Goal: Task Accomplishment & Management: Manage account settings

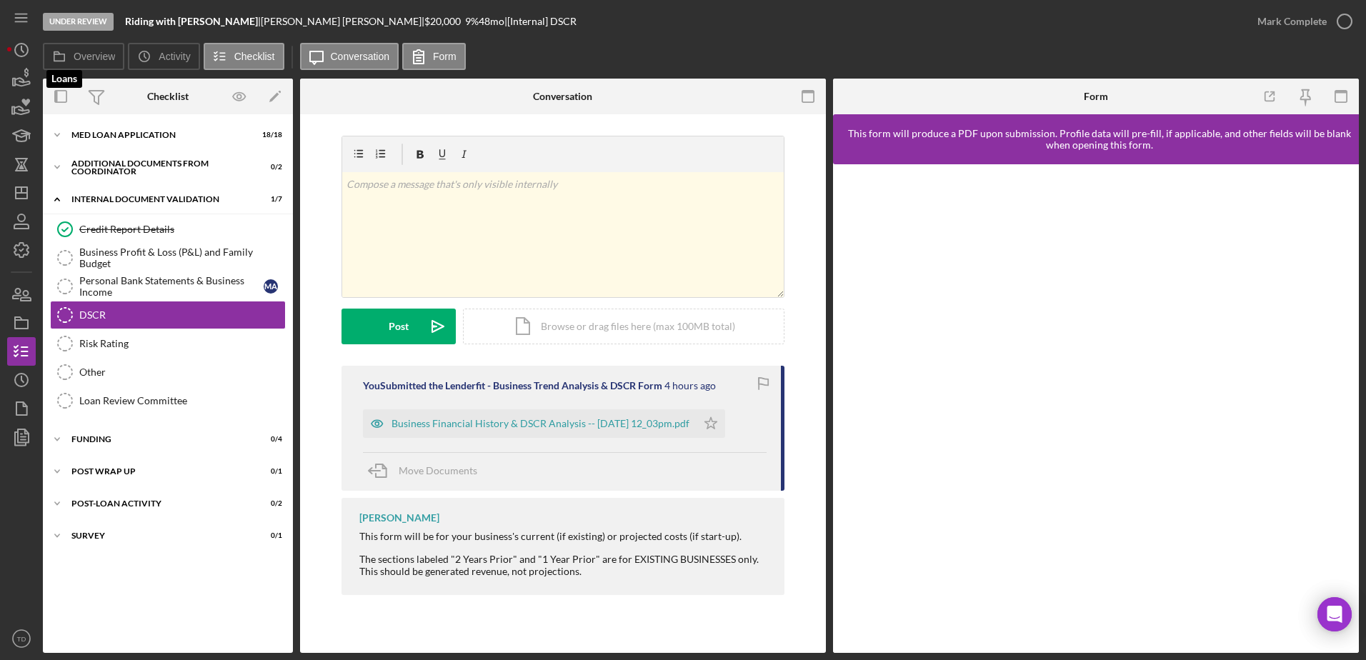
click at [0, 90] on div "Under Review Riding with Mohamad Salim | Mohamad Alhaj Hussin | $20,000 $20,000…" at bounding box center [683, 330] width 1366 height 660
click at [20, 82] on icon "button" at bounding box center [22, 82] width 15 height 8
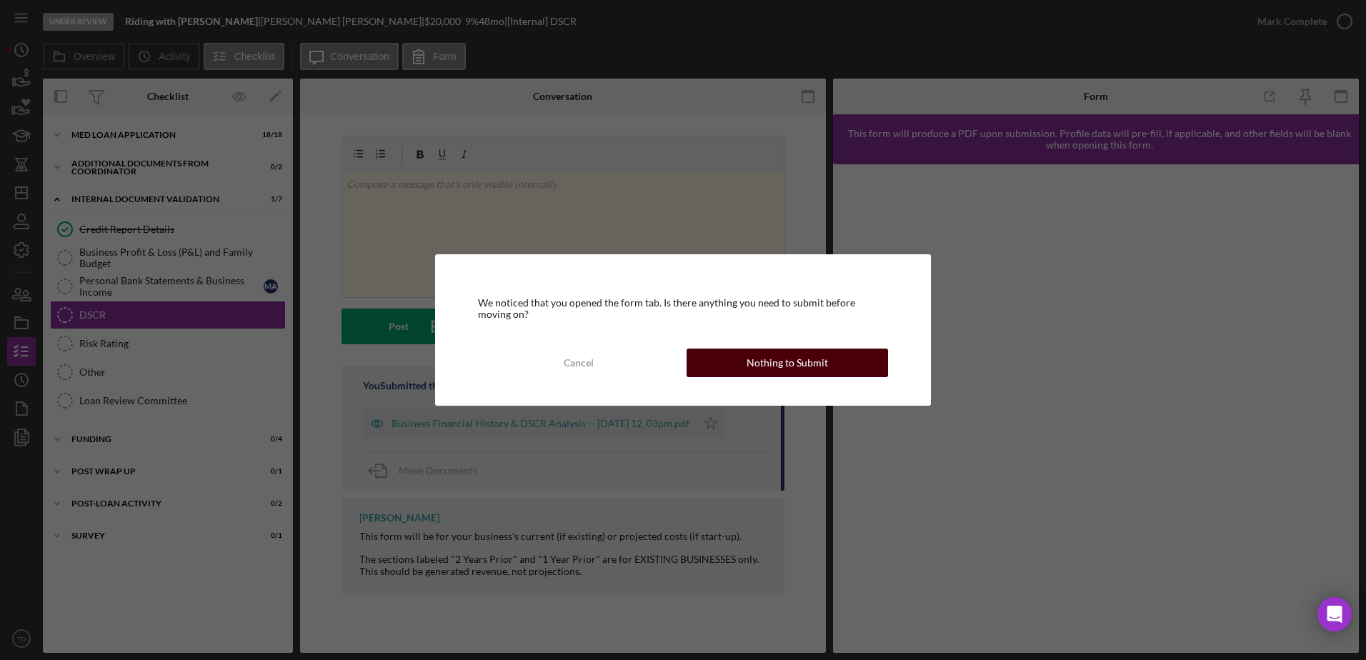
click at [755, 361] on div "Nothing to Submit" at bounding box center [787, 363] width 81 height 29
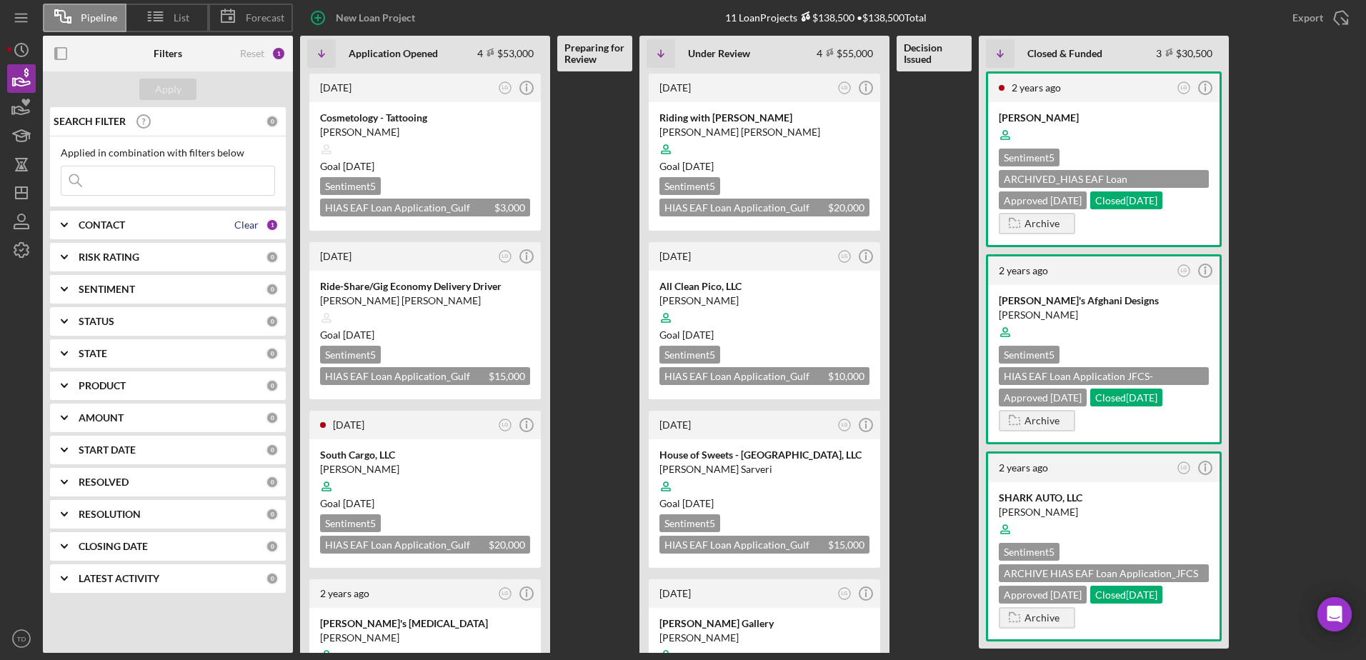
click at [241, 226] on div "Clear" at bounding box center [246, 224] width 24 height 11
click at [177, 226] on div "CONTACT" at bounding box center [172, 224] width 187 height 11
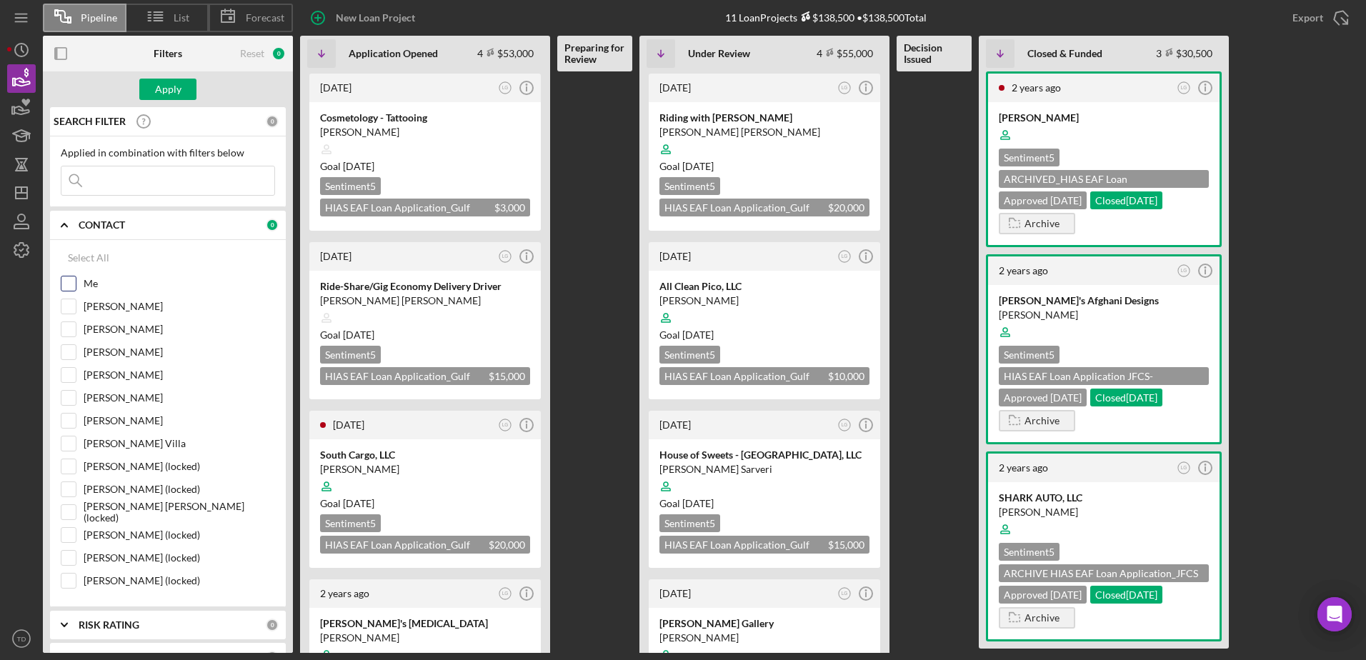
click at [70, 291] on input "Me" at bounding box center [68, 283] width 14 height 14
checkbox input "true"
click at [68, 444] on input "Brenda Montecinos Villa" at bounding box center [68, 443] width 14 height 14
checkbox input "true"
click at [186, 84] on button "Apply" at bounding box center [167, 89] width 57 height 21
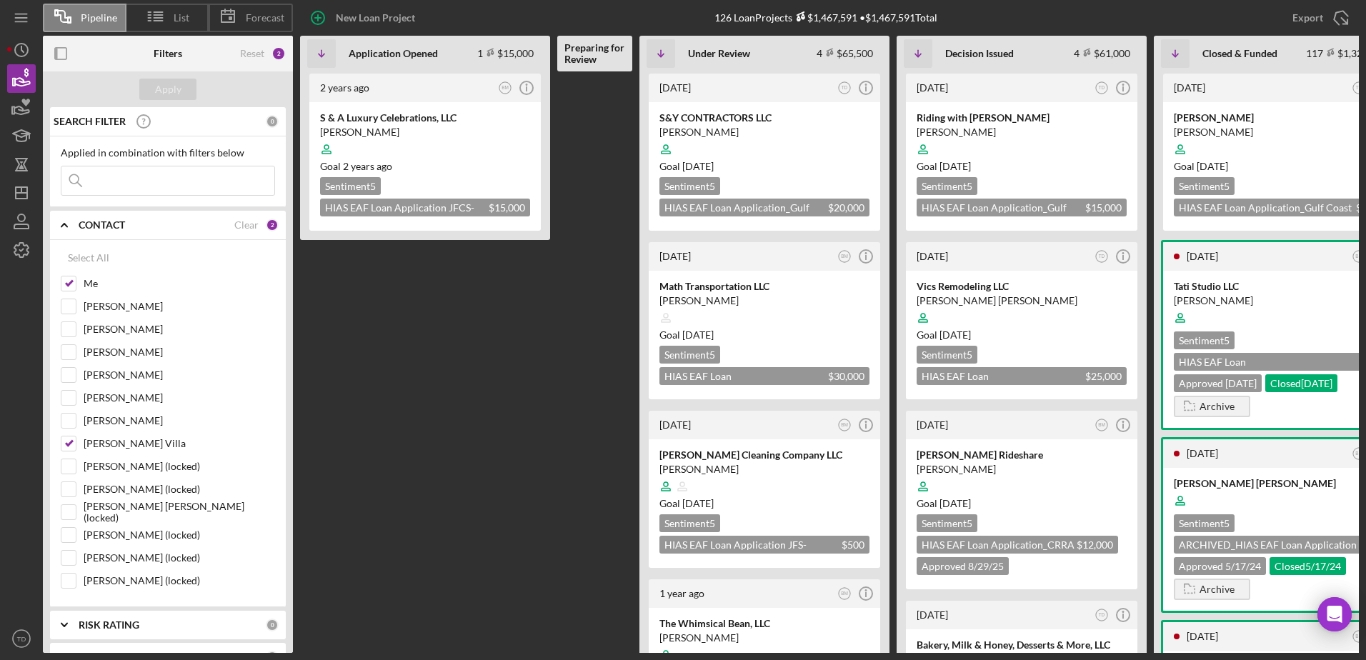
scroll to position [0, 52]
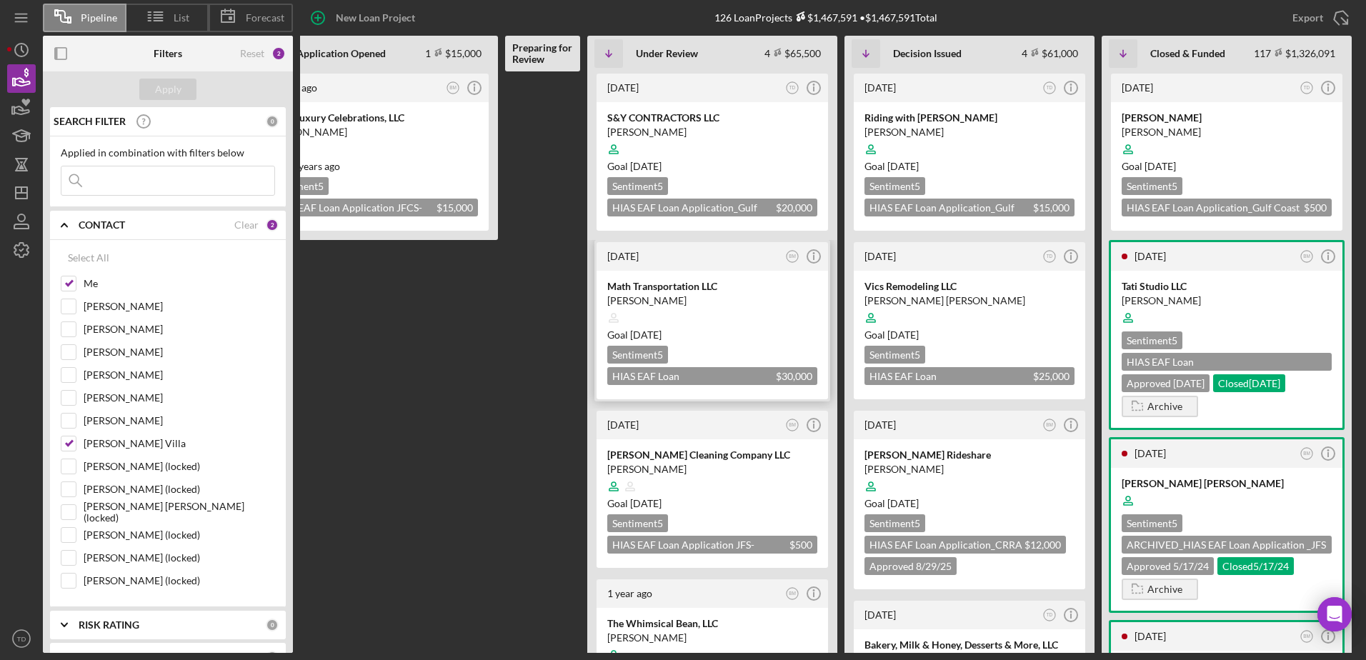
click at [674, 284] on div "Math Transportation LLC" at bounding box center [712, 286] width 210 height 14
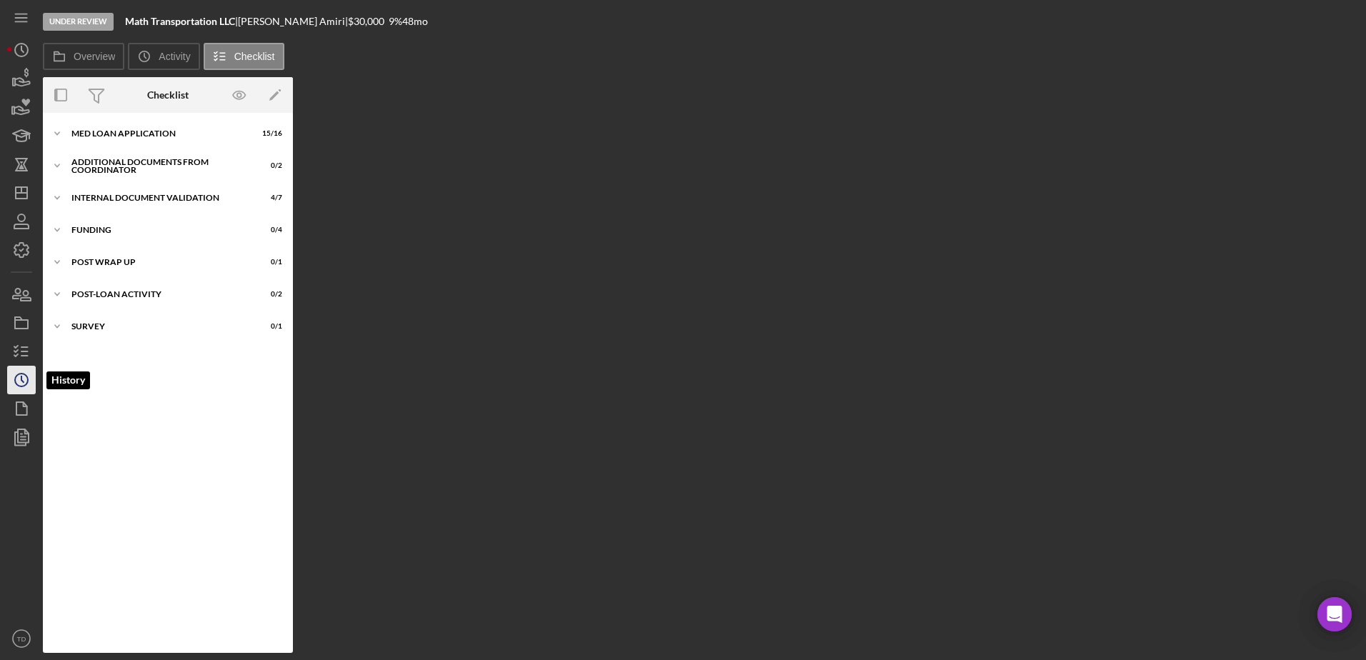
click at [29, 384] on icon "Icon/History" at bounding box center [22, 380] width 36 height 36
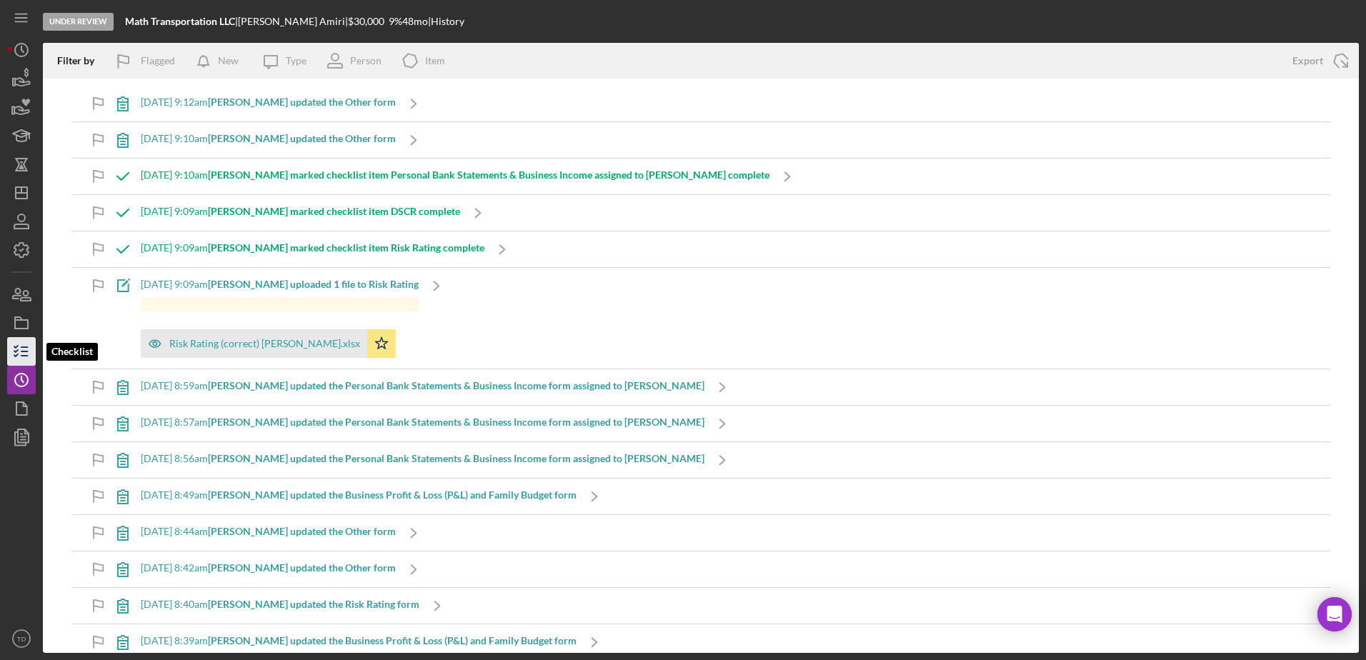
click at [24, 340] on icon "button" at bounding box center [22, 352] width 36 height 36
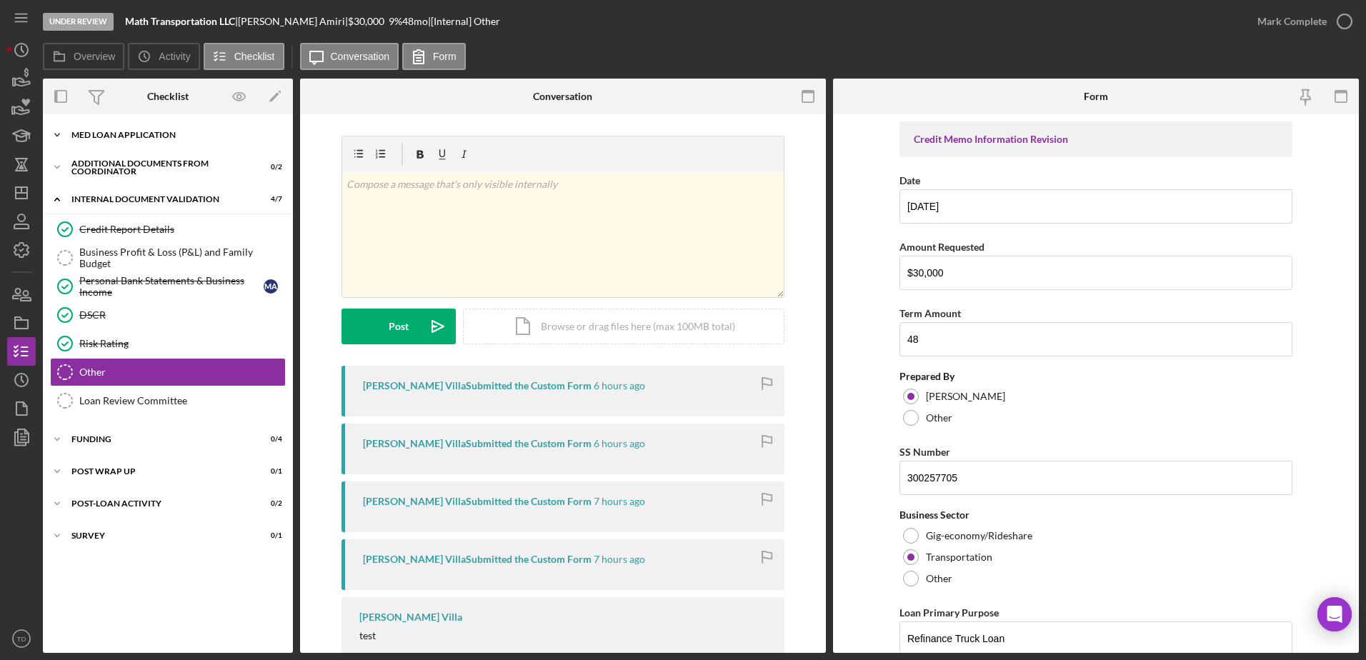
click at [111, 141] on div "Icon/Expander MED Loan Application 15 / 16" at bounding box center [168, 135] width 250 height 29
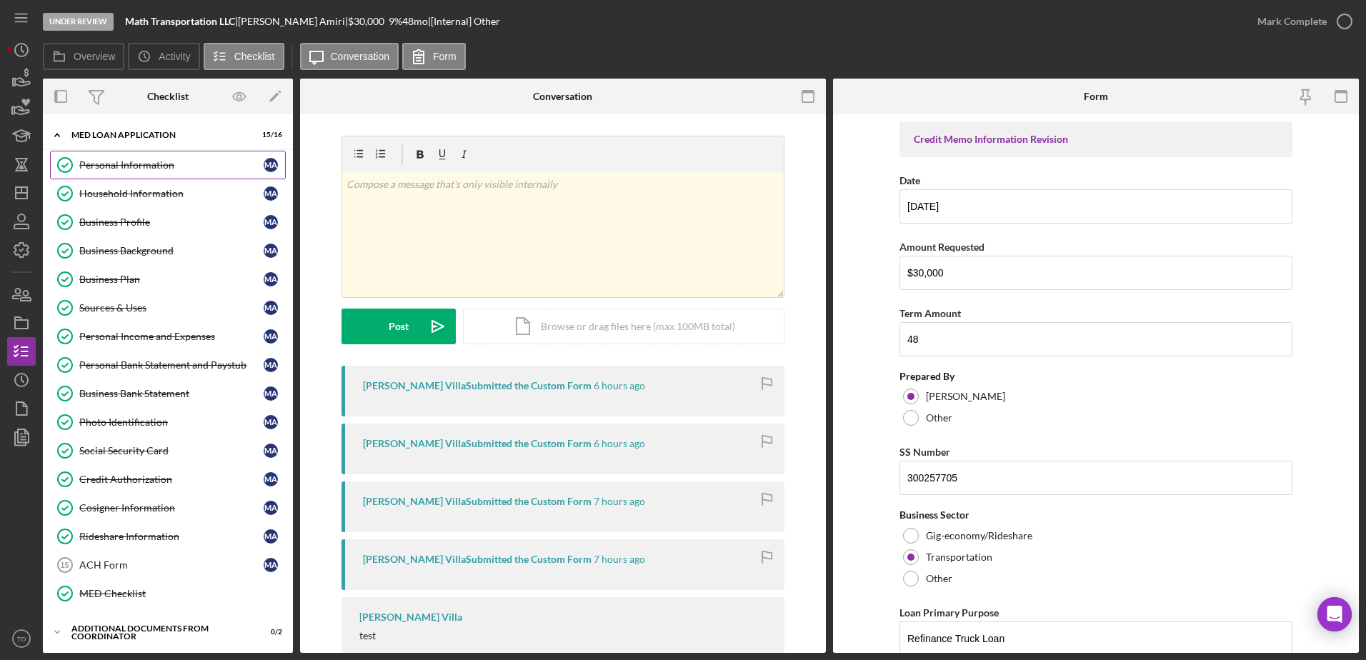
click at [115, 175] on link "Personal Information Personal Information M A" at bounding box center [168, 165] width 236 height 29
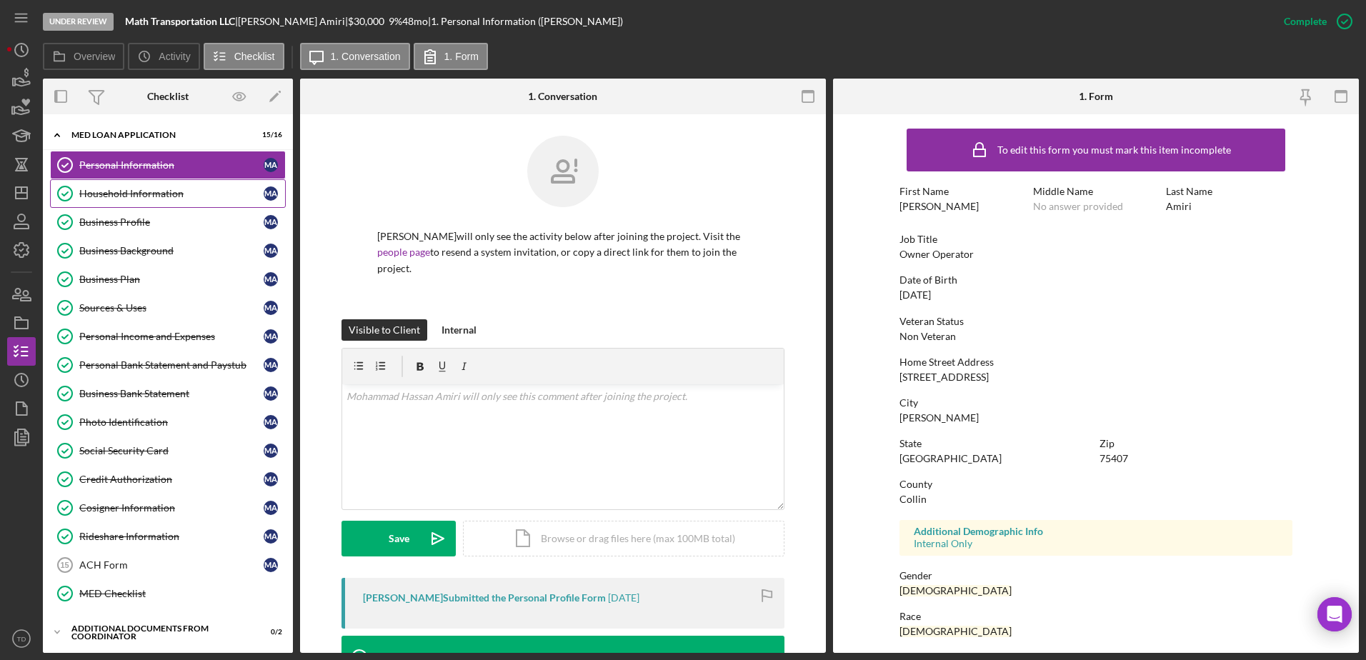
click at [114, 193] on div "Household Information" at bounding box center [171, 193] width 184 height 11
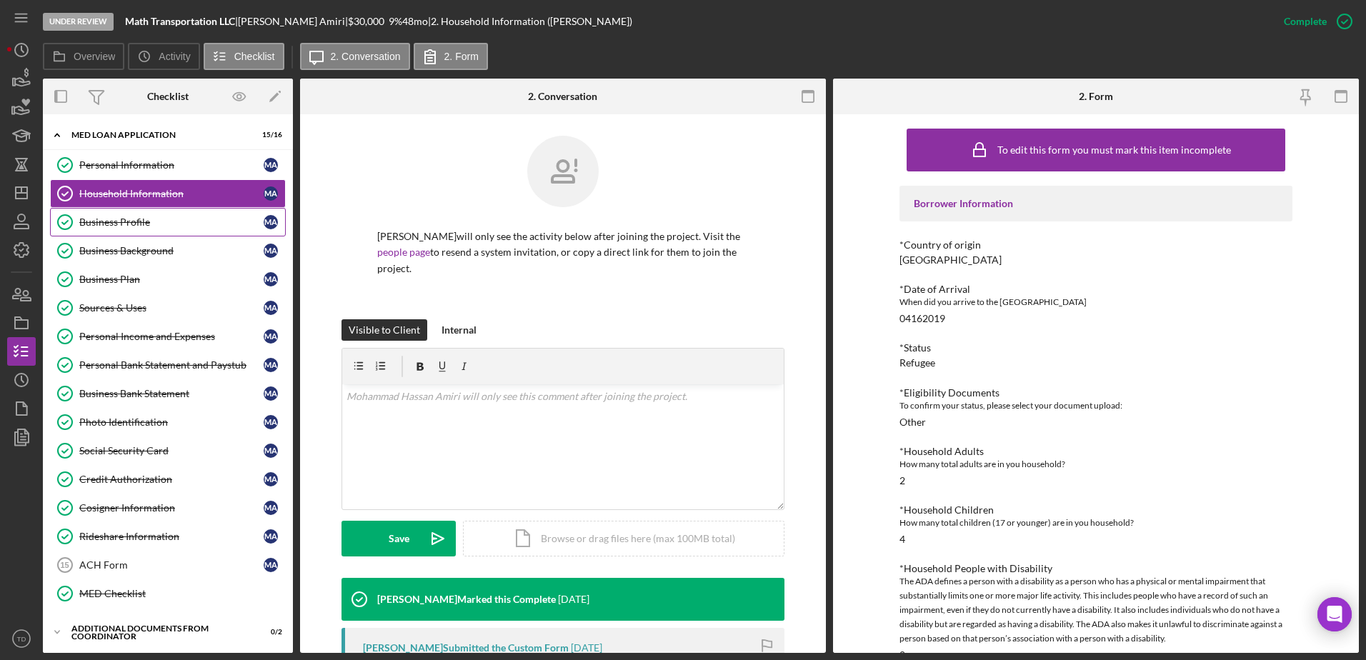
click at [111, 224] on div "Business Profile" at bounding box center [171, 221] width 184 height 11
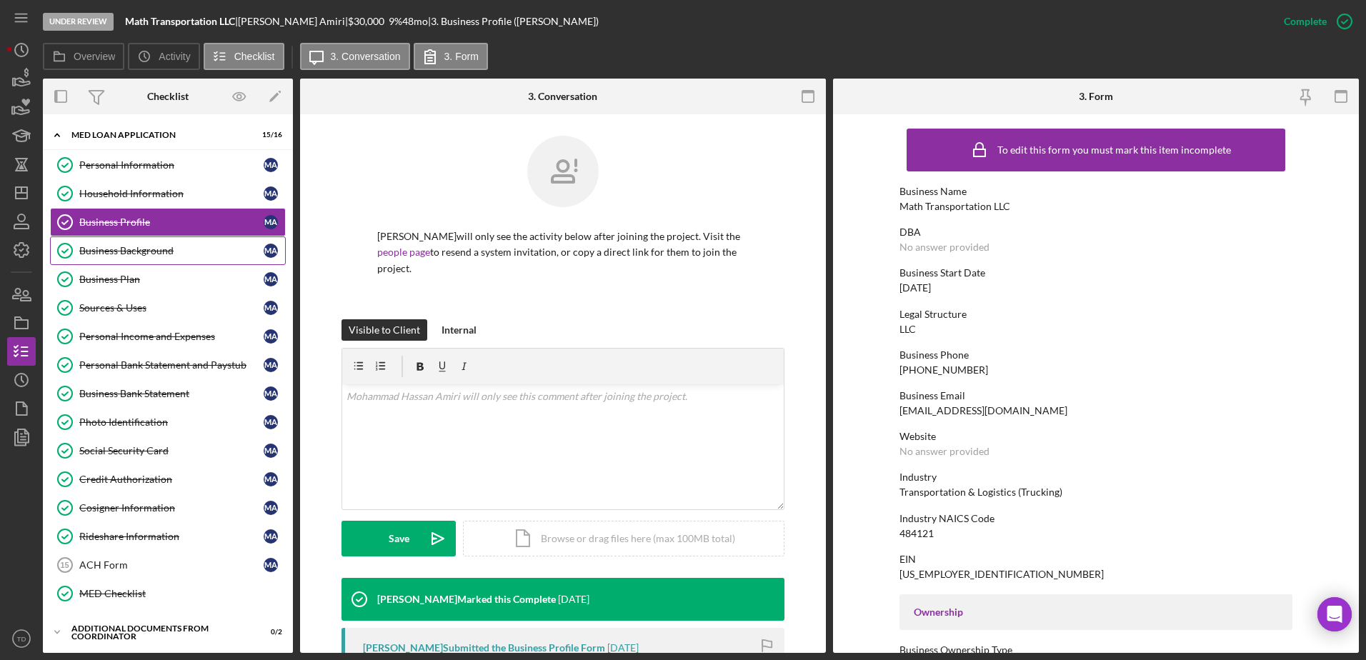
click at [111, 250] on div "Business Background" at bounding box center [171, 250] width 184 height 11
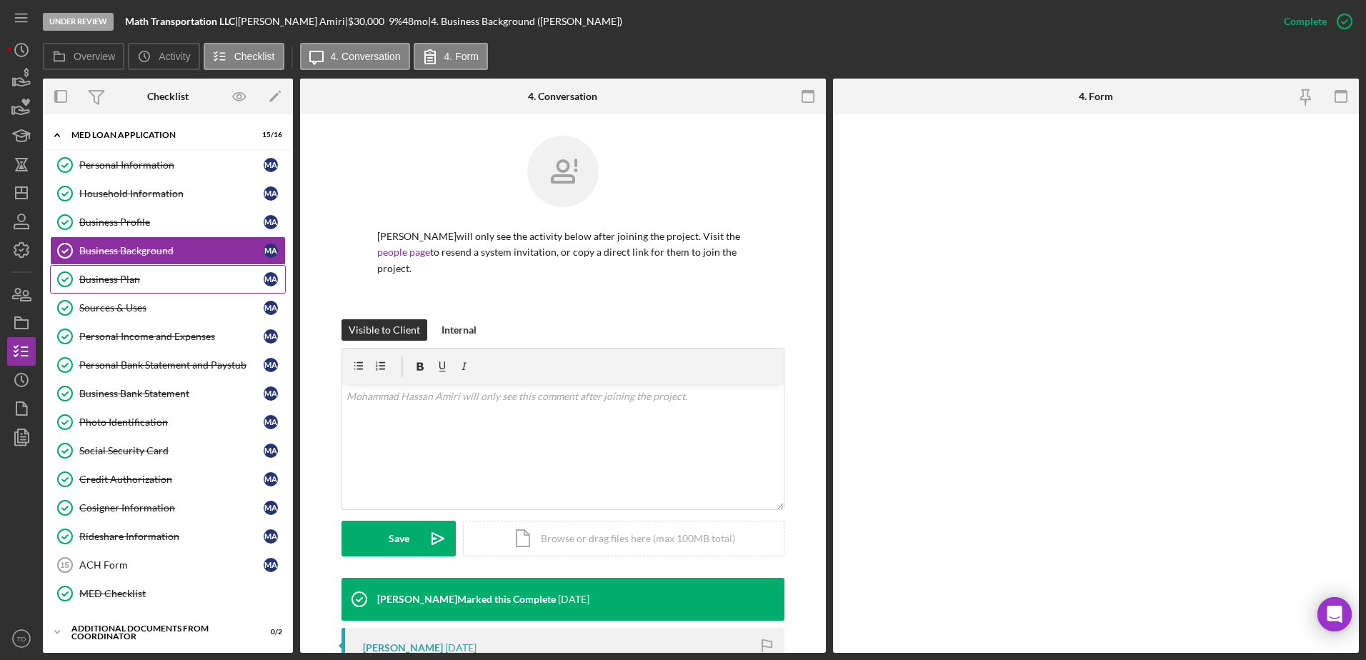
click at [112, 279] on div "Business Plan" at bounding box center [171, 279] width 184 height 11
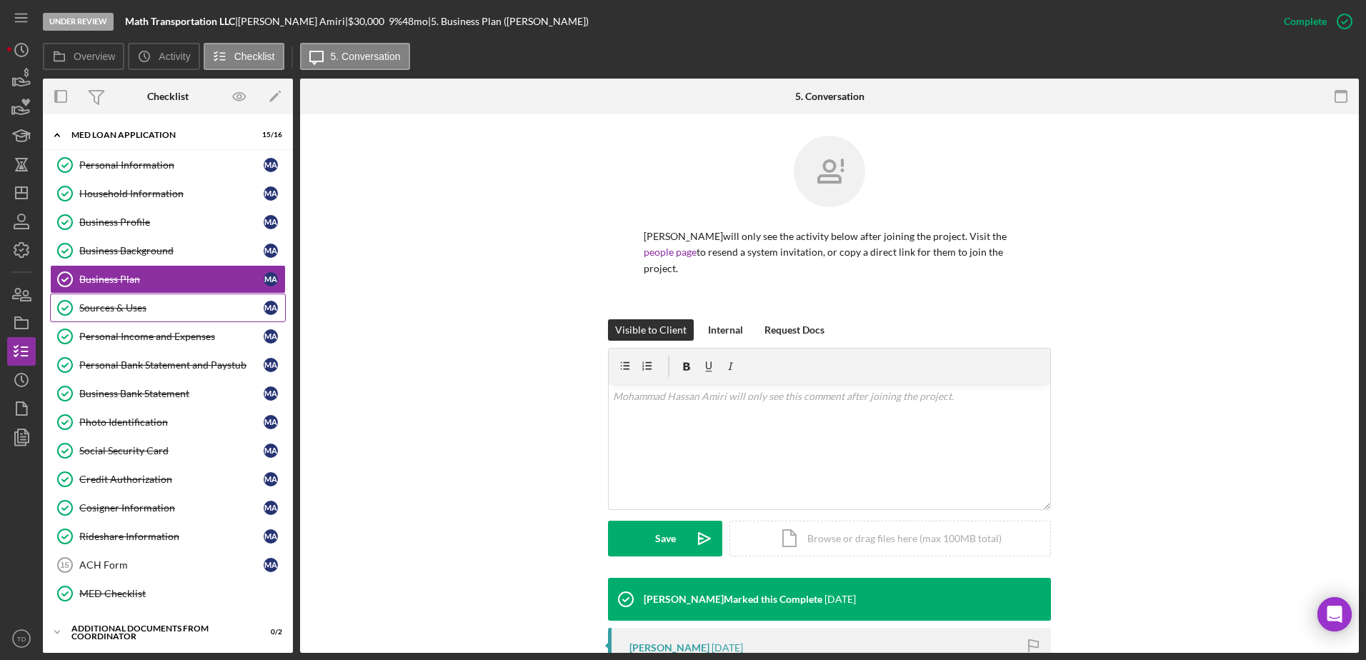
click at [114, 299] on link "Sources & Uses Sources & Uses M A" at bounding box center [168, 308] width 236 height 29
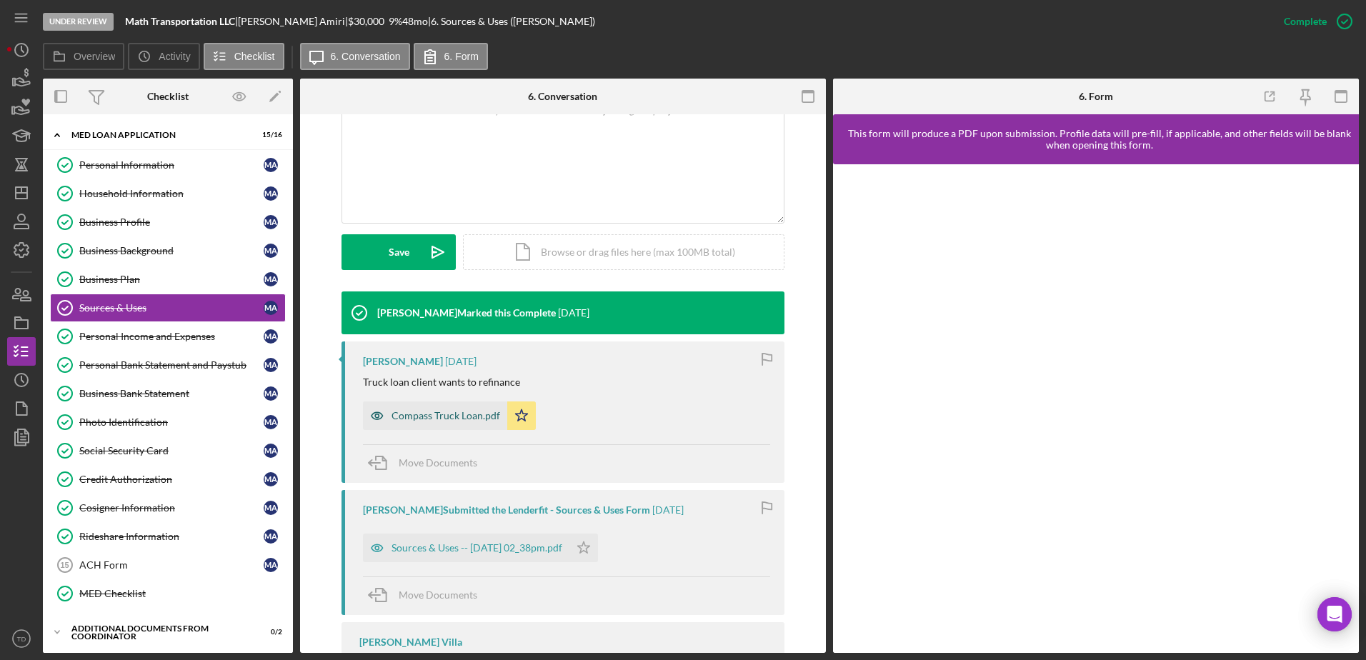
click at [459, 419] on div "Compass Truck Loan.pdf" at bounding box center [445, 415] width 109 height 11
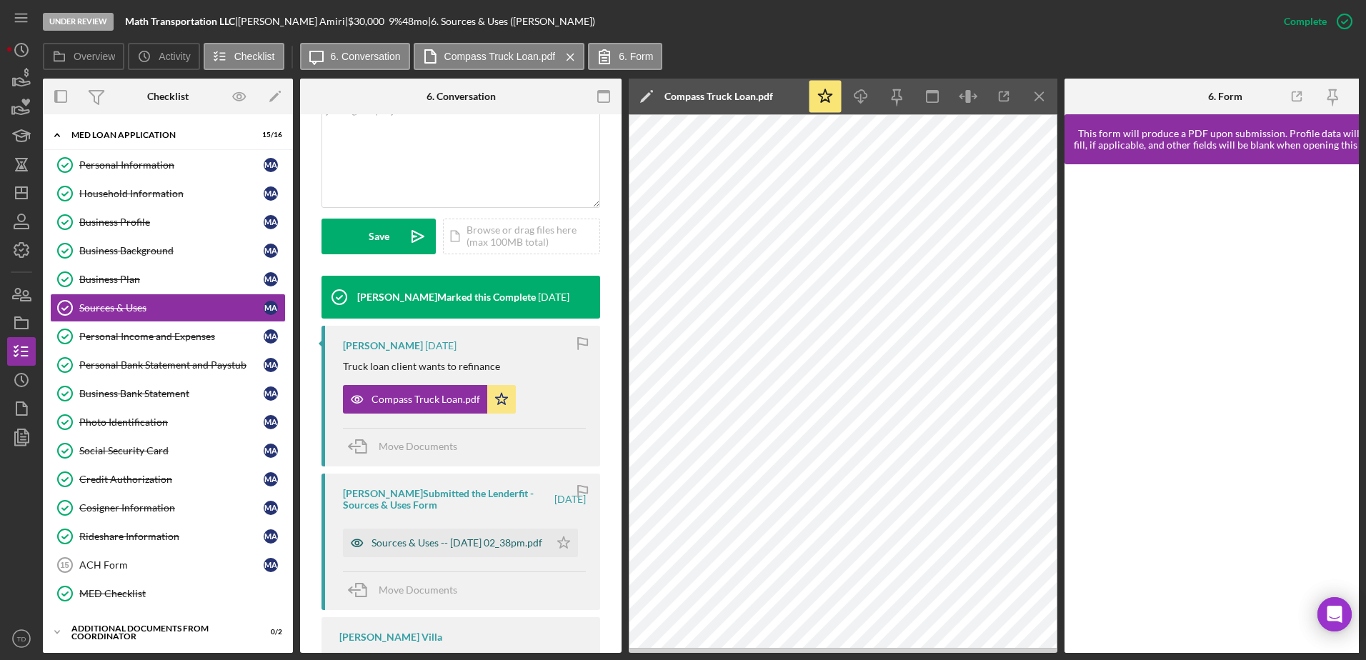
click at [436, 549] on div "Sources & Uses -- 2025-08-22 02_38pm.pdf" at bounding box center [456, 542] width 171 height 11
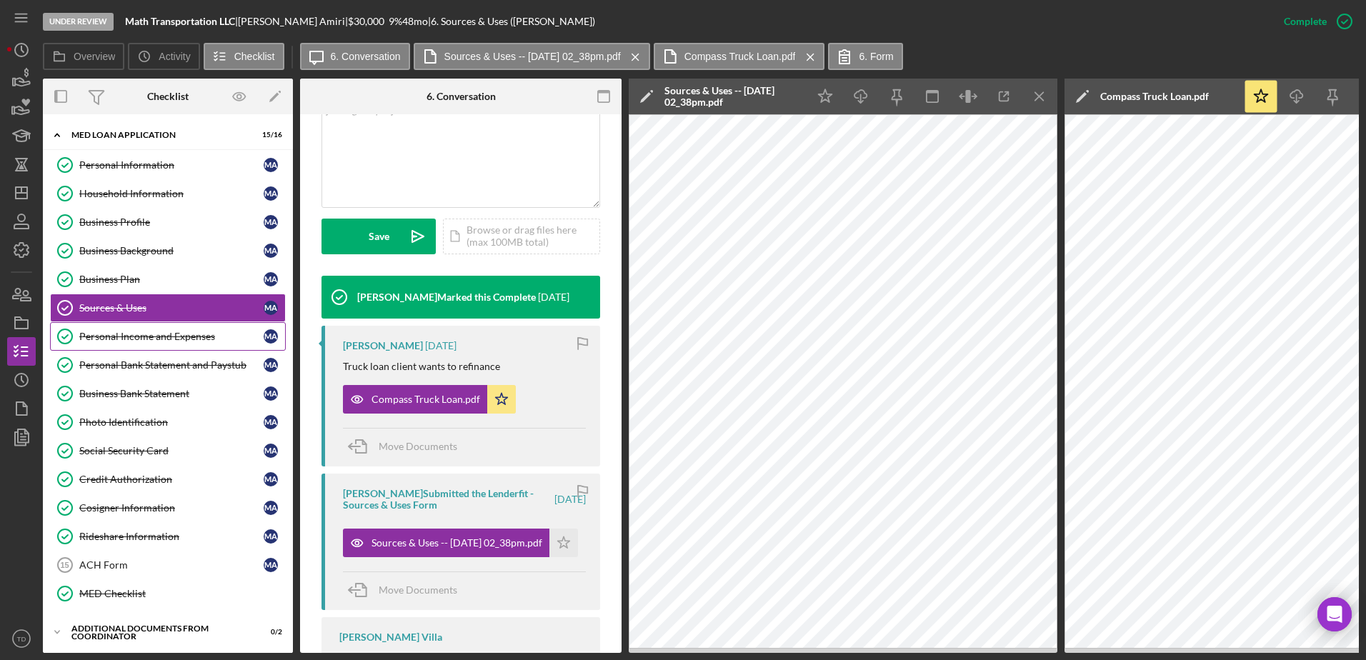
click at [176, 328] on link "Personal Income and Expenses Personal Income and Expenses M A" at bounding box center [168, 336] width 236 height 29
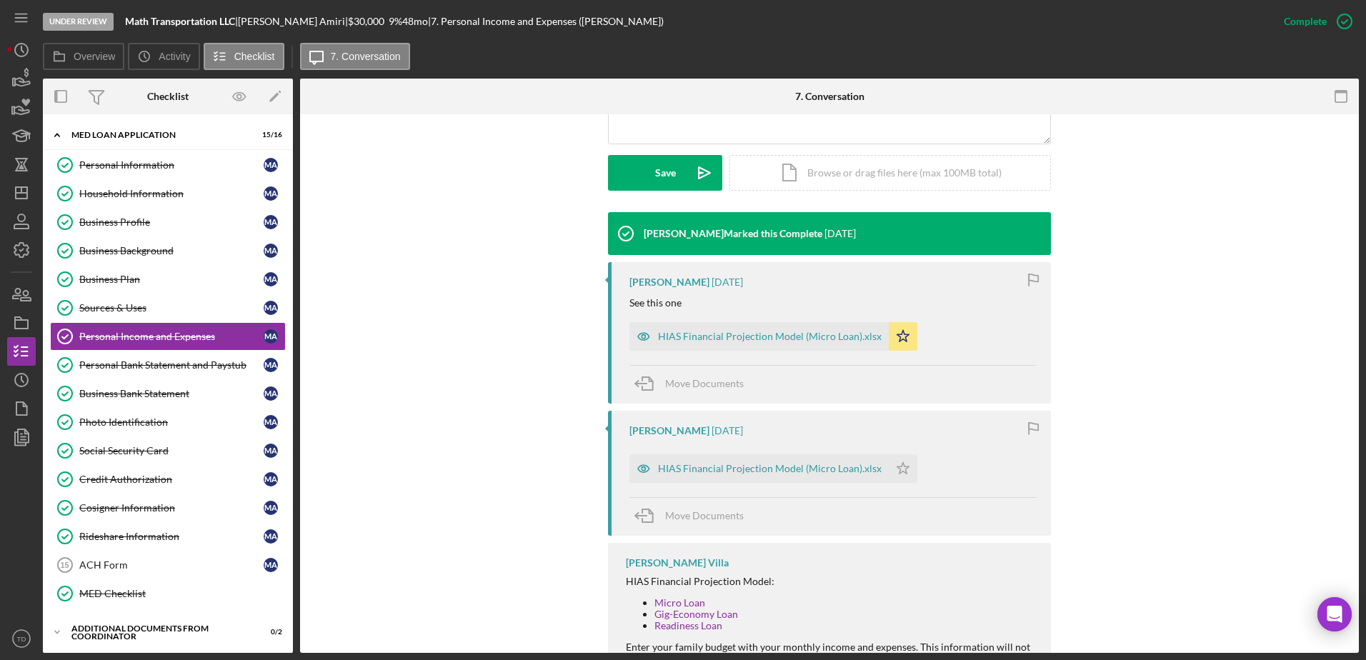
scroll to position [366, 0]
click at [133, 374] on link "Personal Bank Statement and Paystub Personal Bank Statement and Paystub M A" at bounding box center [168, 365] width 236 height 29
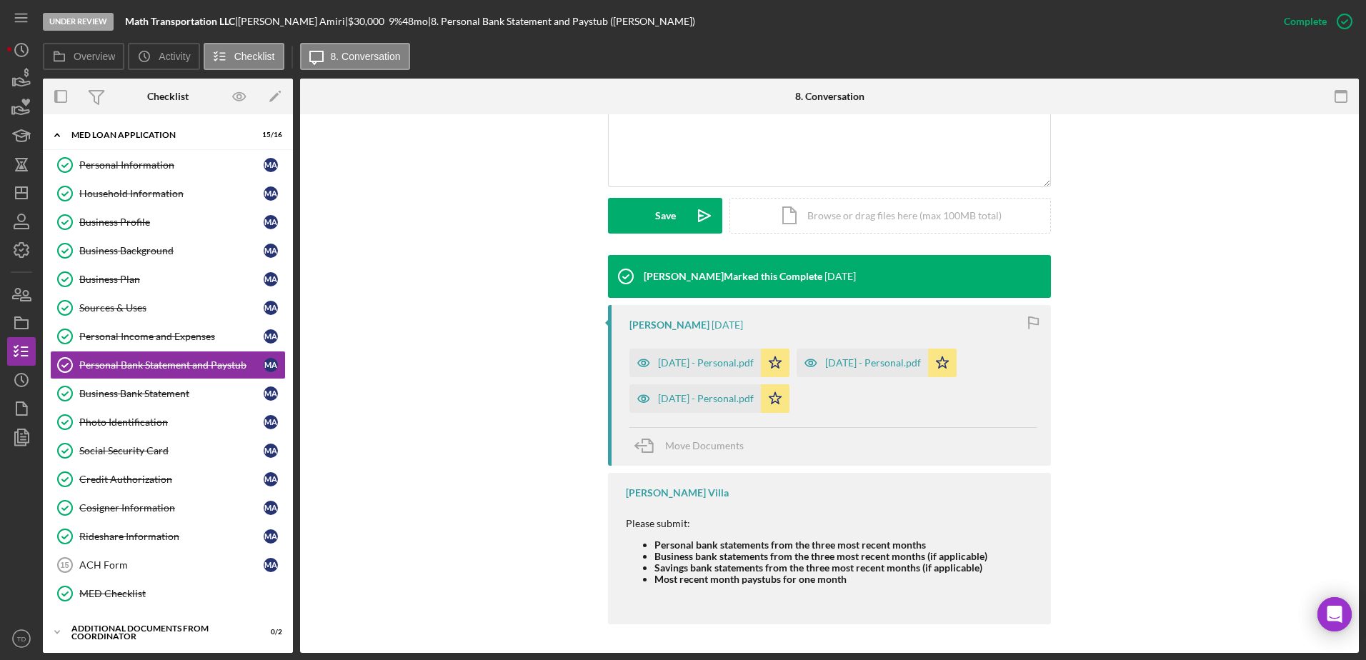
scroll to position [323, 0]
click at [175, 399] on div "Business Bank Statement" at bounding box center [171, 393] width 184 height 11
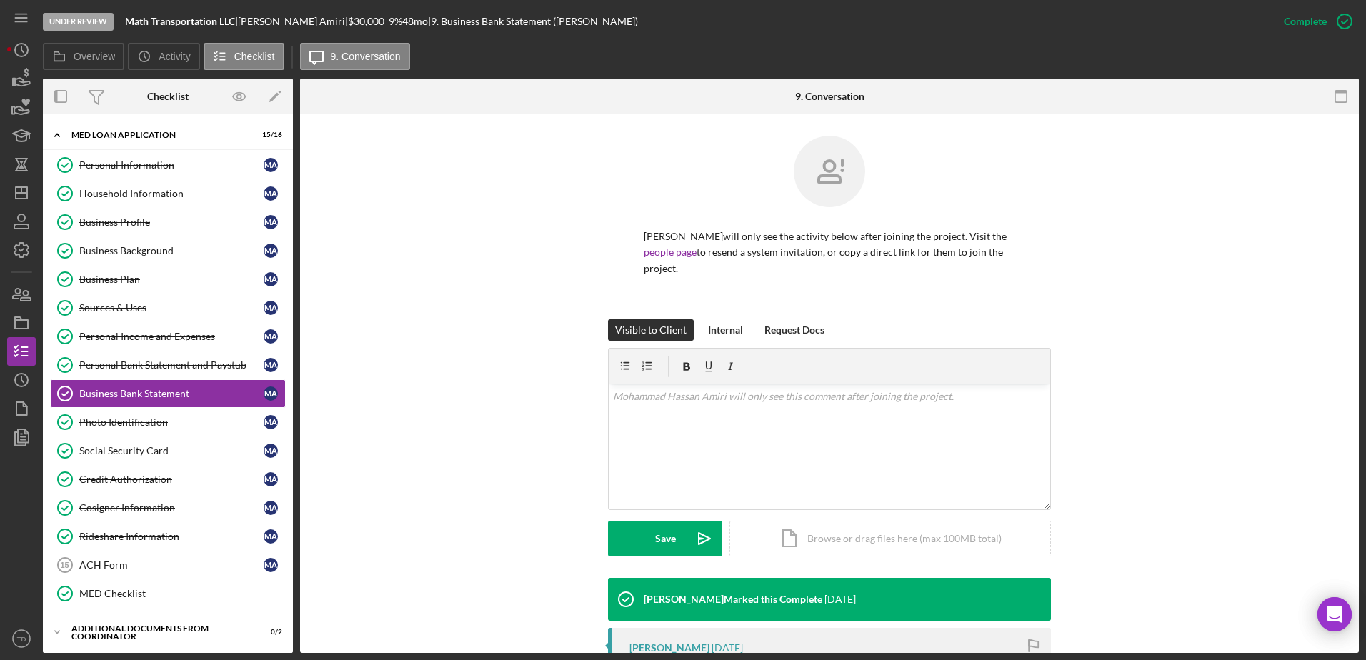
scroll to position [300, 0]
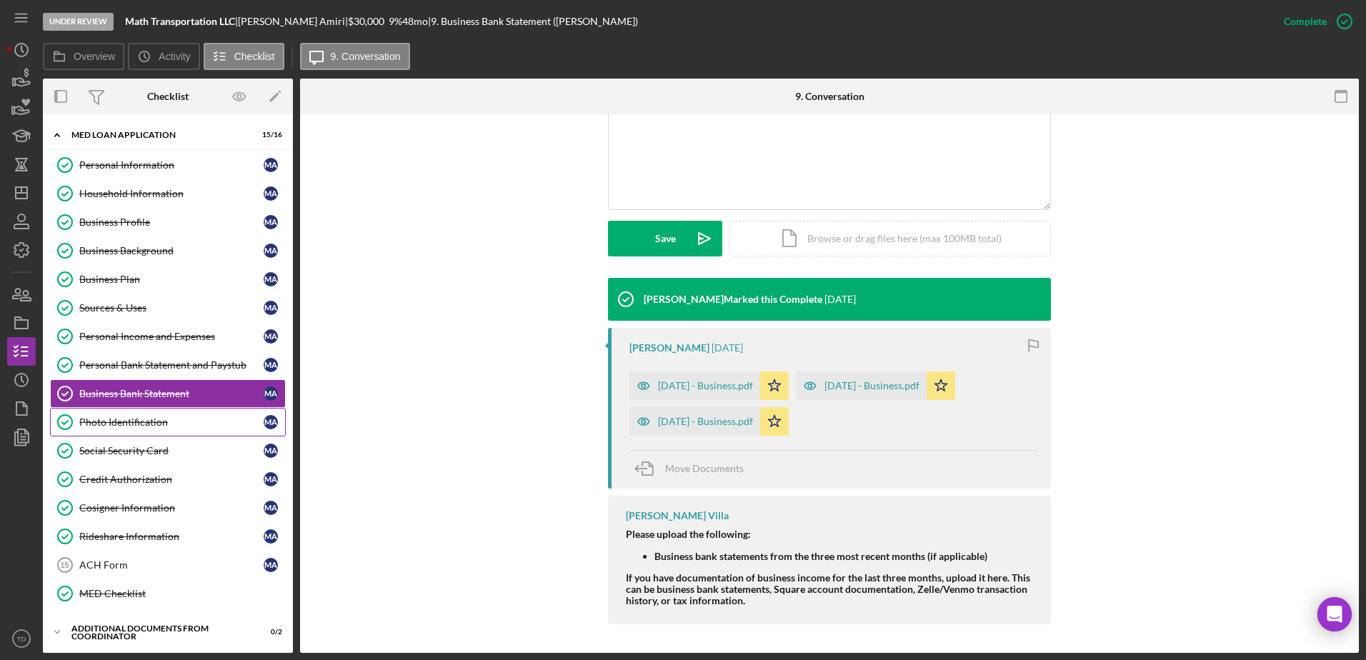
click at [184, 431] on link "Photo Identification Photo Identification M A" at bounding box center [168, 422] width 236 height 29
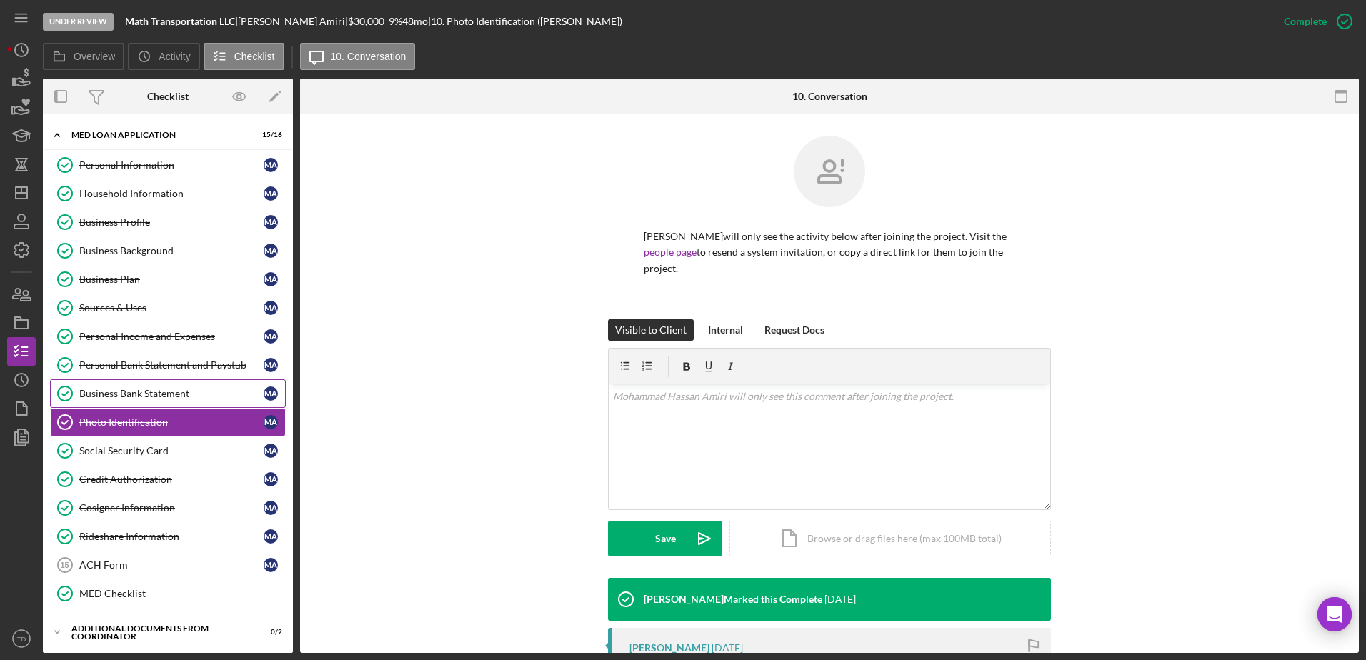
click at [175, 391] on div "Business Bank Statement" at bounding box center [171, 393] width 184 height 11
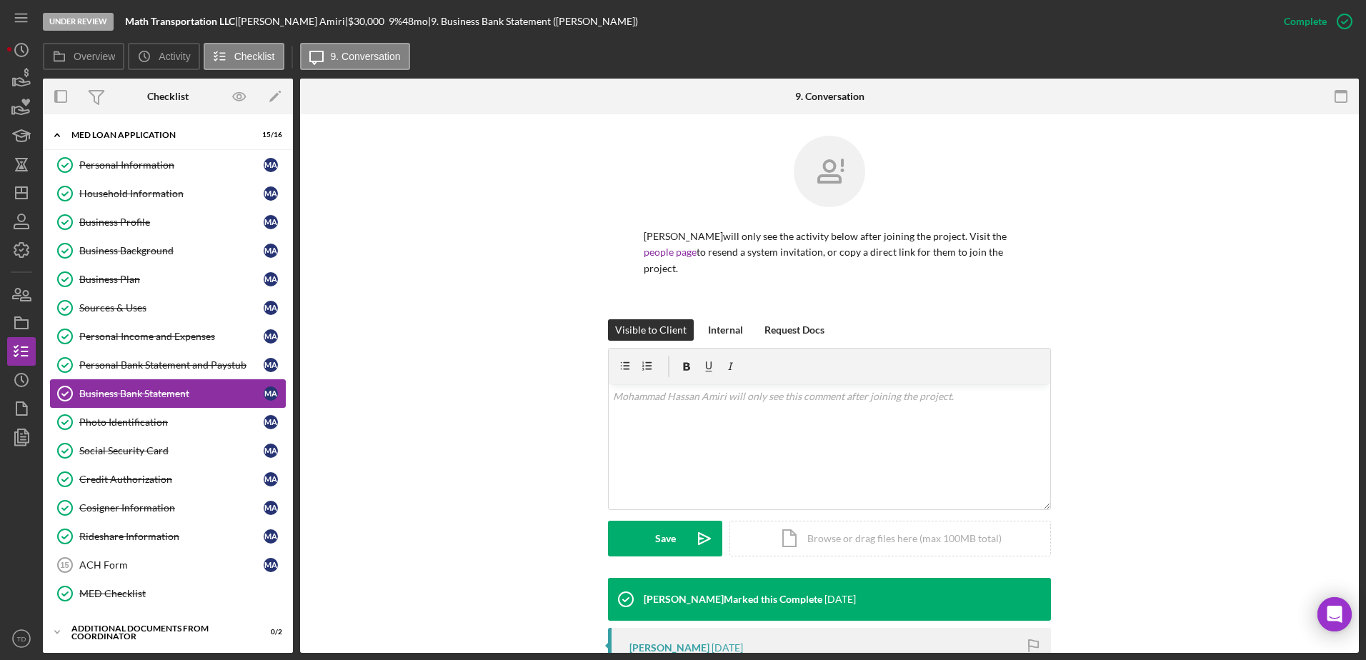
click at [171, 406] on link "Business Bank Statement Business Bank Statement M A" at bounding box center [168, 393] width 236 height 29
click at [163, 416] on div "Photo Identification" at bounding box center [171, 421] width 184 height 11
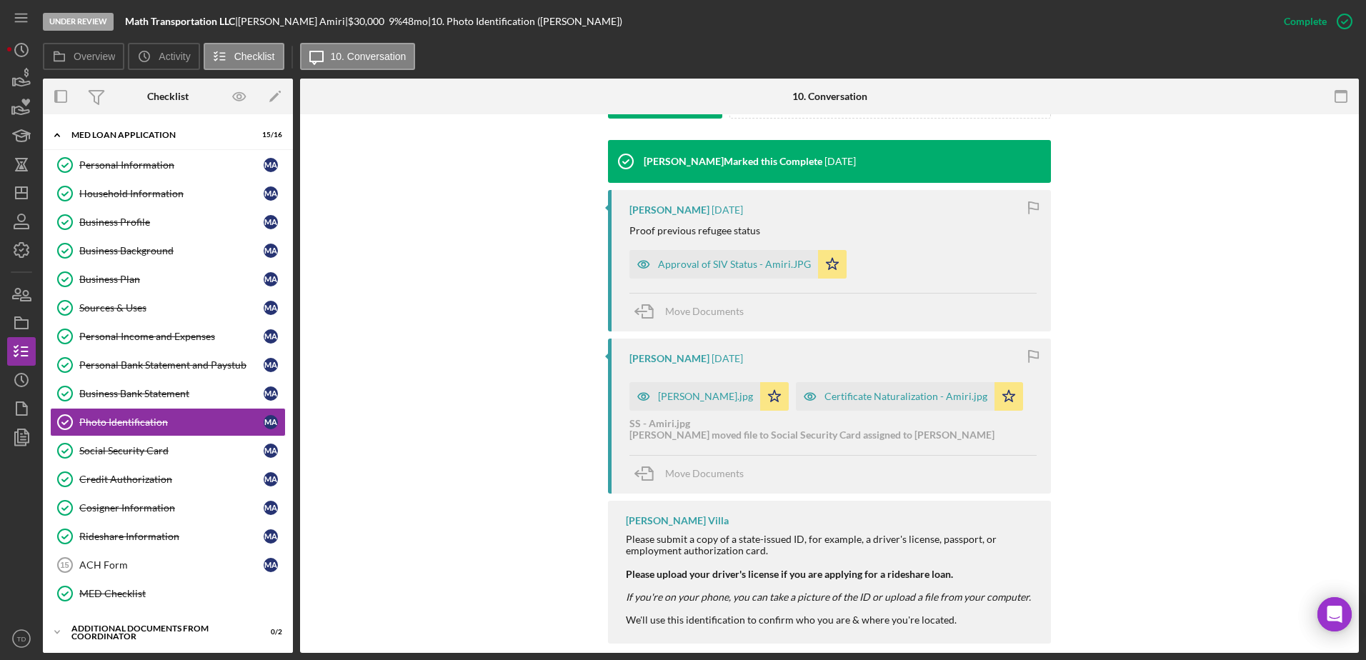
scroll to position [457, 0]
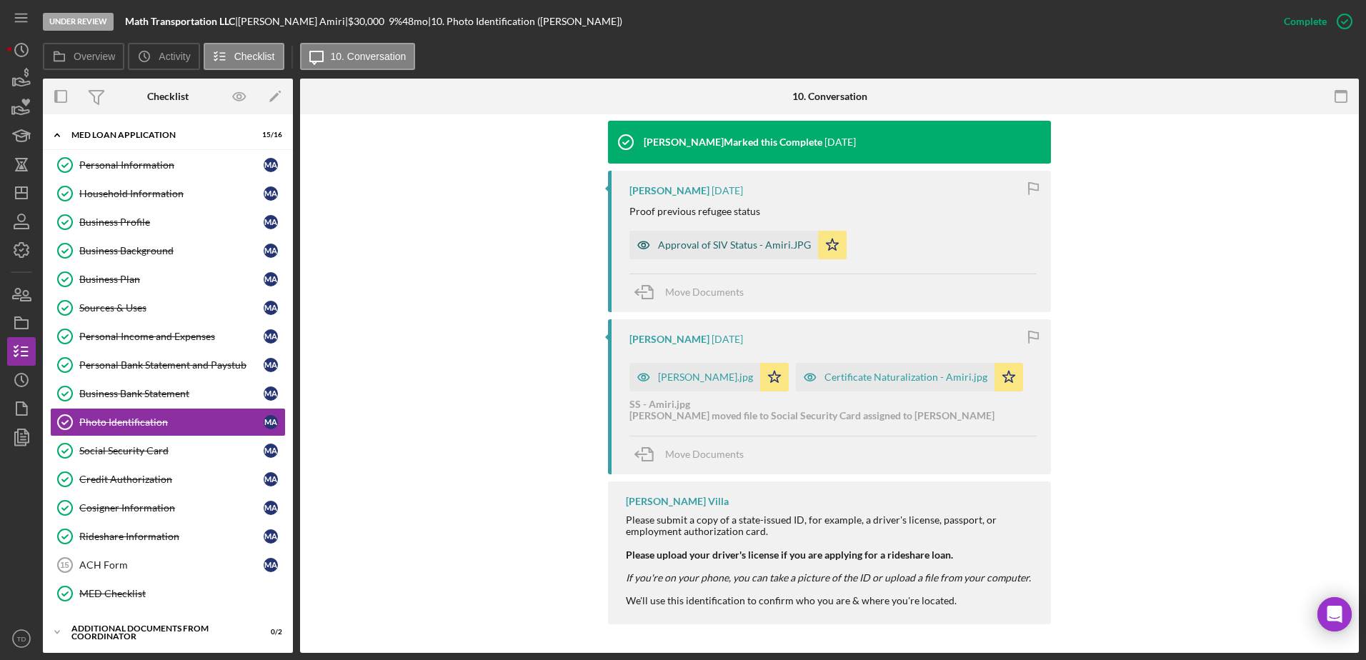
click at [718, 246] on div "Approval of SIV Status - Amiri.JPG" at bounding box center [734, 244] width 153 height 11
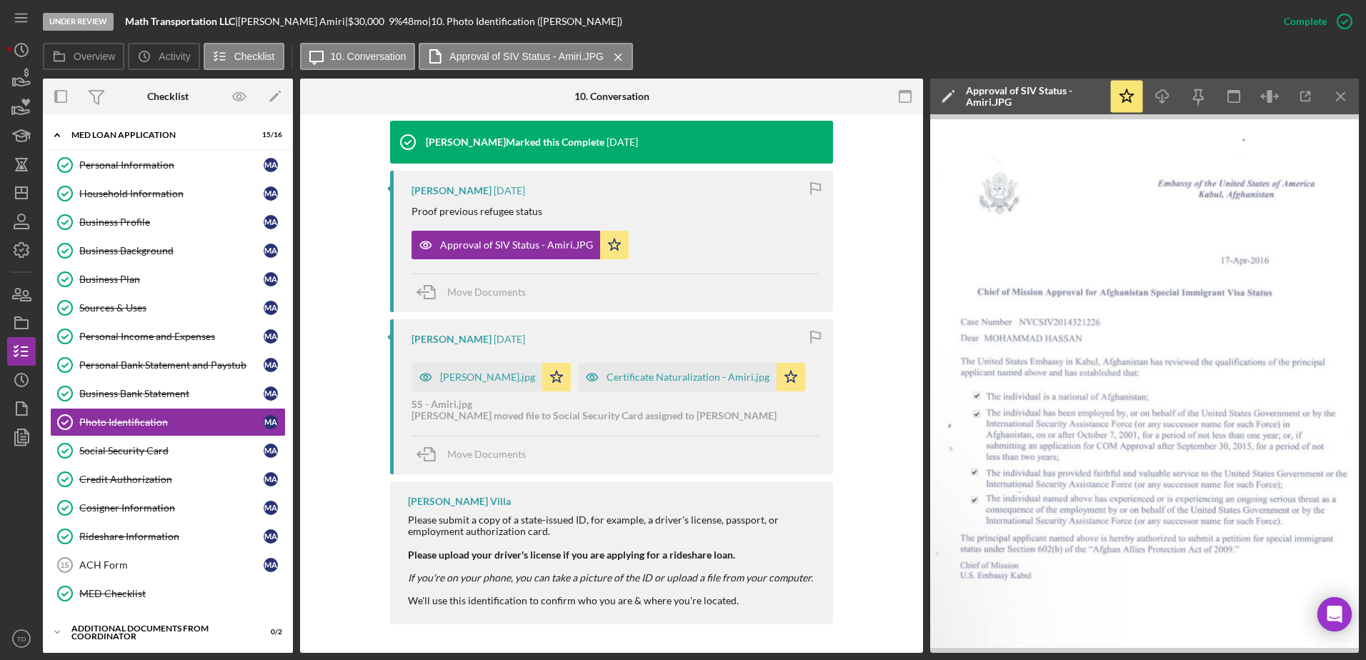
click at [1120, 404] on img at bounding box center [1144, 383] width 429 height 539
click at [684, 387] on div "Certificate Naturalization - Amiri.jpg" at bounding box center [677, 377] width 199 height 29
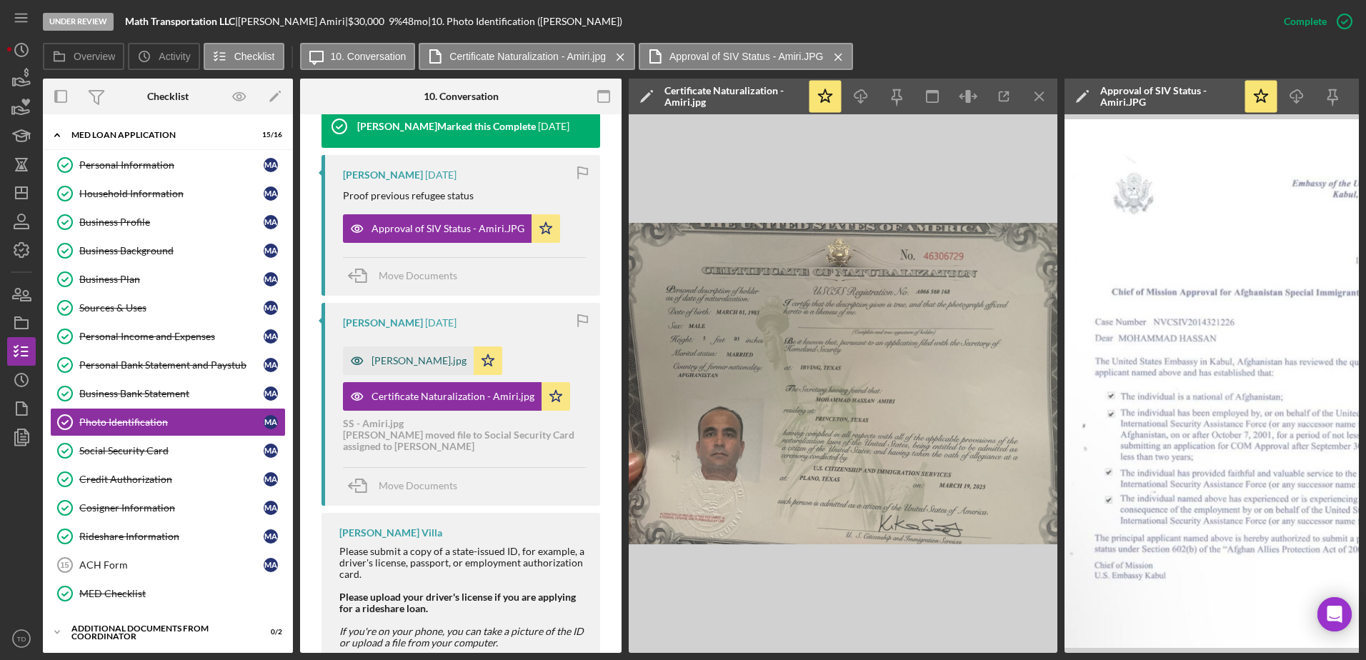
click at [407, 375] on div "DL - Amiri.jpg" at bounding box center [408, 360] width 131 height 29
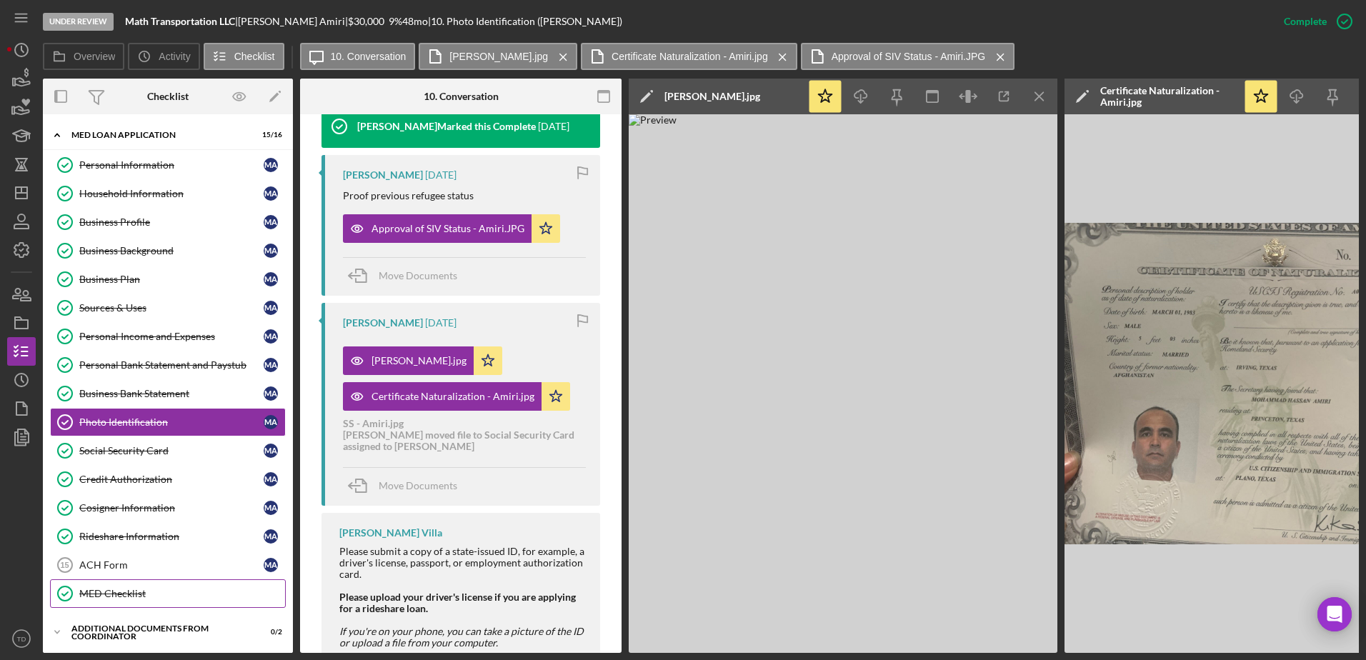
click at [137, 590] on div "MED Checklist" at bounding box center [182, 593] width 206 height 11
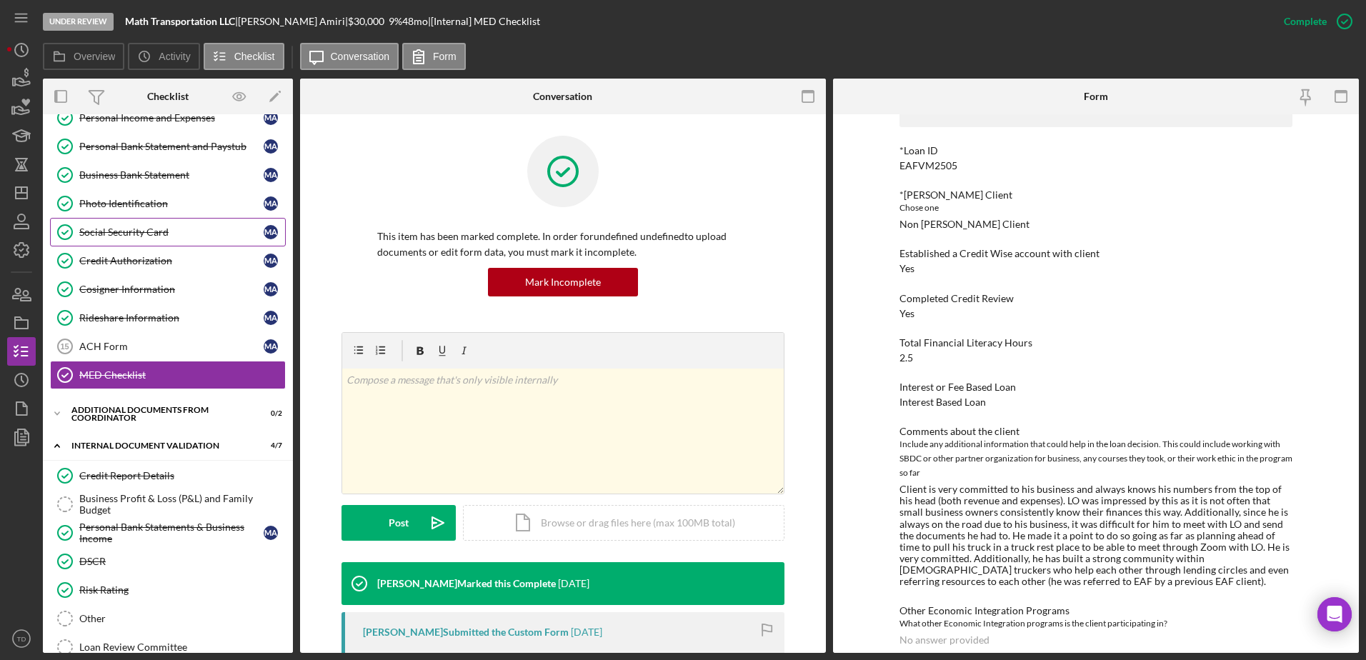
scroll to position [228, 0]
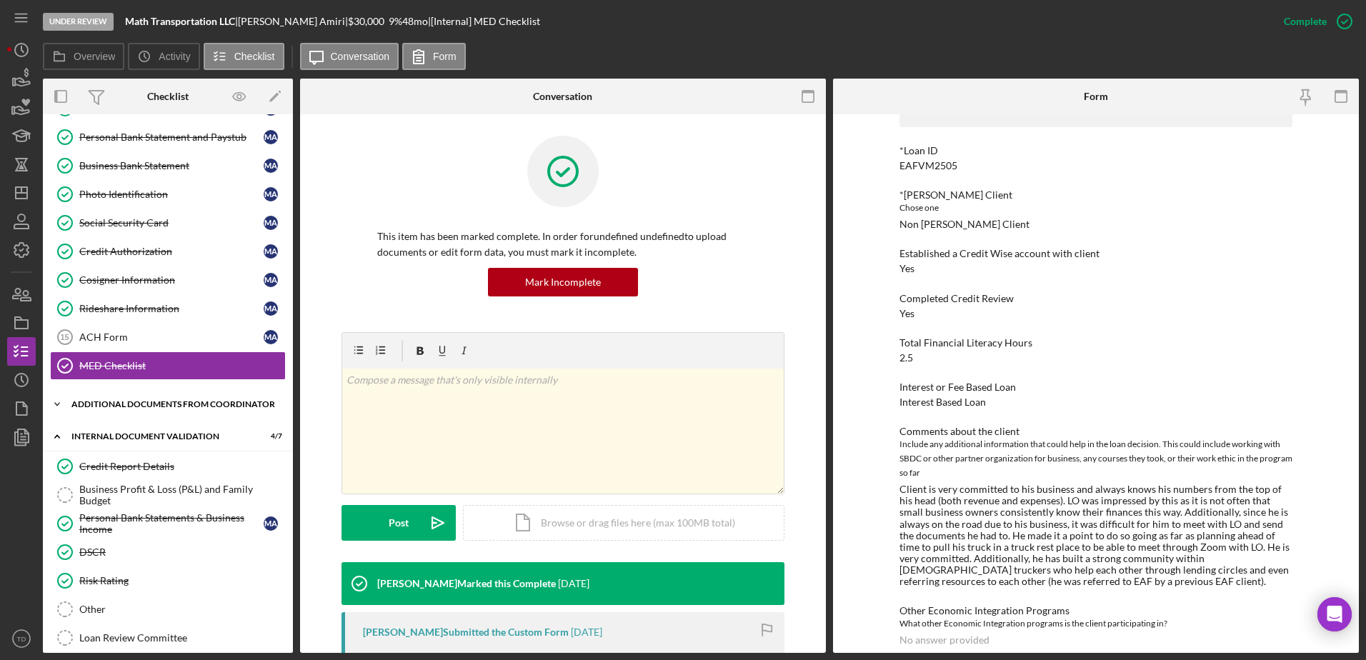
click at [106, 408] on div "Additional Documents from Coordinator" at bounding box center [173, 404] width 204 height 9
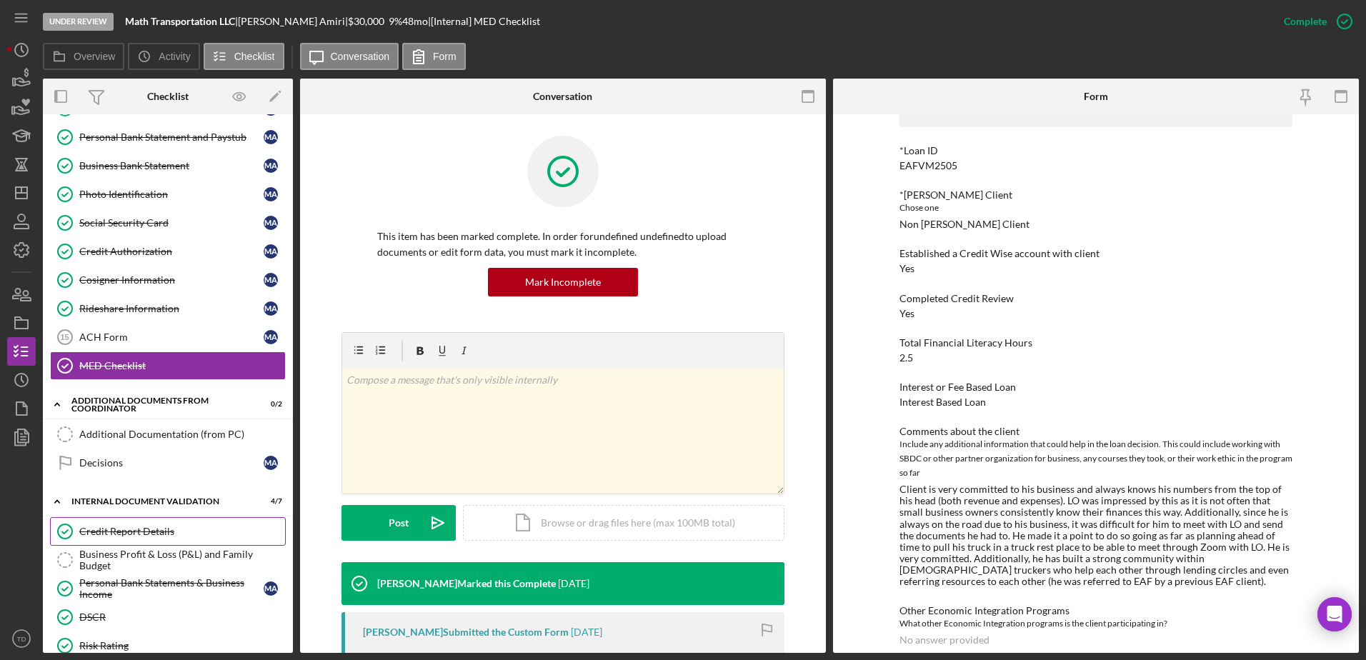
click at [132, 537] on div "Credit Report Details" at bounding box center [182, 531] width 206 height 11
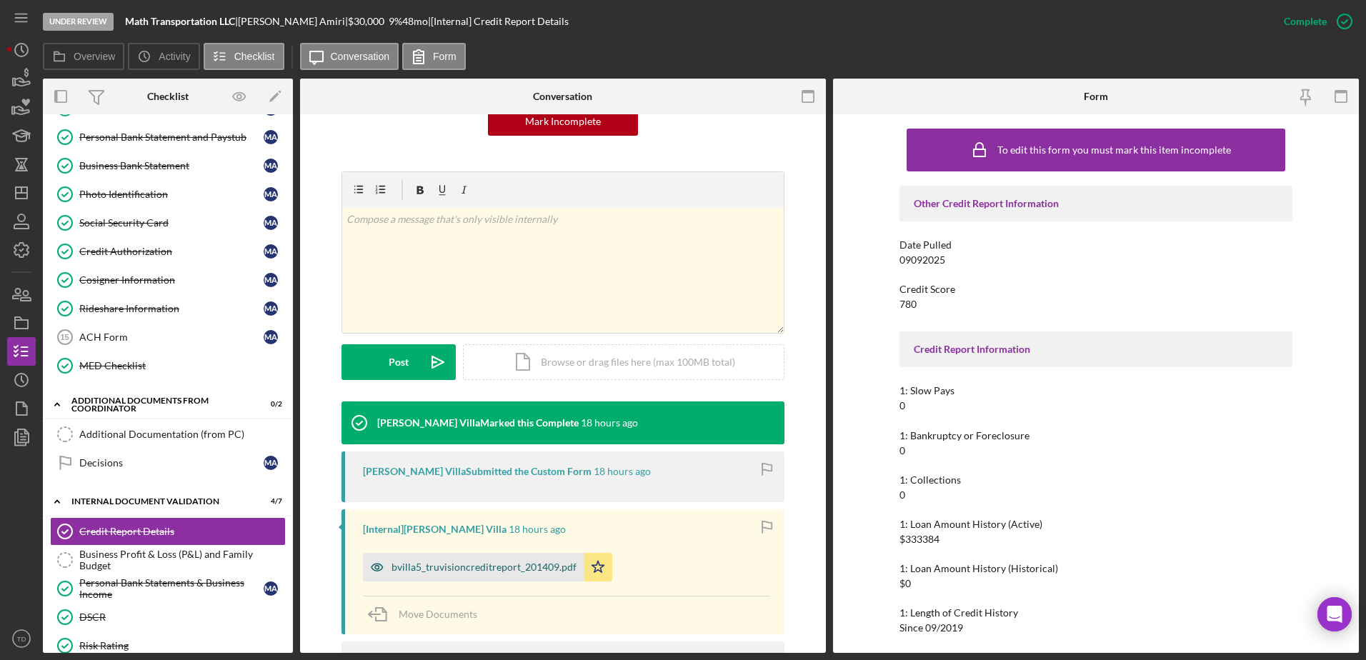
click at [513, 562] on div "bvilla5_truvisioncreditreport_201409.pdf" at bounding box center [483, 567] width 185 height 11
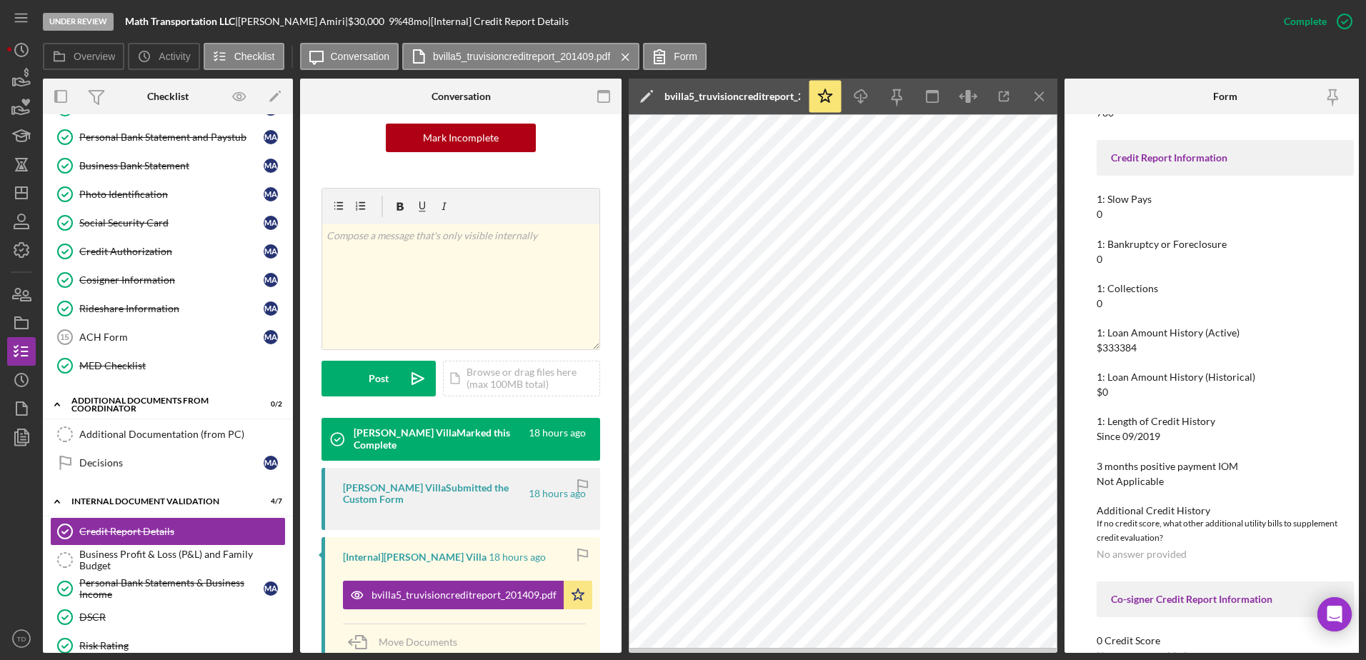
scroll to position [198, 0]
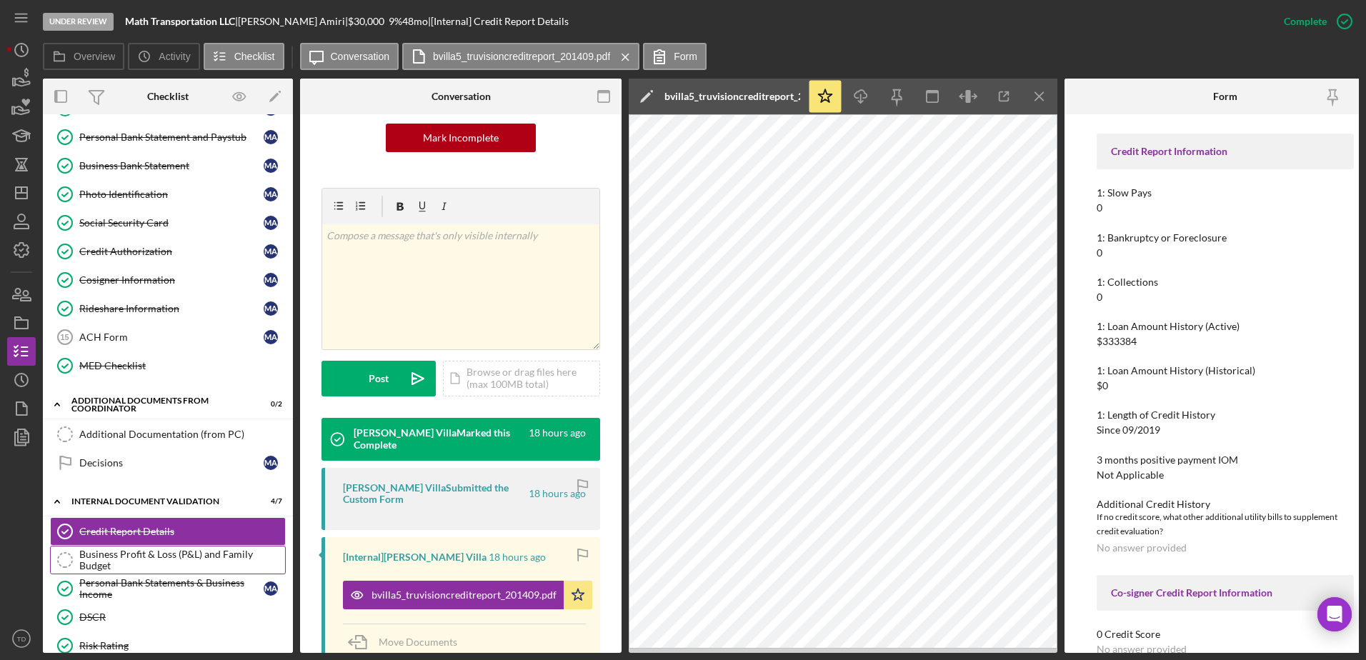
click at [143, 558] on div "Business Profit & Loss (P&L) and Family Budget" at bounding box center [182, 560] width 206 height 23
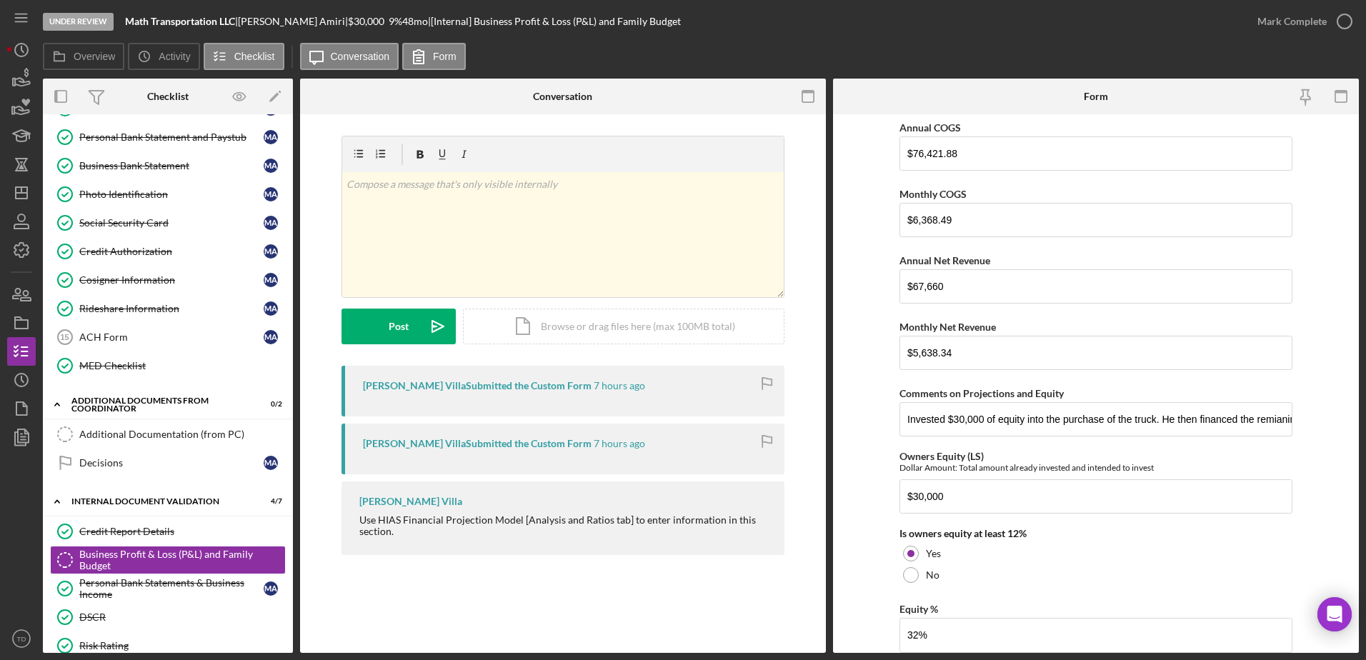
scroll to position [1967, 0]
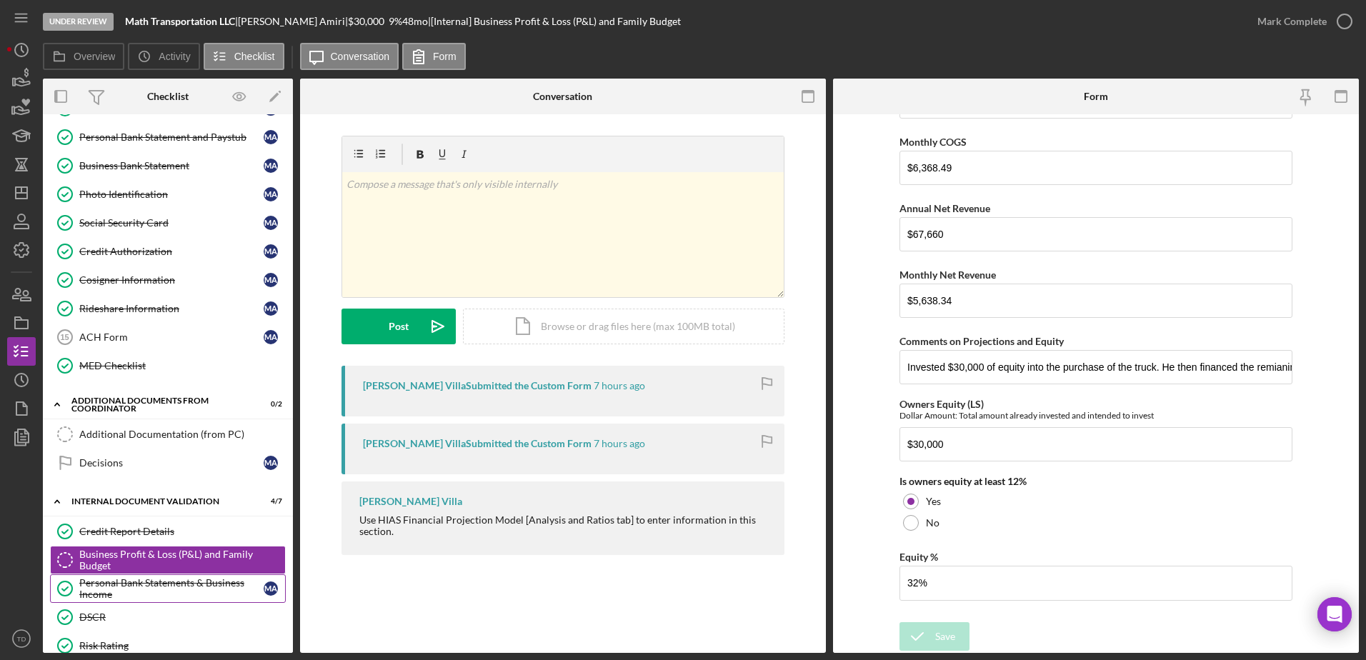
click at [177, 582] on div "Personal Bank Statements & Business Income" at bounding box center [171, 588] width 184 height 23
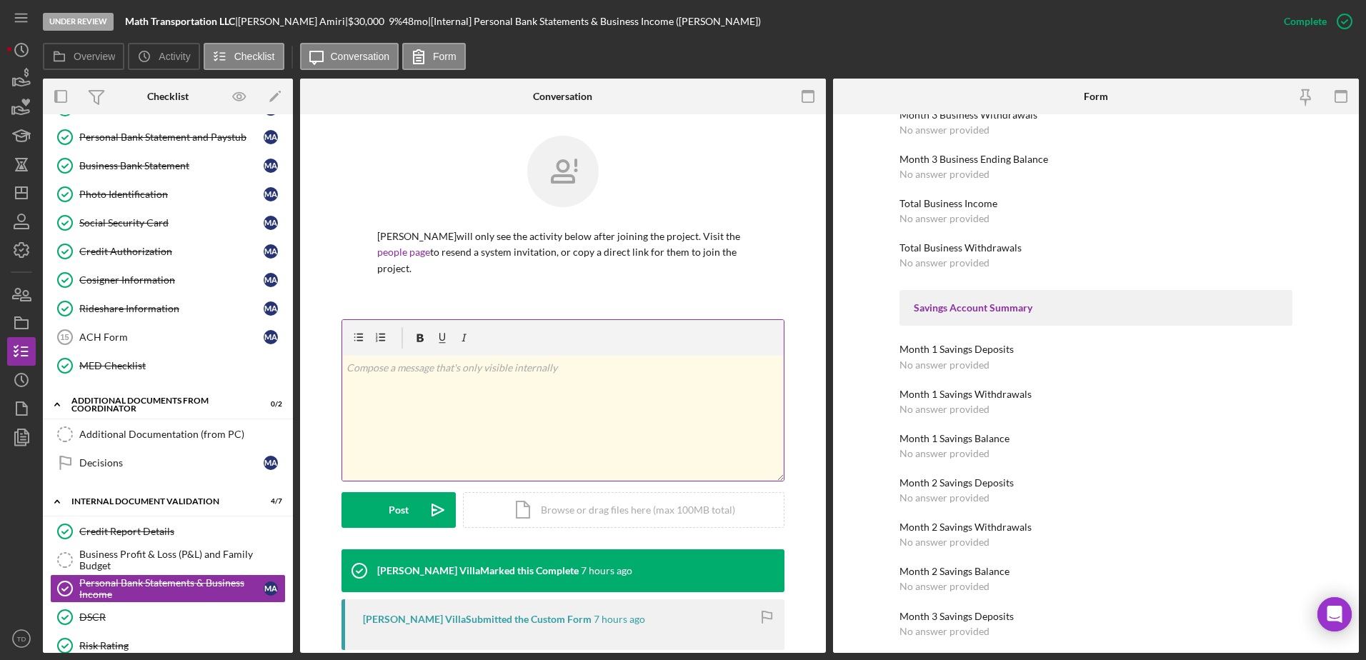
scroll to position [1362, 0]
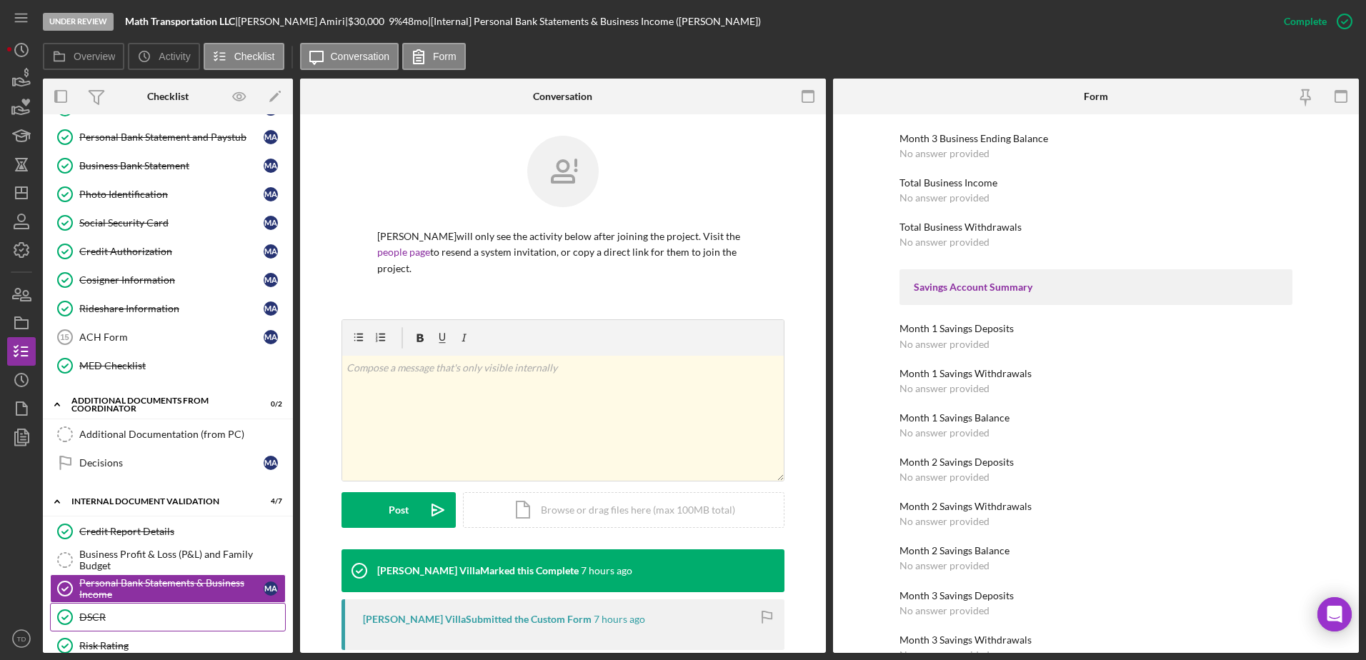
click at [164, 629] on link "DSCR DSCR" at bounding box center [168, 617] width 236 height 29
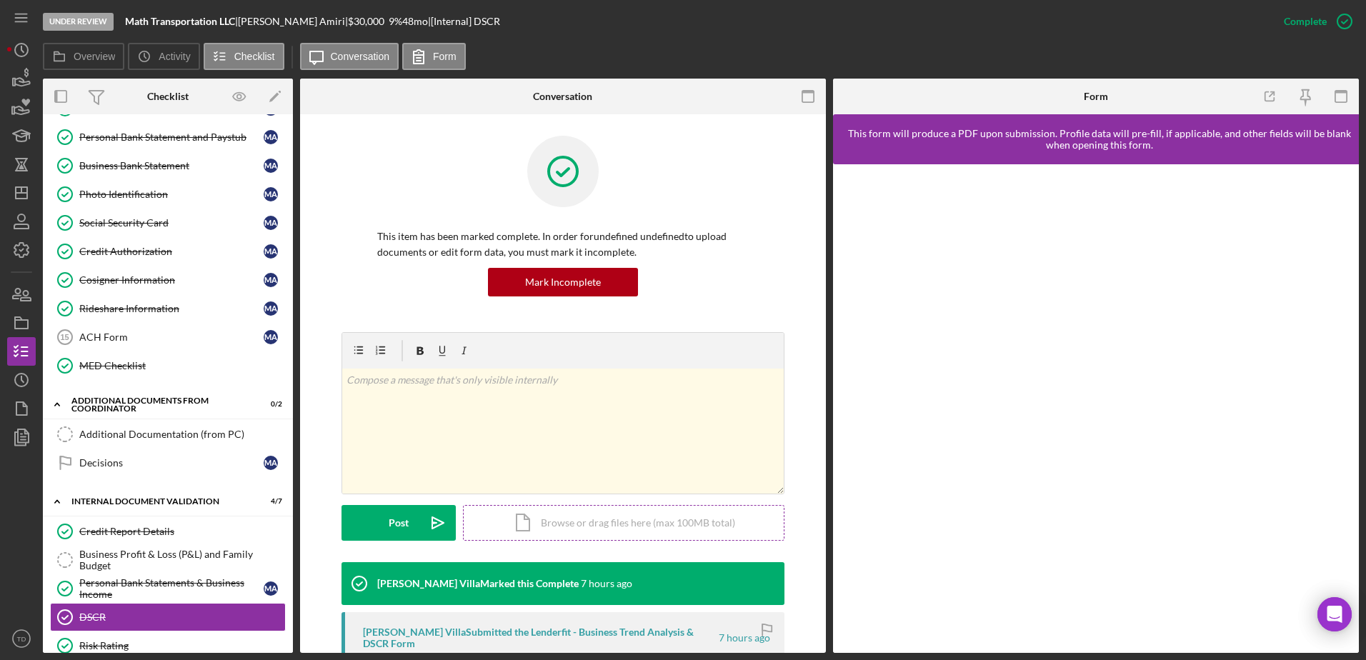
scroll to position [229, 0]
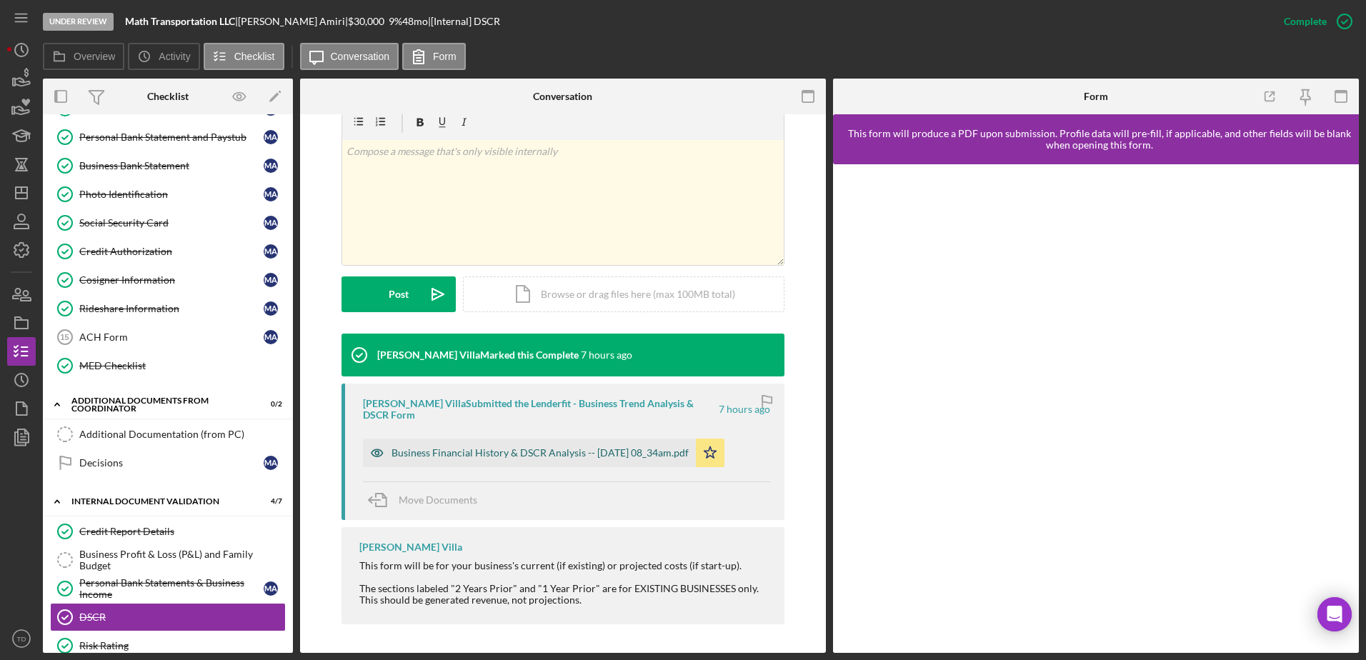
click at [607, 456] on div "Business Financial History & DSCR Analysis -- 2025-09-10 08_34am.pdf" at bounding box center [539, 452] width 297 height 11
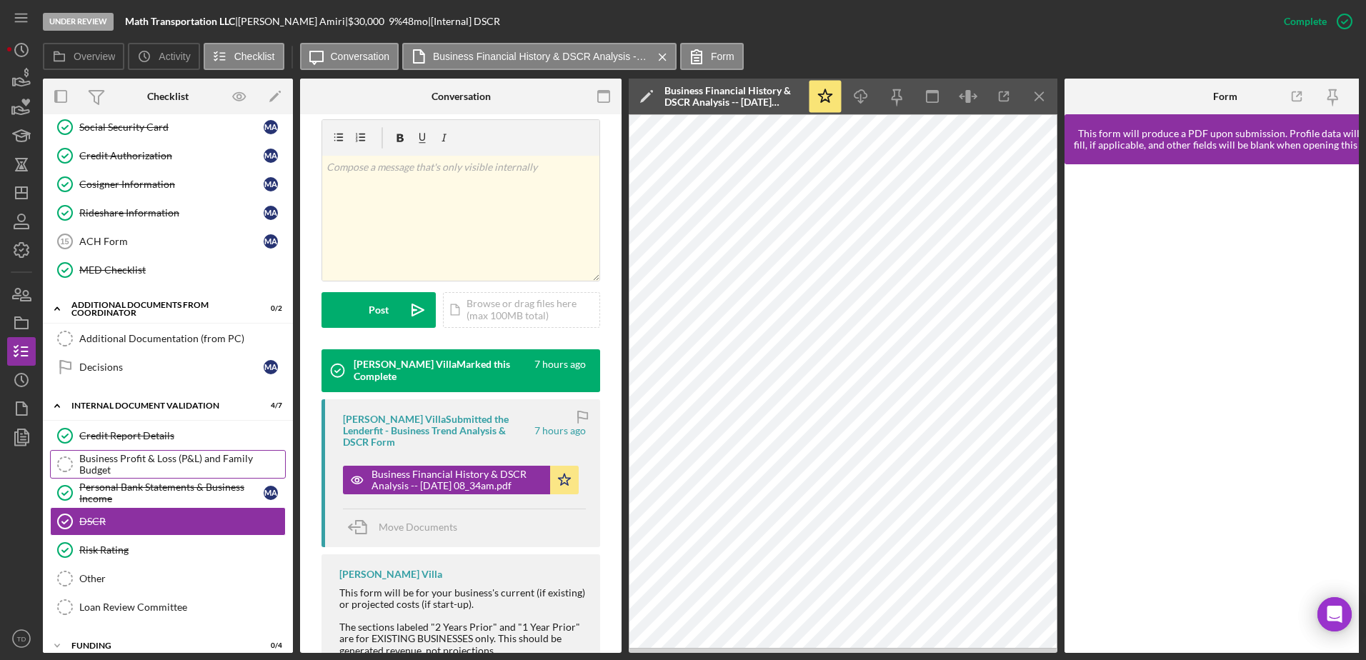
scroll to position [330, 0]
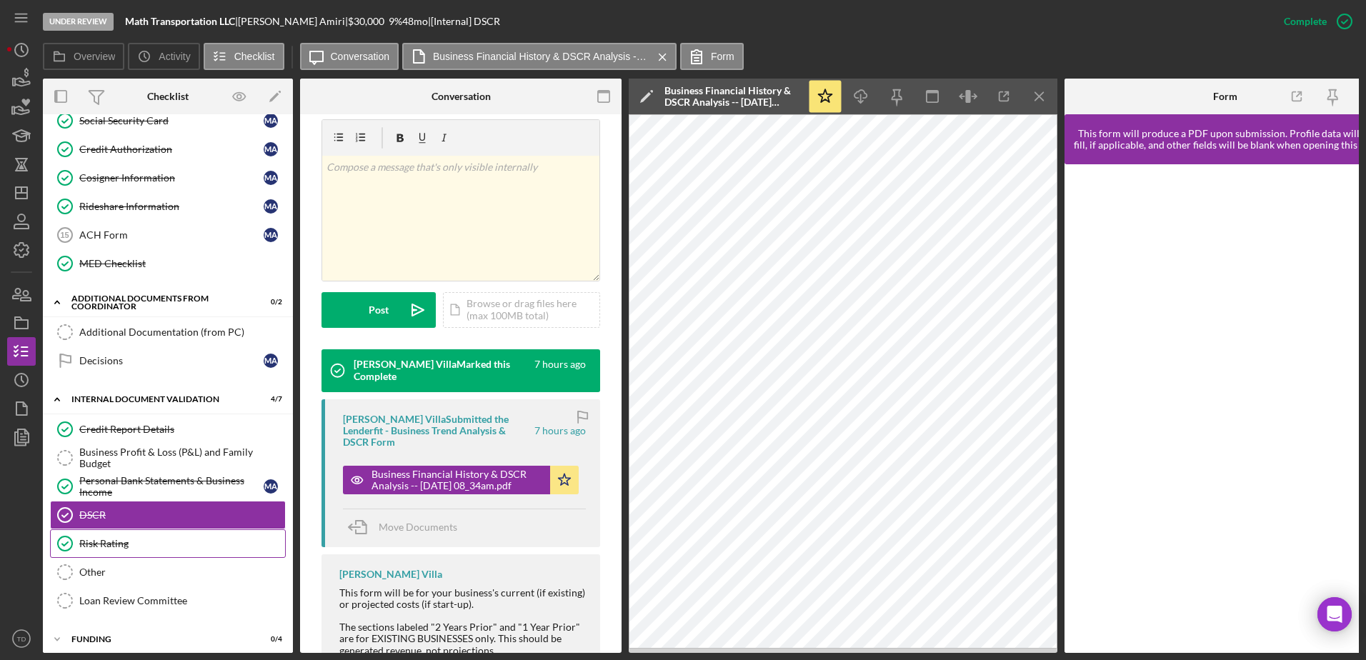
click at [138, 539] on div "Risk Rating" at bounding box center [182, 543] width 206 height 11
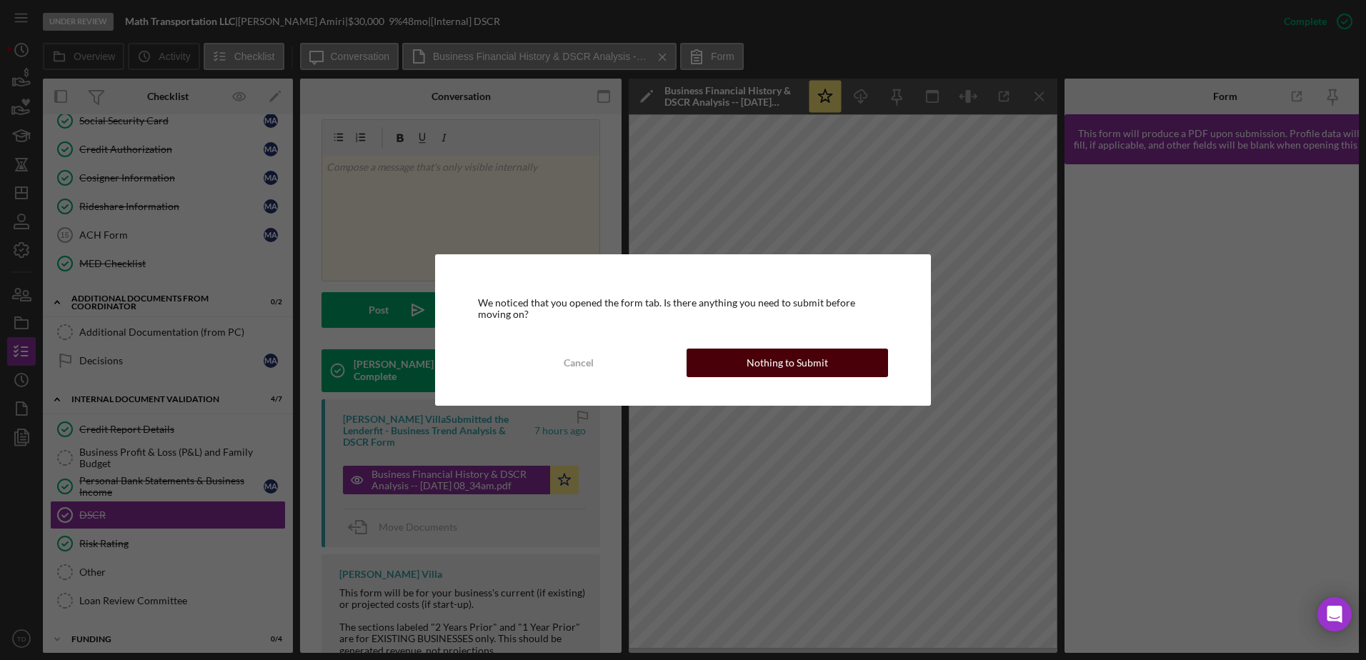
click at [757, 356] on div "Nothing to Submit" at bounding box center [787, 363] width 81 height 29
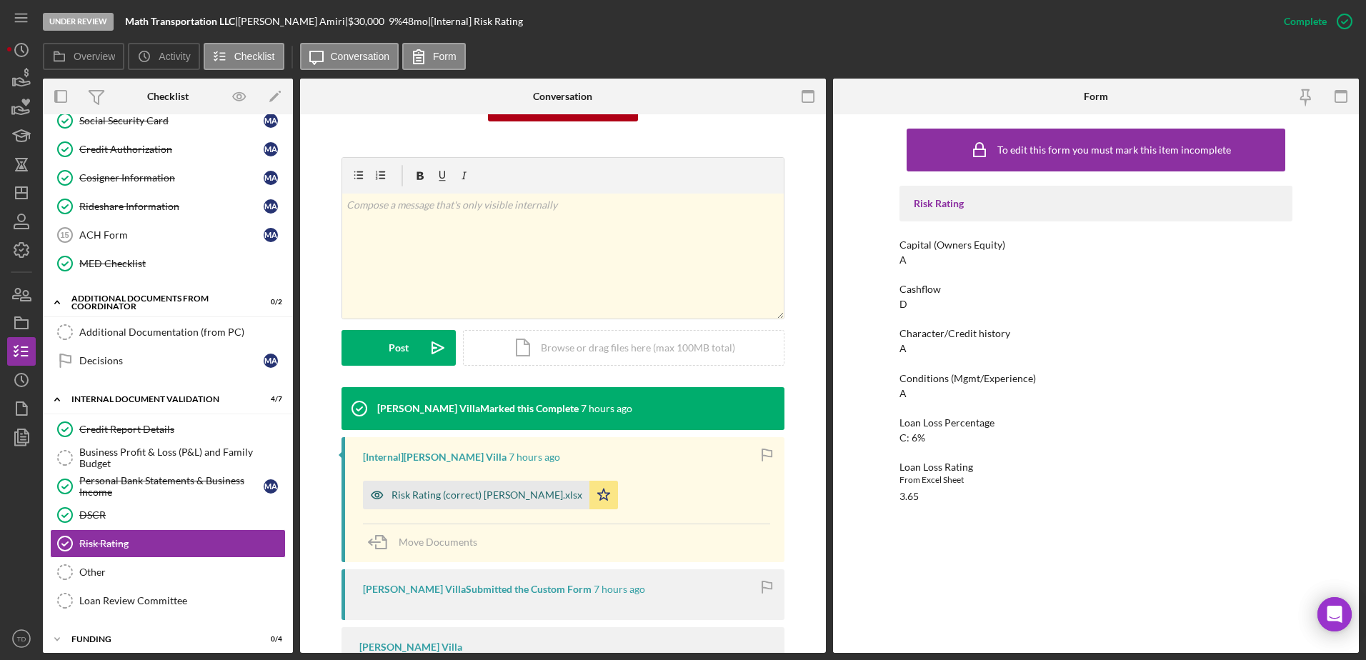
click at [551, 492] on div "Risk Rating (correct) Mohammad Hassan Amiri.xlsx" at bounding box center [486, 494] width 191 height 11
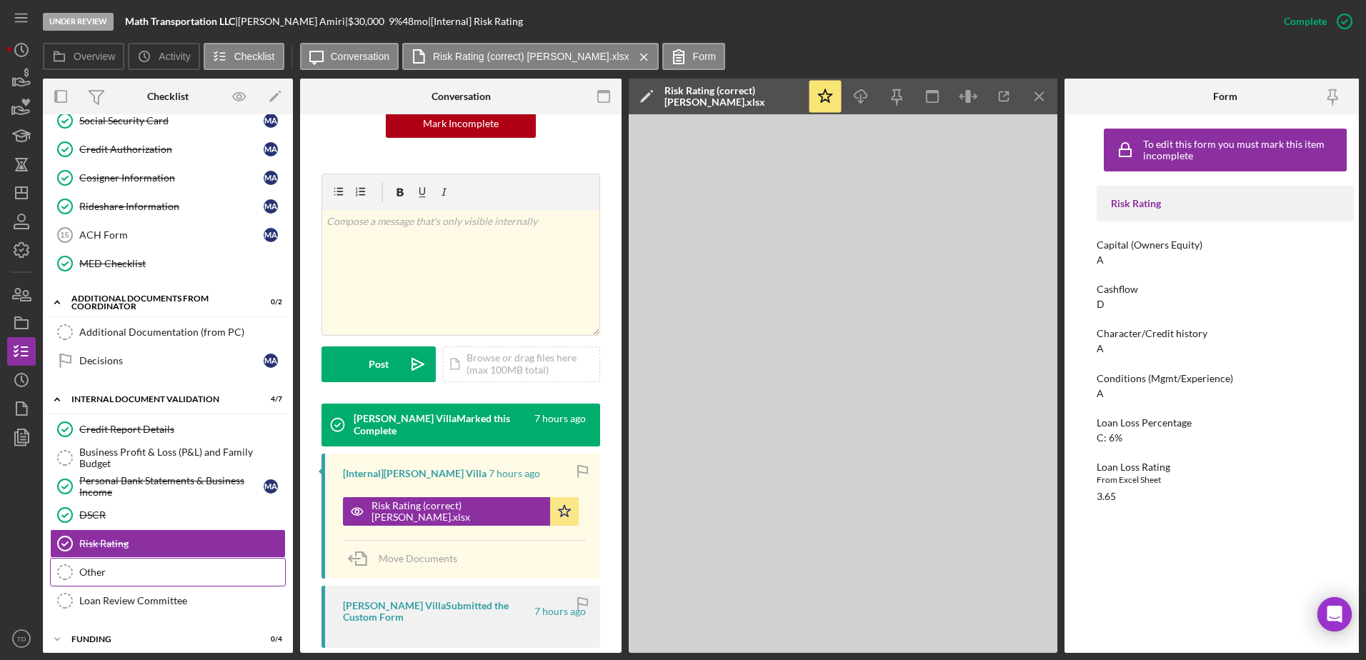
click at [128, 567] on div "Other" at bounding box center [182, 572] width 206 height 11
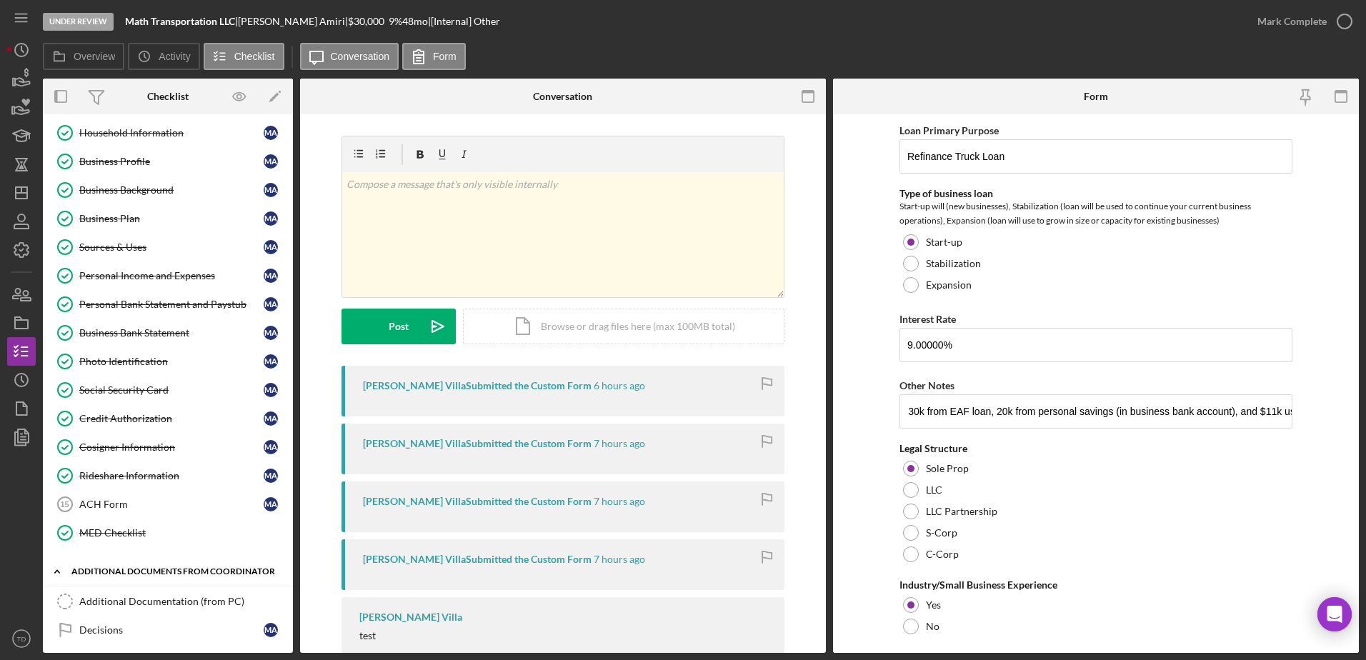
scroll to position [61, 0]
click at [126, 254] on link "Sources & Uses Sources & Uses M A" at bounding box center [168, 247] width 236 height 29
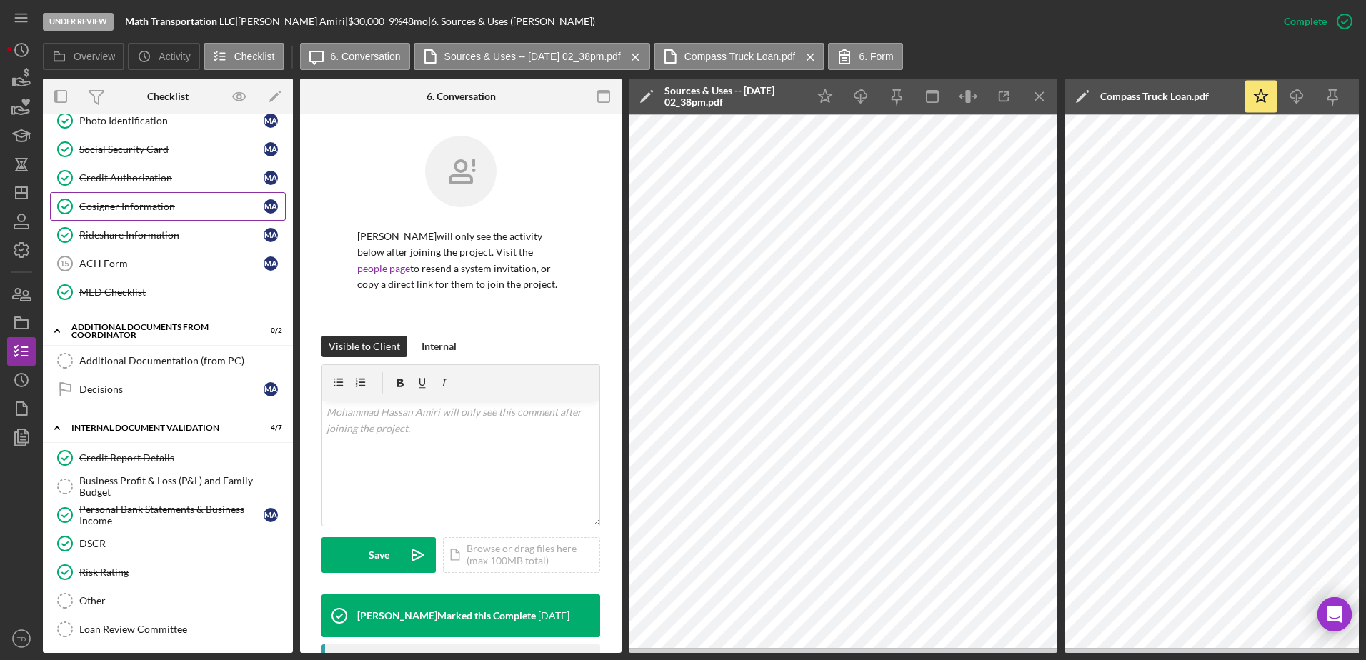
scroll to position [301, 0]
click at [171, 486] on div "Business Profit & Loss (P&L) and Family Budget" at bounding box center [182, 486] width 206 height 23
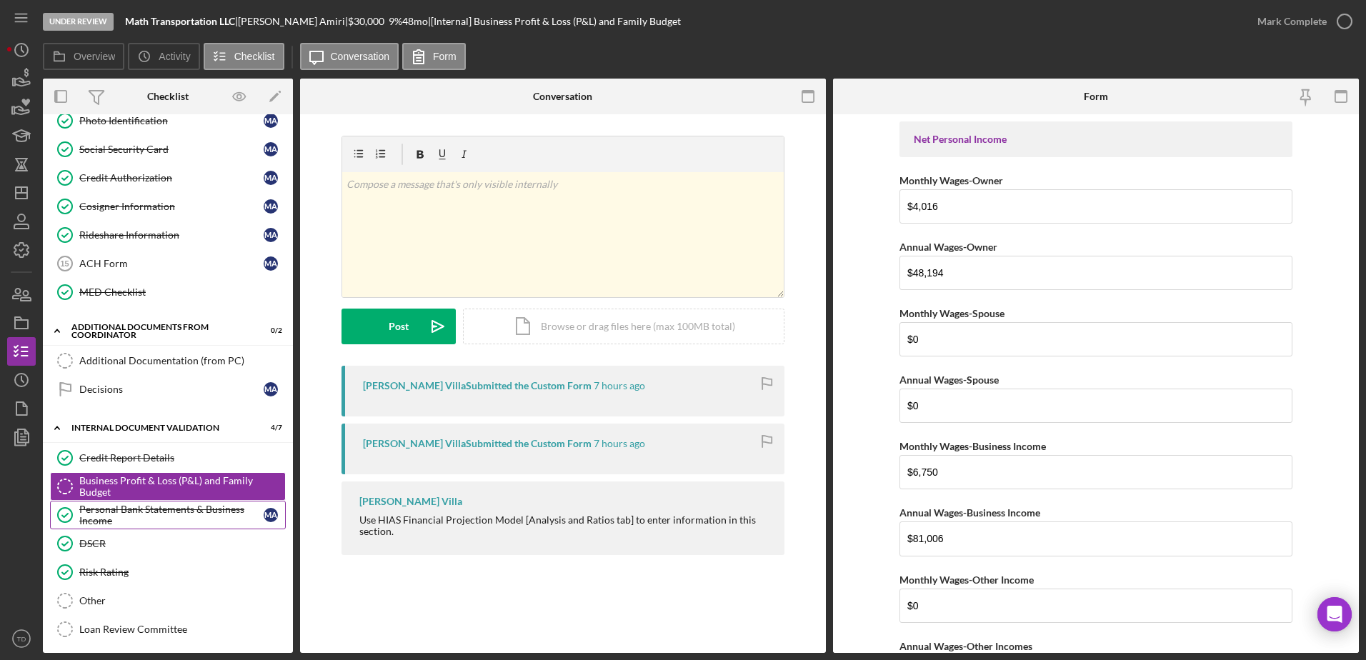
click at [204, 510] on div "Personal Bank Statements & Business Income" at bounding box center [171, 515] width 184 height 23
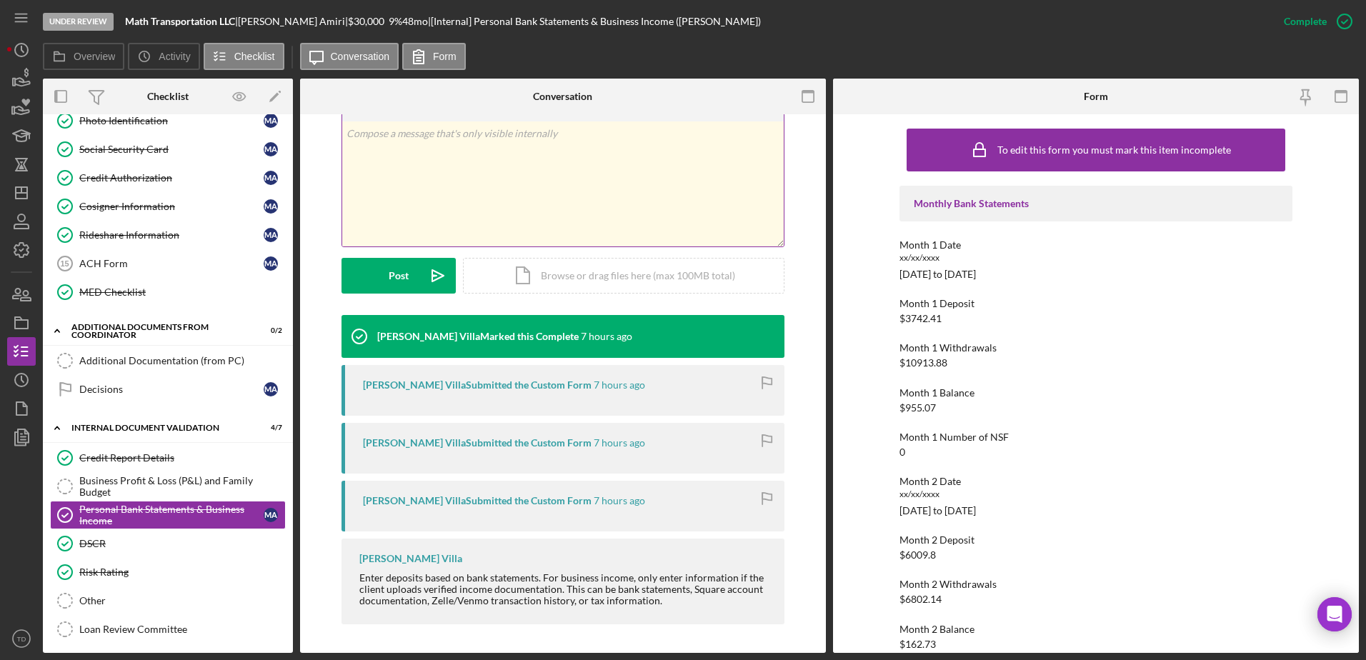
scroll to position [234, 0]
click at [181, 488] on div "Business Profit & Loss (P&L) and Family Budget" at bounding box center [182, 486] width 206 height 23
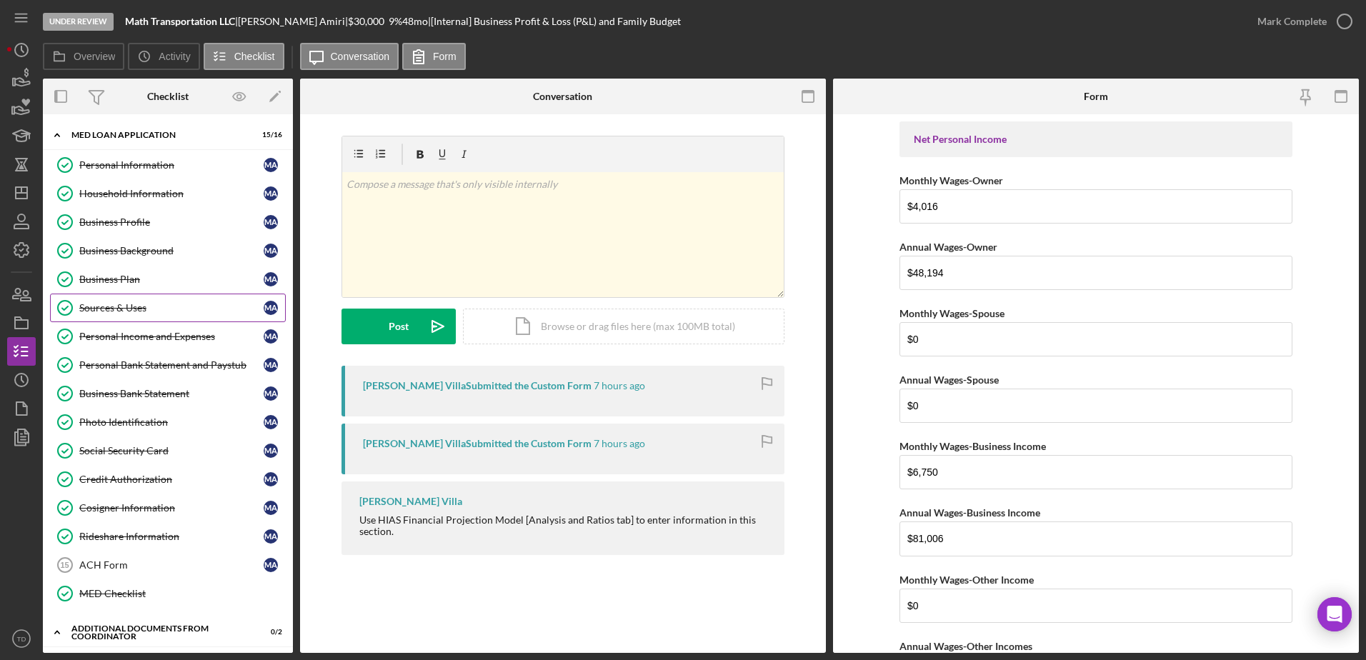
click at [124, 302] on div "Sources & Uses" at bounding box center [171, 307] width 184 height 11
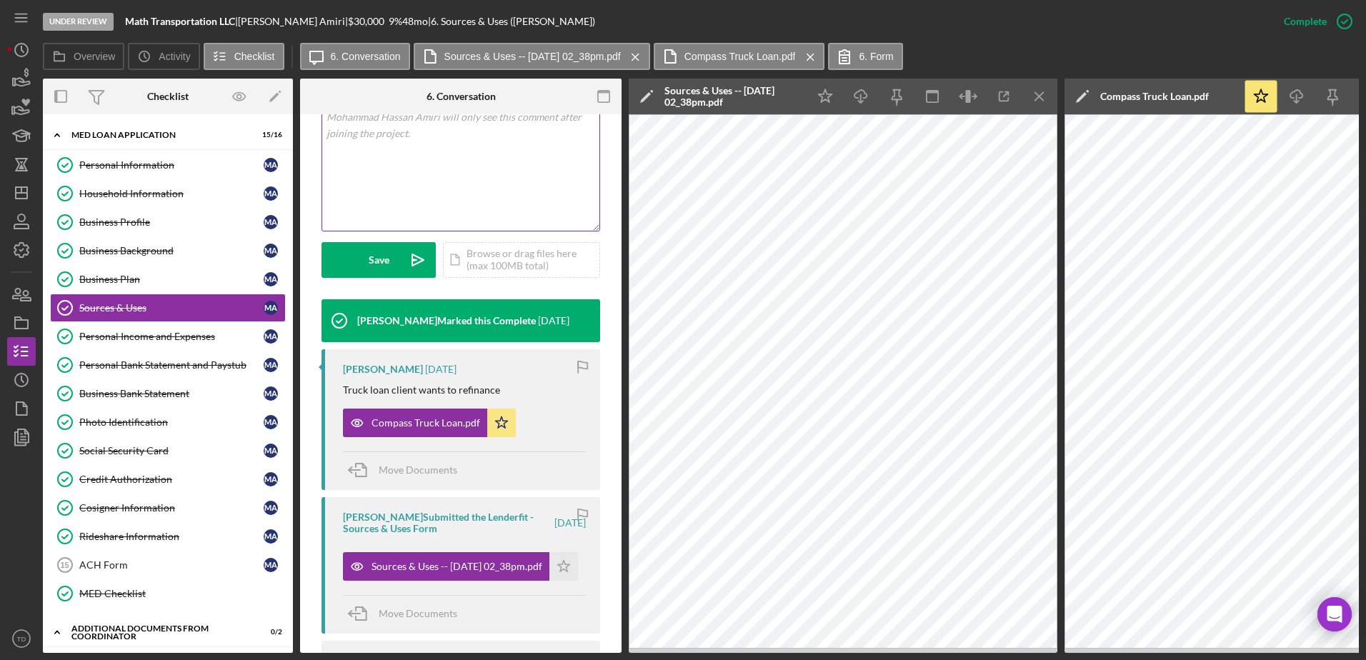
scroll to position [295, 0]
click at [465, 429] on div "Compass Truck Loan.pdf" at bounding box center [425, 422] width 109 height 11
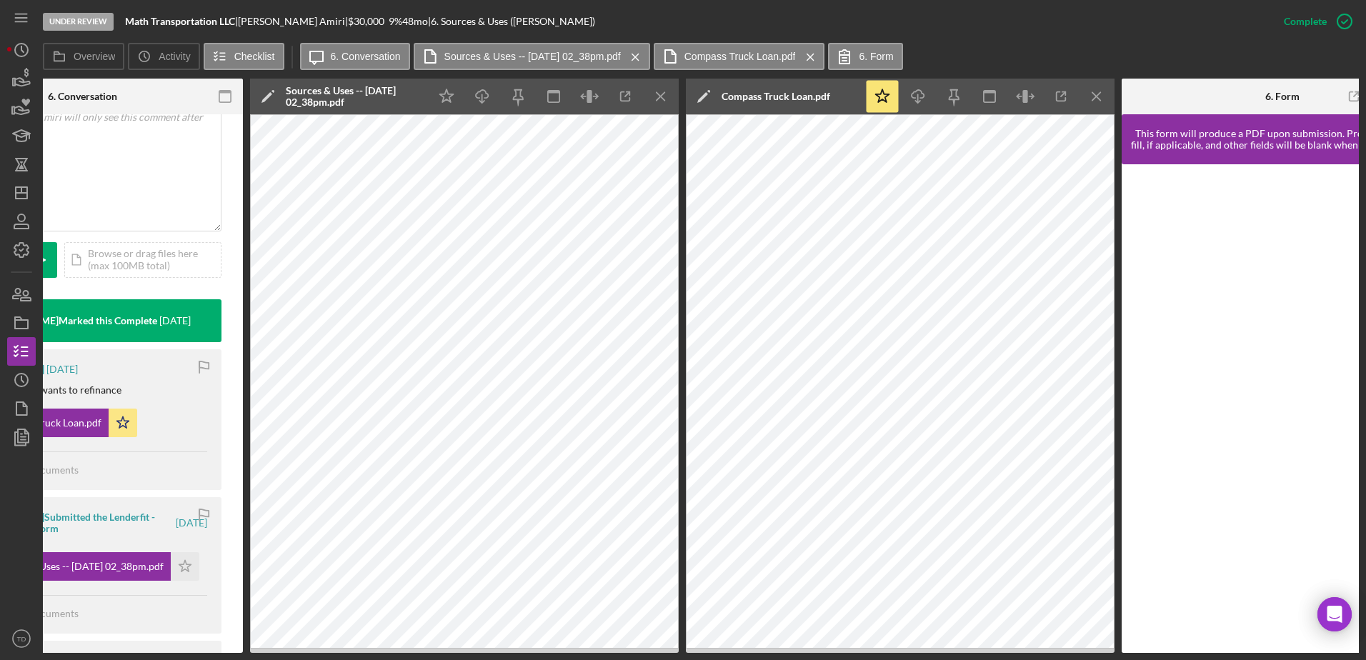
scroll to position [0, 0]
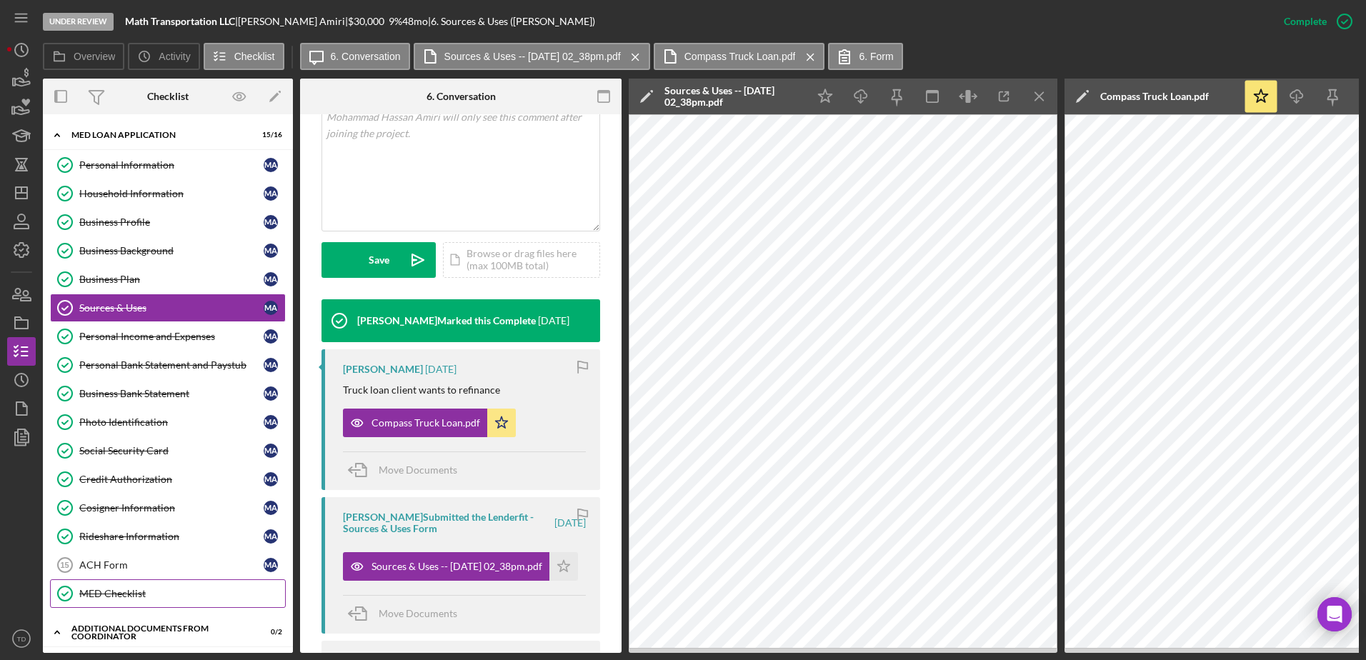
click at [145, 584] on link "MED Checklist MED Checklist" at bounding box center [168, 593] width 236 height 29
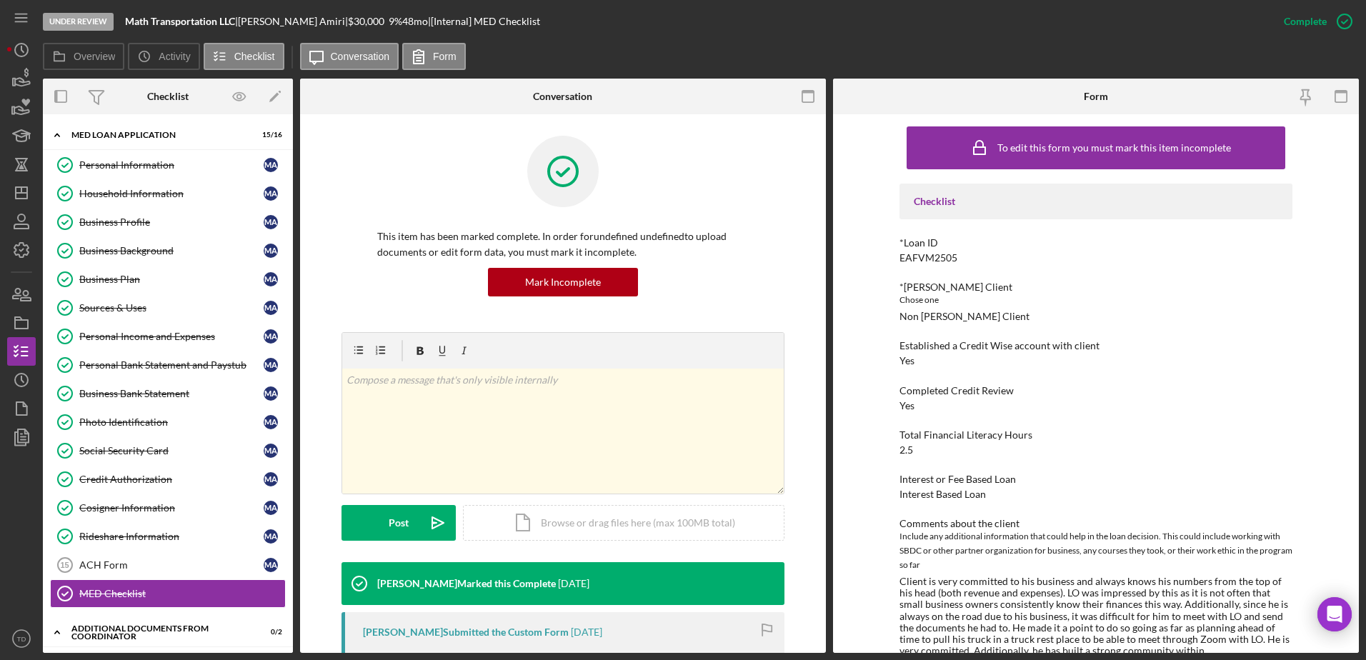
scroll to position [3, 0]
click at [24, 199] on polygon "button" at bounding box center [21, 192] width 11 height 11
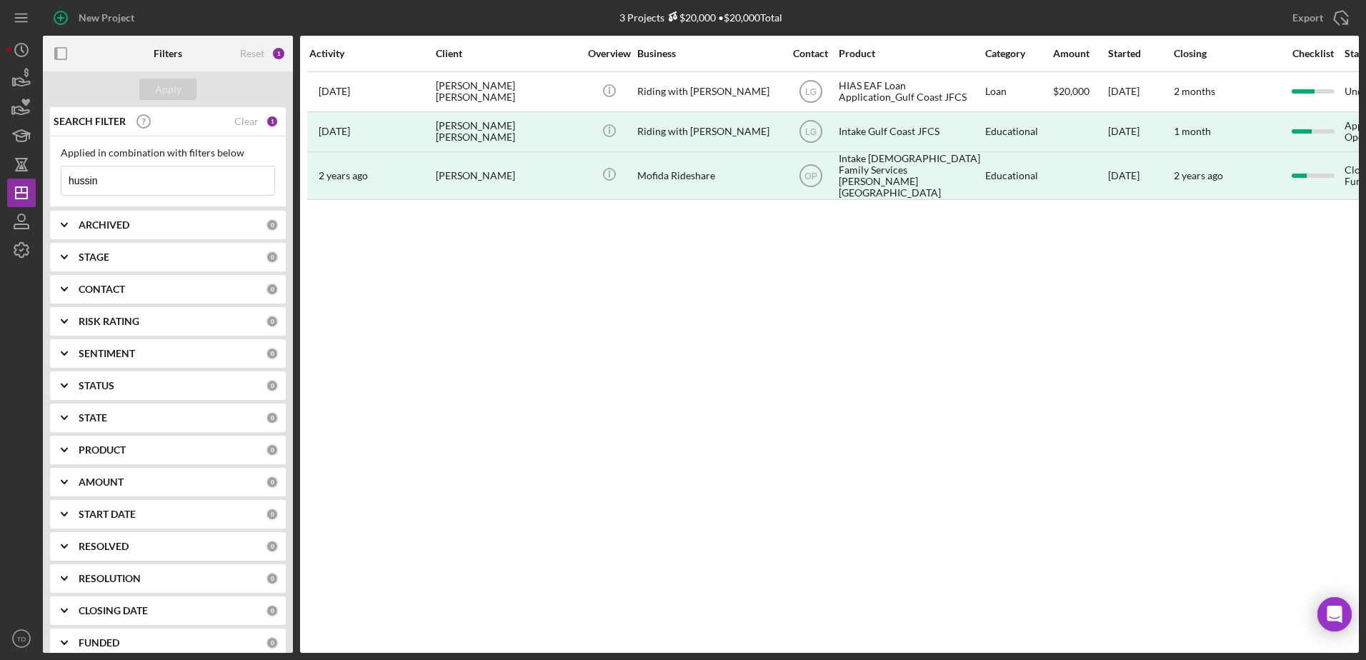
click at [124, 176] on input "hussin" at bounding box center [167, 180] width 213 height 29
drag, startPoint x: 124, startPoint y: 176, endPoint x: -4, endPoint y: 174, distance: 127.9
click at [0, 174] on html "New Project 3 Projects $20,000 • $20,000 Total hussin Export Icon/Export Filter…" at bounding box center [683, 330] width 1366 height 660
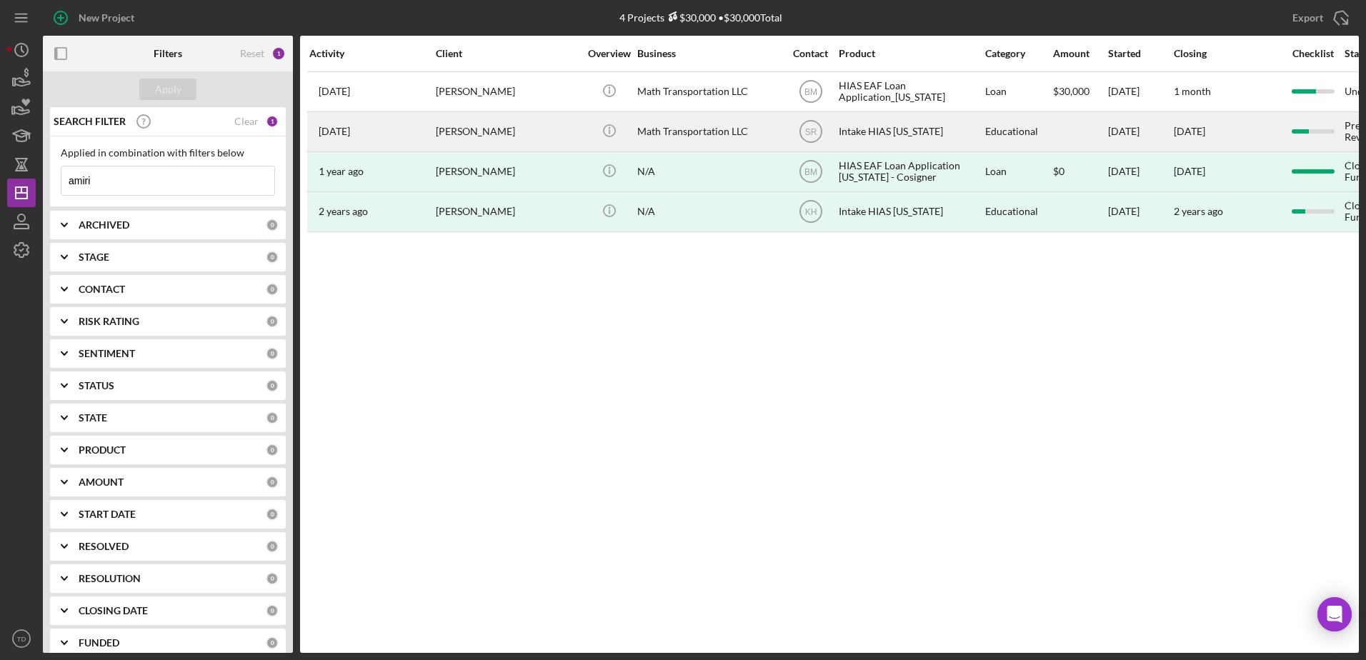
type input "amiri"
click at [476, 141] on div "Mohammad Hassan Amiri" at bounding box center [507, 132] width 143 height 38
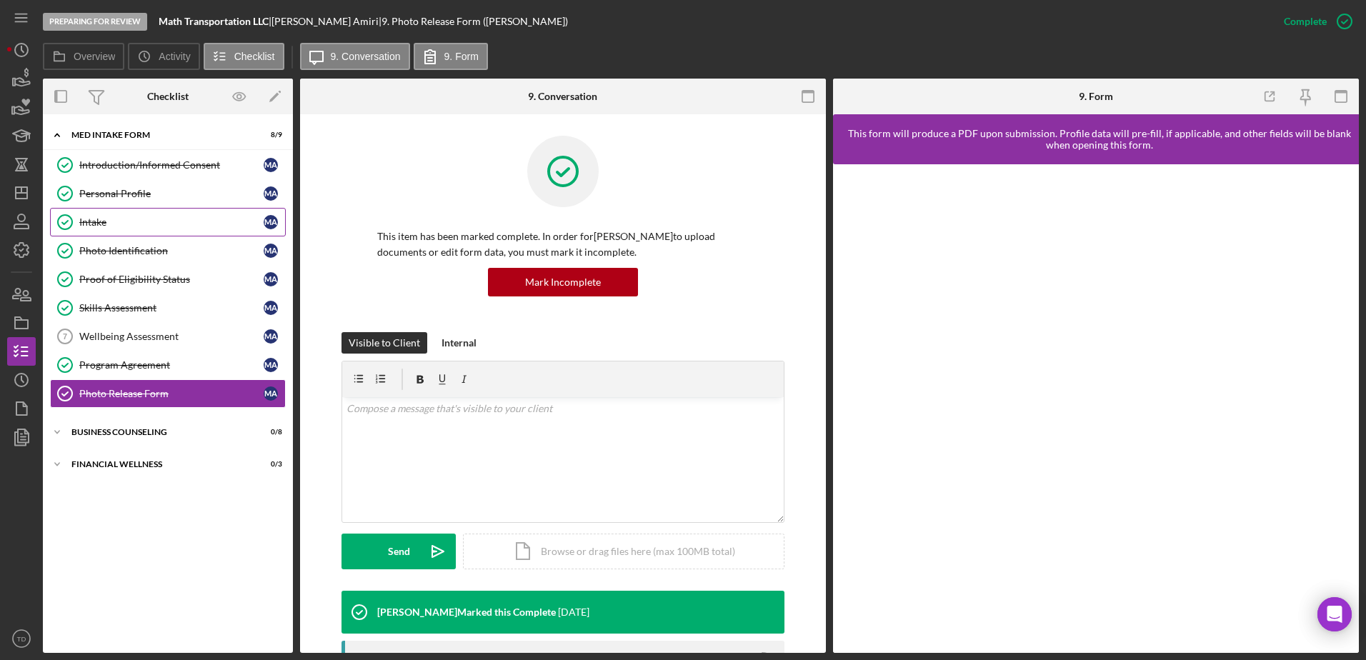
click at [114, 221] on div "Intake" at bounding box center [171, 221] width 184 height 11
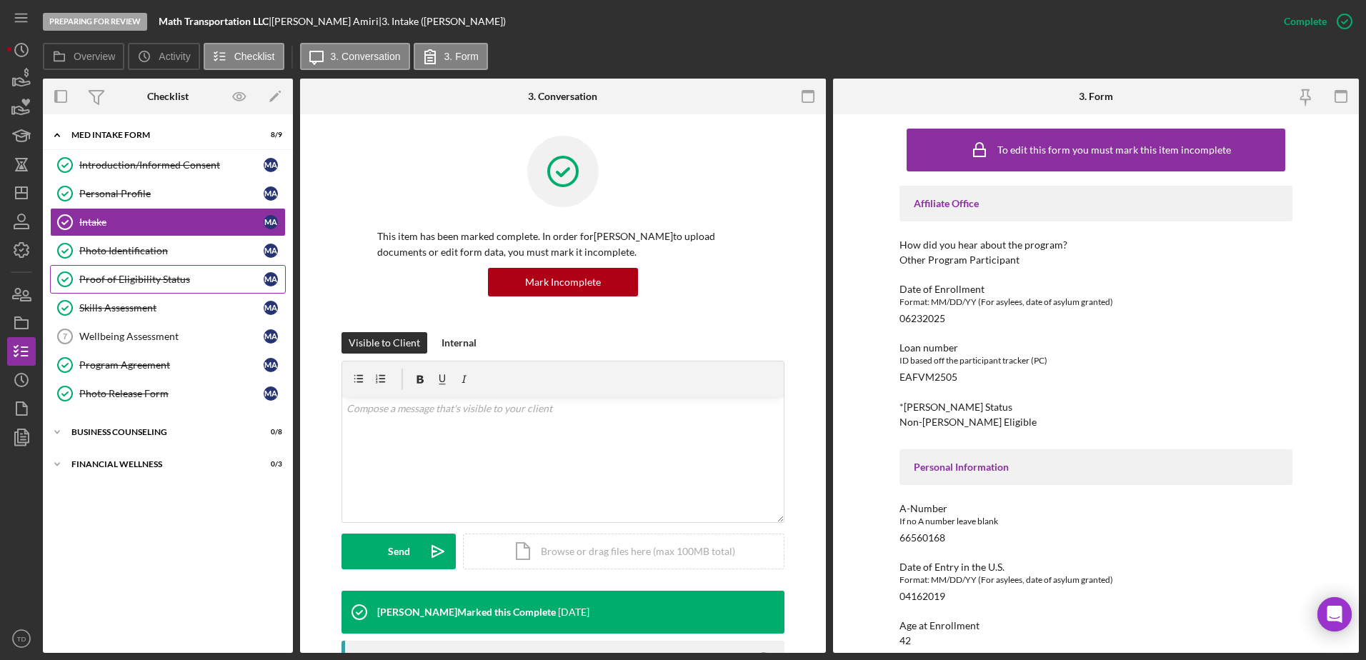
drag, startPoint x: 135, startPoint y: 251, endPoint x: 96, endPoint y: 279, distance: 48.0
click at [96, 279] on div "Proof of Eligibility Status" at bounding box center [171, 279] width 184 height 11
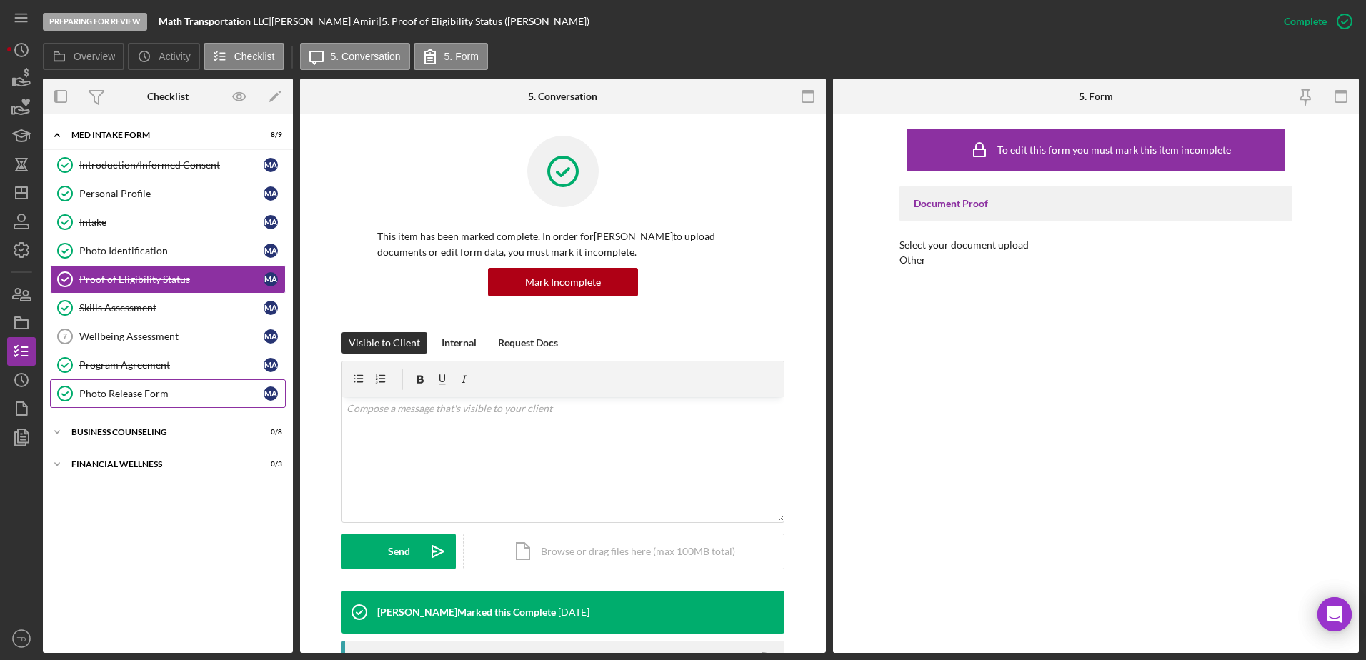
click at [119, 379] on link "Photo Release Form Photo Release Form M A" at bounding box center [168, 393] width 236 height 29
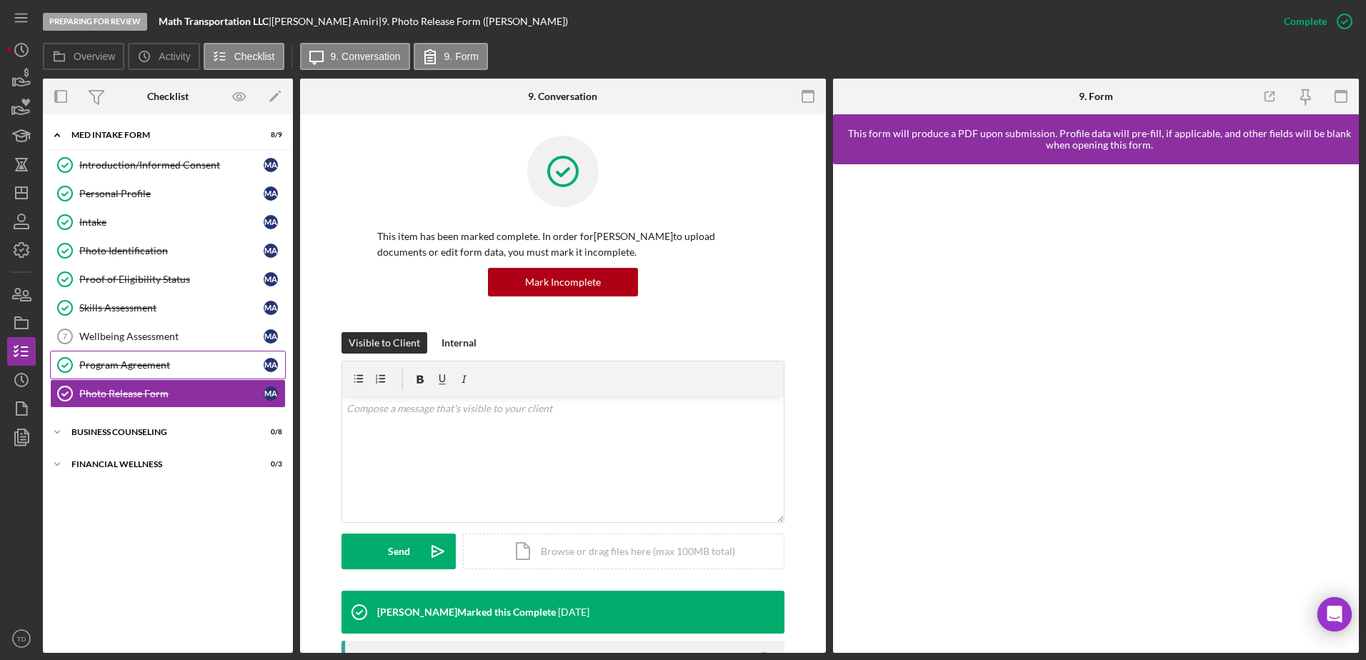
drag, startPoint x: 120, startPoint y: 368, endPoint x: 146, endPoint y: 354, distance: 29.1
click at [146, 354] on link "Program Agreement Program Agreement M A" at bounding box center [168, 365] width 236 height 29
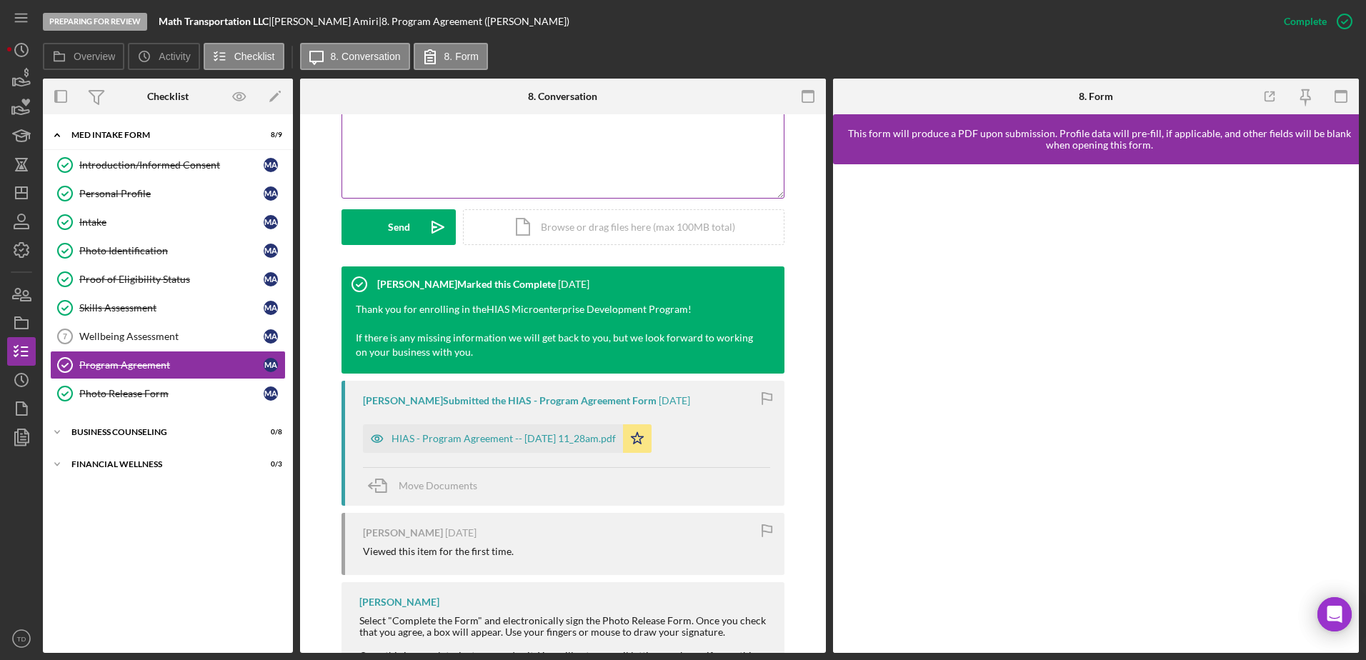
scroll to position [326, 0]
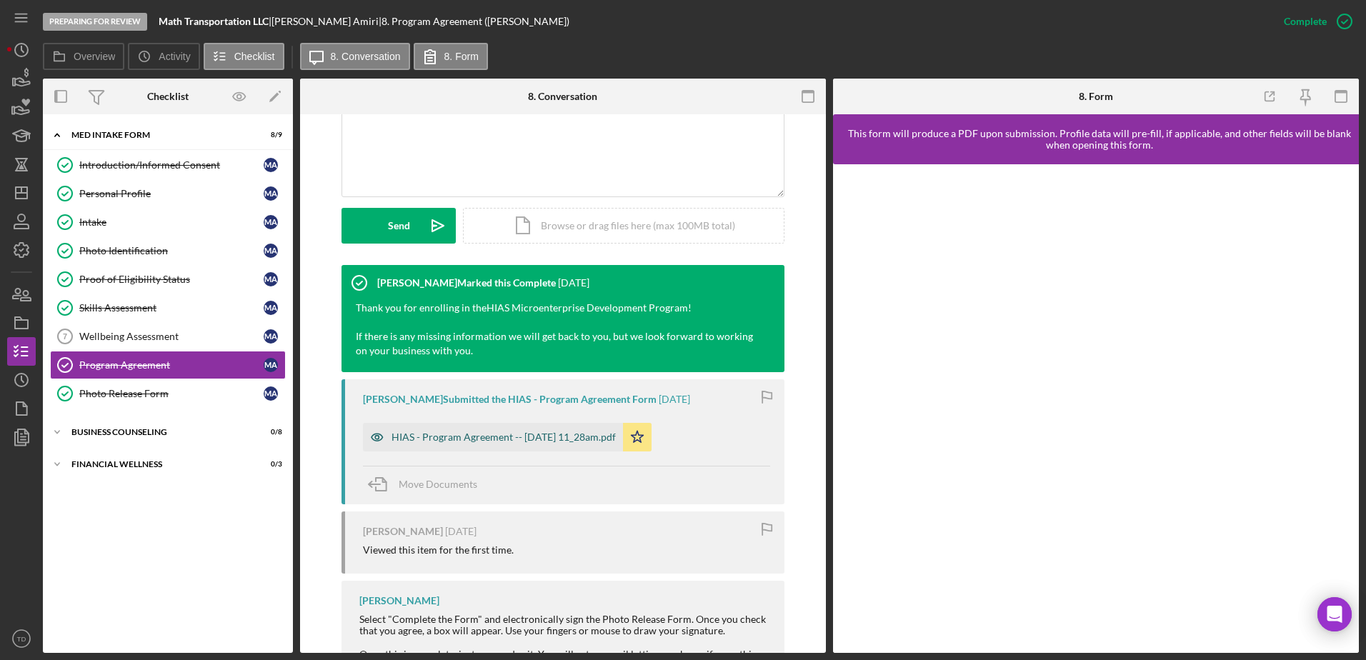
drag, startPoint x: 540, startPoint y: 444, endPoint x: 501, endPoint y: 449, distance: 39.7
click at [501, 449] on div "HIAS - Program Agreement -- 2025-06-23 11_28am.pdf" at bounding box center [493, 437] width 260 height 29
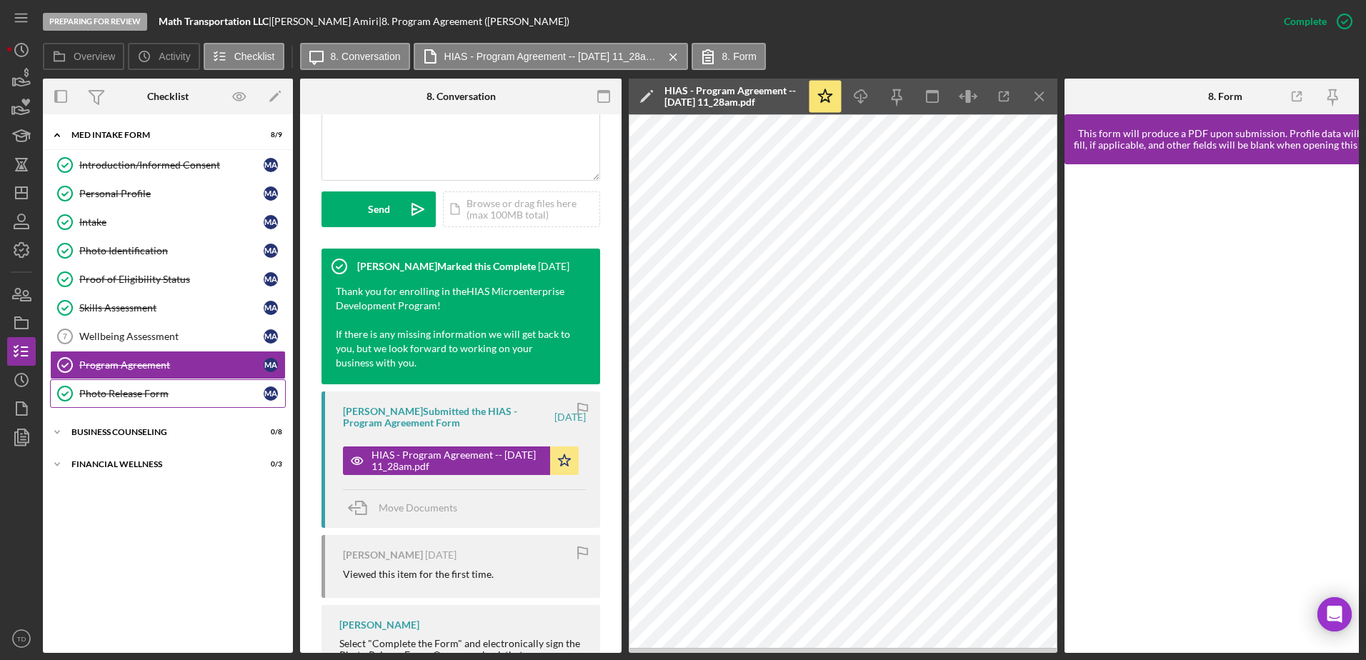
drag, startPoint x: 156, startPoint y: 402, endPoint x: 143, endPoint y: 397, distance: 14.5
drag, startPoint x: 143, startPoint y: 397, endPoint x: 114, endPoint y: 397, distance: 28.6
click at [114, 397] on div "Photo Release Form" at bounding box center [171, 393] width 184 height 11
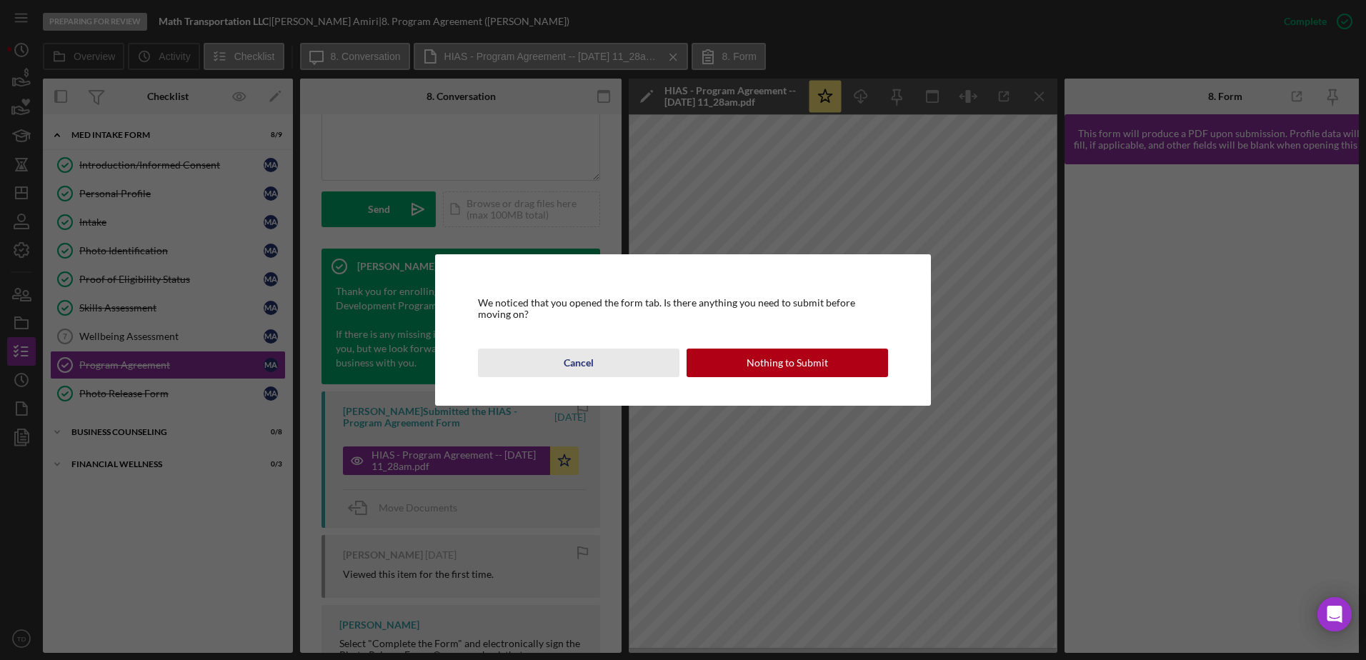
click at [586, 362] on div "Cancel" at bounding box center [579, 363] width 30 height 29
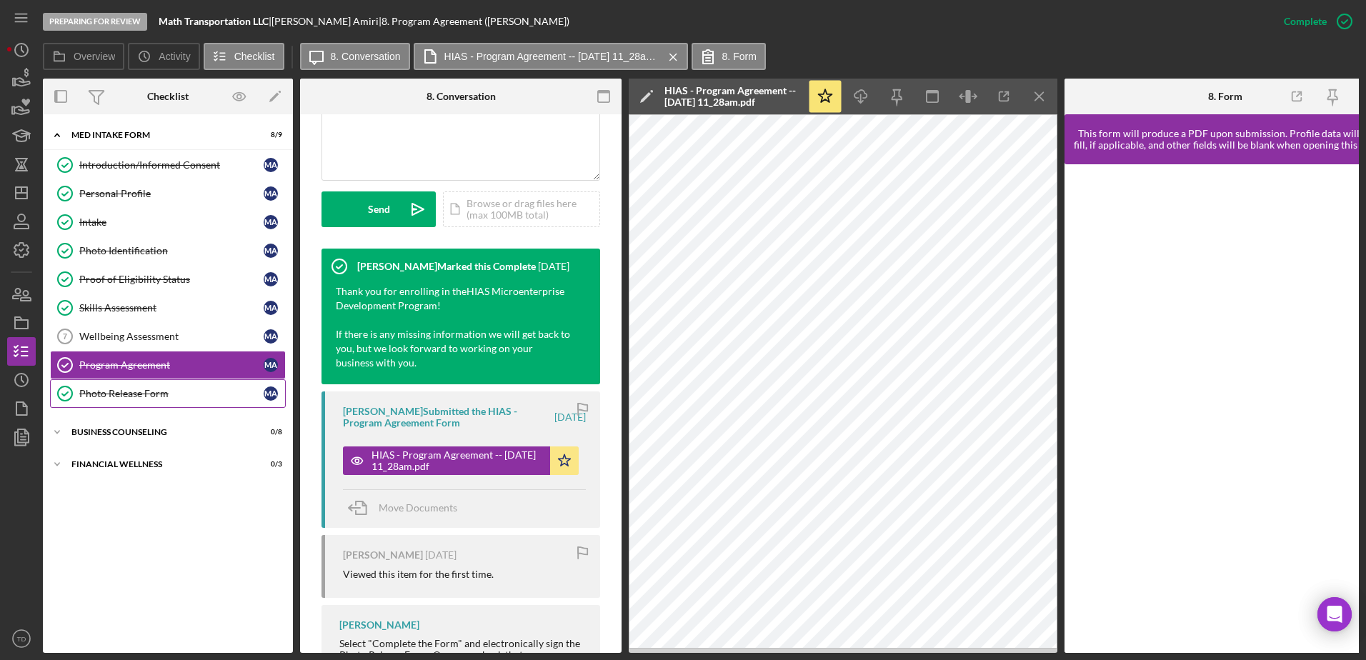
drag, startPoint x: 154, startPoint y: 394, endPoint x: 134, endPoint y: 394, distance: 19.3
click at [134, 394] on div "Photo Release Form" at bounding box center [171, 393] width 184 height 11
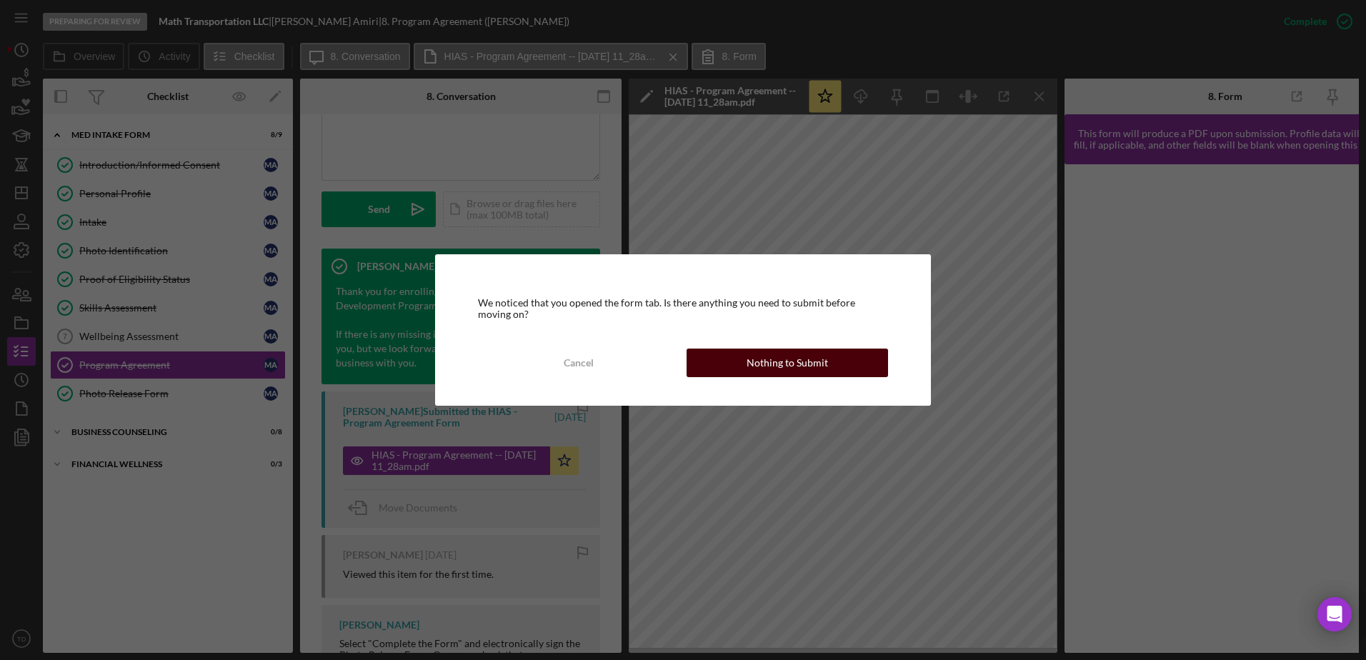
click at [774, 369] on div "Nothing to Submit" at bounding box center [787, 363] width 81 height 29
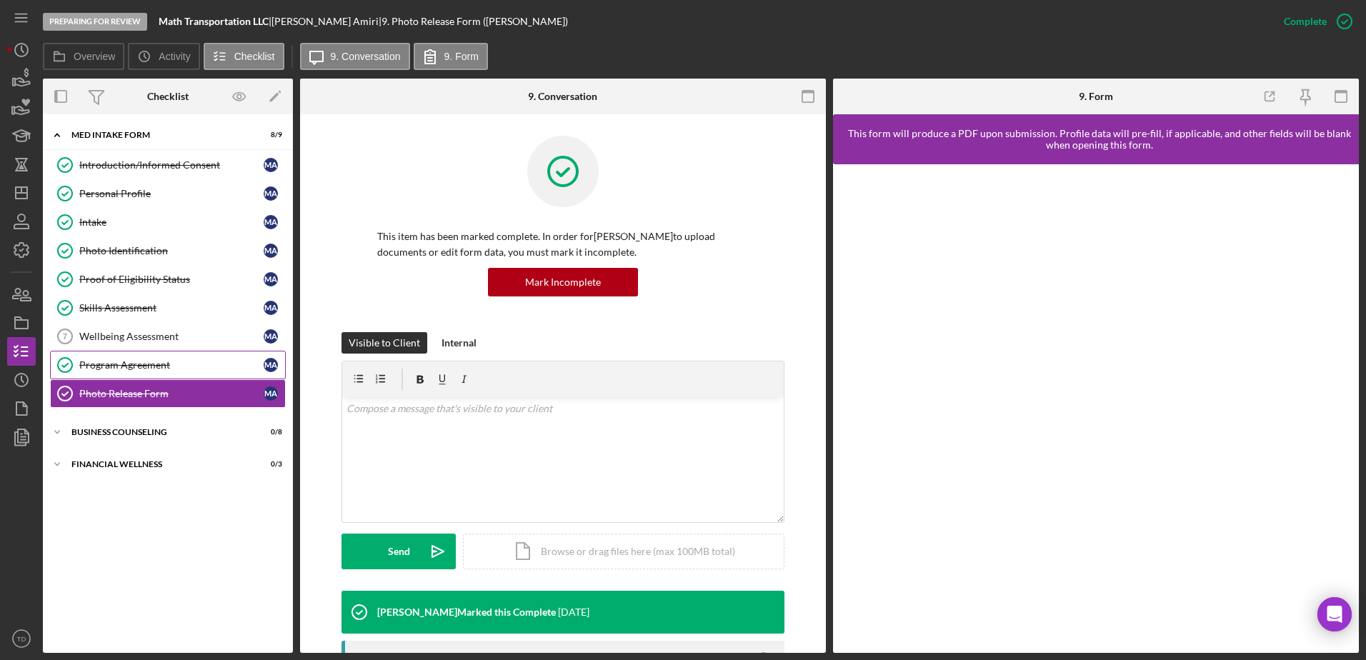
click at [132, 363] on div "Program Agreement" at bounding box center [171, 364] width 184 height 11
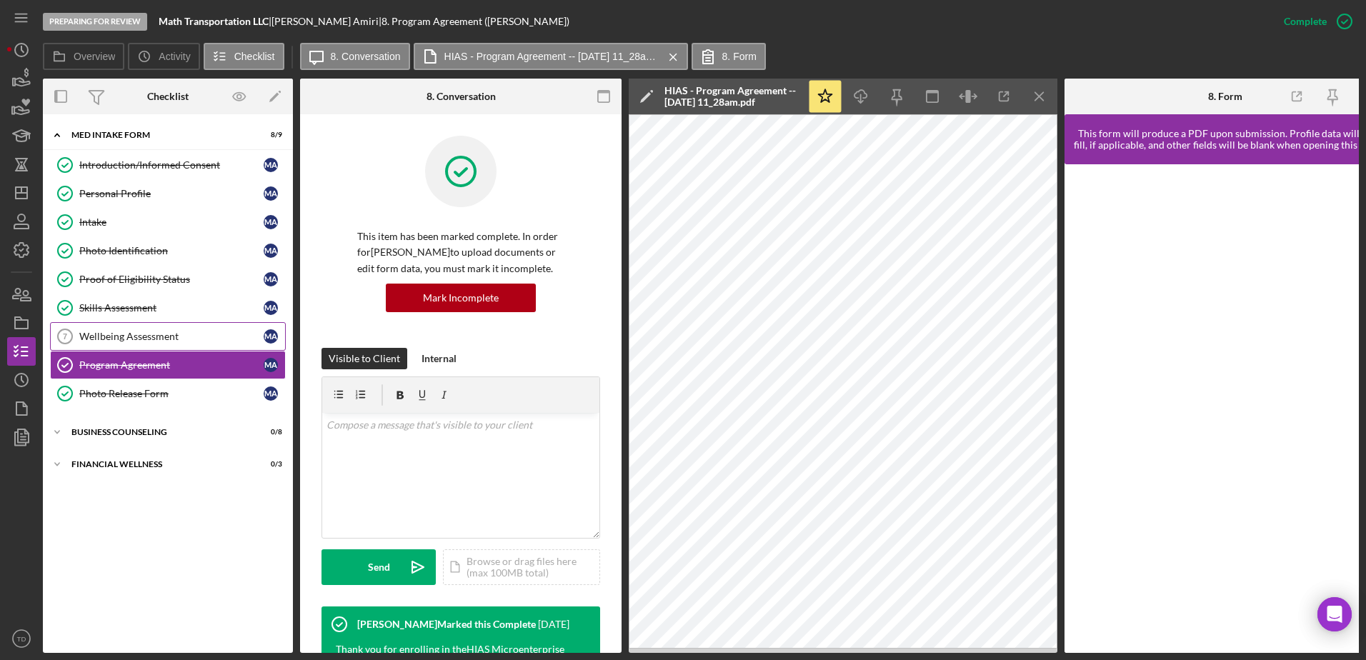
drag, startPoint x: 117, startPoint y: 339, endPoint x: 86, endPoint y: 330, distance: 31.9
click at [86, 331] on div "Wellbeing Assessment" at bounding box center [171, 336] width 184 height 11
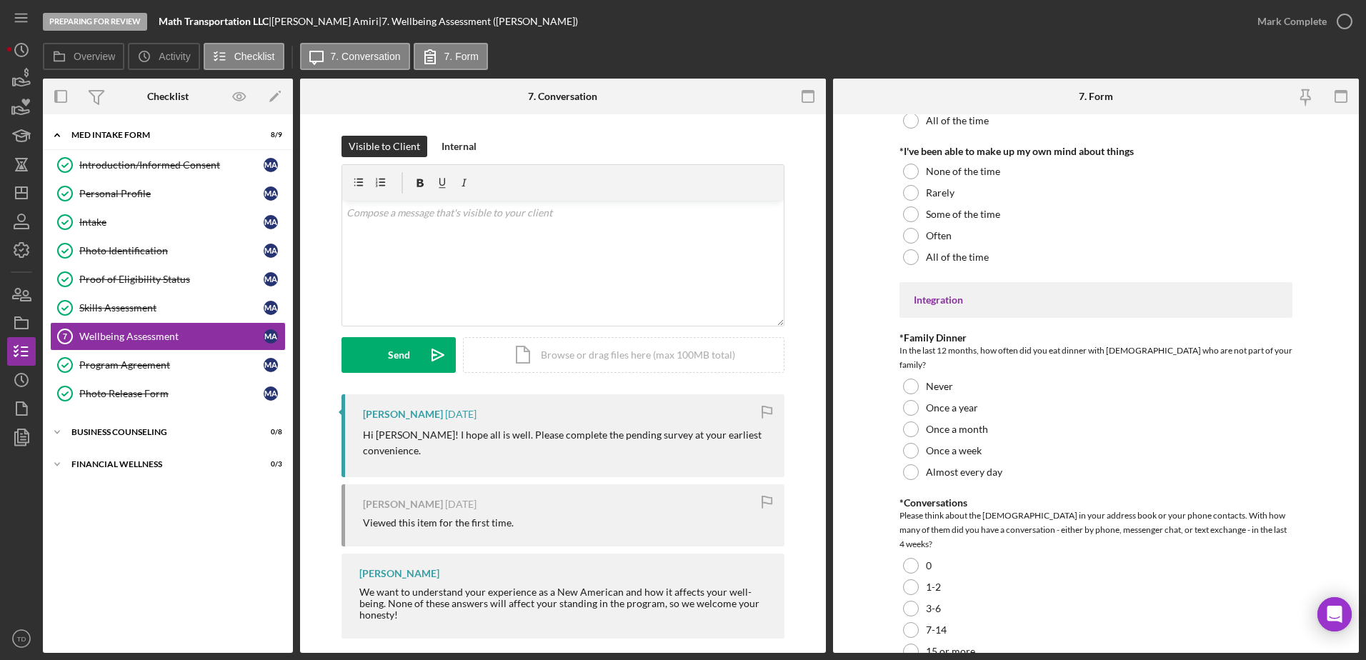
scroll to position [1227, 0]
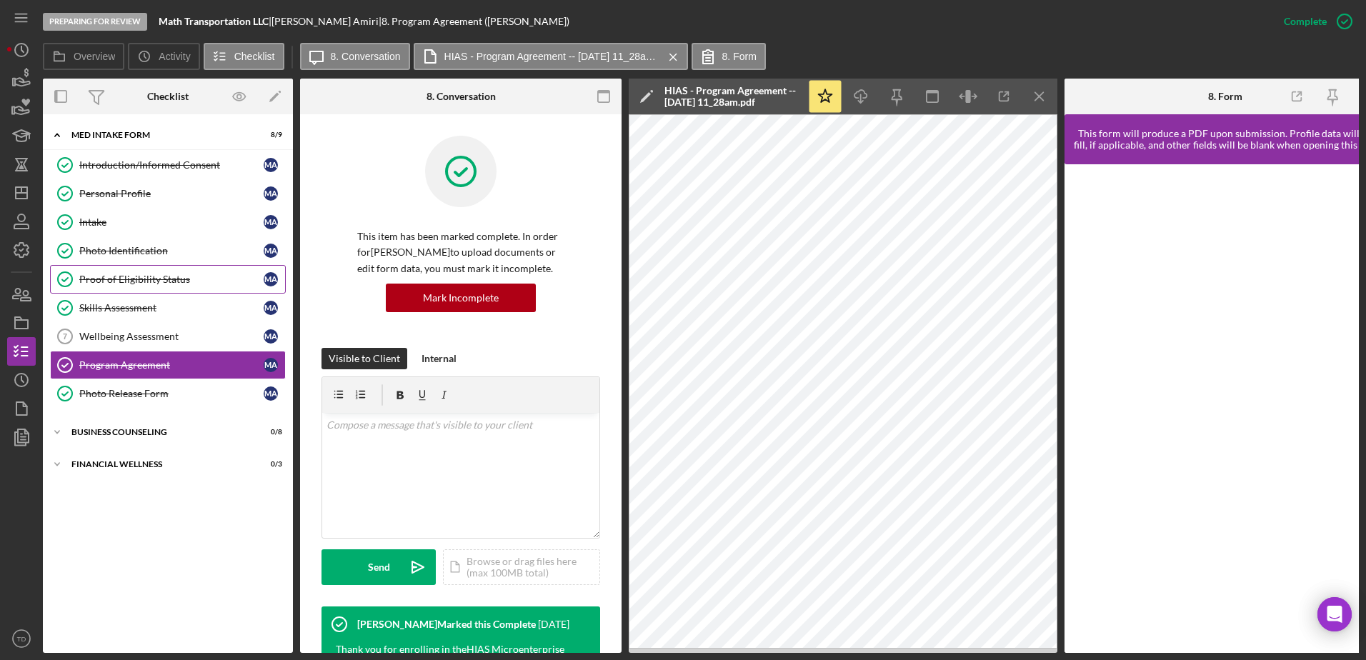
drag, startPoint x: 149, startPoint y: 287, endPoint x: 130, endPoint y: 274, distance: 23.6
click at [130, 274] on div "Proof of Eligibility Status" at bounding box center [171, 279] width 184 height 11
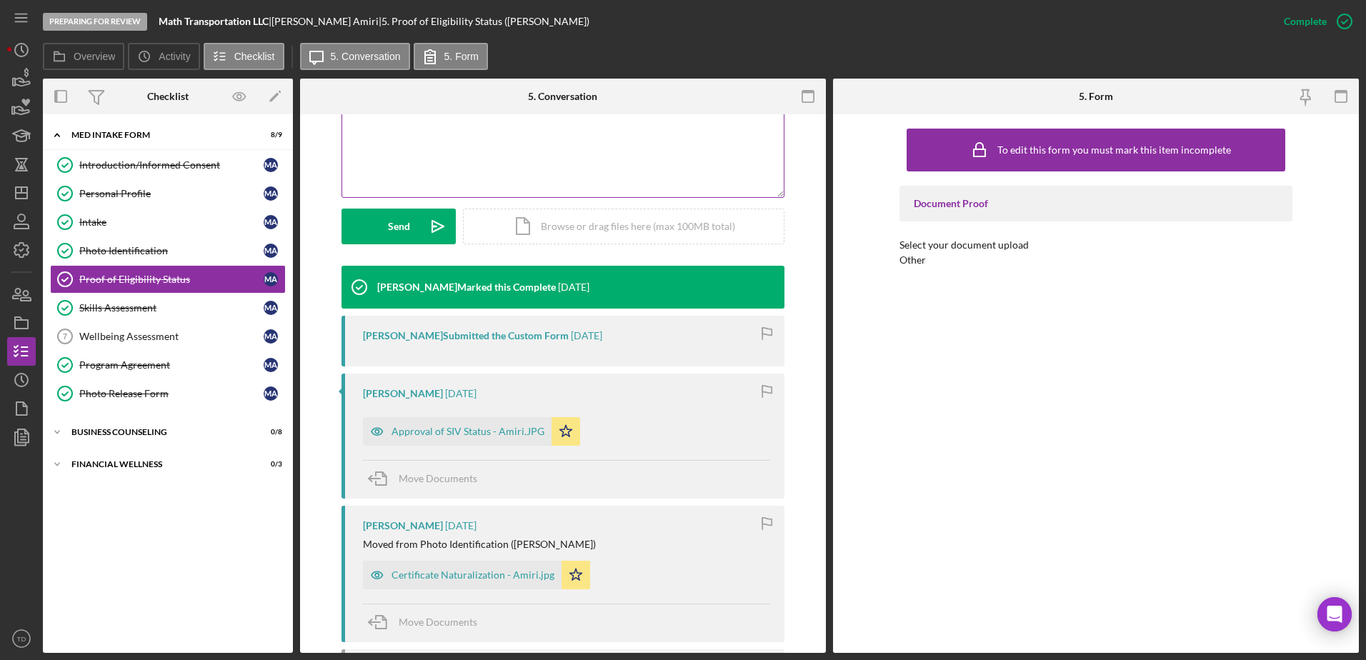
scroll to position [325, 0]
click at [472, 435] on div "Approval of SIV Status - Amiri.JPG" at bounding box center [467, 431] width 153 height 11
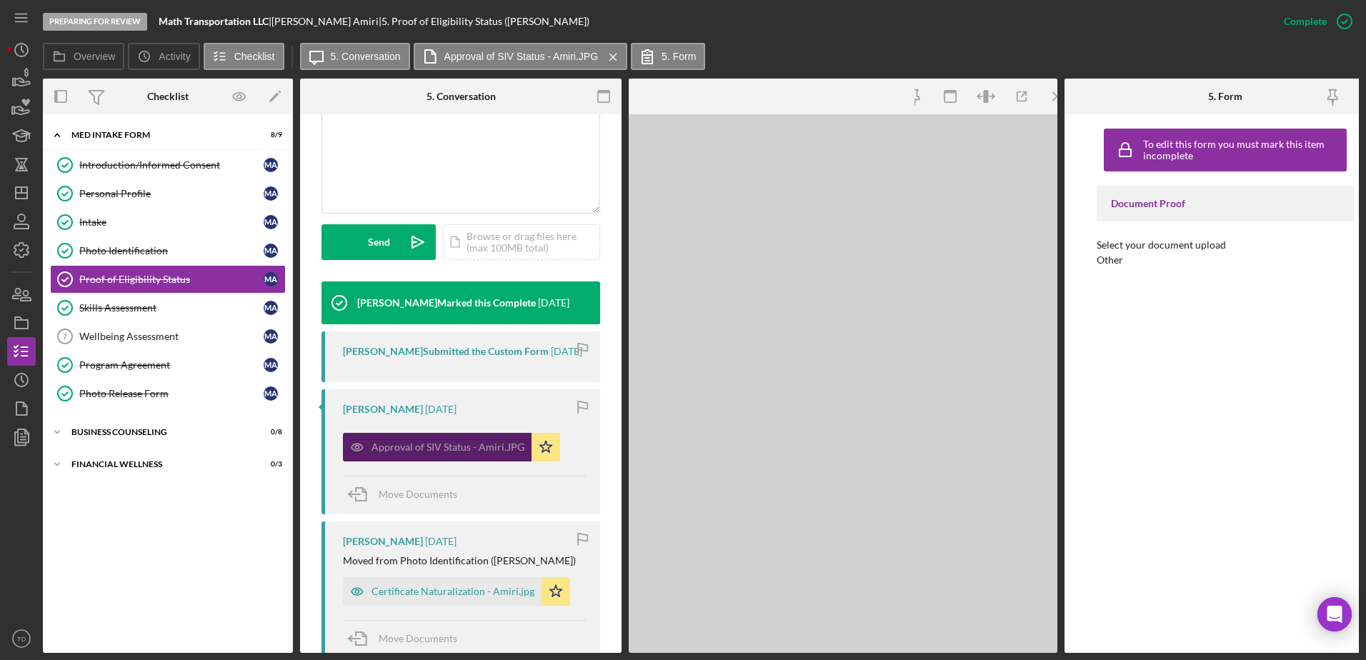
scroll to position [357, 0]
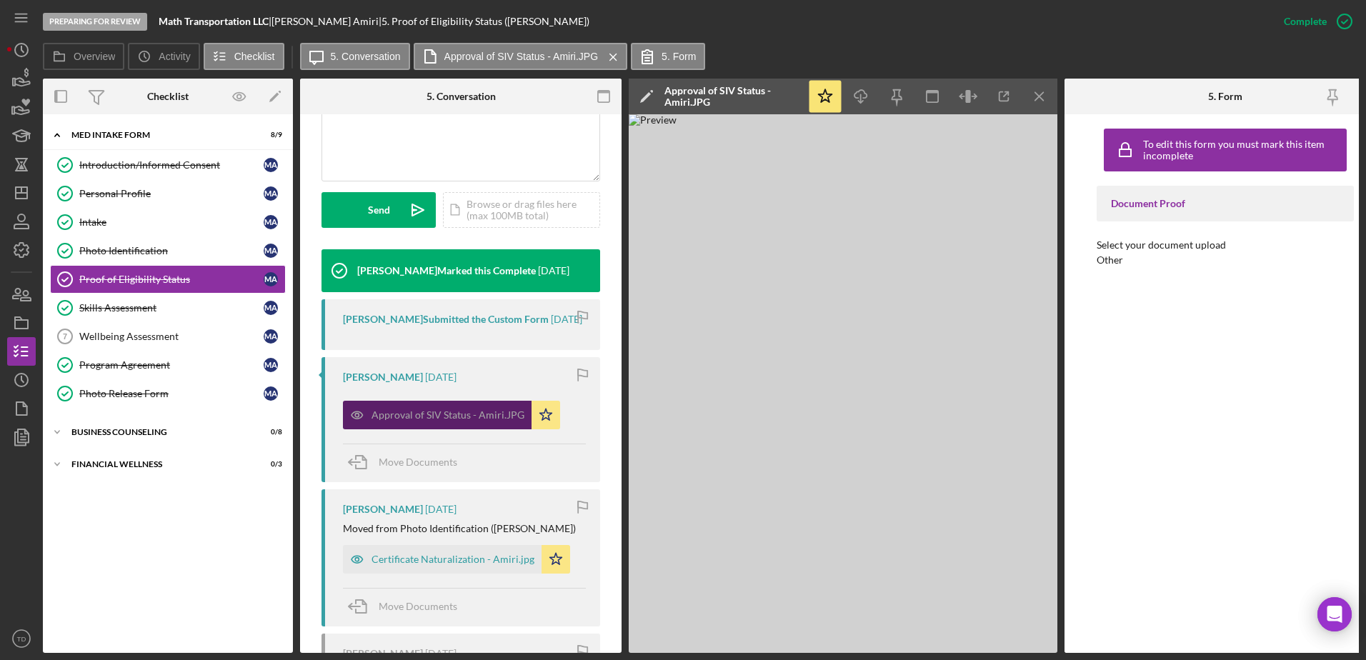
click at [472, 429] on div "Approval of SIV Status - Amiri.JPG" at bounding box center [437, 415] width 189 height 29
drag, startPoint x: 464, startPoint y: 601, endPoint x: 426, endPoint y: 590, distance: 39.4
click at [426, 574] on div "Certificate Naturalization - Amiri.jpg" at bounding box center [442, 559] width 199 height 29
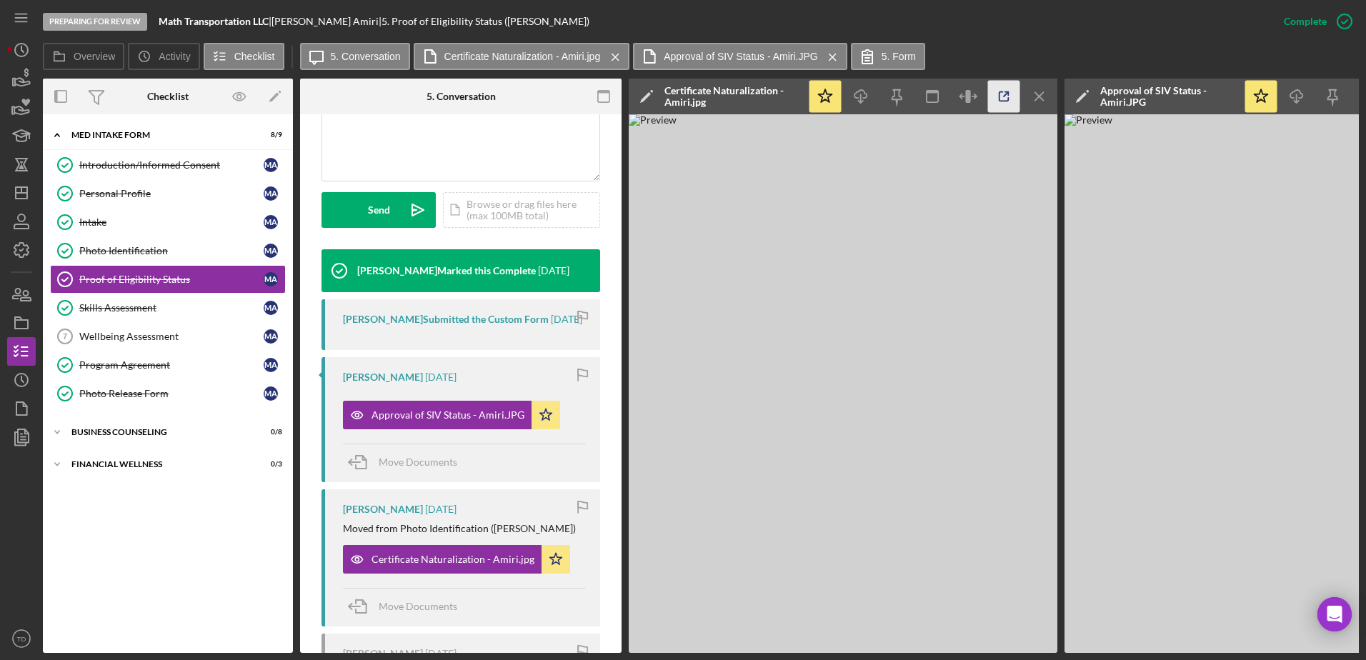
drag, startPoint x: 1004, startPoint y: 97, endPoint x: 993, endPoint y: 96, distance: 10.8
click at [993, 96] on icon "button" at bounding box center [1004, 97] width 32 height 32
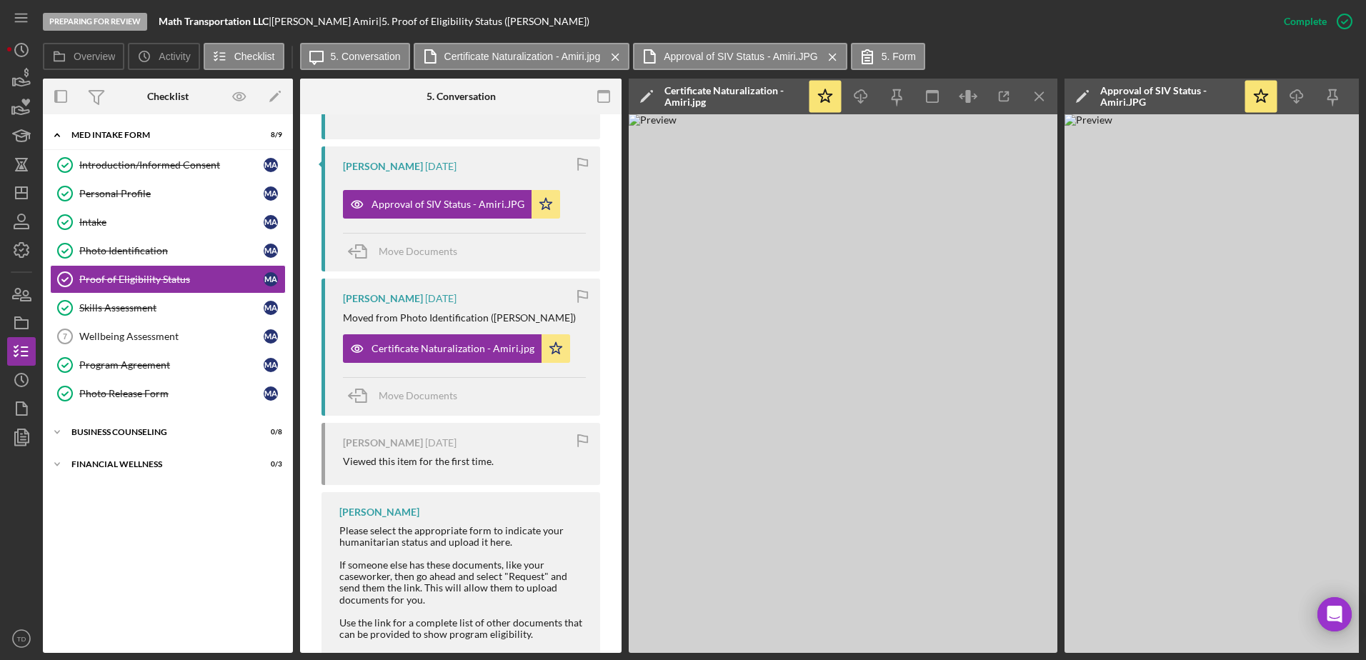
scroll to position [567, 0]
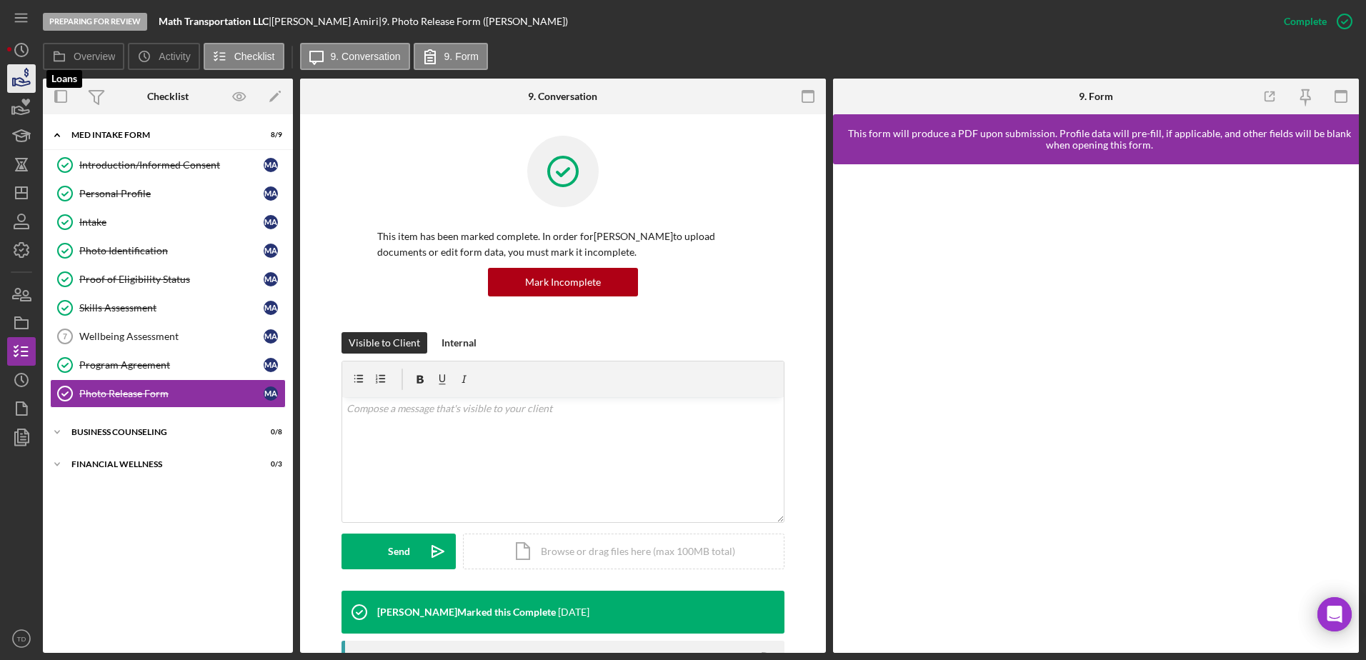
click at [11, 73] on icon "button" at bounding box center [22, 79] width 36 height 36
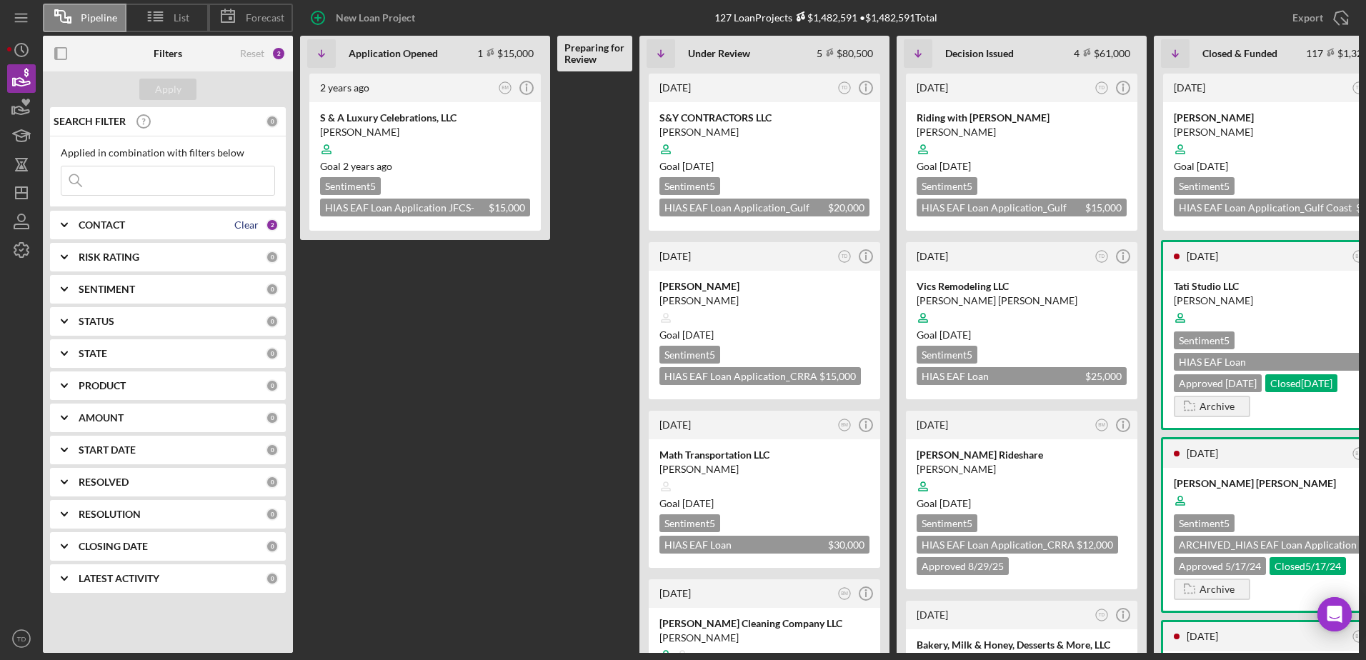
click at [244, 230] on div "Clear" at bounding box center [246, 224] width 24 height 11
click at [150, 231] on div "CONTACT 0" at bounding box center [179, 225] width 200 height 13
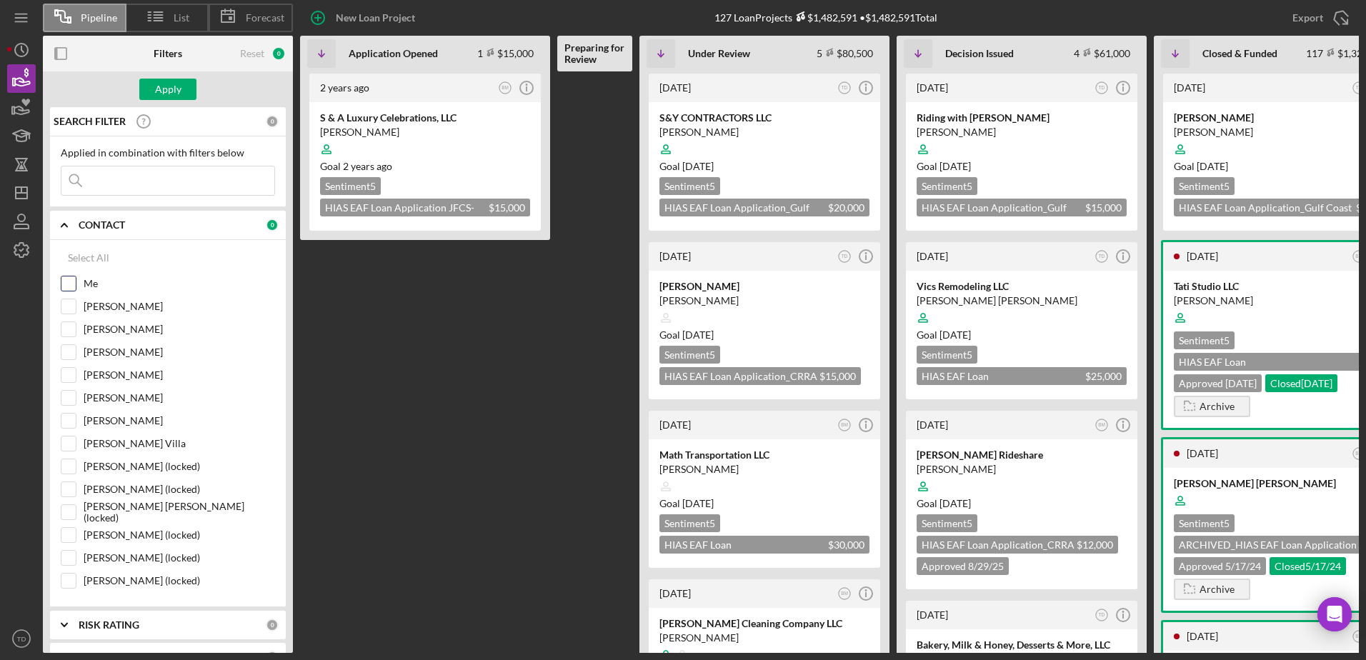
click at [74, 283] on input "Me" at bounding box center [68, 283] width 14 height 14
checkbox input "true"
click at [171, 99] on div "Apply" at bounding box center [168, 89] width 26 height 21
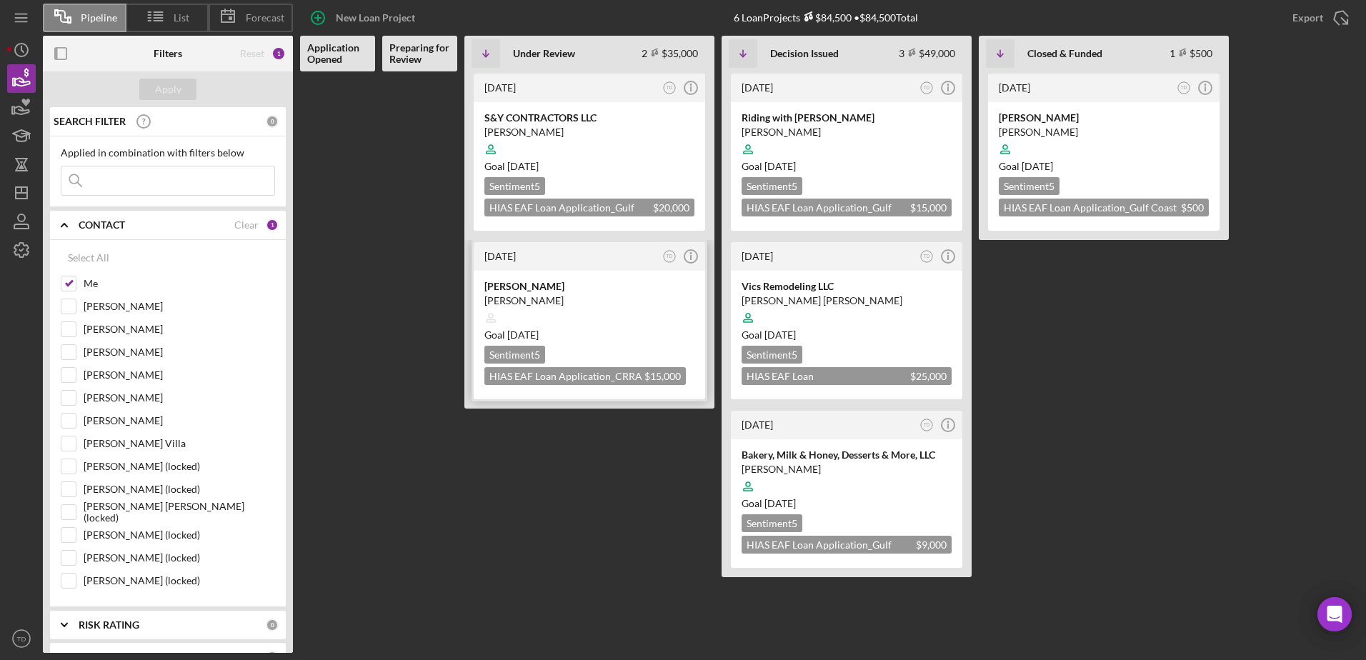
click at [533, 287] on div "[PERSON_NAME]" at bounding box center [589, 286] width 210 height 14
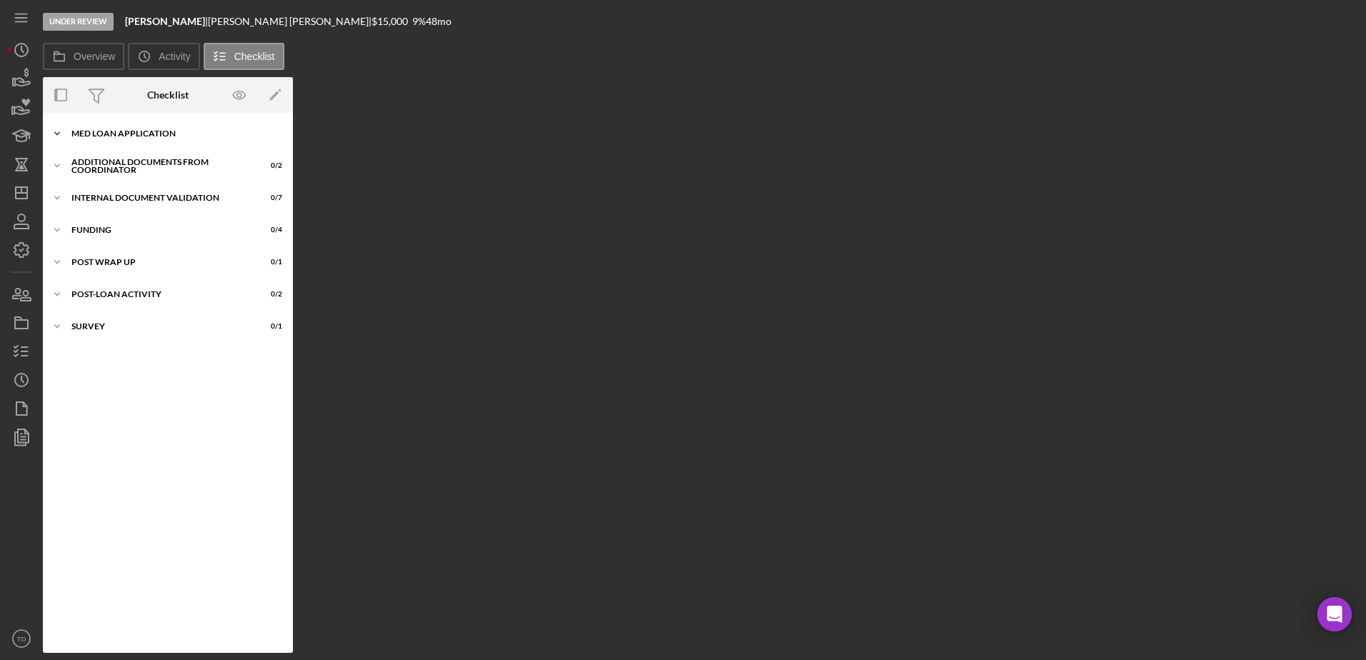
click at [96, 127] on div "Icon/Expander MED Loan Application 13 / 16" at bounding box center [168, 133] width 250 height 29
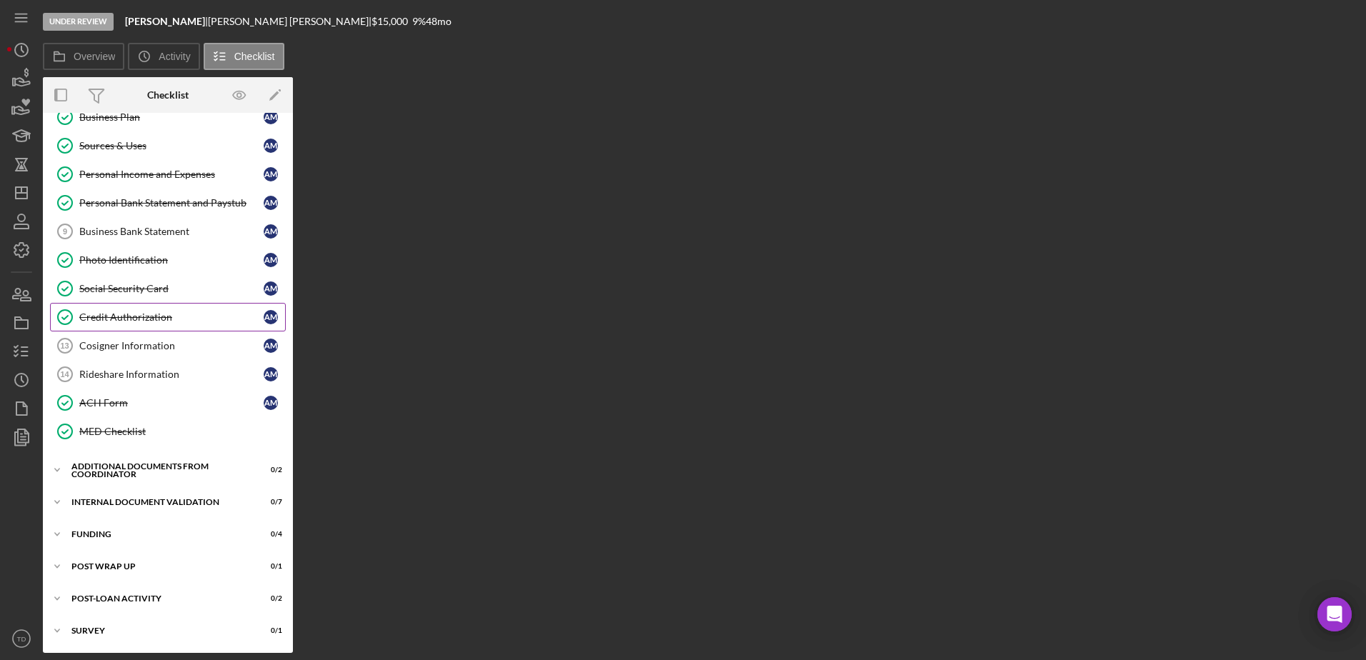
scroll to position [161, 0]
click at [156, 468] on div "Additional Documents from Coordinator" at bounding box center [173, 470] width 204 height 9
click at [154, 567] on div "Internal Document Validation" at bounding box center [173, 567] width 204 height 9
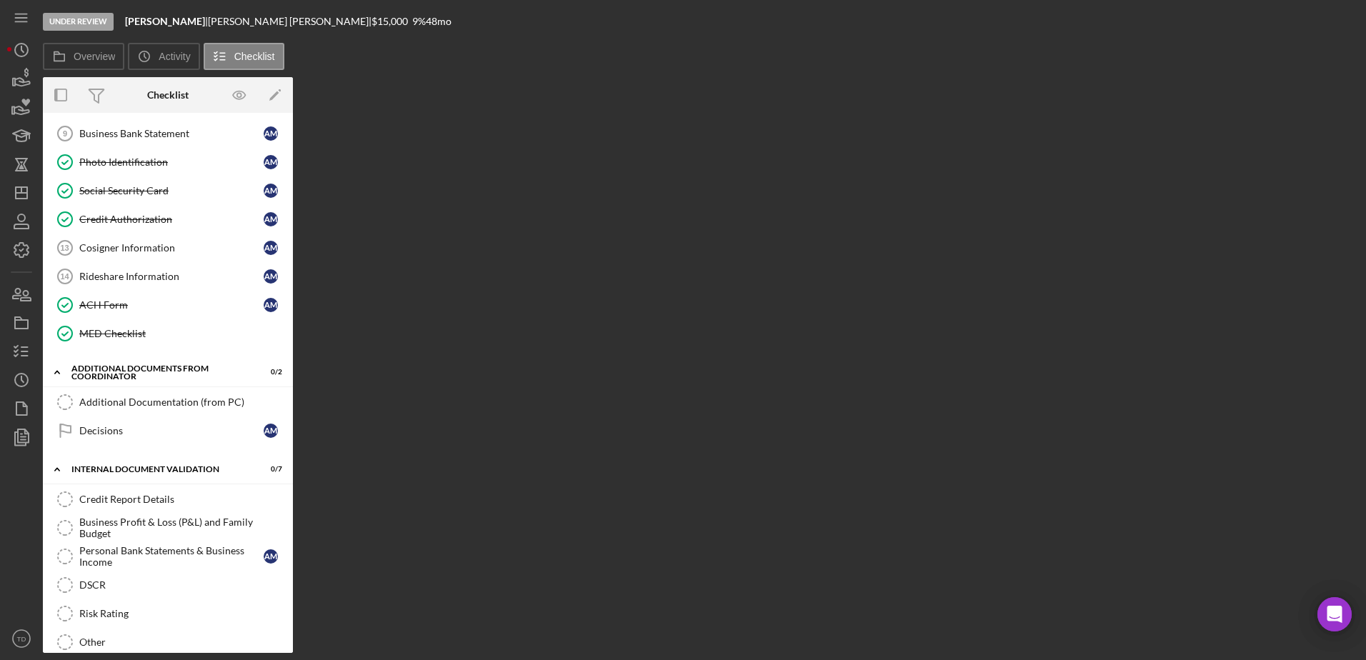
scroll to position [259, 0]
click at [140, 509] on link "Credit Report Details Credit Report Details" at bounding box center [168, 498] width 236 height 29
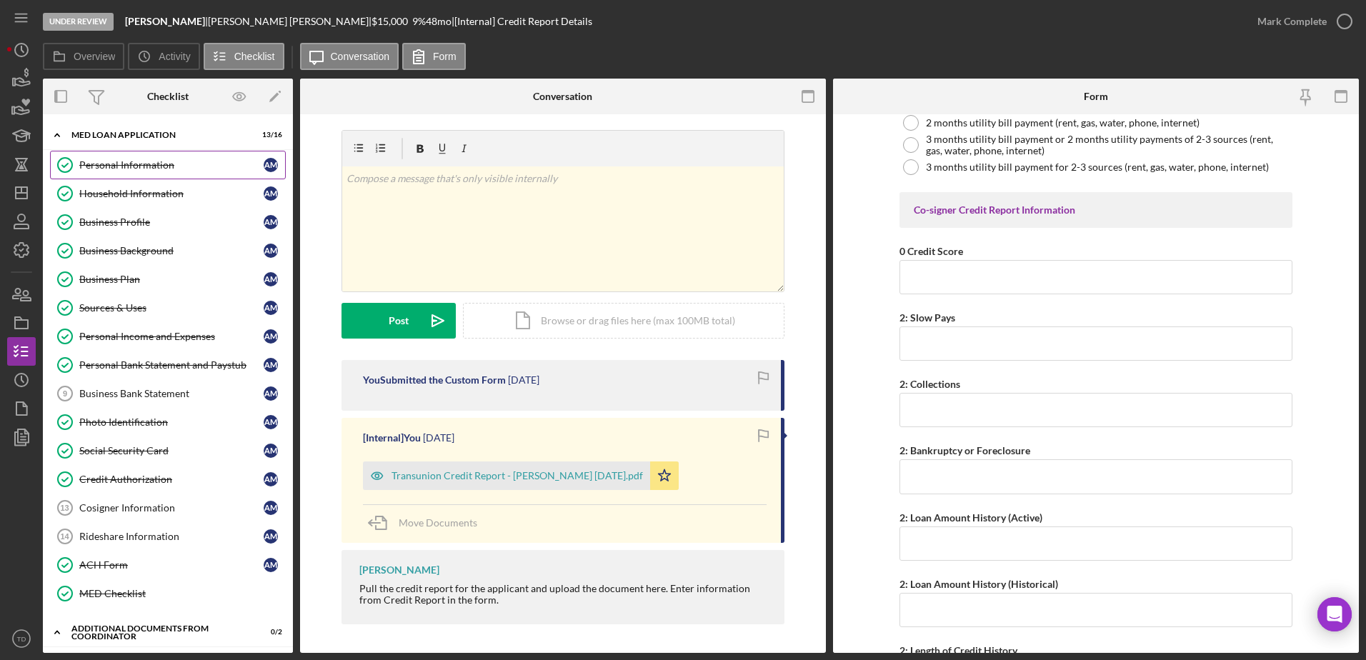
click at [162, 165] on div "Personal Information" at bounding box center [171, 164] width 184 height 11
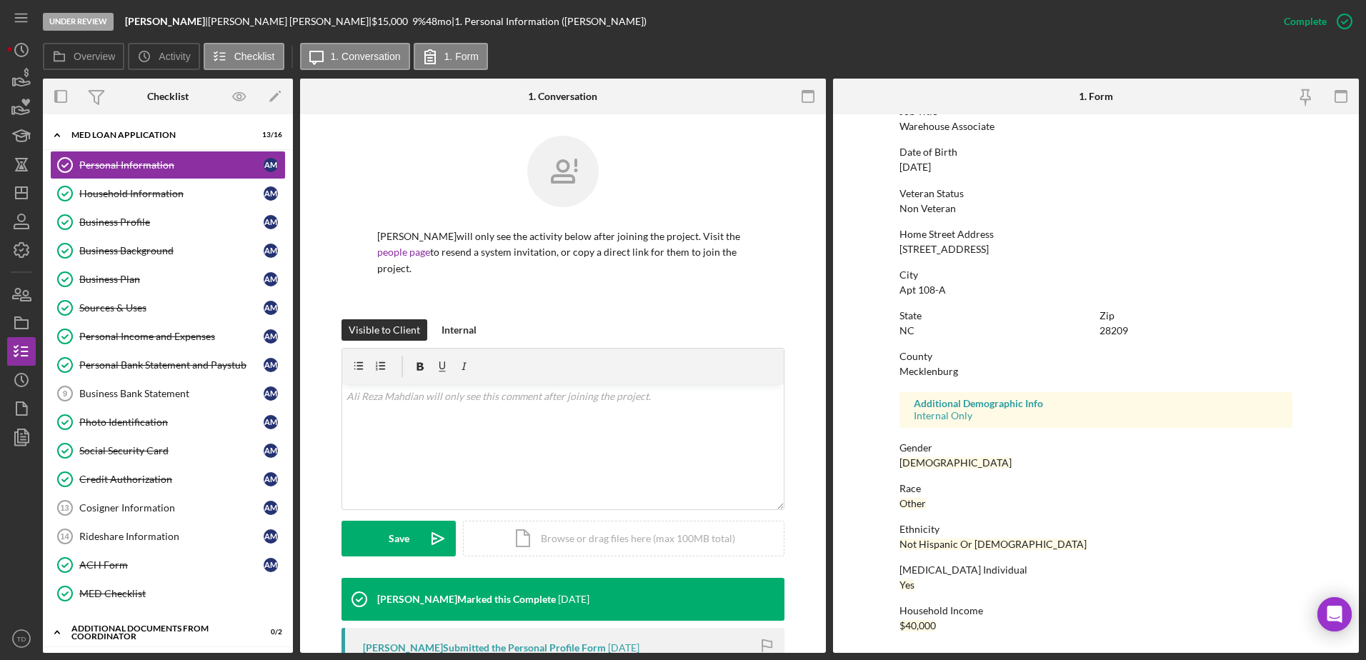
scroll to position [128, 0]
click at [176, 186] on link "Household Information Household Information A M" at bounding box center [168, 193] width 236 height 29
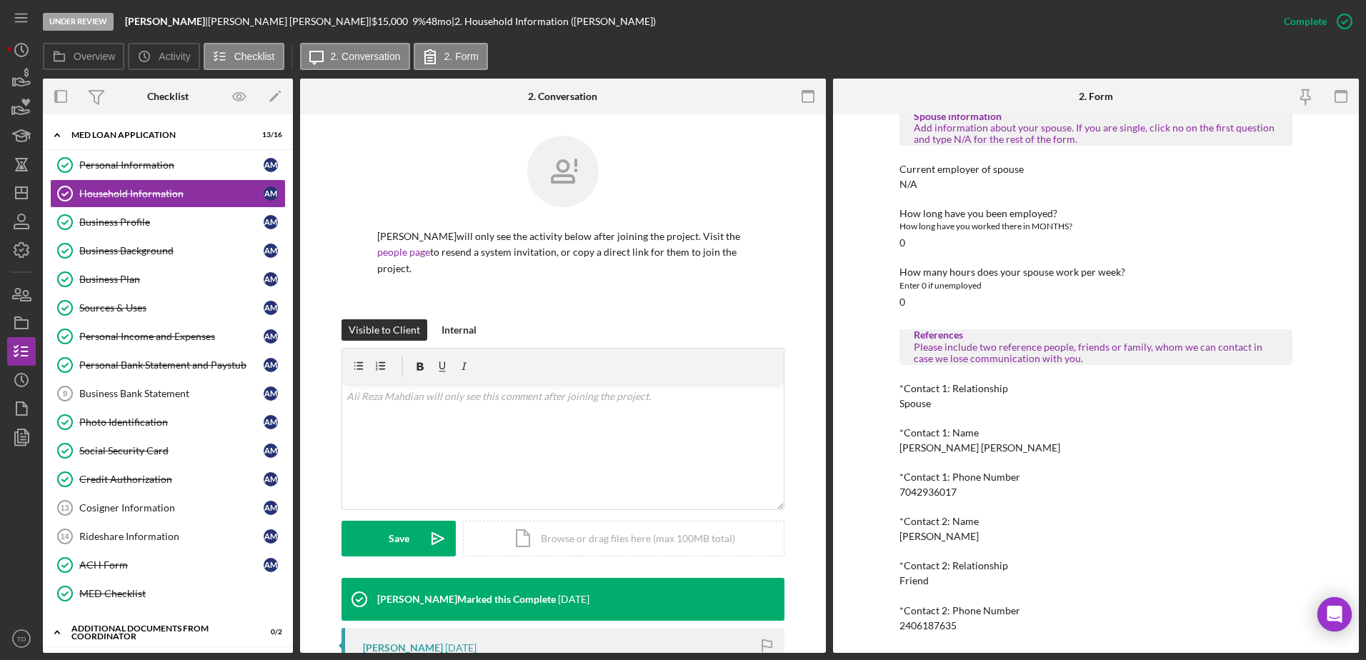
scroll to position [850, 0]
click at [173, 226] on div "Business Profile" at bounding box center [171, 221] width 184 height 11
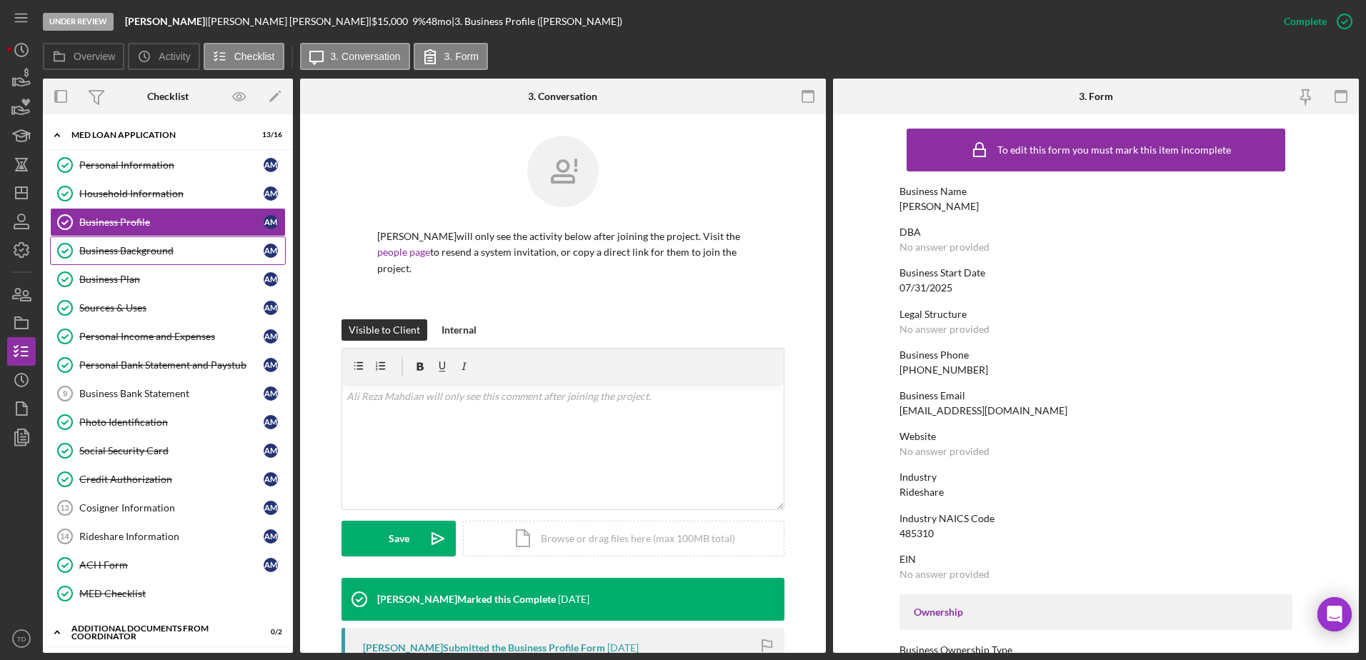
click at [205, 239] on link "Business Background Business Background A M" at bounding box center [168, 250] width 236 height 29
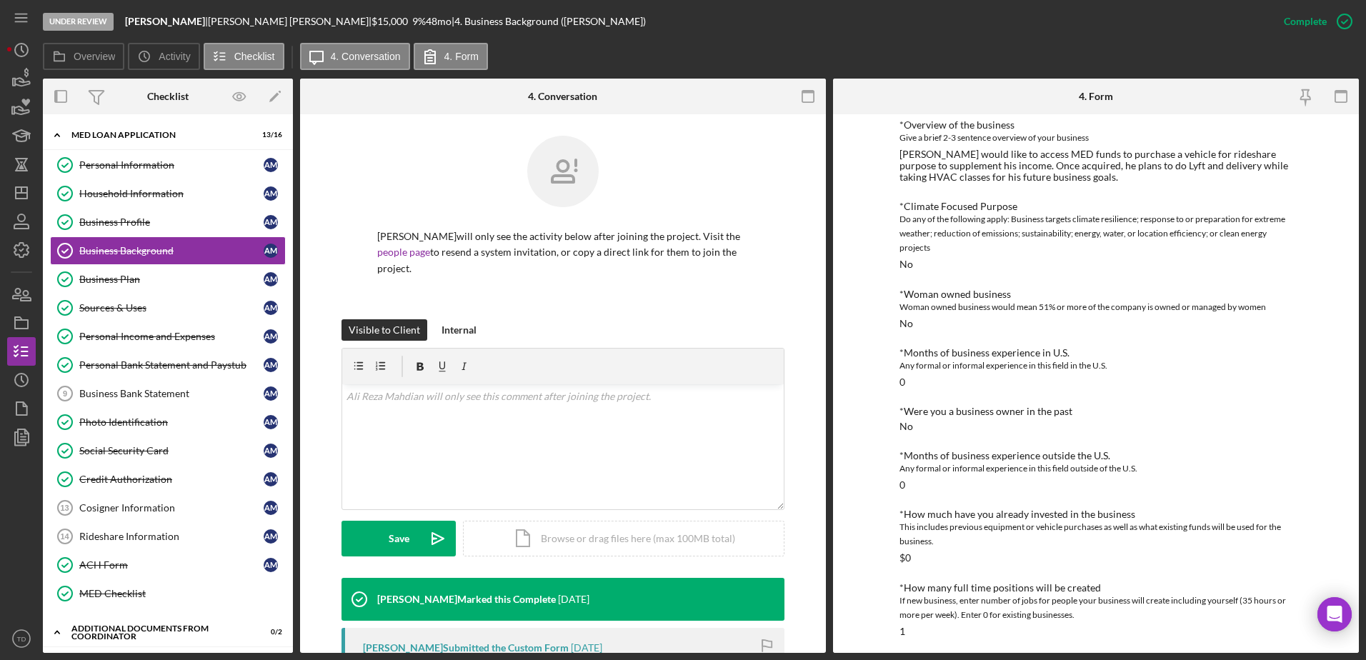
scroll to position [119, 0]
click at [105, 291] on link "Business Plan Business Plan A M" at bounding box center [168, 279] width 236 height 29
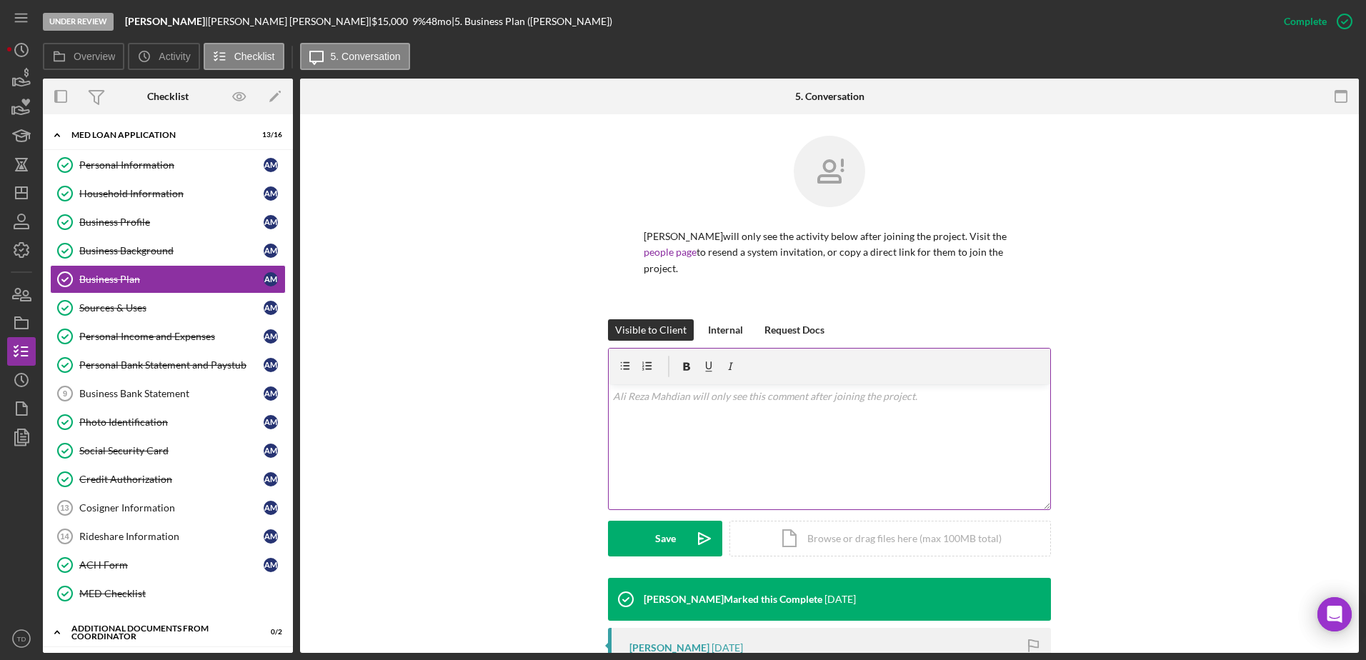
scroll to position [291, 0]
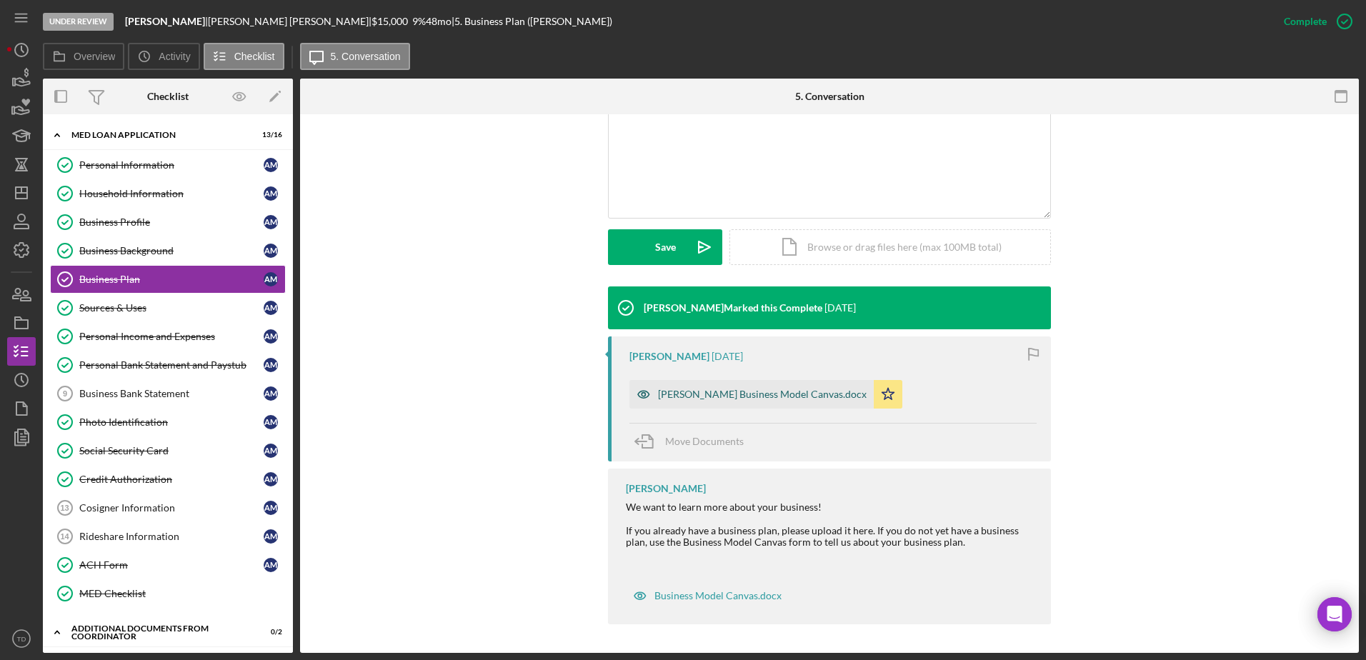
click at [707, 396] on div "Mahdian Business Model Canvas.docx" at bounding box center [762, 394] width 209 height 11
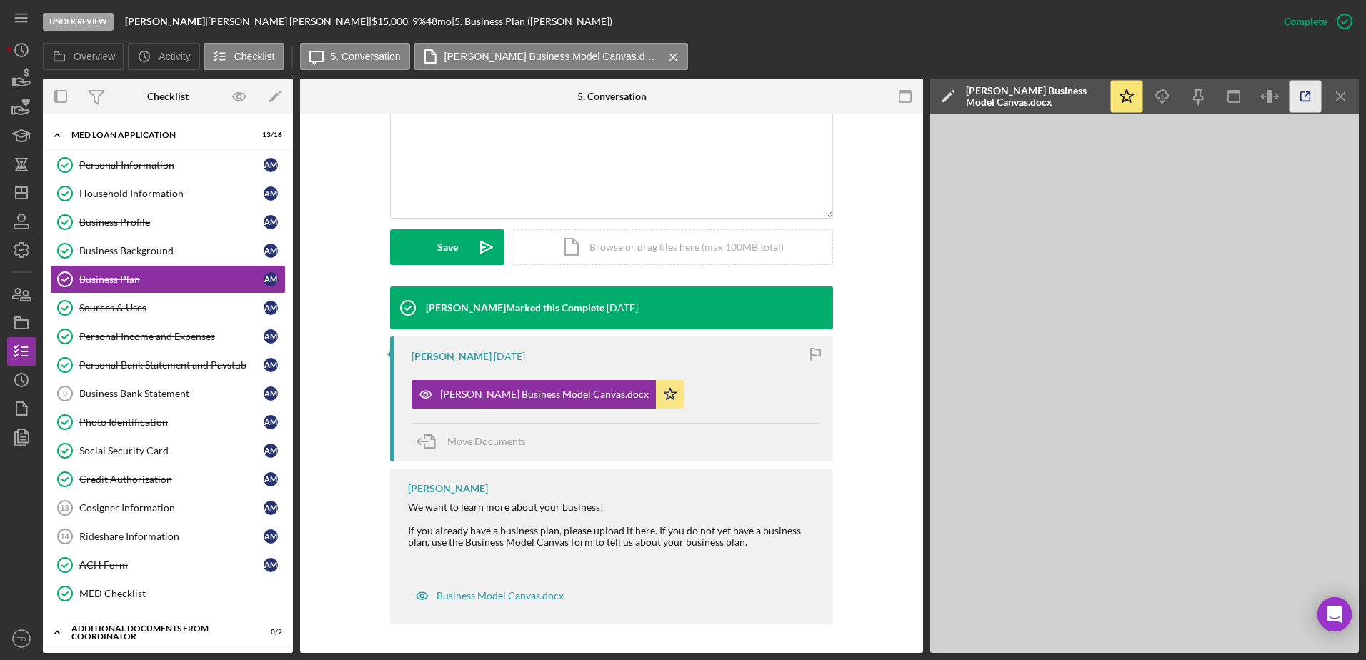
drag, startPoint x: 1300, startPoint y: 99, endPoint x: 1304, endPoint y: 90, distance: 9.6
click at [1304, 90] on icon "button" at bounding box center [1305, 97] width 32 height 32
click at [159, 304] on div "Sources & Uses" at bounding box center [171, 307] width 184 height 11
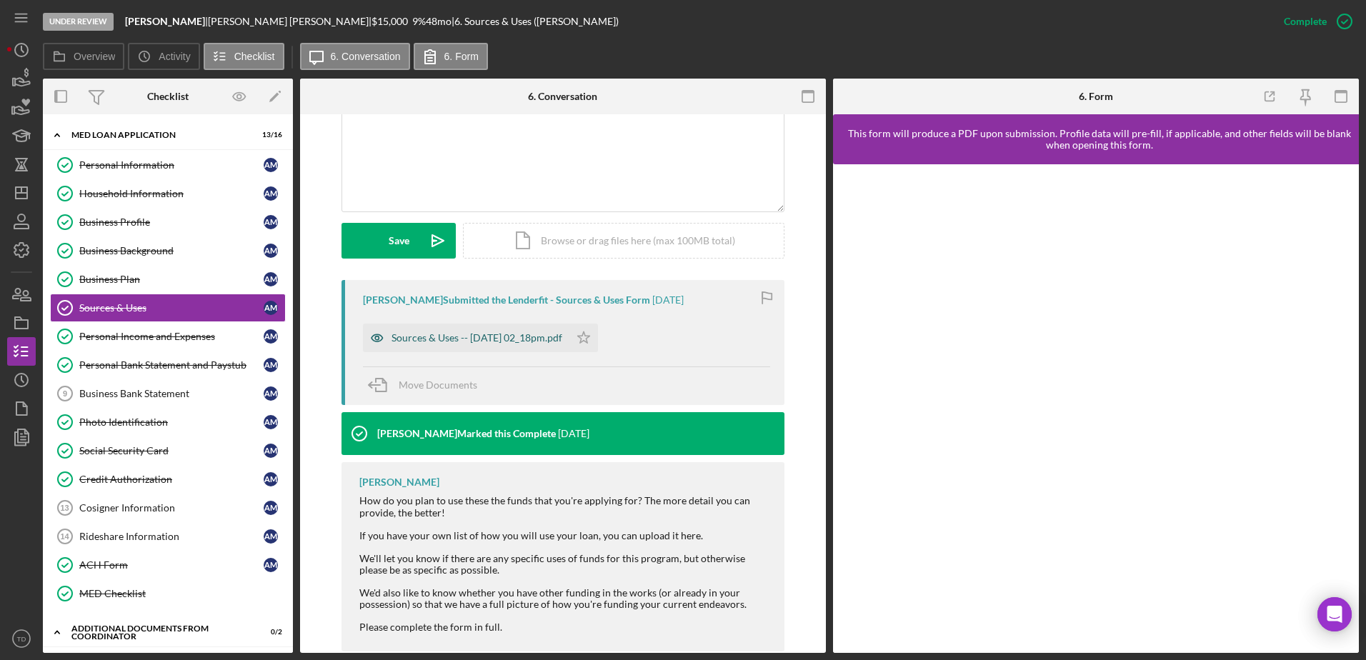
click at [500, 345] on div "Sources & Uses -- 2025-08-28 02_18pm.pdf" at bounding box center [466, 338] width 206 height 29
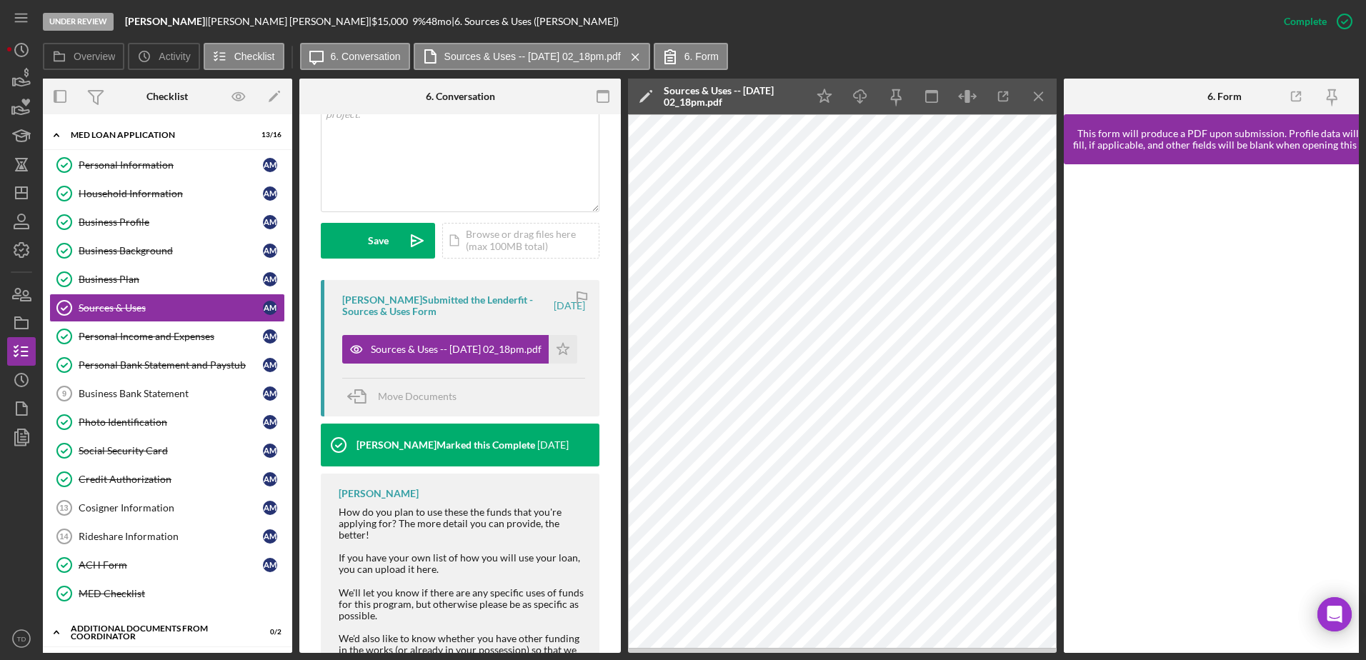
scroll to position [0, 1]
click at [194, 336] on div "Personal Income and Expenses" at bounding box center [170, 336] width 184 height 11
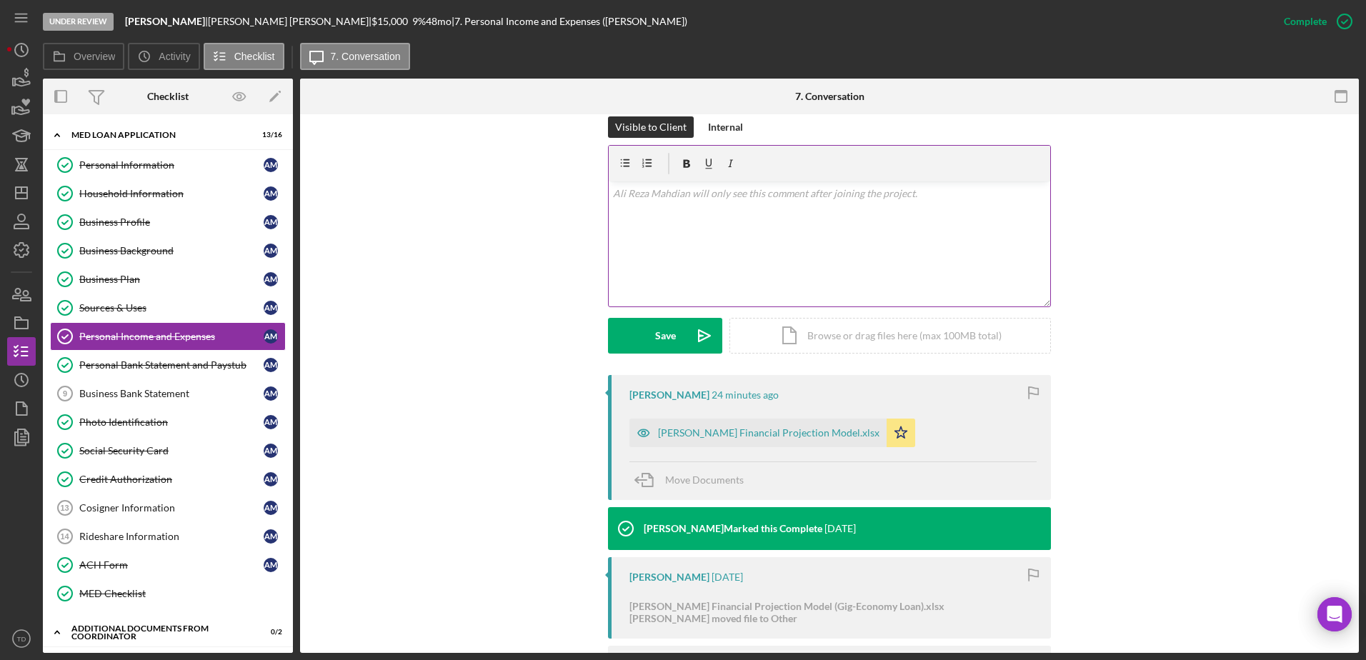
scroll to position [204, 0]
click at [767, 441] on div "Mahdian HIAS Financial Projection Model.xlsx" at bounding box center [757, 432] width 257 height 29
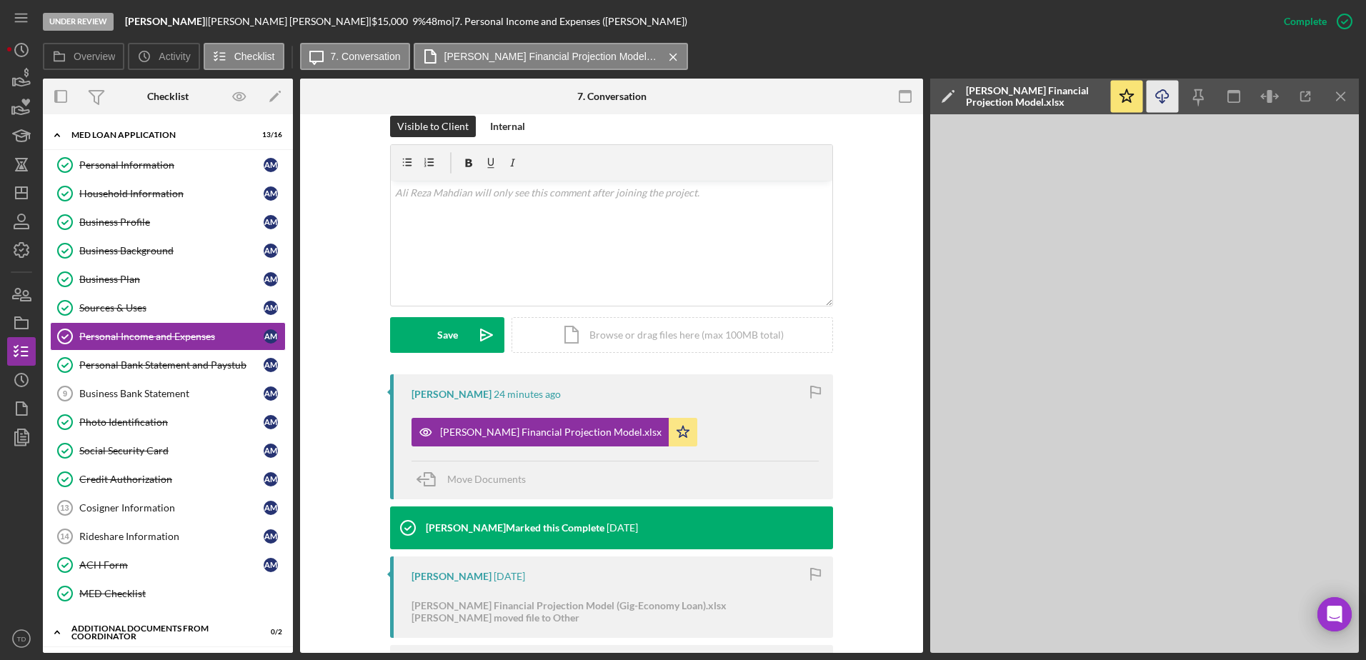
click at [1166, 98] on icon "button" at bounding box center [1162, 94] width 12 height 8
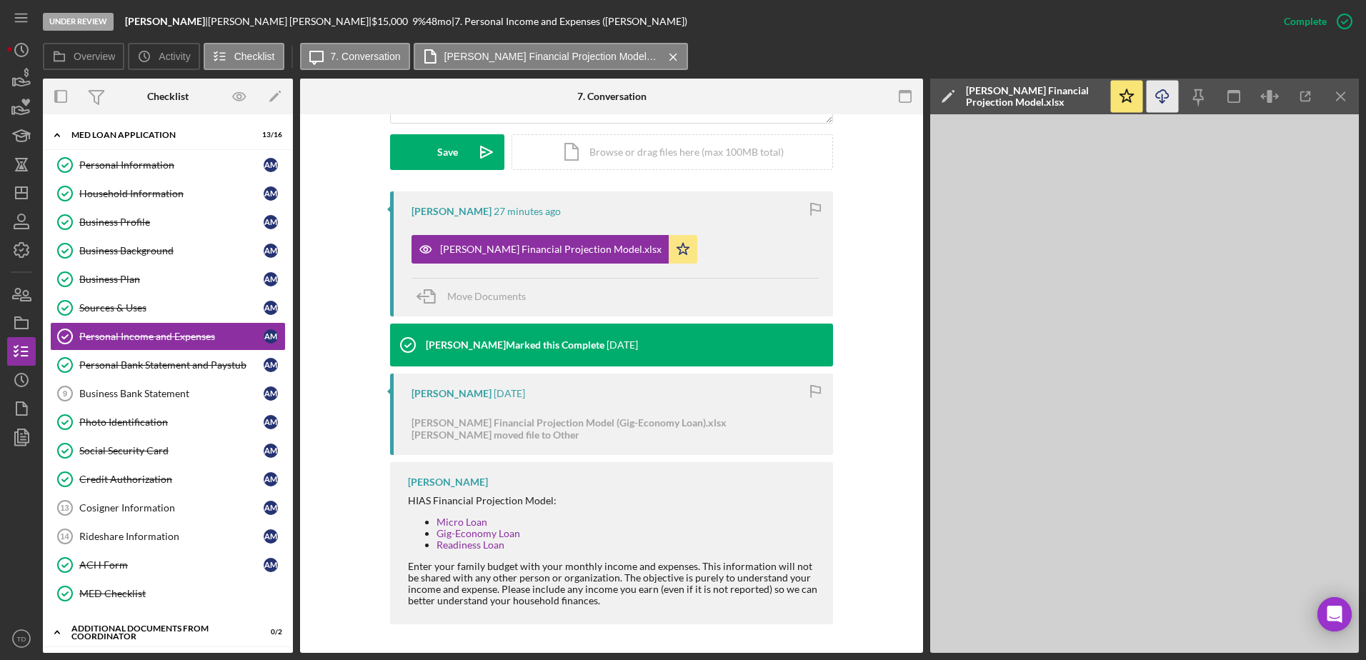
scroll to position [386, 0]
click at [952, 26] on div "Under Review Ali Reza Rideshare | Ali Reza Mahdian | $15,000 $15,000 9 % 48 mo …" at bounding box center [656, 21] width 1227 height 43
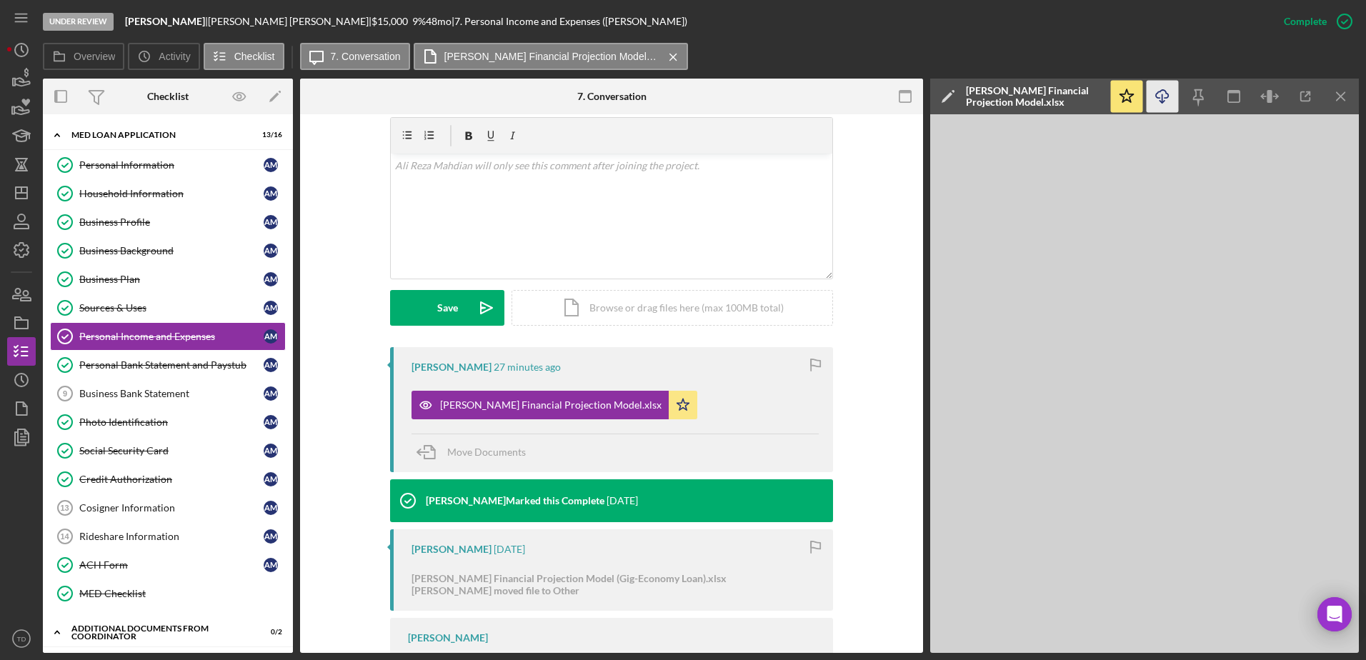
scroll to position [231, 0]
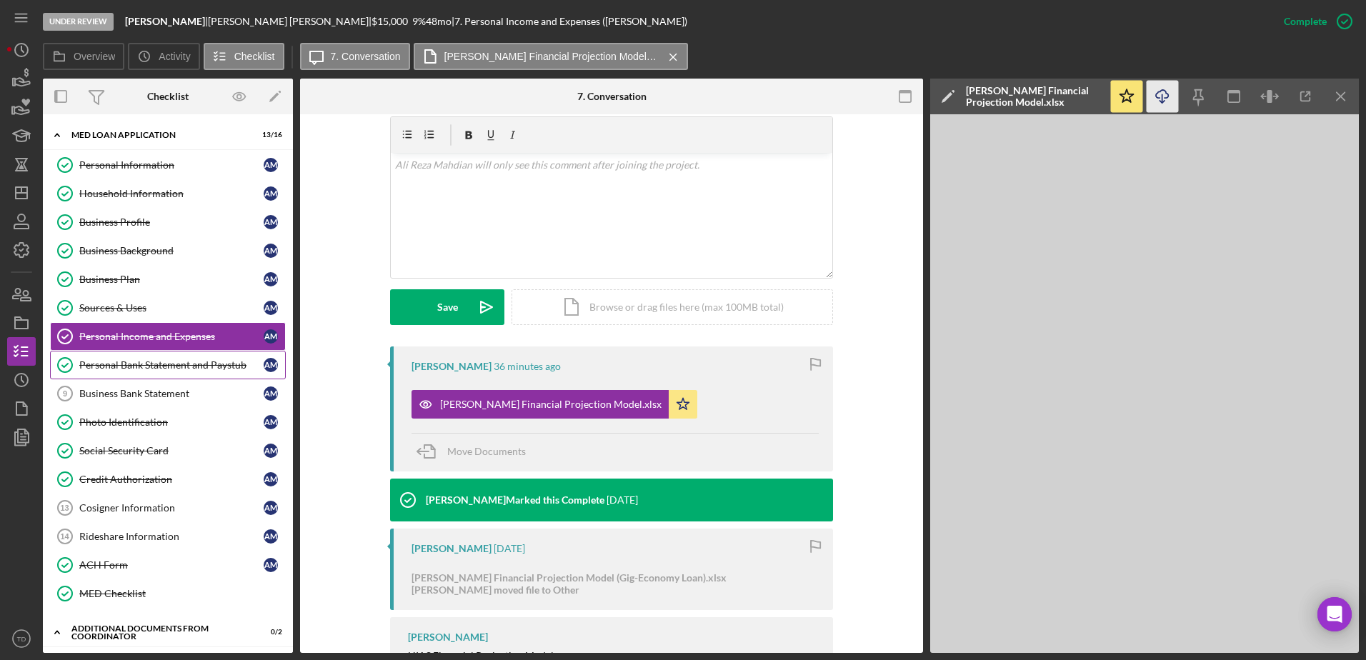
click at [151, 359] on div "Personal Bank Statement and Paystub" at bounding box center [171, 364] width 184 height 11
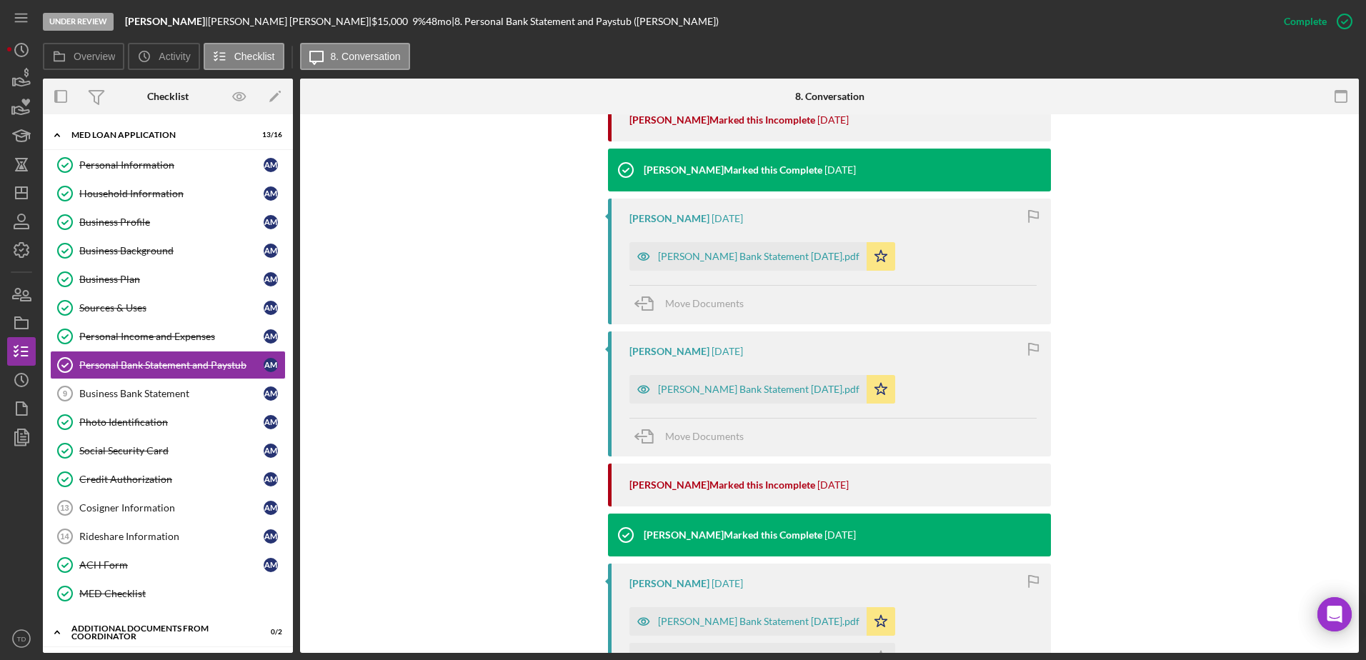
scroll to position [661, 0]
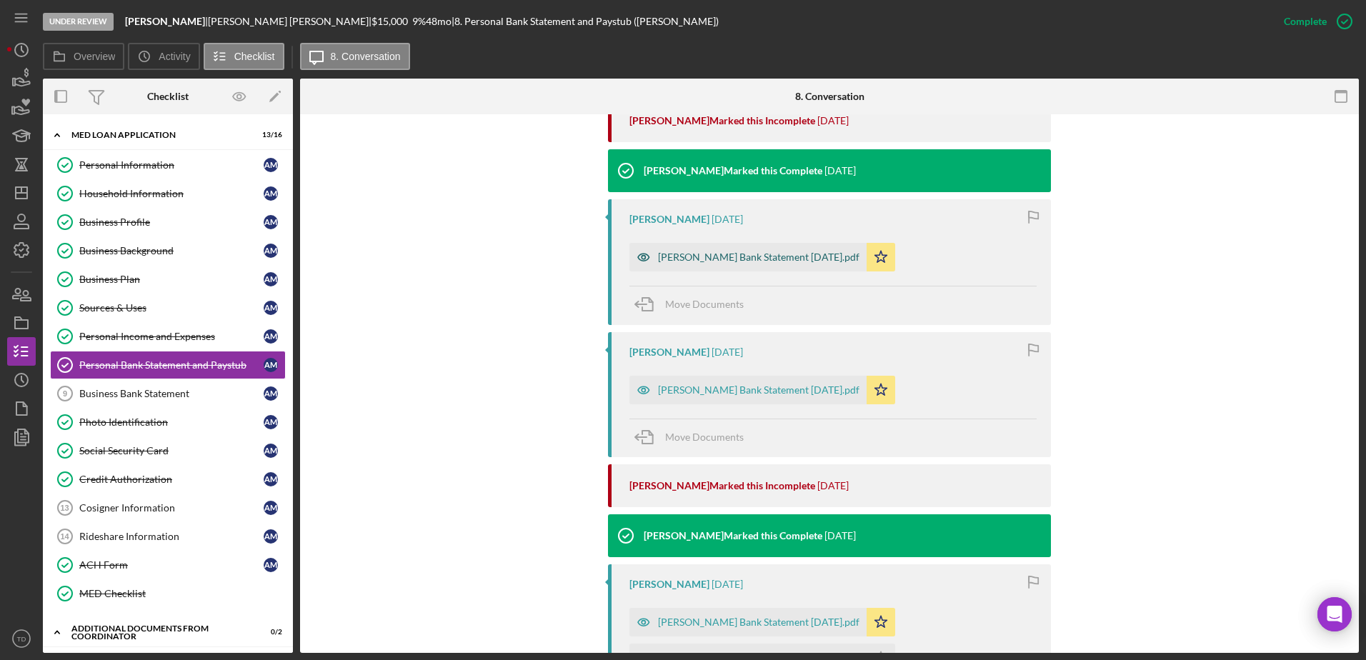
drag, startPoint x: 801, startPoint y: 271, endPoint x: 797, endPoint y: 259, distance: 12.9
click at [794, 254] on div "Mahdian Bank Statement June 2025.pdf" at bounding box center [758, 256] width 201 height 11
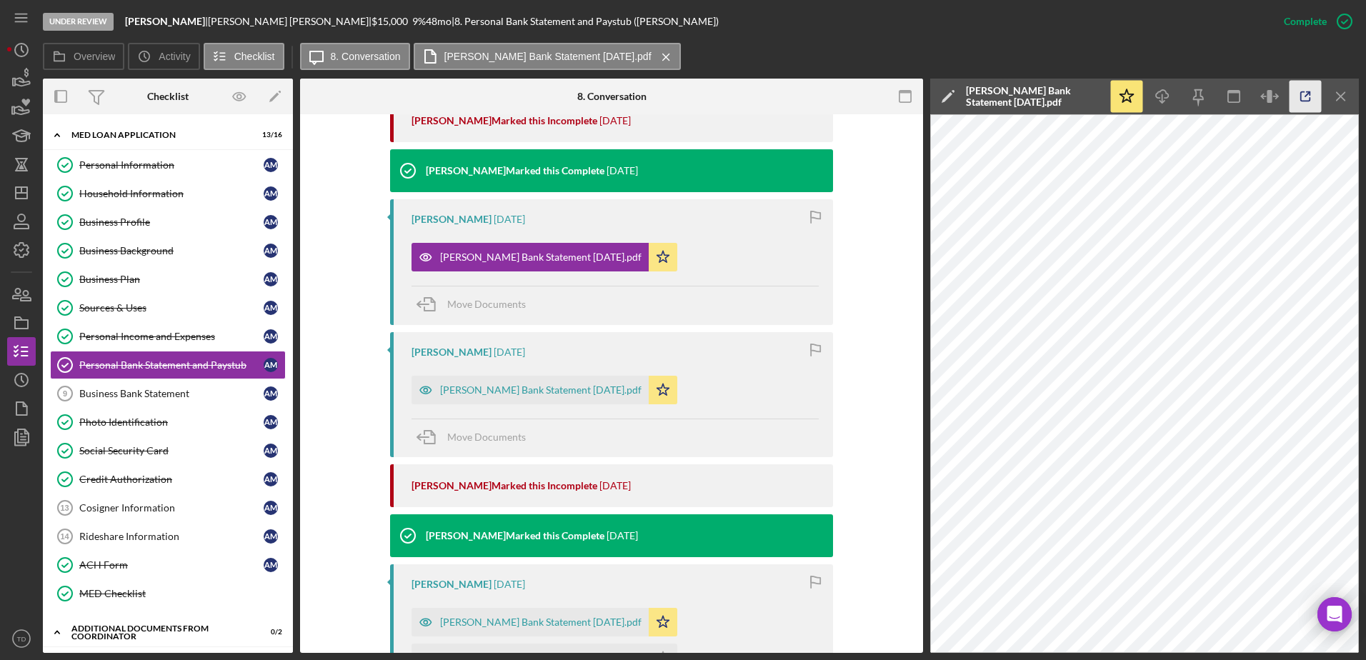
click at [1313, 92] on icon "button" at bounding box center [1305, 97] width 32 height 32
click at [599, 391] on div "Mahdian Bank Statement August 2025.pdf" at bounding box center [540, 389] width 201 height 11
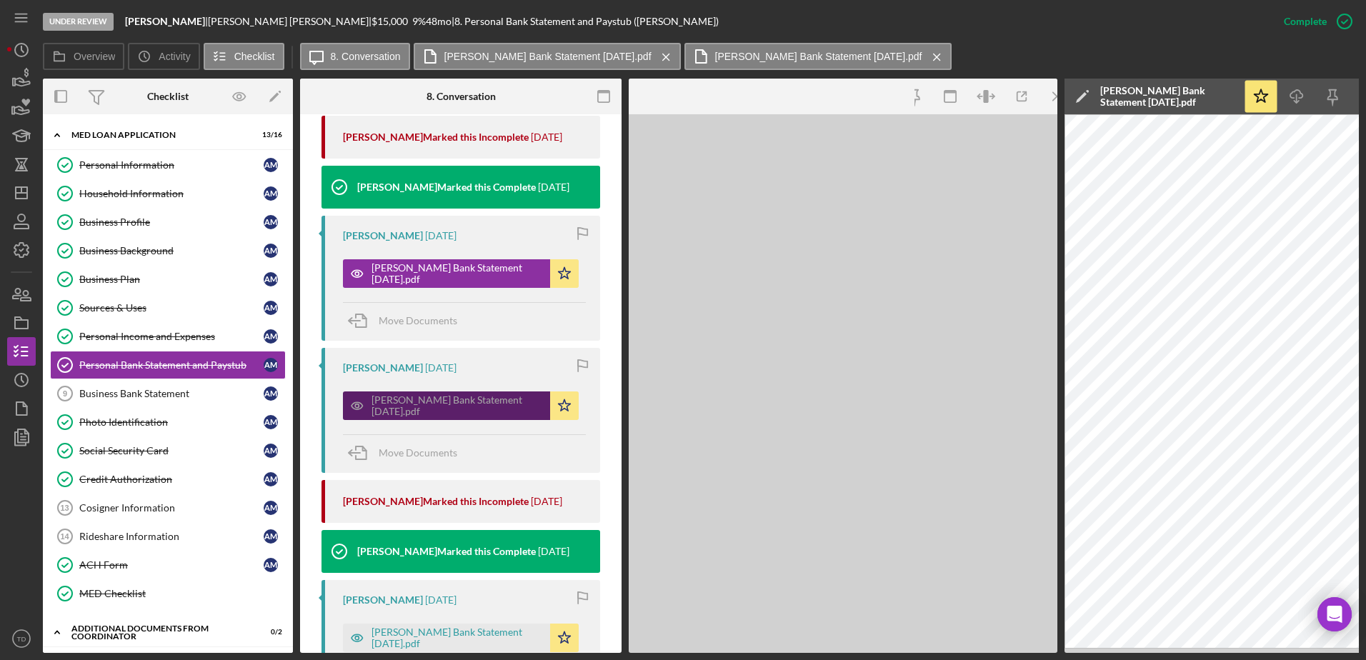
scroll to position [672, 0]
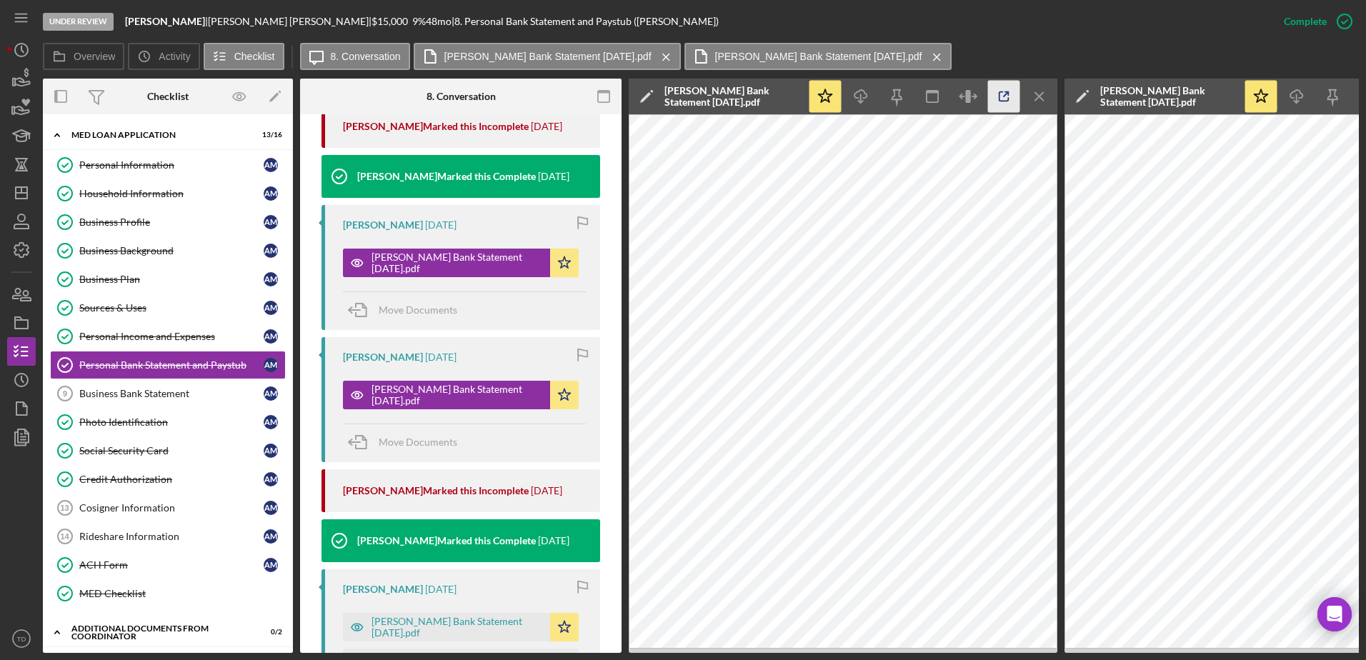
click at [999, 99] on icon "button" at bounding box center [1003, 96] width 9 height 9
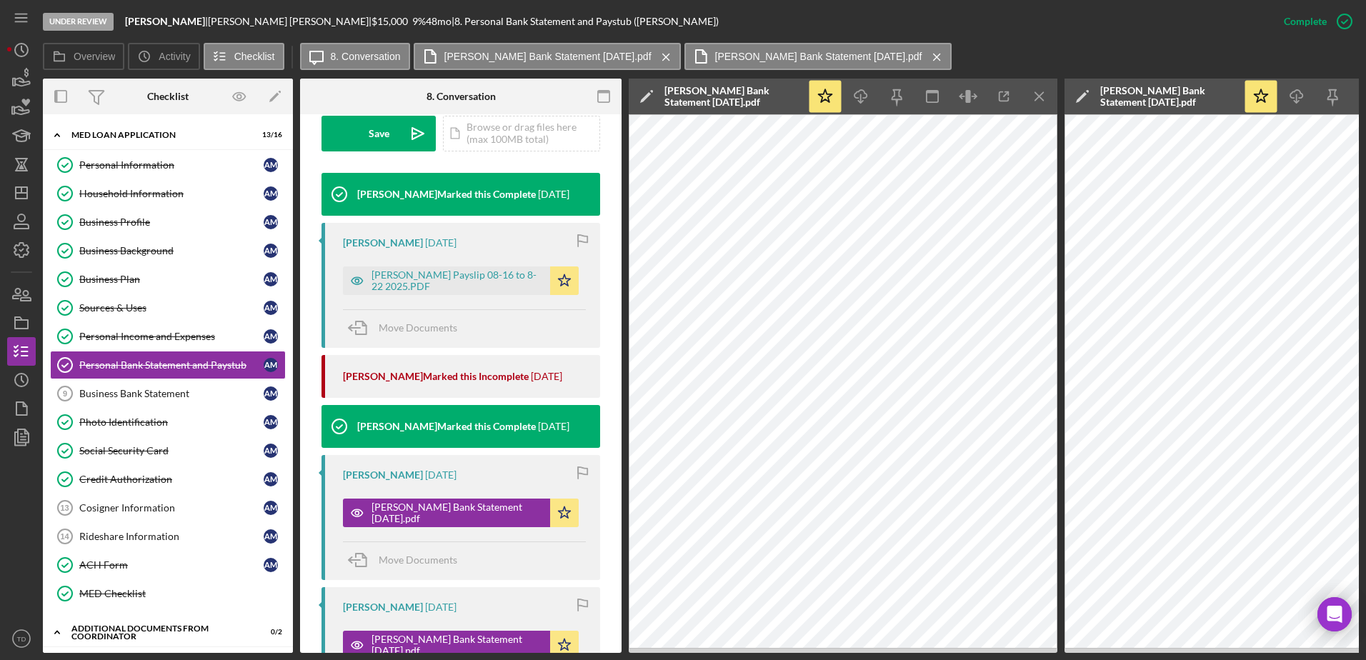
scroll to position [421, 0]
click at [454, 274] on div "Mahdian Payslip 08-16 to 8-22 2025.PDF" at bounding box center [456, 281] width 171 height 23
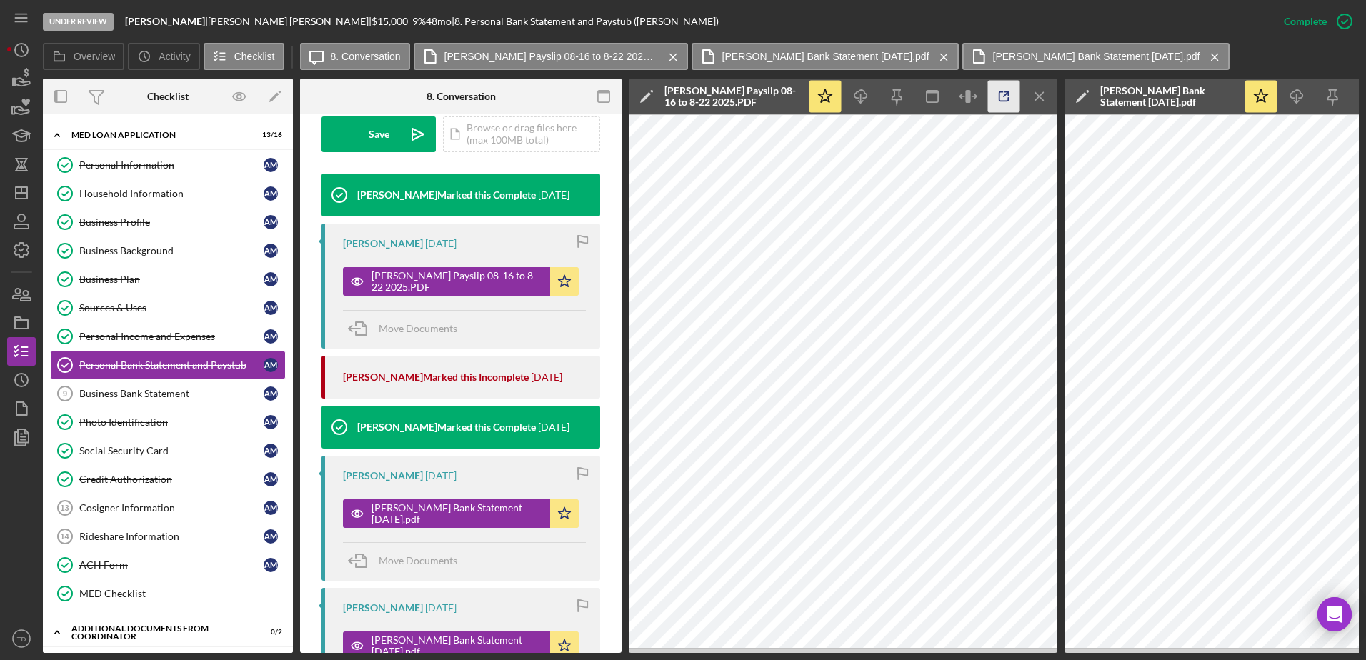
click at [997, 99] on icon "button" at bounding box center [1004, 97] width 32 height 32
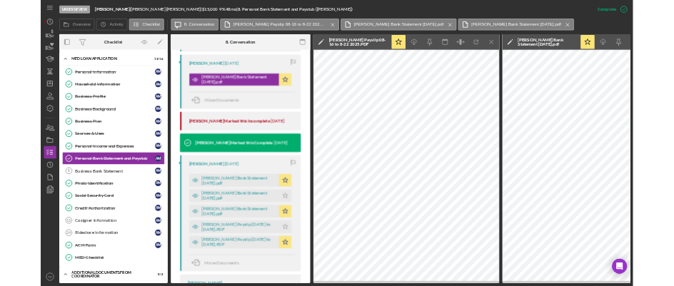
scroll to position [884, 0]
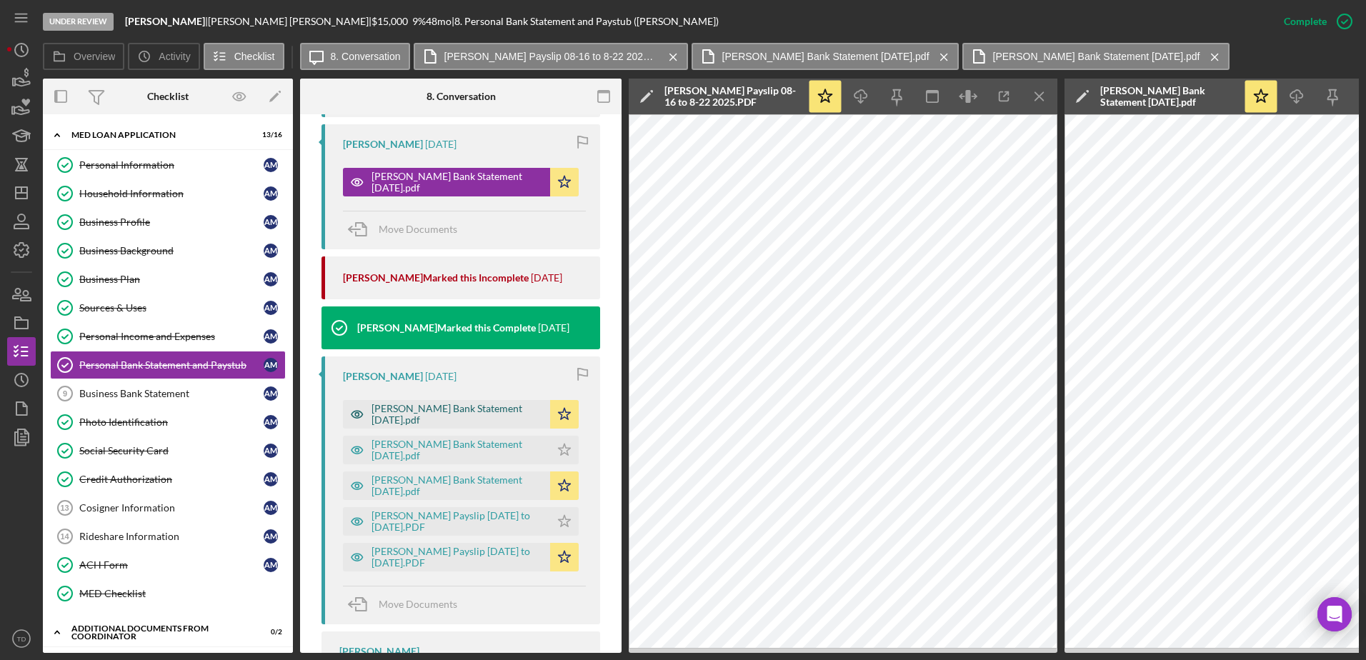
click at [489, 407] on div "Mahdian Bank Statement July 2025.pdf" at bounding box center [456, 414] width 171 height 23
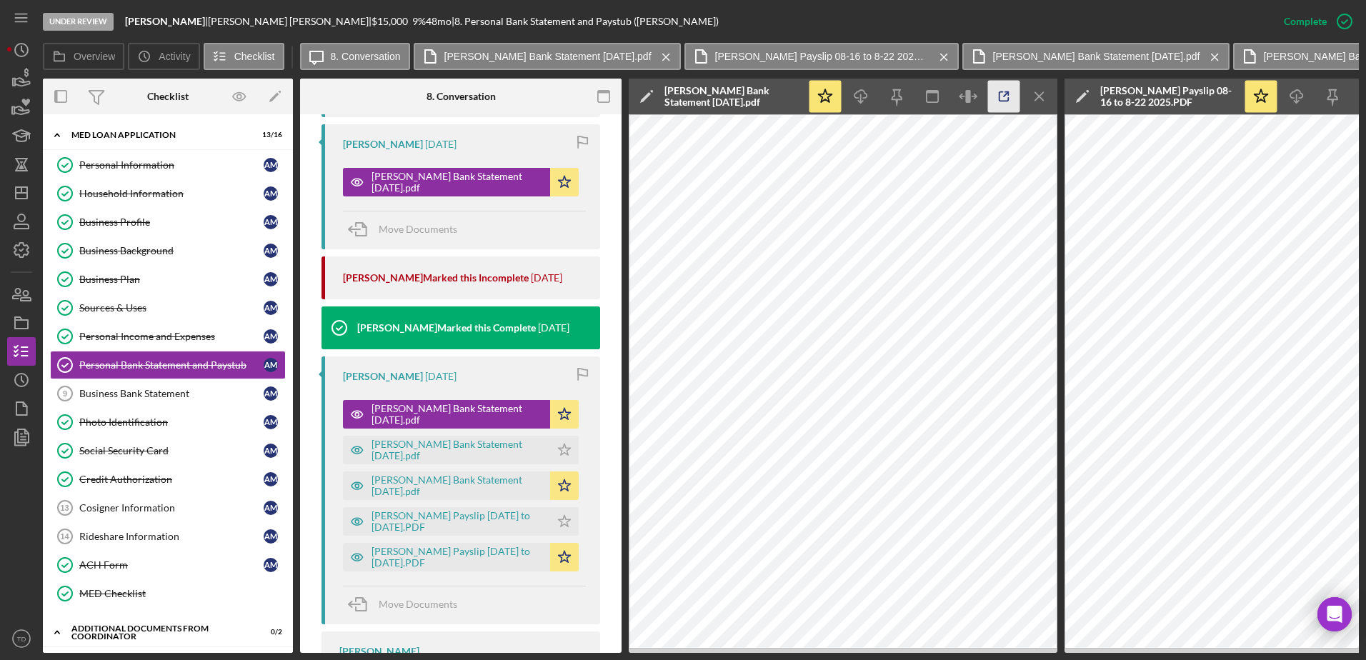
click at [1005, 100] on icon "button" at bounding box center [1004, 97] width 32 height 32
click at [472, 557] on div "Mahdian Payslip 07-20 to 08-02-2025.PDF" at bounding box center [456, 557] width 171 height 23
click at [1002, 95] on icon "button" at bounding box center [1004, 97] width 32 height 32
click at [489, 539] on div "Mahdian Payslip 07-20 to 08-02-2025.PDF Icon/Star" at bounding box center [464, 554] width 243 height 36
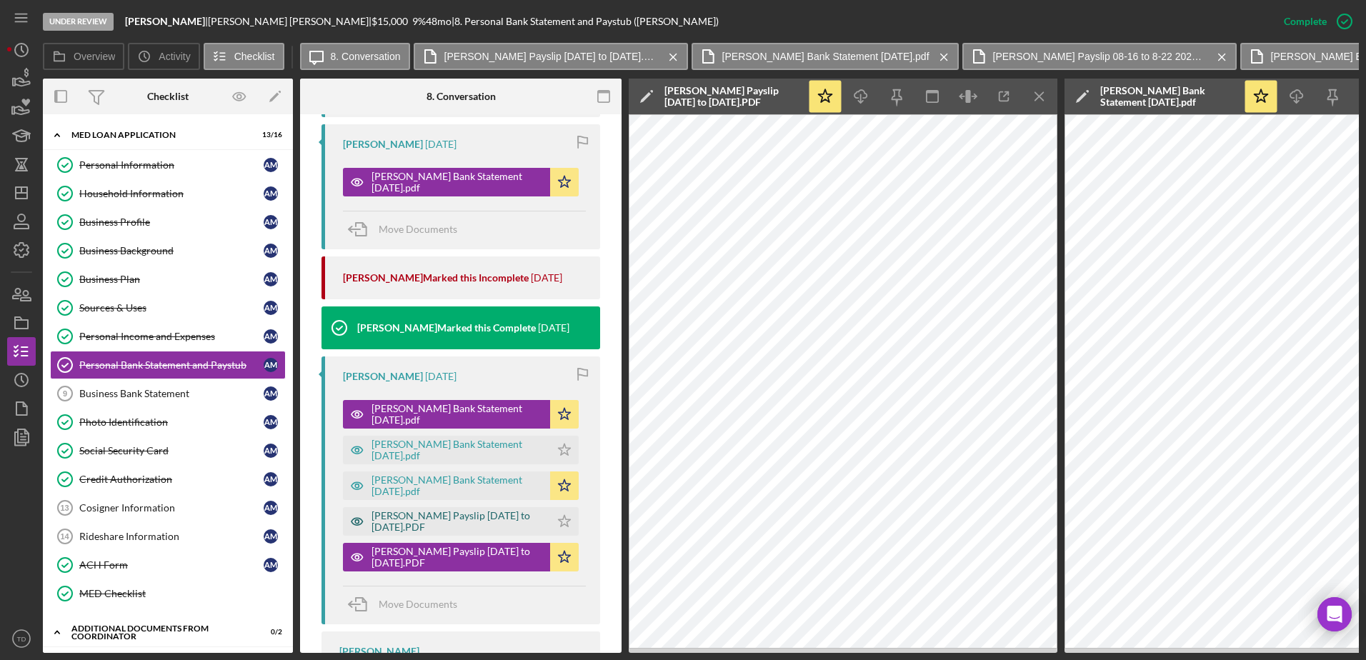
click at [489, 532] on div "Mahdian Payslip 07-06 to 07-19-2025.PDF" at bounding box center [456, 521] width 171 height 23
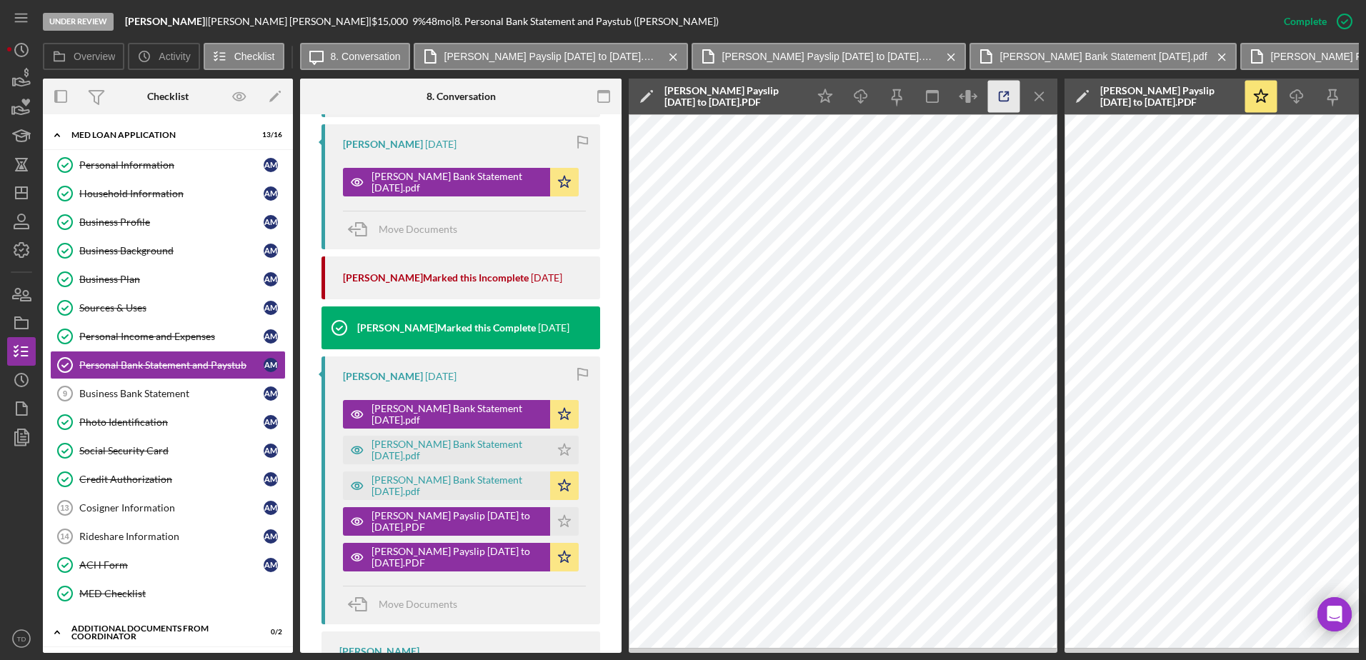
click at [1009, 96] on icon "button" at bounding box center [1004, 97] width 32 height 32
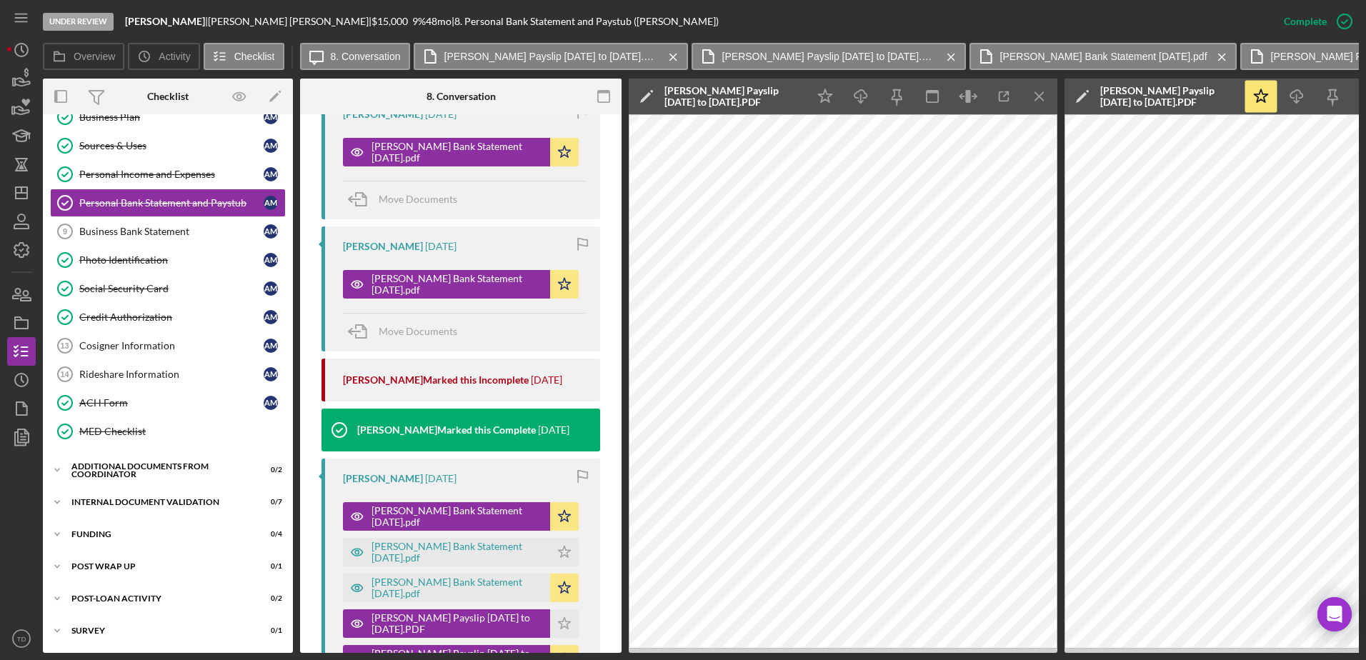
scroll to position [792, 0]
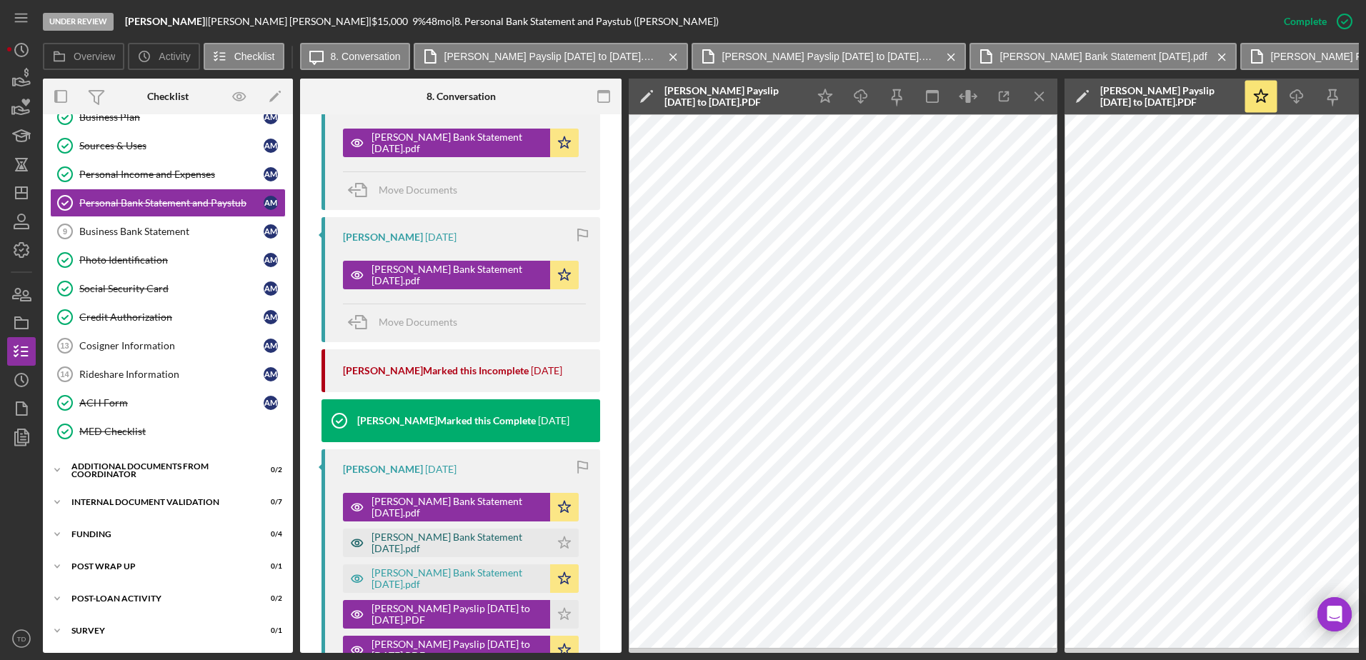
click at [464, 540] on div "Mahdian Bank Statement June 2025.pdf" at bounding box center [456, 543] width 171 height 23
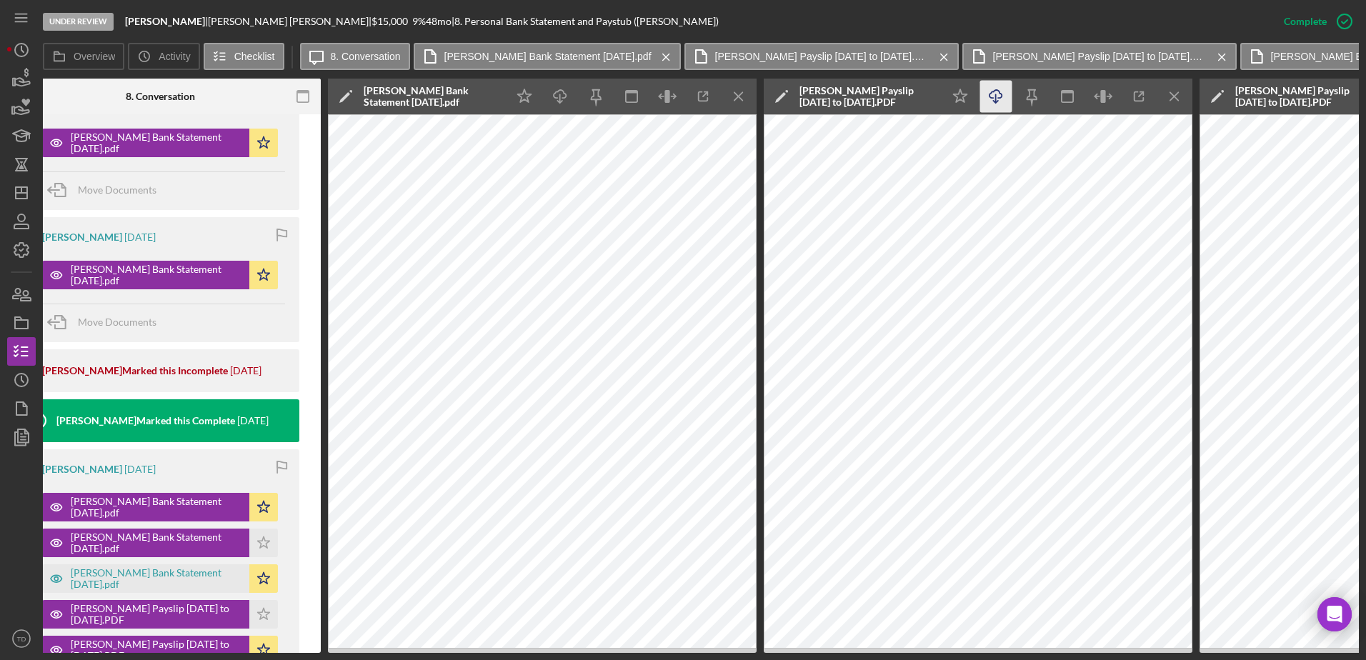
scroll to position [0, 304]
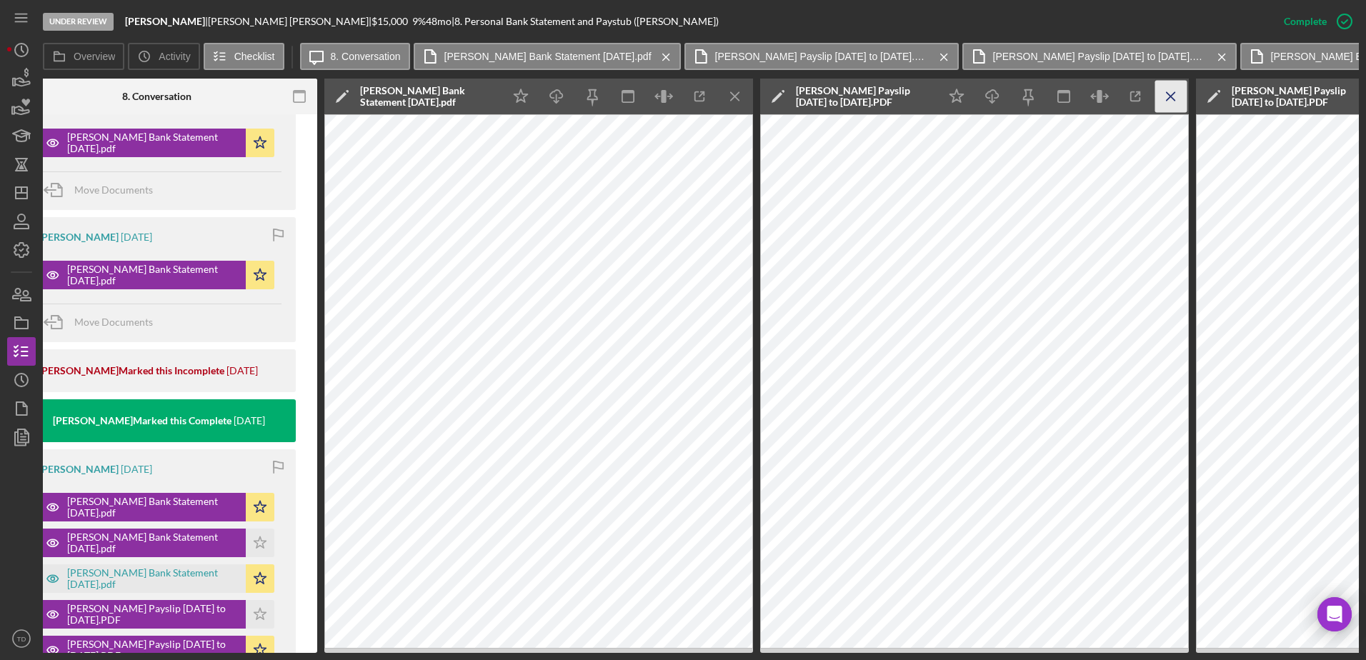
click at [1169, 102] on icon "Icon/Menu Close" at bounding box center [1171, 97] width 32 height 32
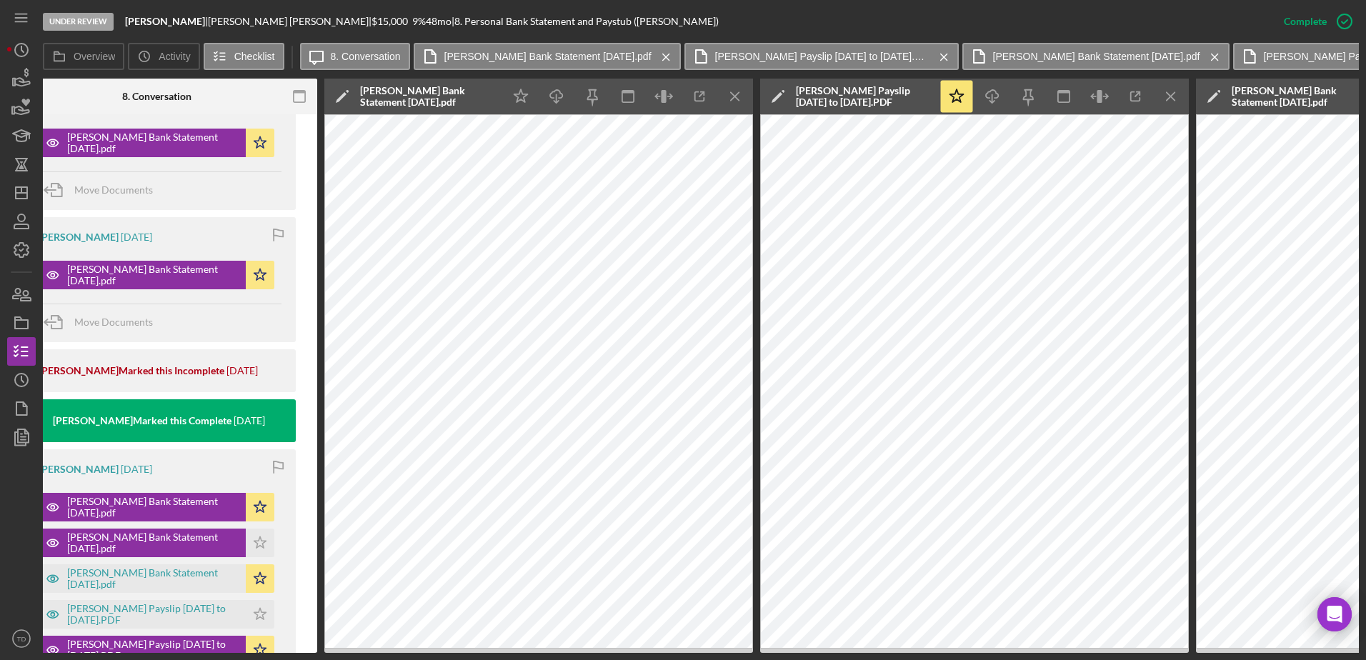
click at [1169, 102] on icon "Icon/Menu Close" at bounding box center [1171, 97] width 32 height 32
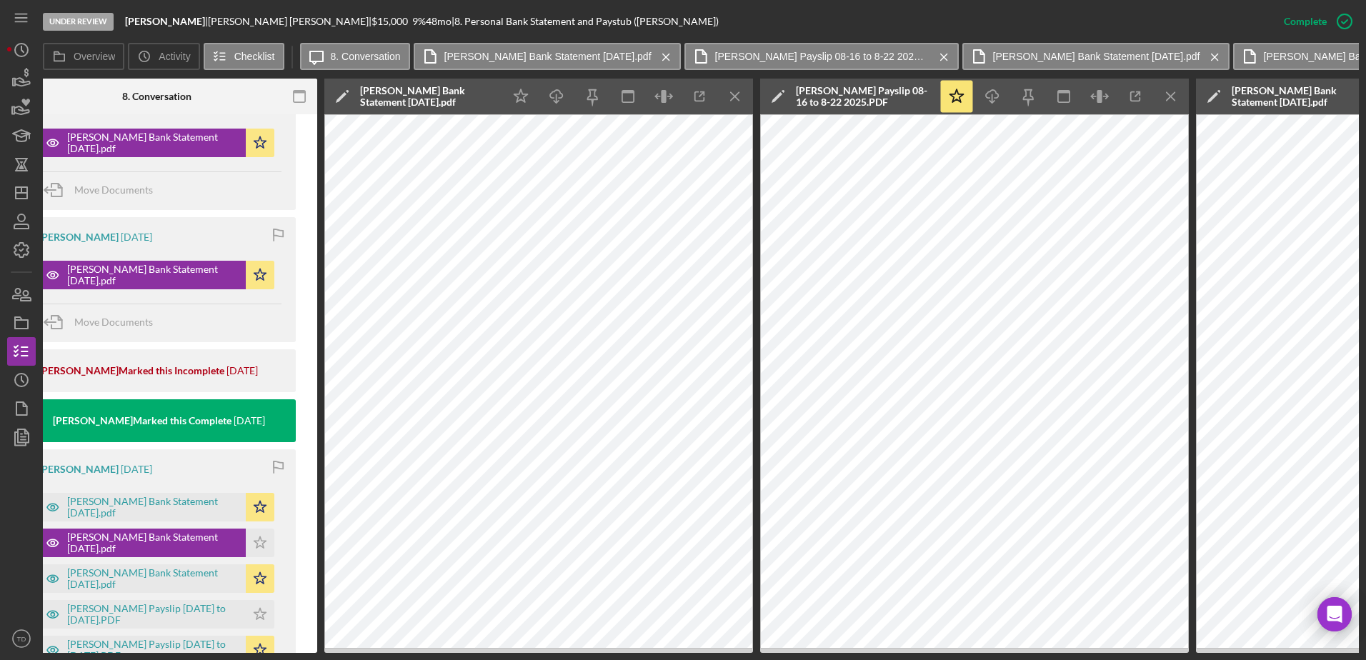
click at [1169, 102] on icon "Icon/Menu Close" at bounding box center [1171, 97] width 32 height 32
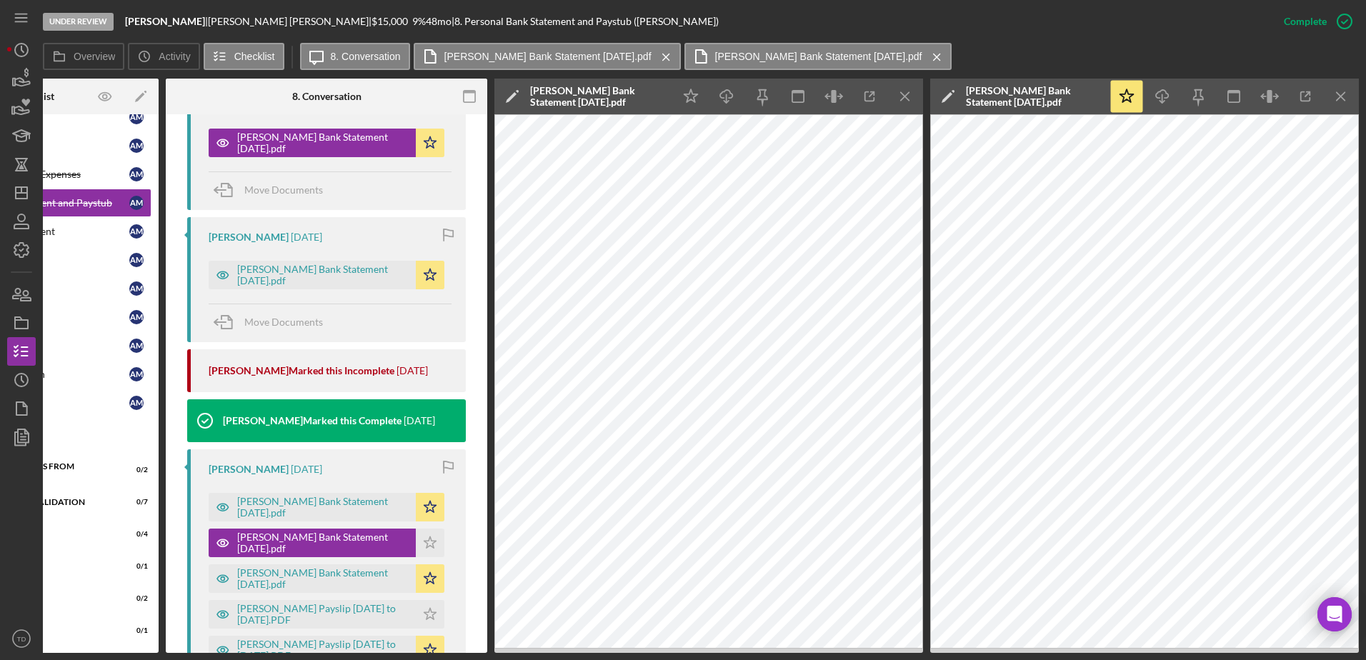
scroll to position [0, 134]
click at [1344, 98] on icon "Icon/Menu Close" at bounding box center [1341, 97] width 32 height 32
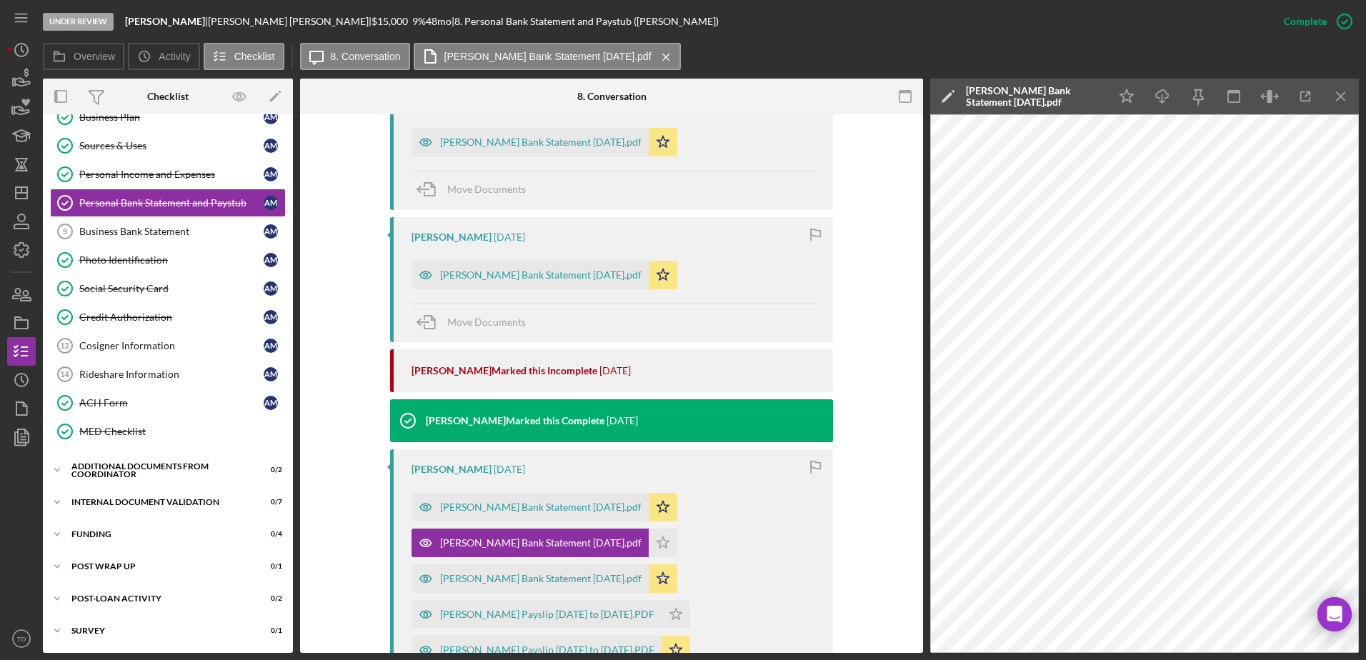
click at [1344, 98] on icon "Icon/Menu Close" at bounding box center [1341, 97] width 32 height 32
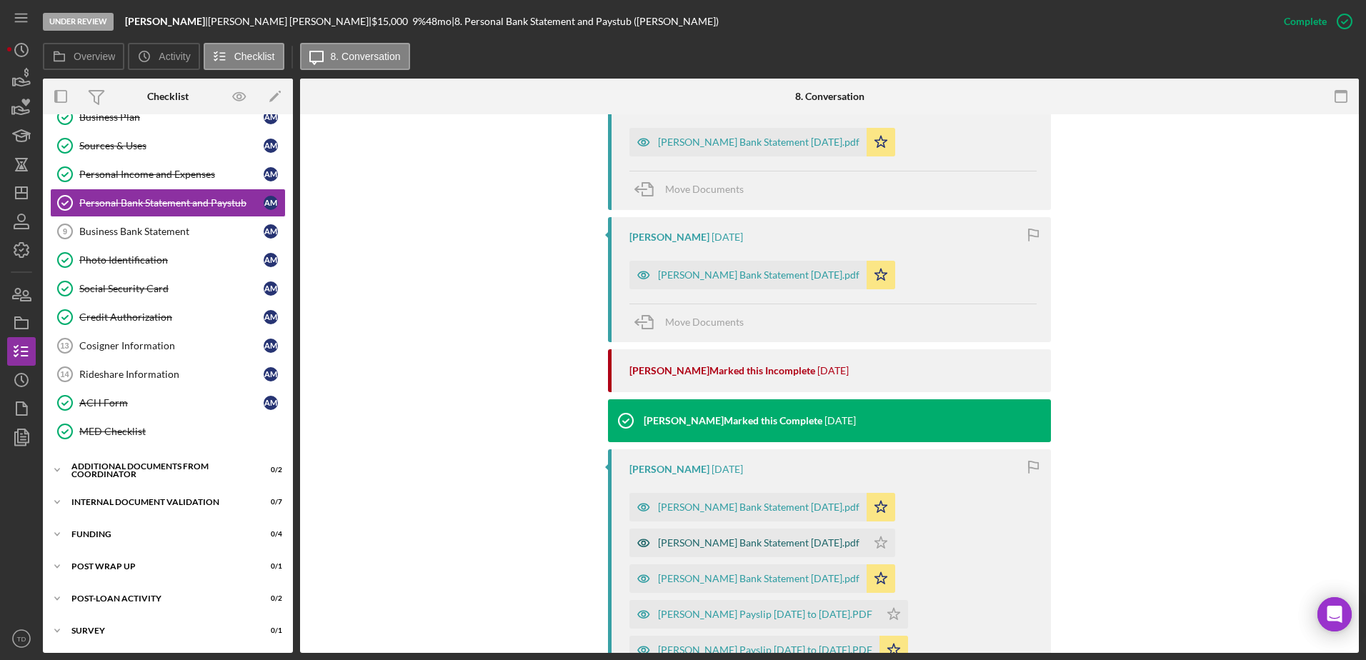
click at [777, 550] on div "Mahdian Bank Statement June 2025.pdf" at bounding box center [747, 543] width 237 height 29
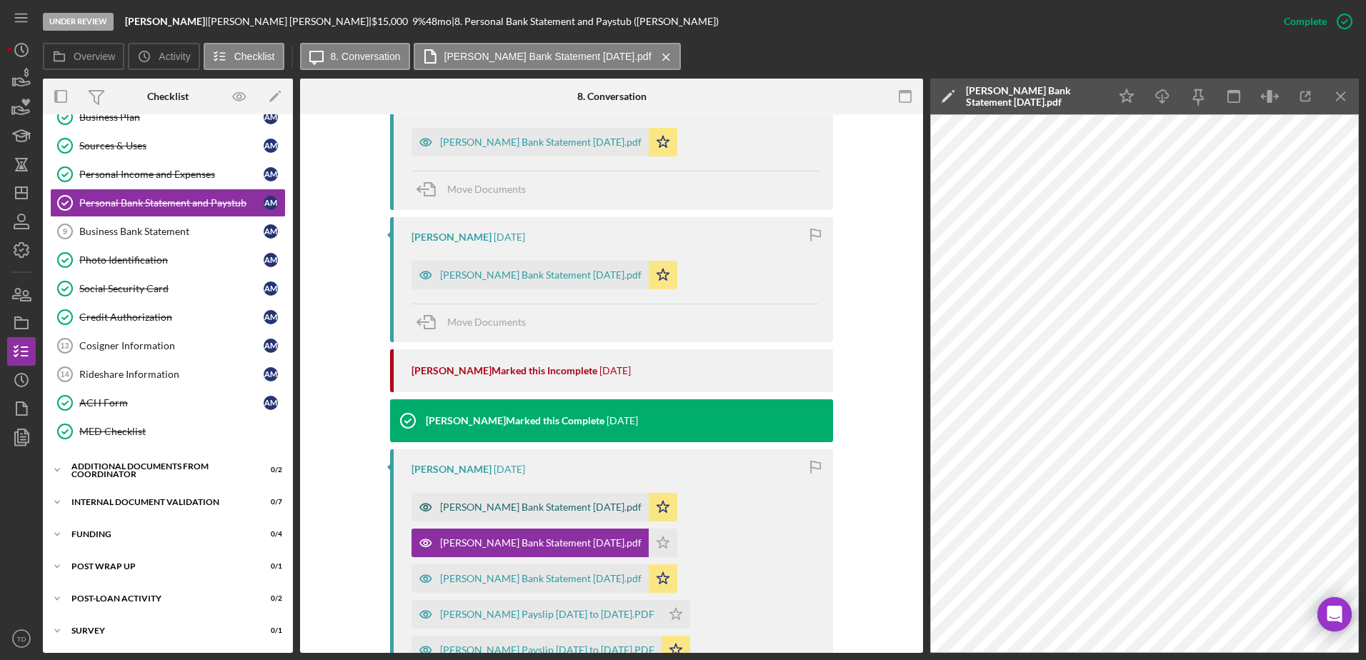
click at [577, 512] on div "Mahdian Bank Statement July 2025.pdf" at bounding box center [540, 507] width 201 height 11
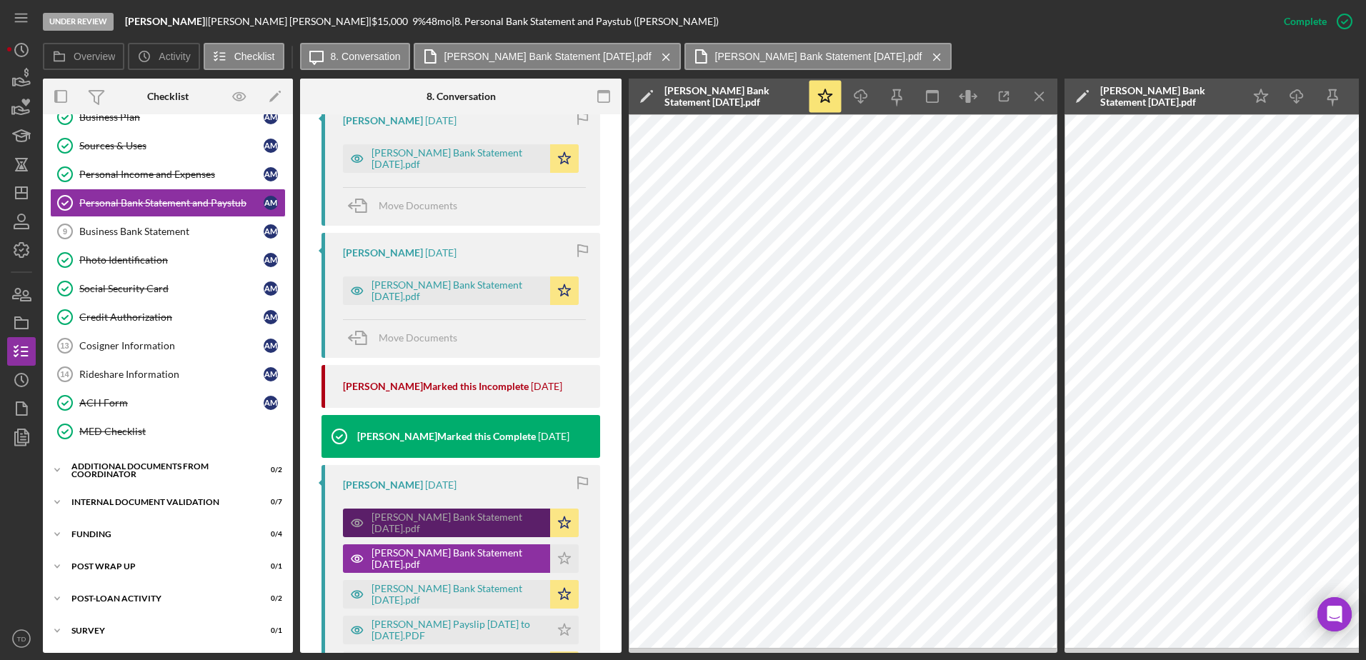
scroll to position [166, 0]
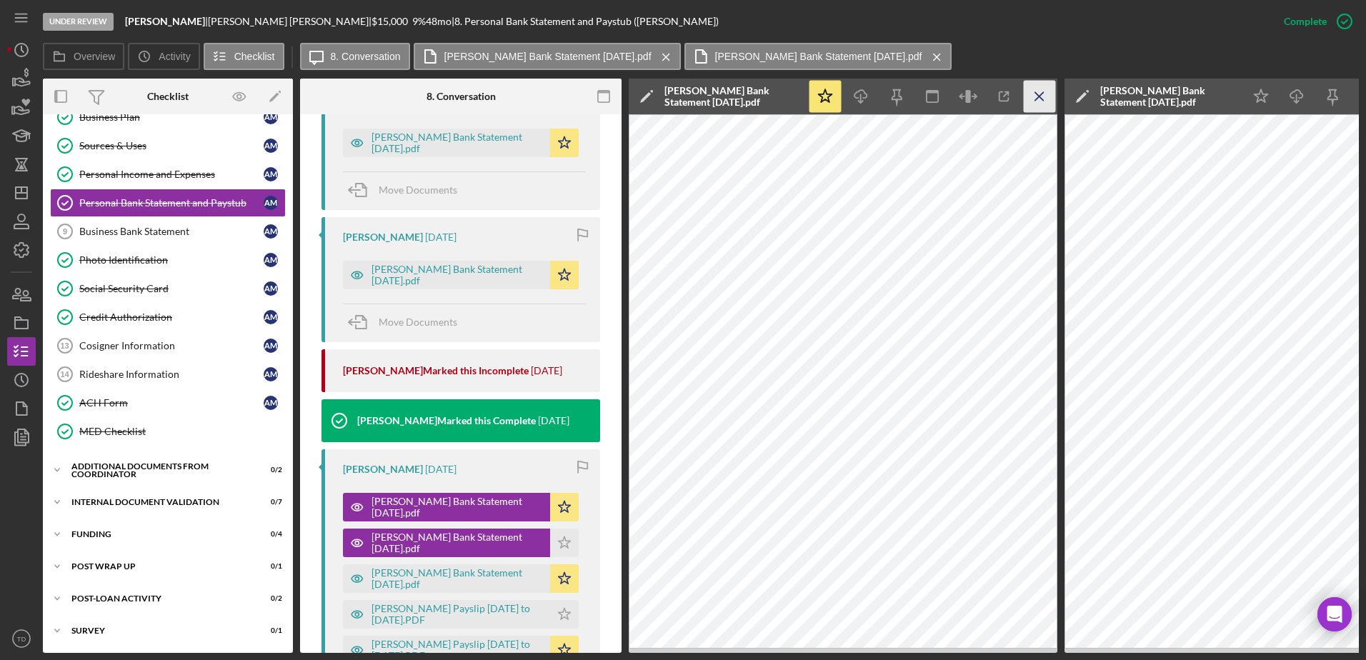
click at [1043, 92] on line "button" at bounding box center [1039, 96] width 8 height 8
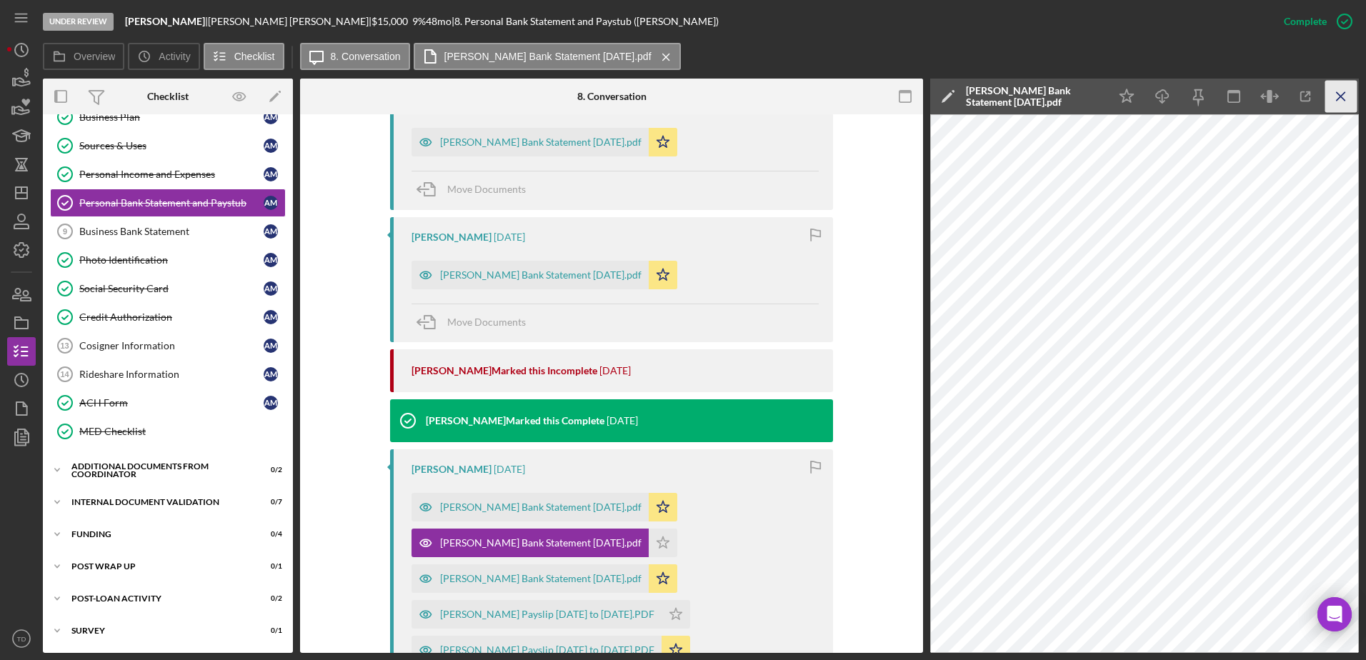
click at [1337, 99] on line "button" at bounding box center [1341, 96] width 8 height 8
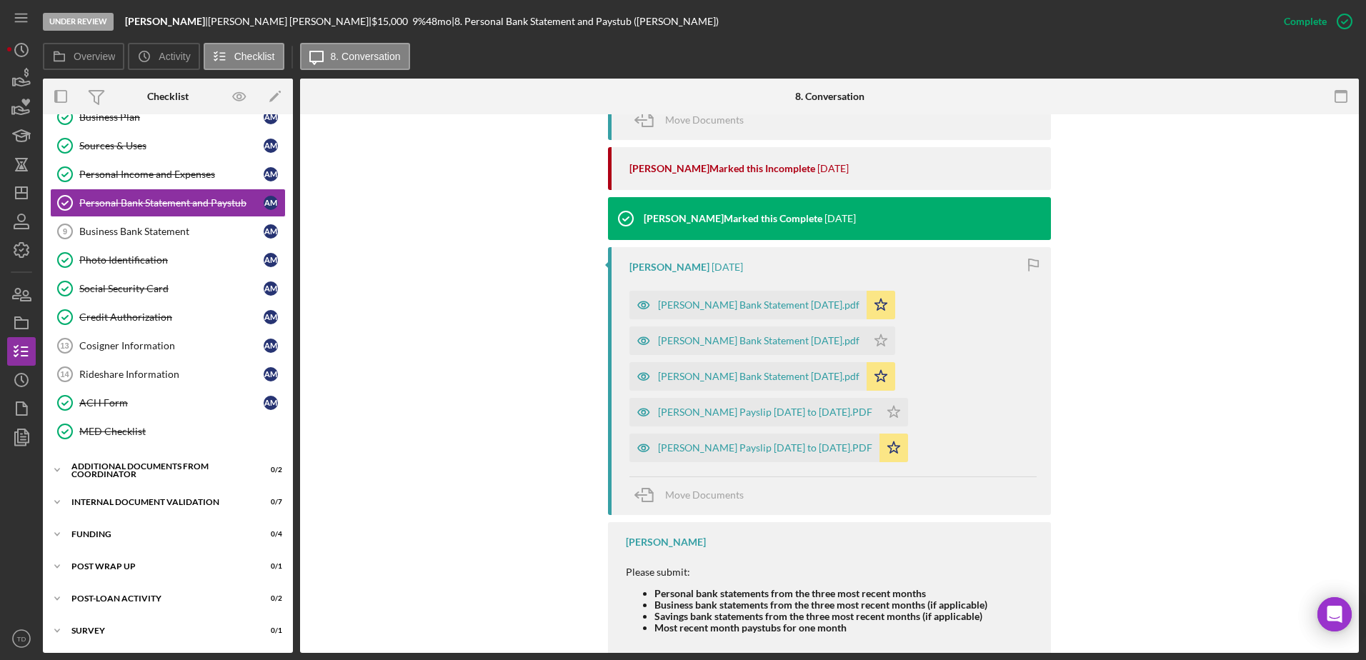
scroll to position [978, 0]
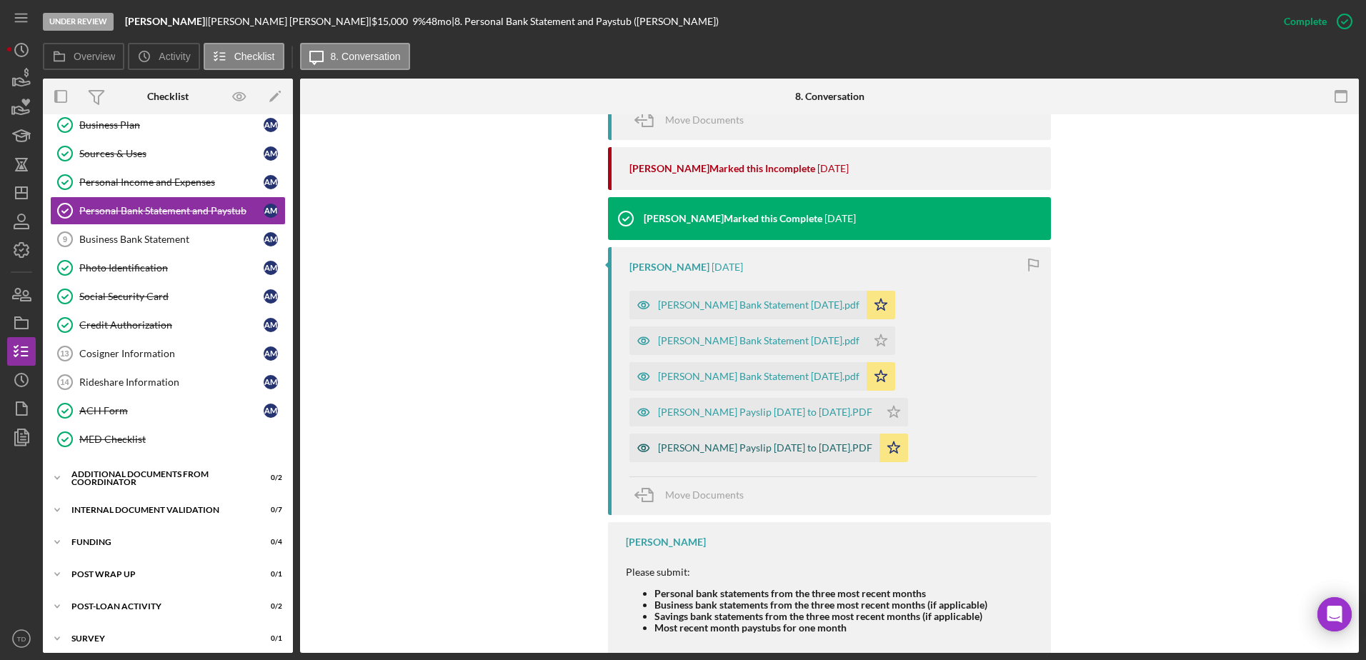
click at [781, 454] on div "Mahdian Payslip 07-20 to 08-02-2025.PDF" at bounding box center [754, 448] width 250 height 29
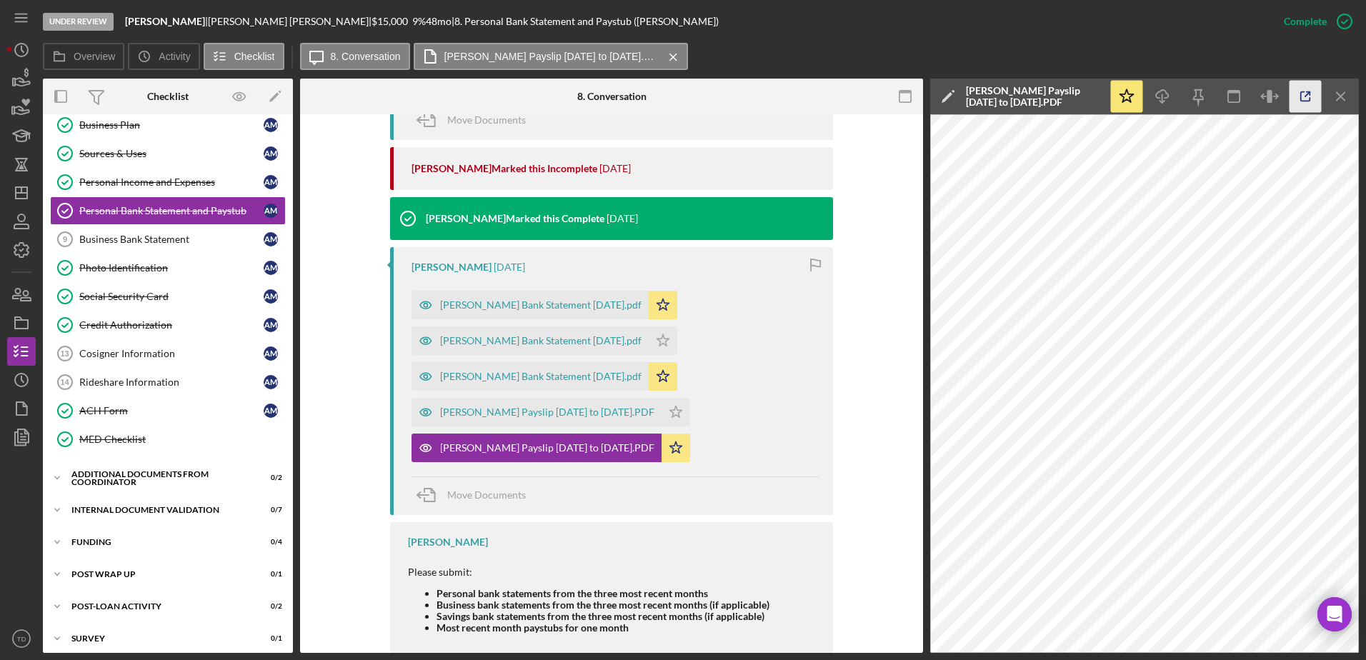
click at [1308, 99] on icon "button" at bounding box center [1305, 97] width 32 height 32
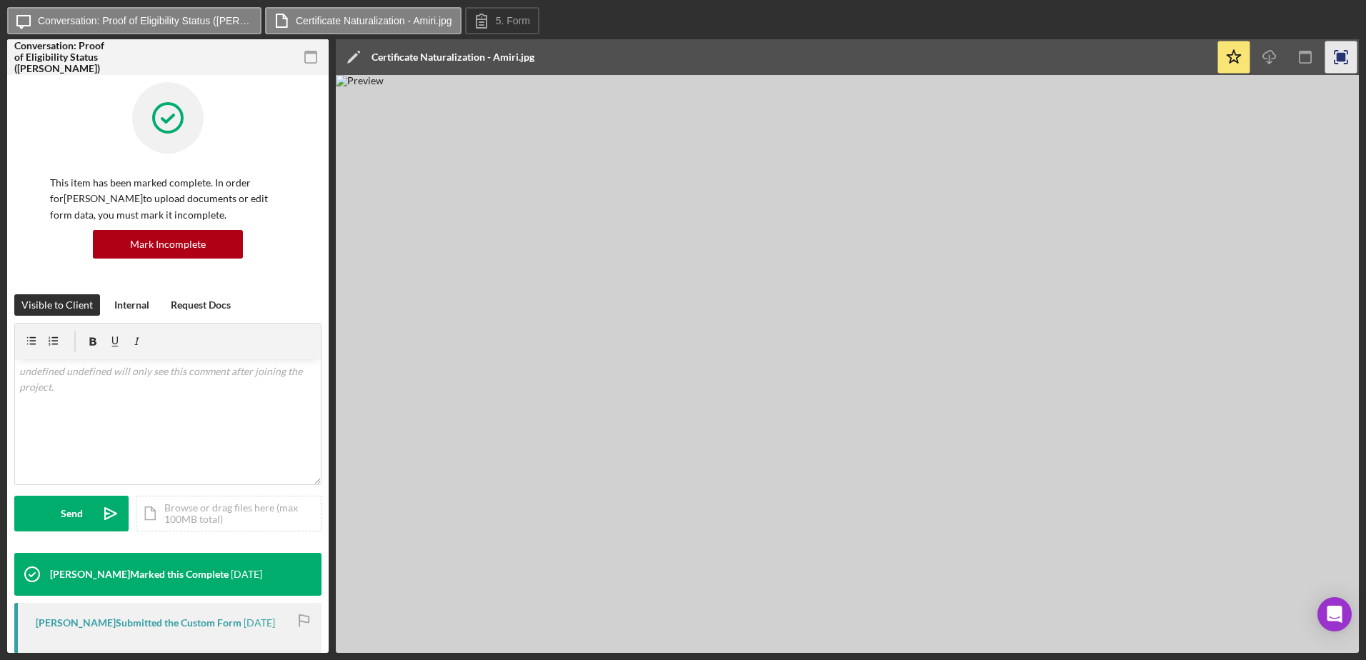
drag, startPoint x: 1309, startPoint y: 203, endPoint x: 1344, endPoint y: 67, distance: 140.4
drag, startPoint x: 1344, startPoint y: 67, endPoint x: 1339, endPoint y: 56, distance: 12.5
click at [1337, 54] on rect "button" at bounding box center [1341, 57] width 9 height 9
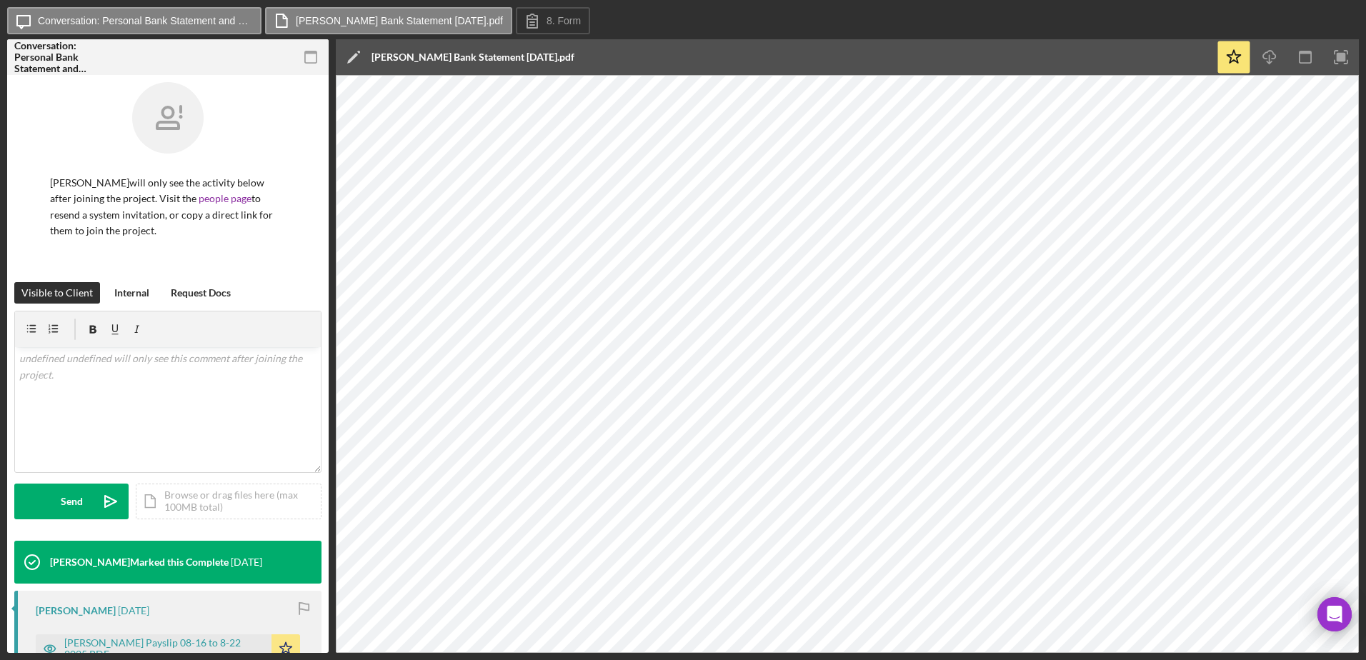
click at [107, 304] on div "Visible to Client Internal Request Docs v Color teal Color pink Remove color Ad…" at bounding box center [167, 411] width 307 height 259
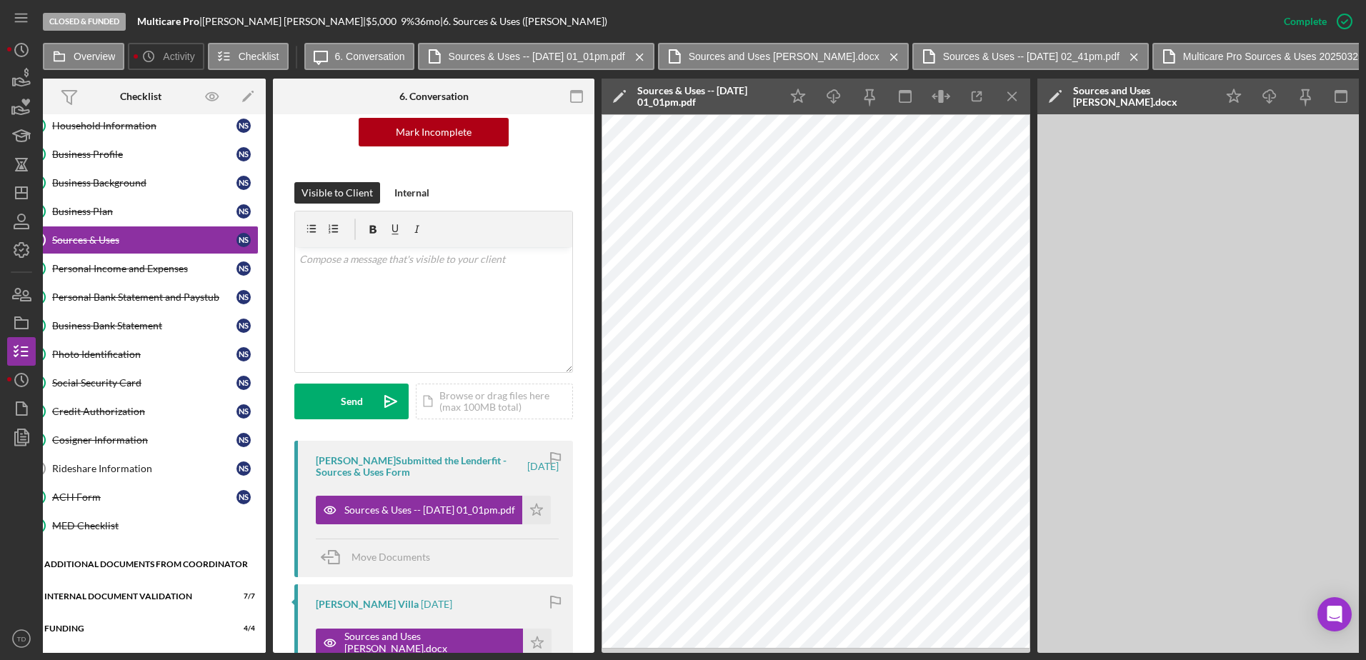
scroll to position [58, 0]
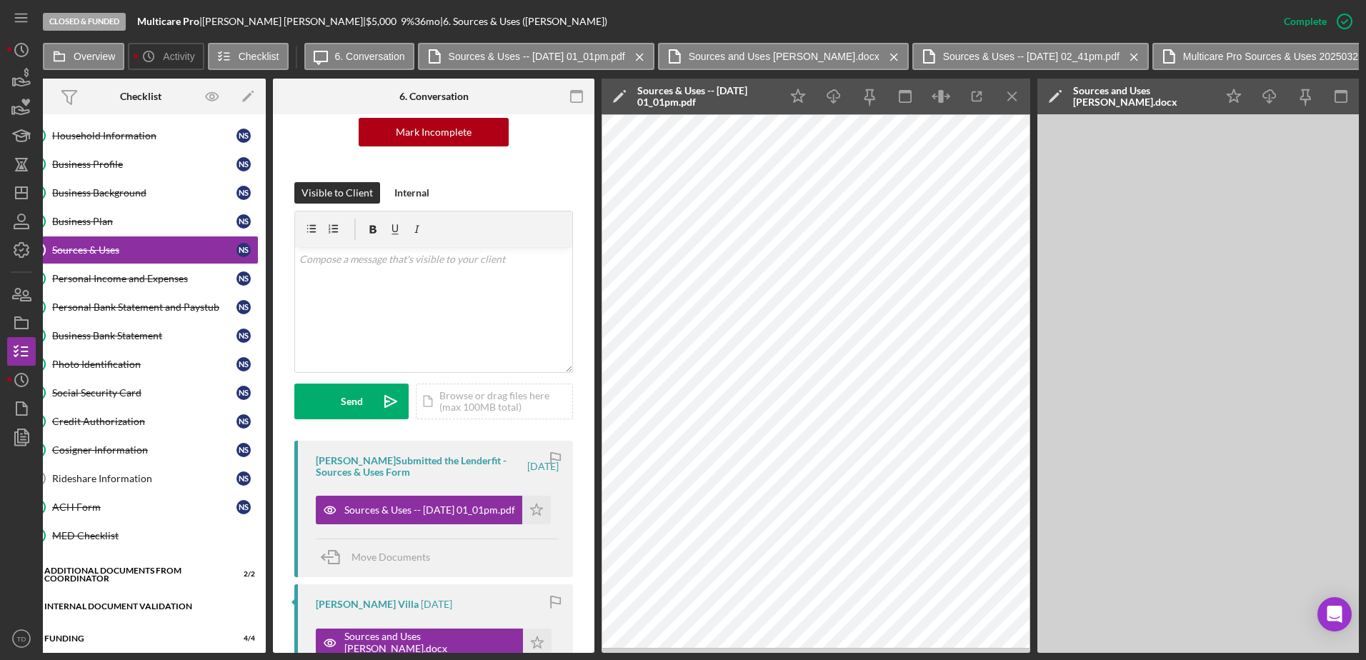
click at [151, 612] on div "Icon/Expander Internal Document Validation 7 / 7" at bounding box center [141, 606] width 250 height 29
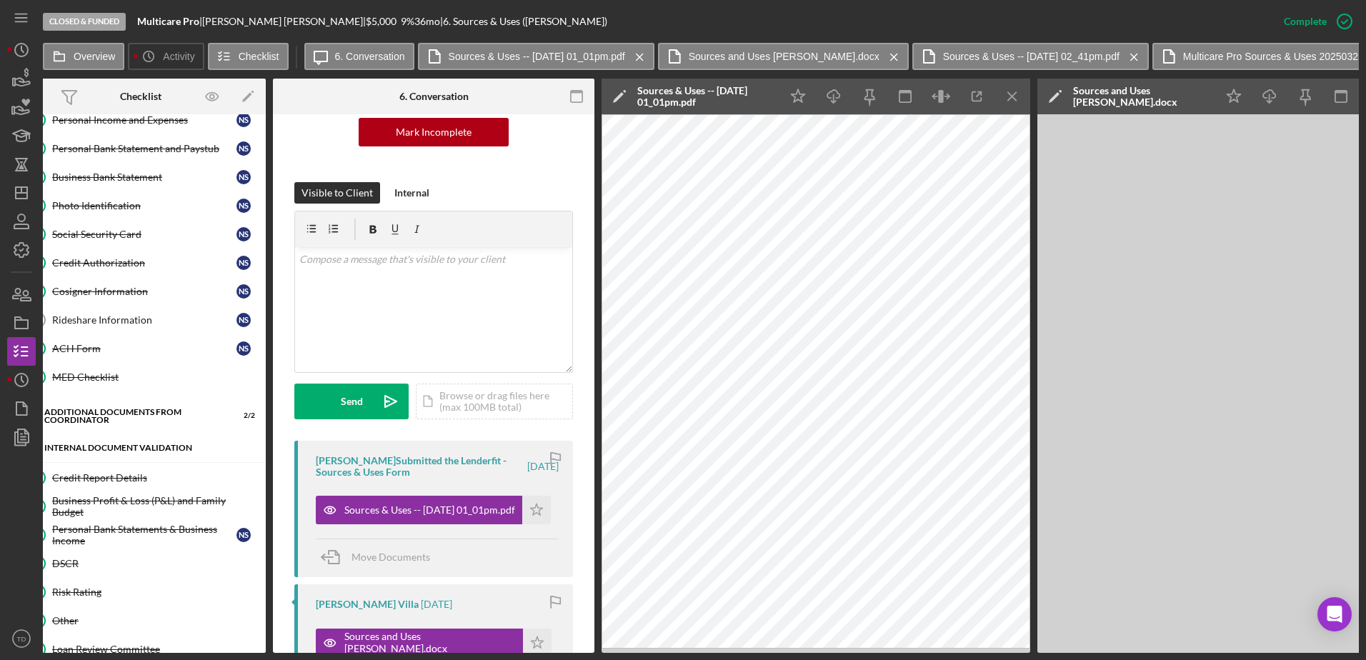
scroll to position [229, 0]
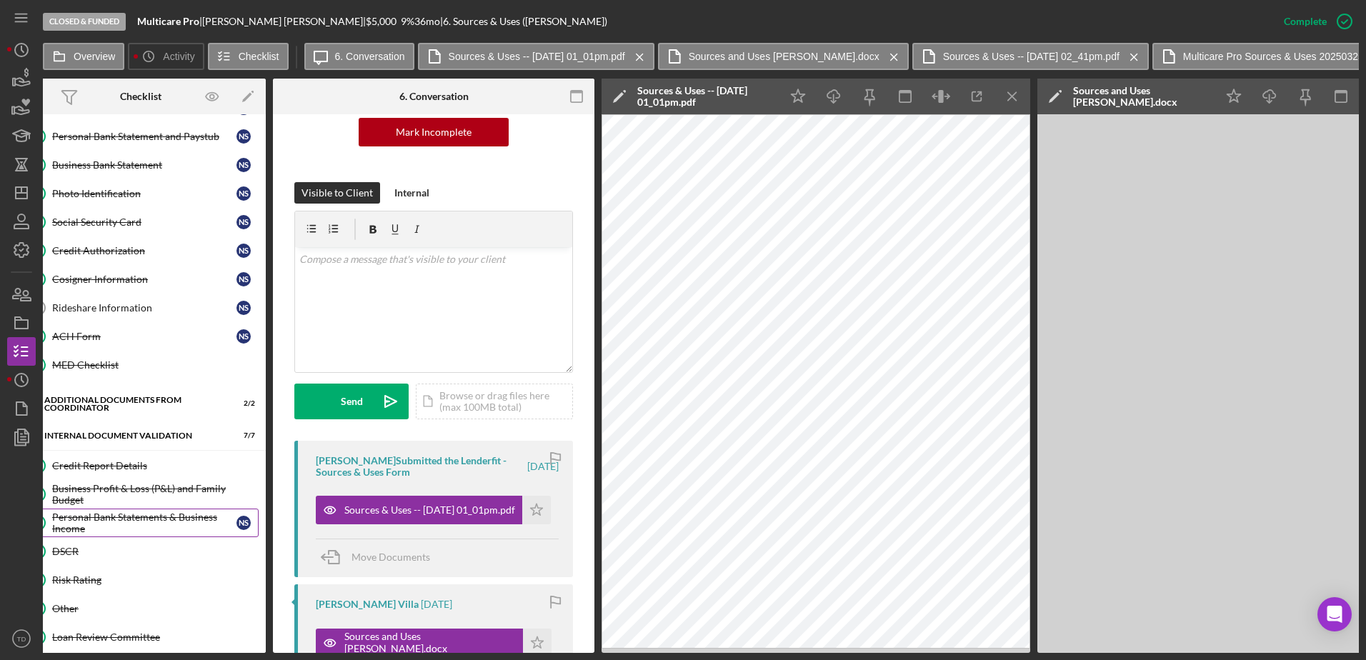
click at [131, 520] on div "Personal Bank Statements & Business Income" at bounding box center [144, 523] width 184 height 23
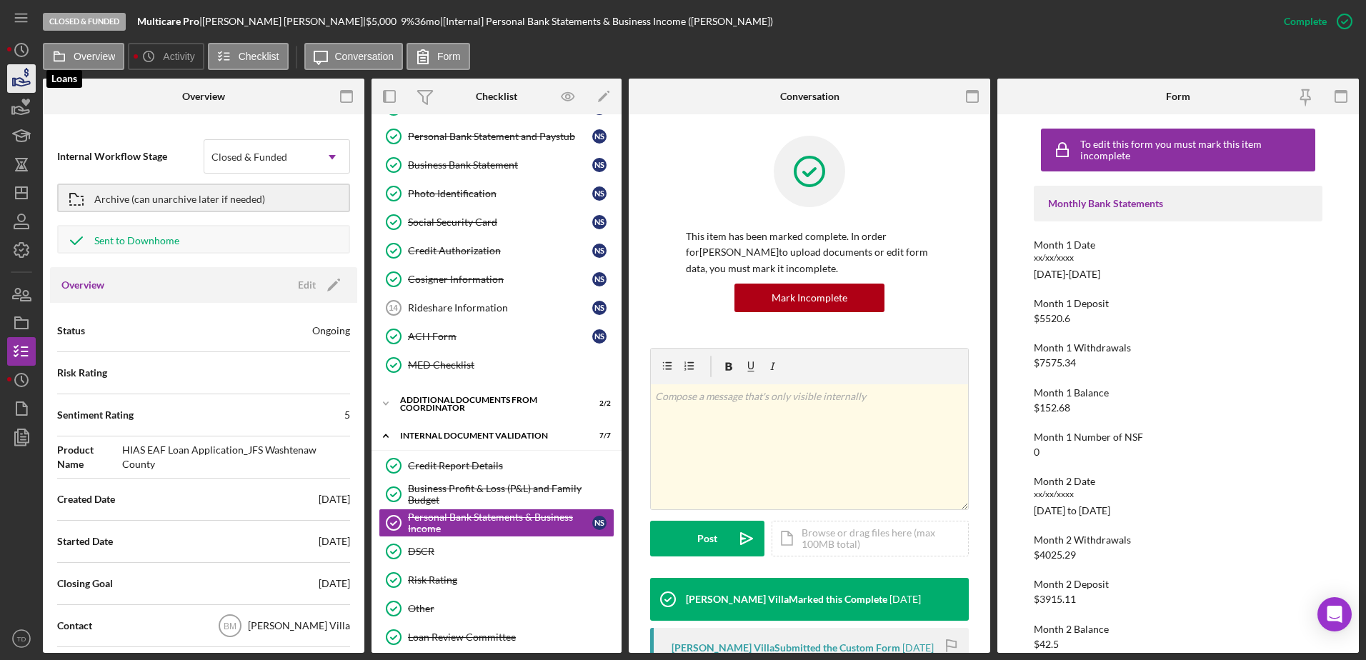
click at [14, 88] on icon "button" at bounding box center [22, 79] width 36 height 36
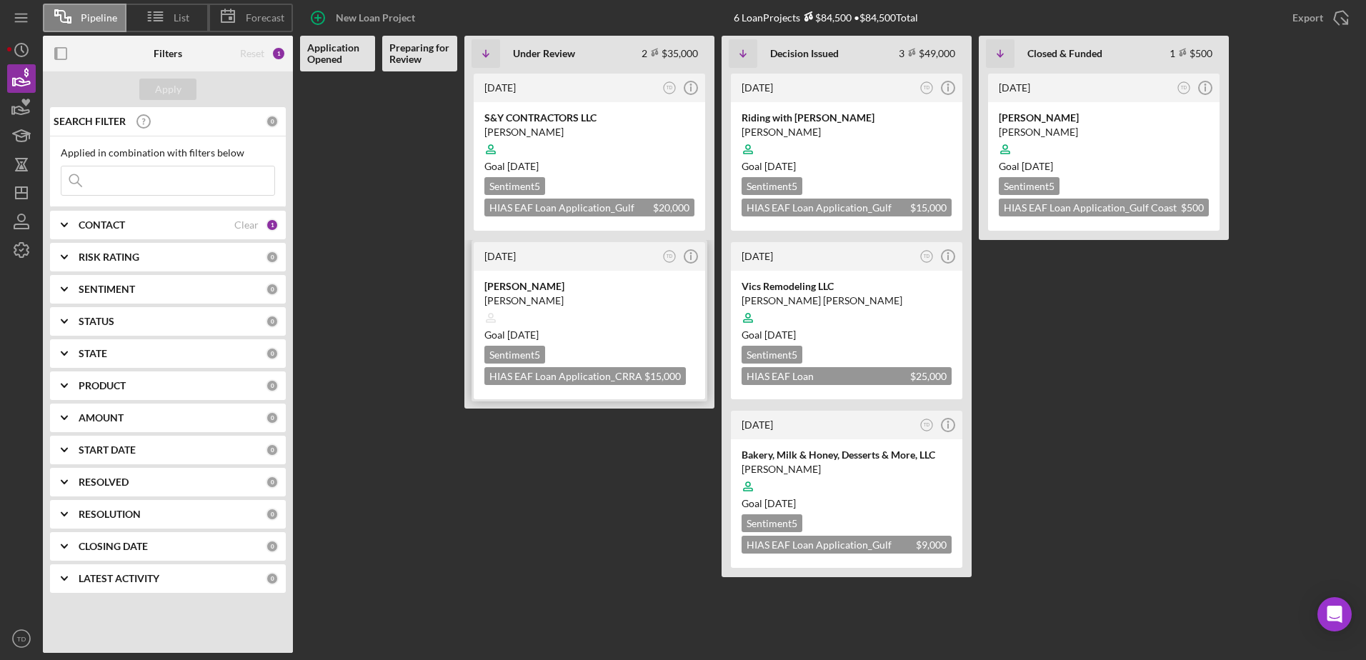
click at [594, 302] on div "[PERSON_NAME]" at bounding box center [589, 301] width 210 height 14
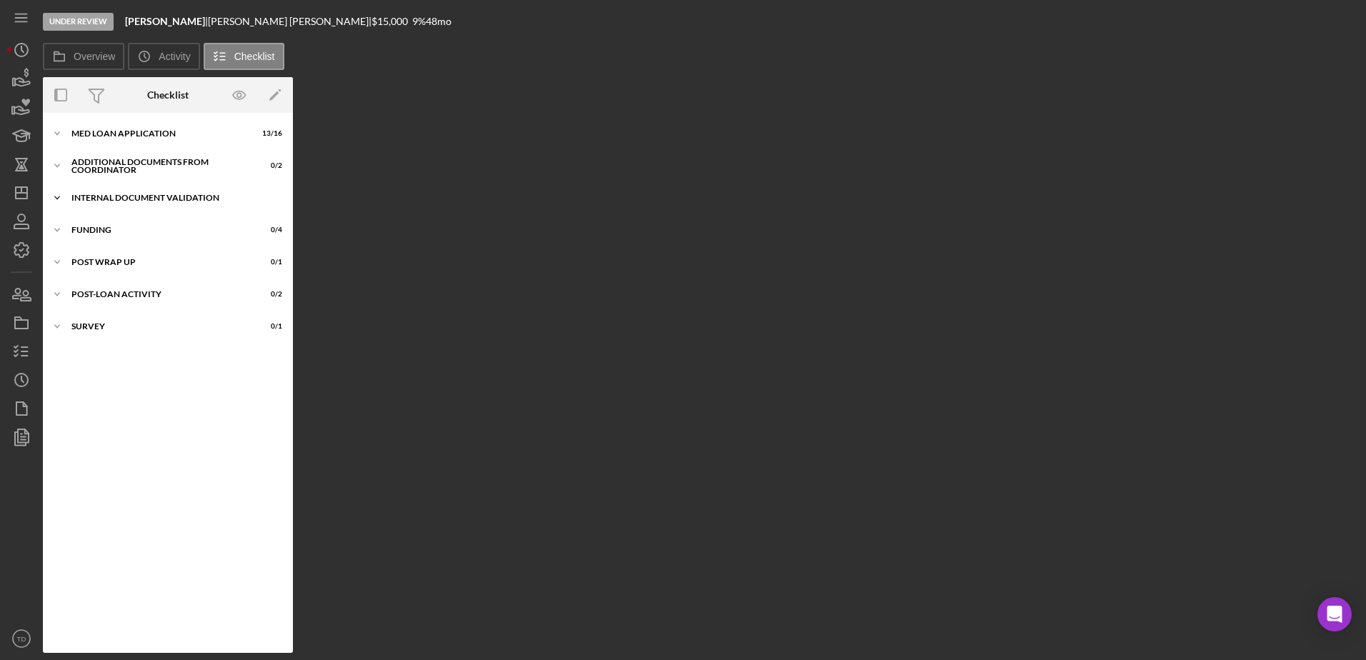
click at [147, 194] on div "Internal Document Validation" at bounding box center [173, 198] width 204 height 9
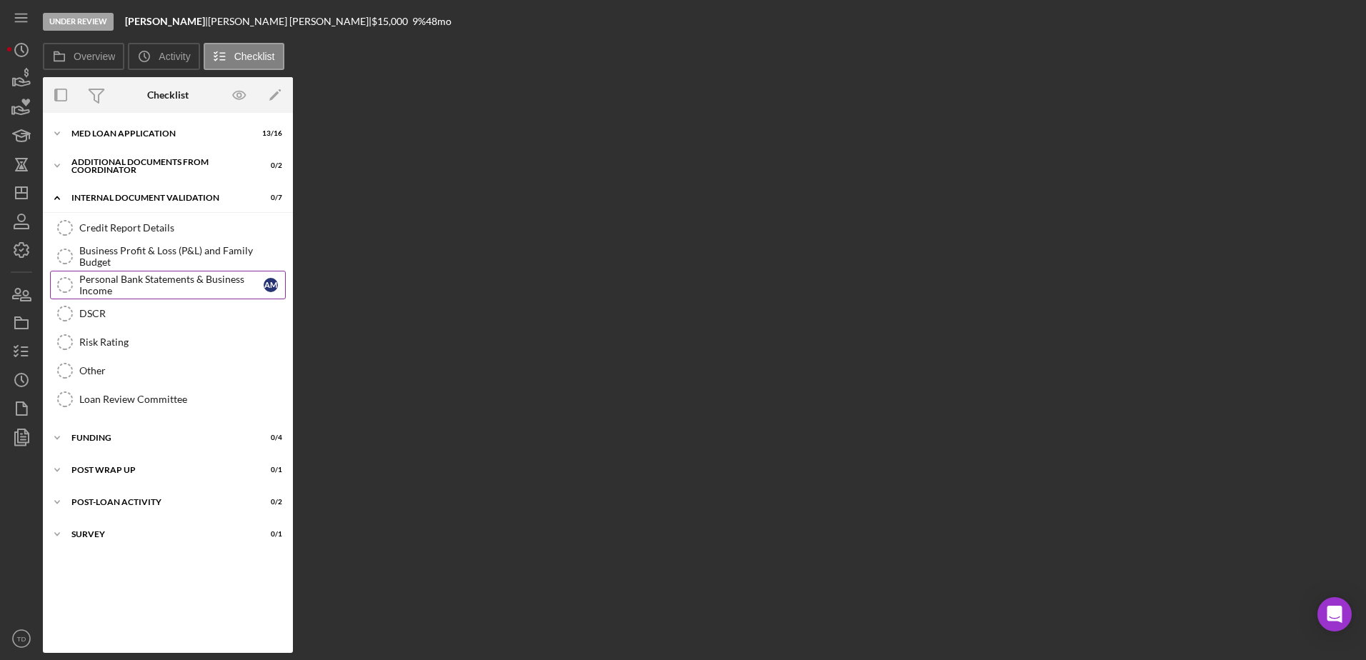
click at [126, 276] on div "Personal Bank Statements & Business Income" at bounding box center [171, 285] width 184 height 23
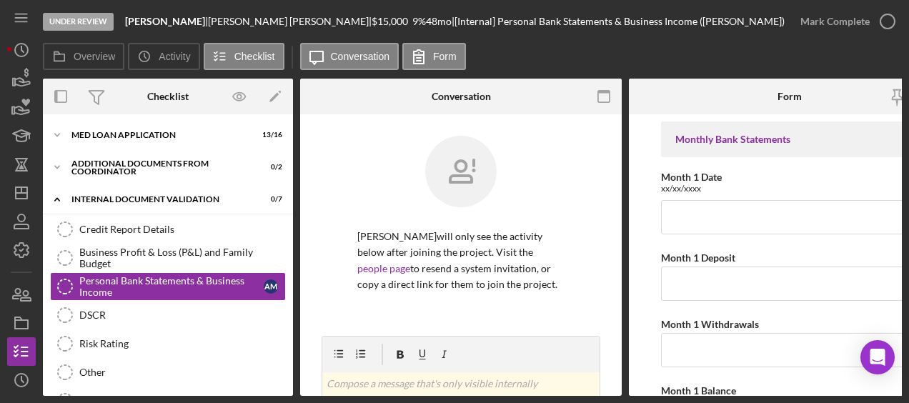
scroll to position [87, 0]
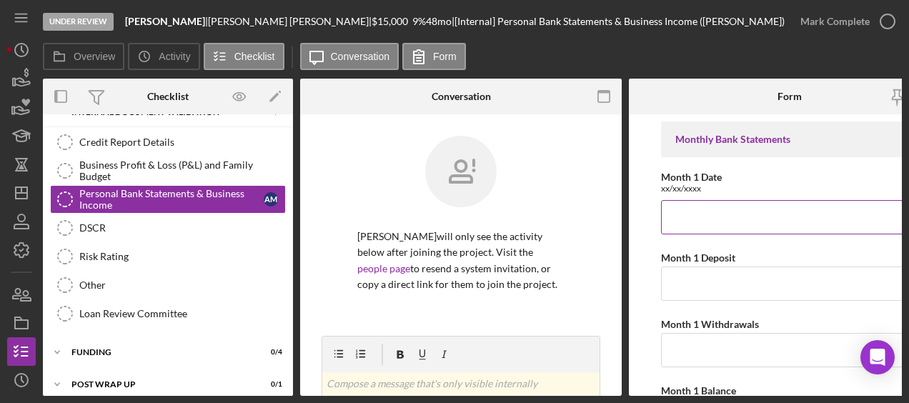
click at [752, 214] on input "Month 1 Date" at bounding box center [789, 217] width 257 height 34
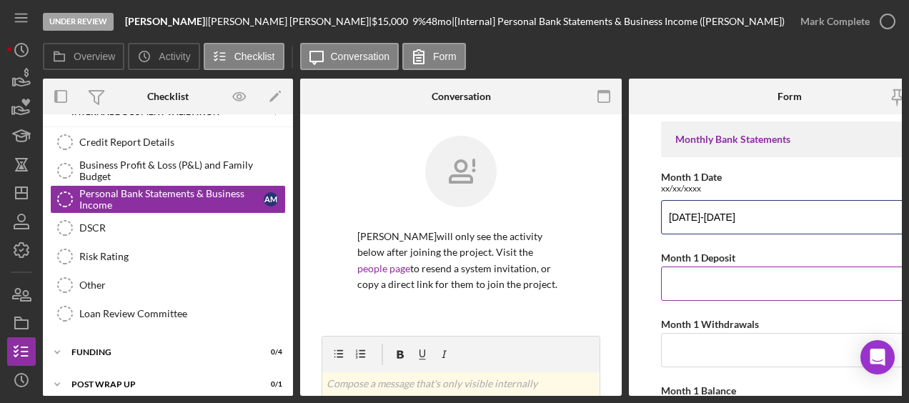
type input "6/26/2025-7/24/2025"
click at [718, 289] on input "Month 1 Deposit" at bounding box center [789, 283] width 257 height 34
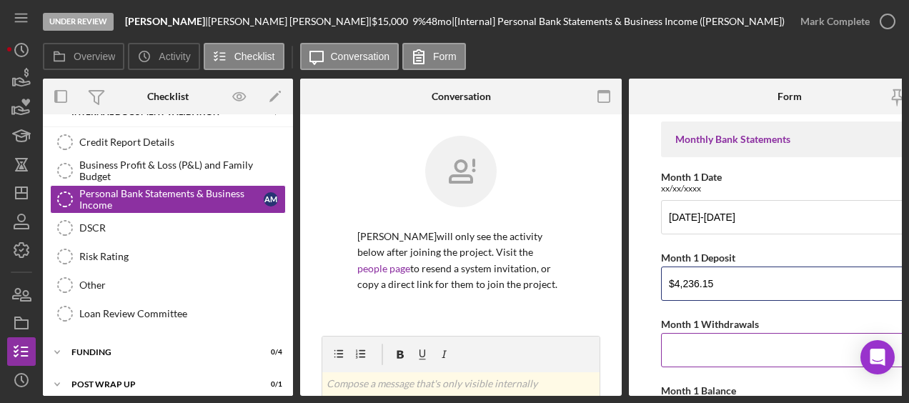
type input "$4,236.15"
click at [702, 351] on input "Month 1 Withdrawals" at bounding box center [789, 350] width 257 height 34
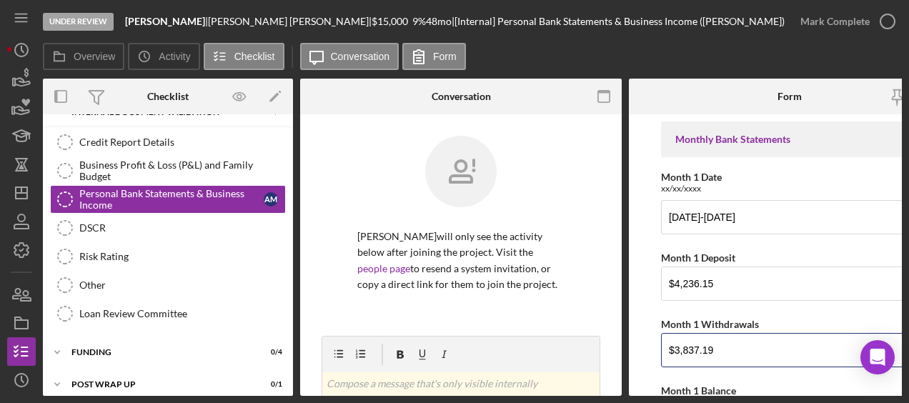
scroll to position [70, 0]
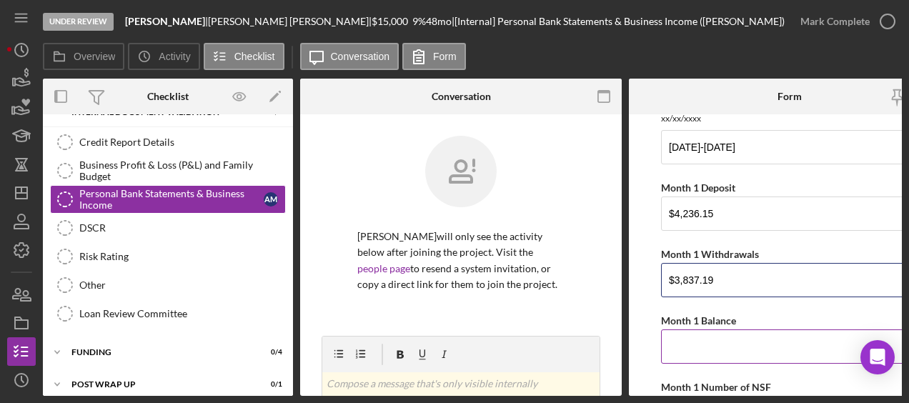
type input "$3,837.19"
click at [710, 349] on input "Month 1 Balance" at bounding box center [789, 346] width 257 height 34
type input "$738.74"
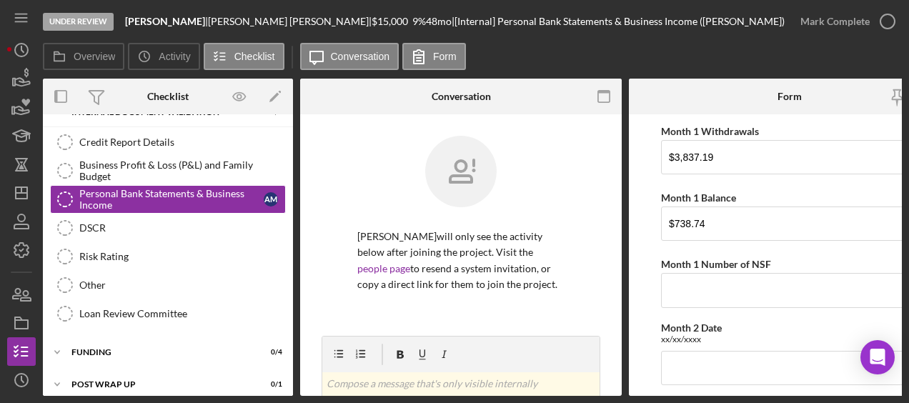
scroll to position [193, 0]
click at [724, 291] on input "Month 1 Number of NSF" at bounding box center [789, 290] width 257 height 34
type input "0"
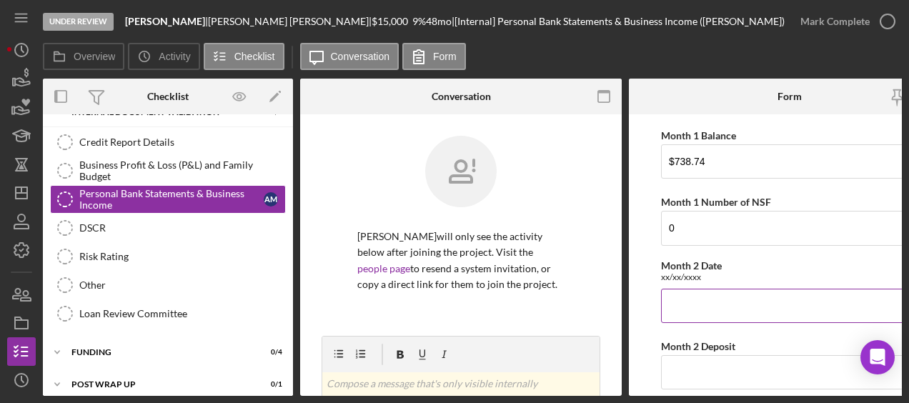
scroll to position [256, 0]
click at [701, 316] on input "Month 2 Date" at bounding box center [789, 305] width 257 height 34
type input "7/25/2025-8/25/2025"
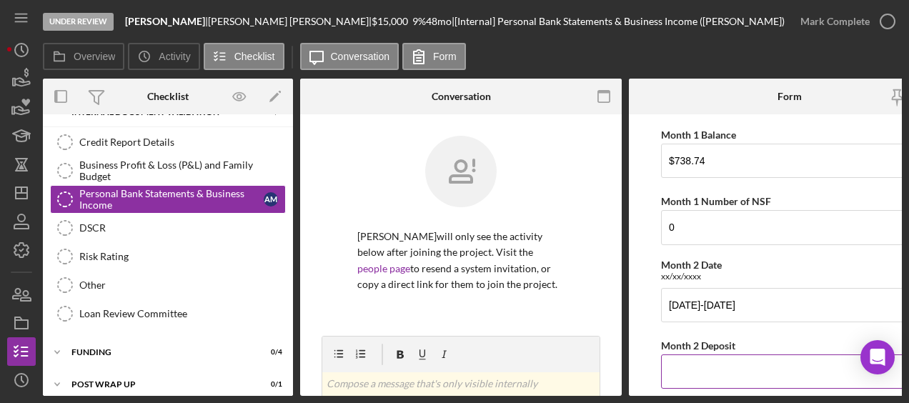
click at [697, 384] on input "Month 2 Deposit" at bounding box center [789, 371] width 257 height 34
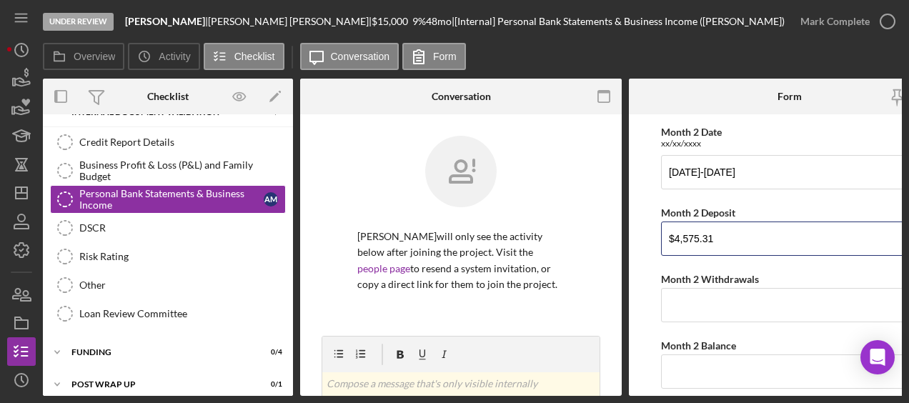
scroll to position [388, 0]
type input "$4,575.31"
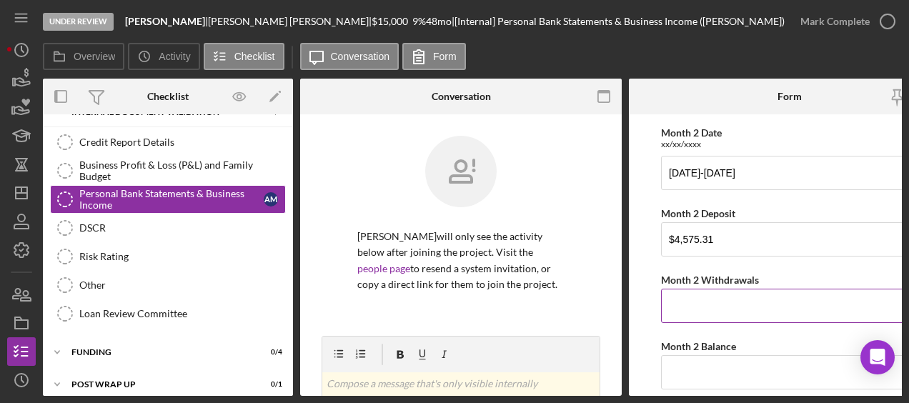
click at [712, 296] on input "Month 2 Withdrawals" at bounding box center [789, 306] width 257 height 34
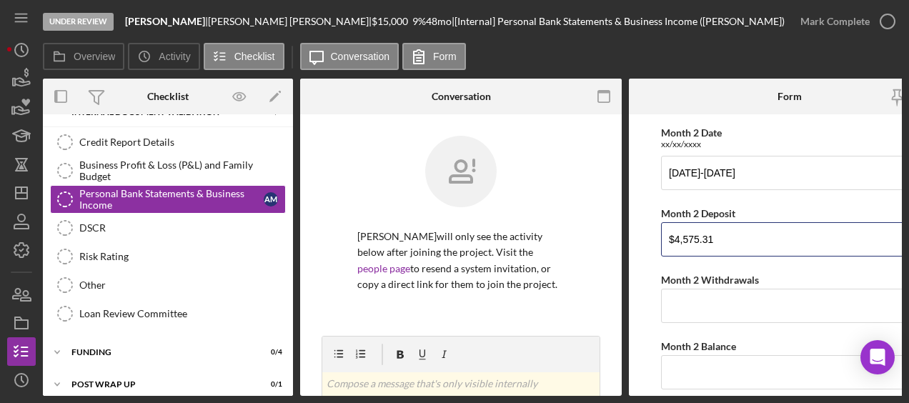
drag, startPoint x: 812, startPoint y: 241, endPoint x: 587, endPoint y: 230, distance: 226.0
click at [587, 230] on div "Overview Internal Workflow Stage Under Review Icon/Dropdown Arrow Archive (can …" at bounding box center [472, 237] width 859 height 317
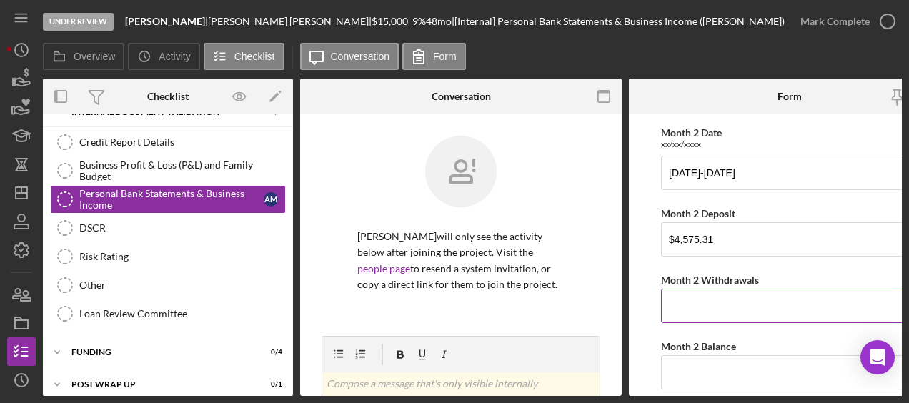
click at [669, 309] on input "Month 2 Withdrawals" at bounding box center [789, 306] width 257 height 34
paste input "$4,575.31"
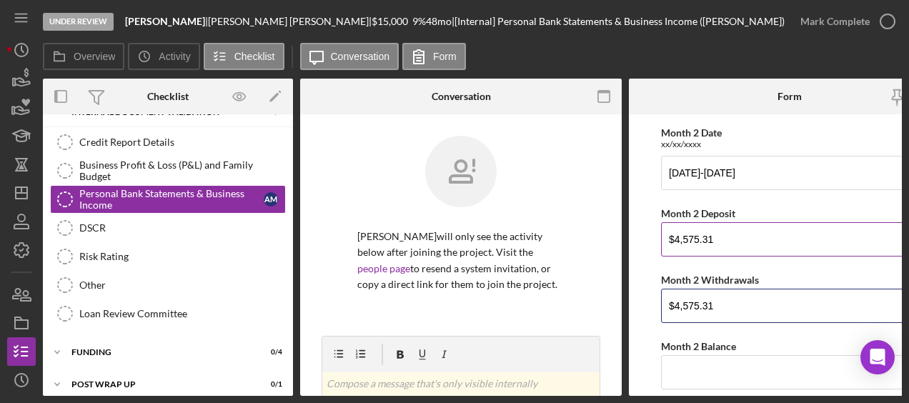
type input "$4,575.31"
drag, startPoint x: 718, startPoint y: 245, endPoint x: 637, endPoint y: 235, distance: 81.3
click at [637, 235] on form "Monthly Bank Statements Month 1 Date xx/xx/xxxx 6/26/2025-7/24/2025 Month 1 Dep…" at bounding box center [789, 254] width 321 height 281
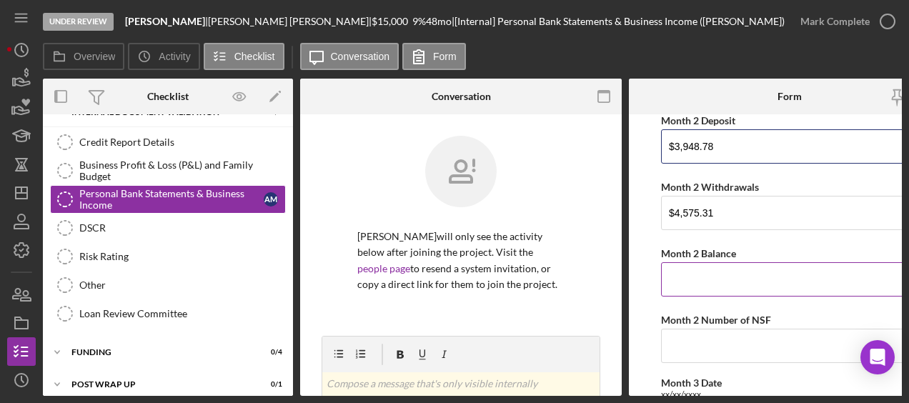
type input "$3,948.78"
click at [717, 276] on input "Month 2 Balance" at bounding box center [789, 279] width 257 height 34
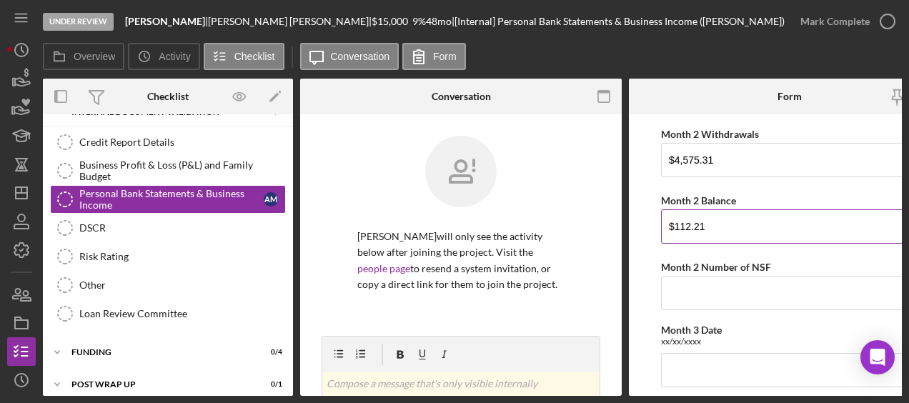
scroll to position [538, 0]
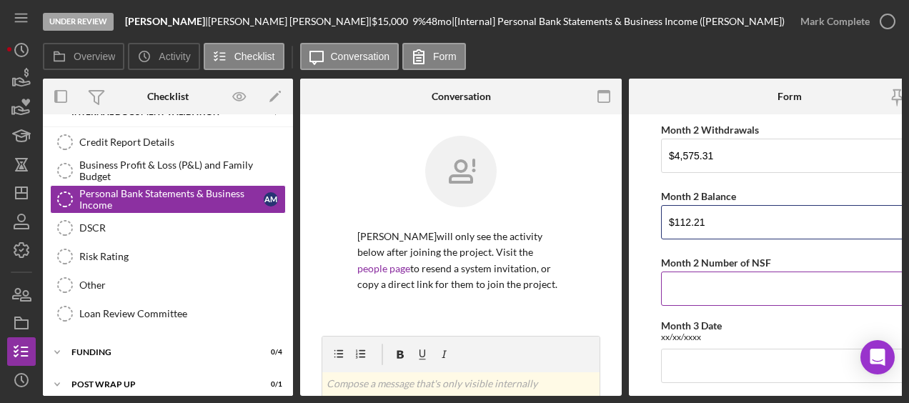
type input "$112.21"
click at [712, 277] on input "Month 2 Number of NSF" at bounding box center [789, 288] width 257 height 34
type input "0"
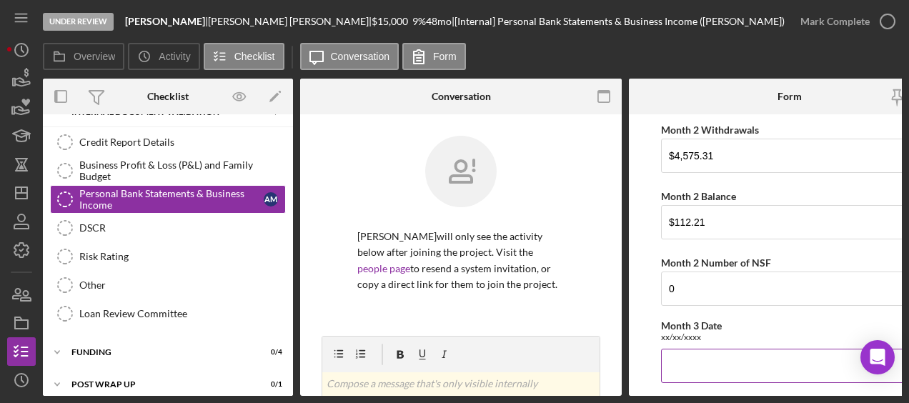
click at [688, 362] on input "Month 3 Date" at bounding box center [789, 366] width 257 height 34
click at [677, 155] on input "$4,575.31" at bounding box center [789, 156] width 257 height 34
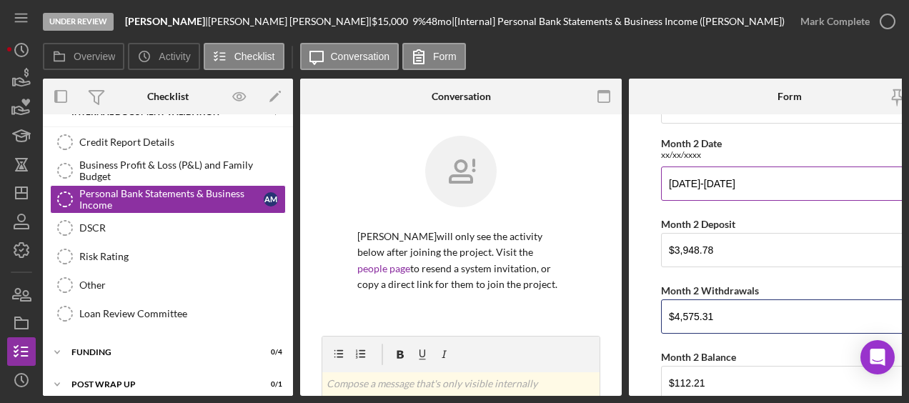
scroll to position [365, 0]
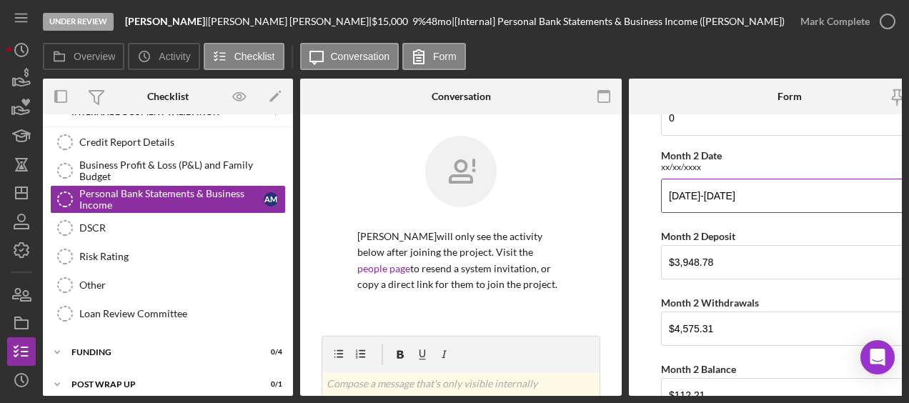
drag, startPoint x: 792, startPoint y: 189, endPoint x: 664, endPoint y: 186, distance: 127.2
click at [664, 186] on input "7/25/2025-8/25/2025" at bounding box center [789, 196] width 257 height 34
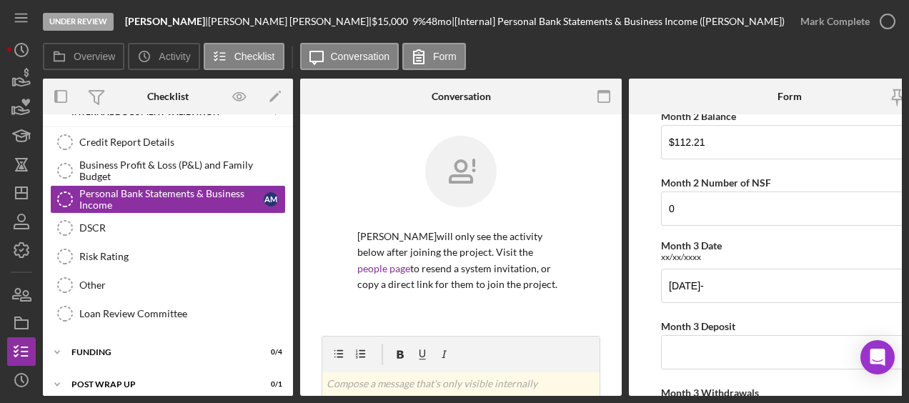
scroll to position [619, 0]
drag, startPoint x: 739, startPoint y: 280, endPoint x: 647, endPoint y: 275, distance: 91.6
click at [647, 275] on form "Monthly Bank Statements Month 1 Date xx/xx/xxxx 6/26/2025-7/24/2025 Month 1 Dep…" at bounding box center [789, 254] width 321 height 281
paste input "7/25/2025-8/25/2025"
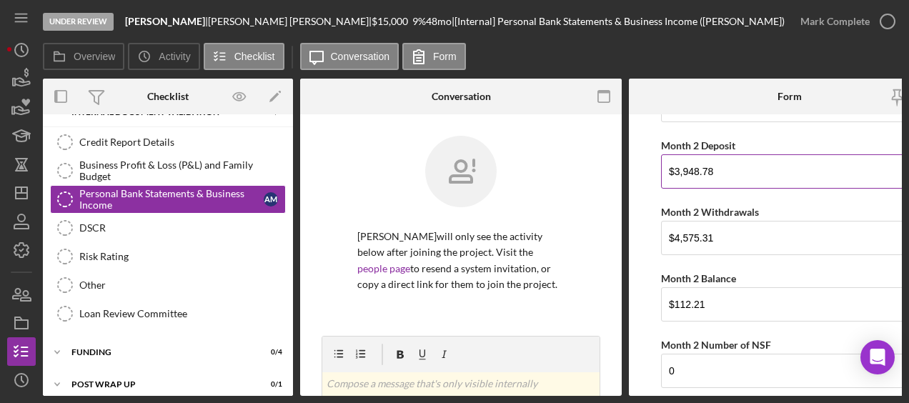
scroll to position [399, 0]
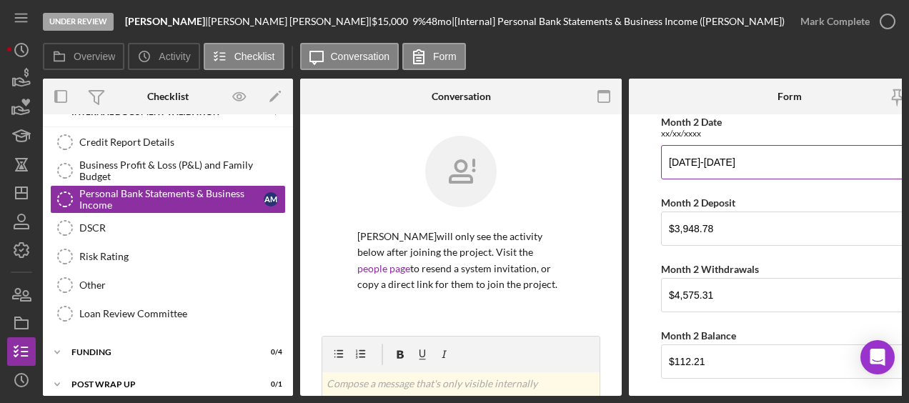
type input "7/25/2025-8/25/2025"
drag, startPoint x: 780, startPoint y: 161, endPoint x: 669, endPoint y: 151, distance: 111.2
click at [673, 151] on input "7/25/2025-8/25/2025" at bounding box center [789, 162] width 257 height 34
type input "7"
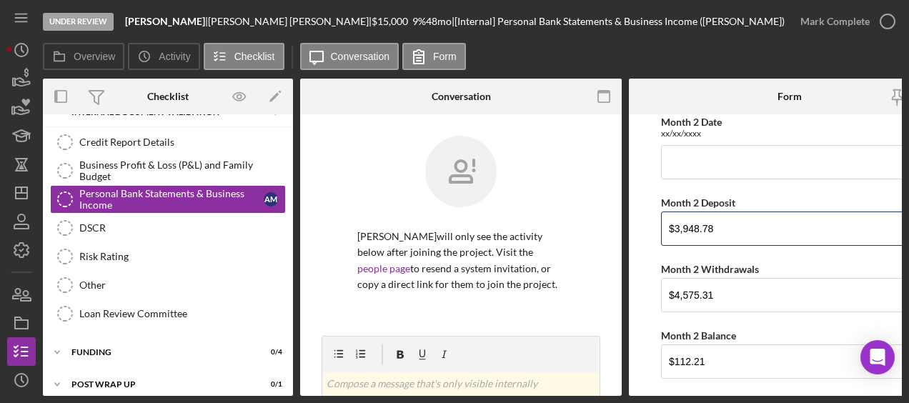
drag, startPoint x: 744, startPoint y: 234, endPoint x: 646, endPoint y: 229, distance: 98.7
click at [646, 229] on form "Monthly Bank Statements Month 1 Date xx/xx/xxxx 6/26/2025-7/24/2025 Month 1 Dep…" at bounding box center [789, 254] width 321 height 281
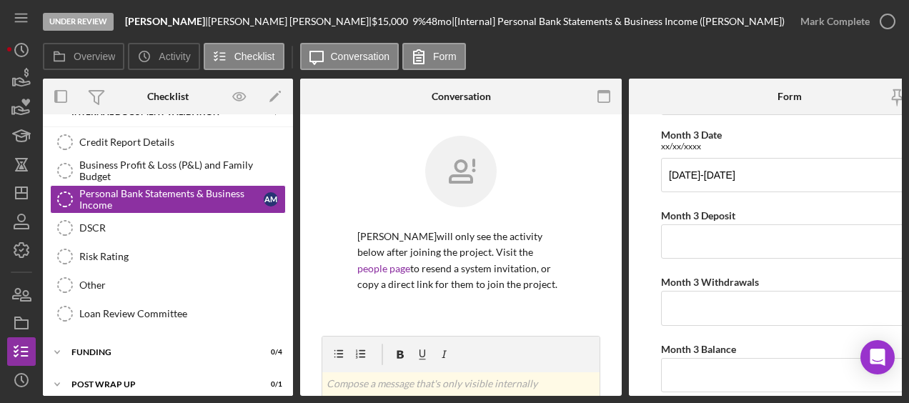
scroll to position [737, 0]
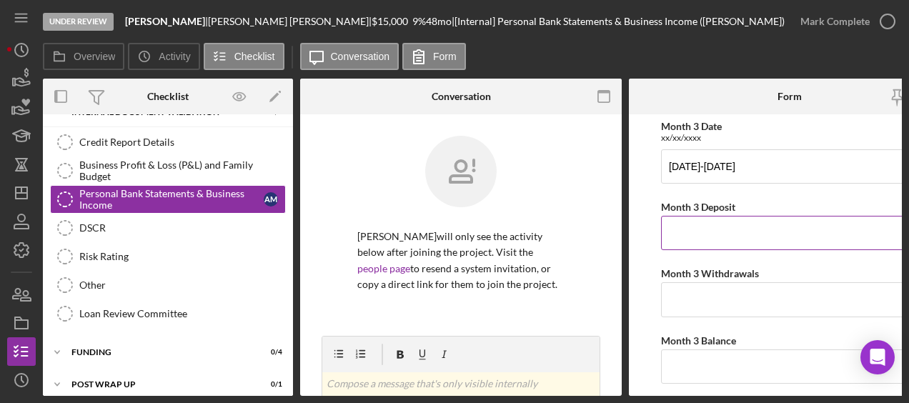
click at [702, 225] on input "Month 3 Deposit" at bounding box center [789, 233] width 257 height 34
paste input "$3,948.78"
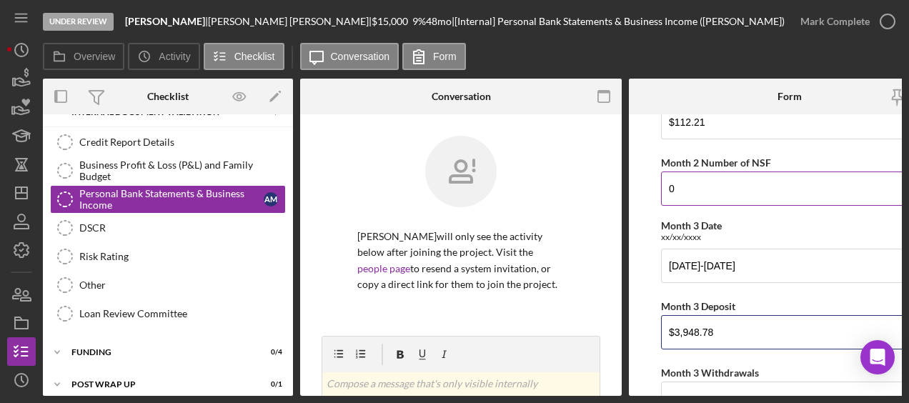
type input "$3,948.78"
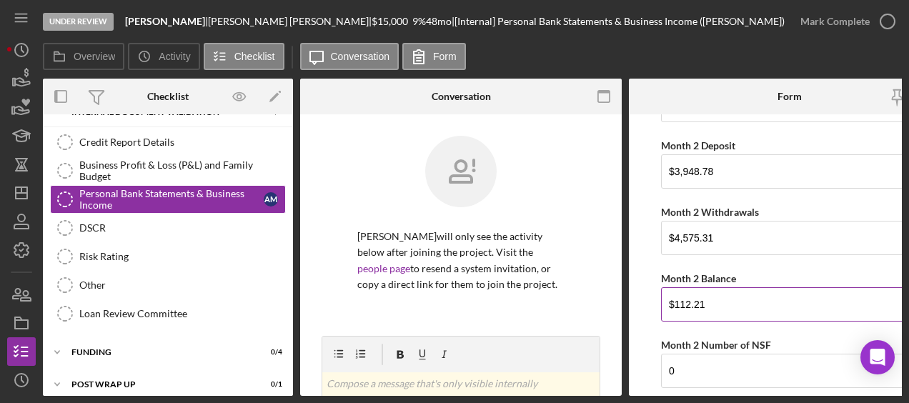
scroll to position [455, 0]
drag, startPoint x: 733, startPoint y: 235, endPoint x: 624, endPoint y: 226, distance: 109.0
click at [624, 226] on div "Overview Internal Workflow Stage Under Review Icon/Dropdown Arrow Archive (can …" at bounding box center [472, 237] width 859 height 317
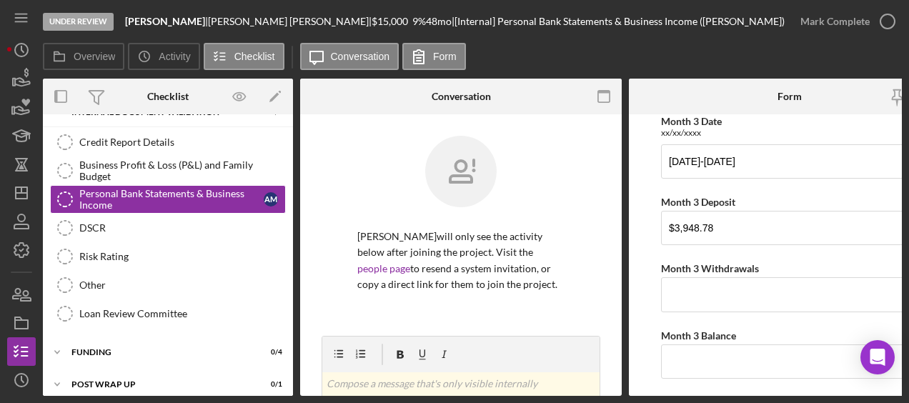
scroll to position [742, 0]
click at [697, 290] on input "Month 3 Withdrawals" at bounding box center [789, 294] width 257 height 34
paste input "$4,575.31"
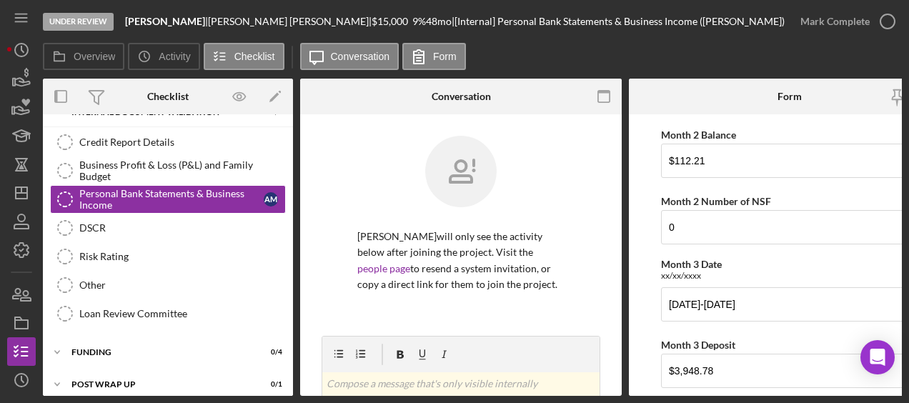
scroll to position [562, 0]
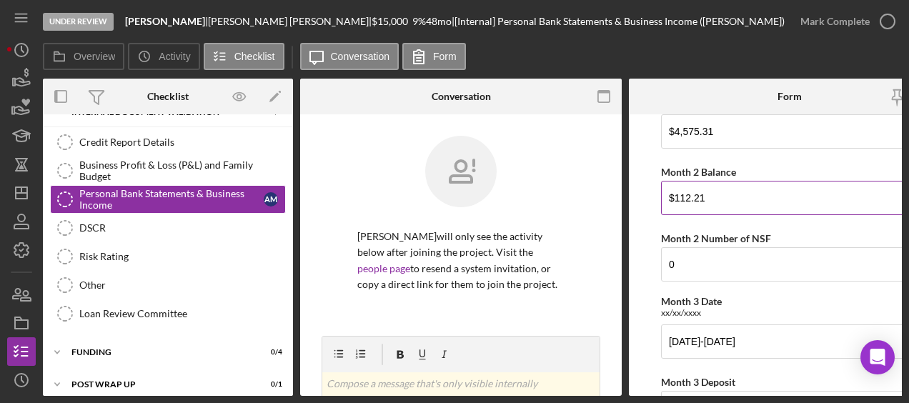
type input "$4,575.31"
drag, startPoint x: 714, startPoint y: 192, endPoint x: 637, endPoint y: 192, distance: 77.2
click at [637, 192] on form "Monthly Bank Statements Month 1 Date xx/xx/xxxx 6/26/2025-7/24/2025 Month 1 Dep…" at bounding box center [789, 254] width 321 height 281
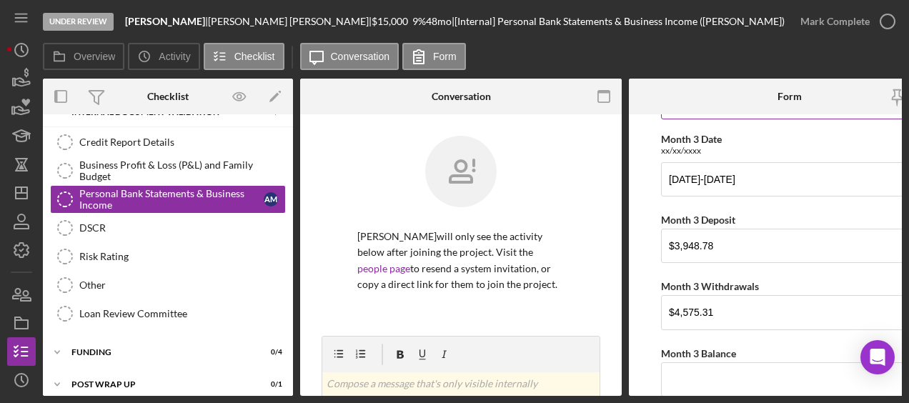
scroll to position [784, 0]
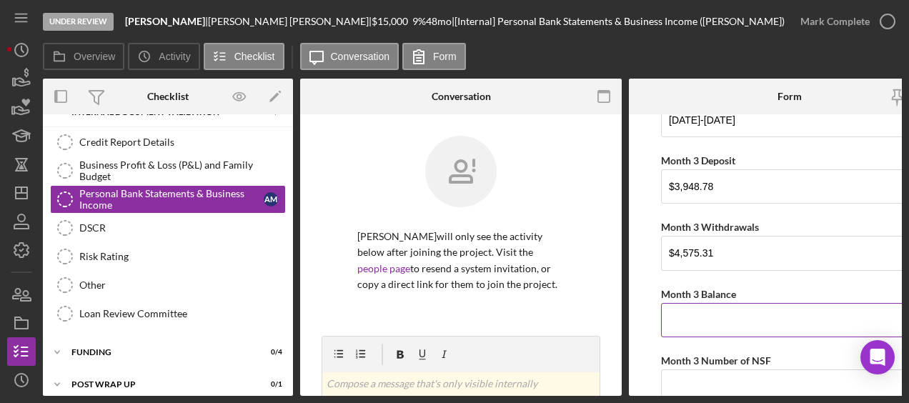
click at [707, 303] on input "Month 3 Balance" at bounding box center [789, 320] width 257 height 34
paste input "$112.21"
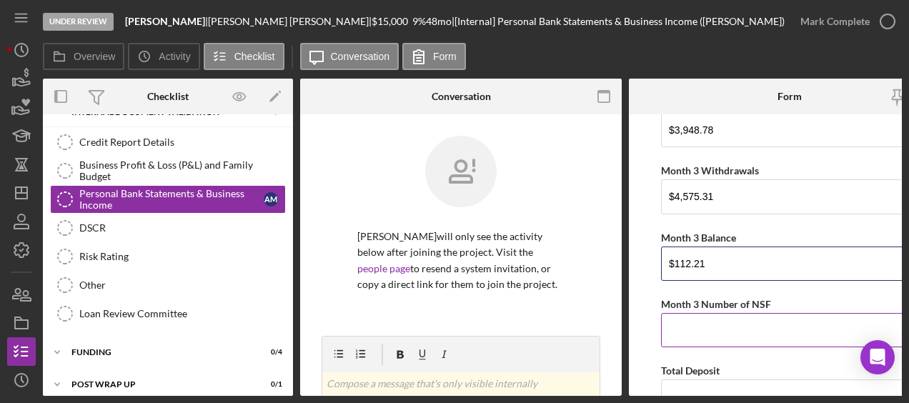
scroll to position [841, 0]
type input "$112.21"
click at [707, 321] on input "Month 3 Number of NSF" at bounding box center [789, 329] width 257 height 34
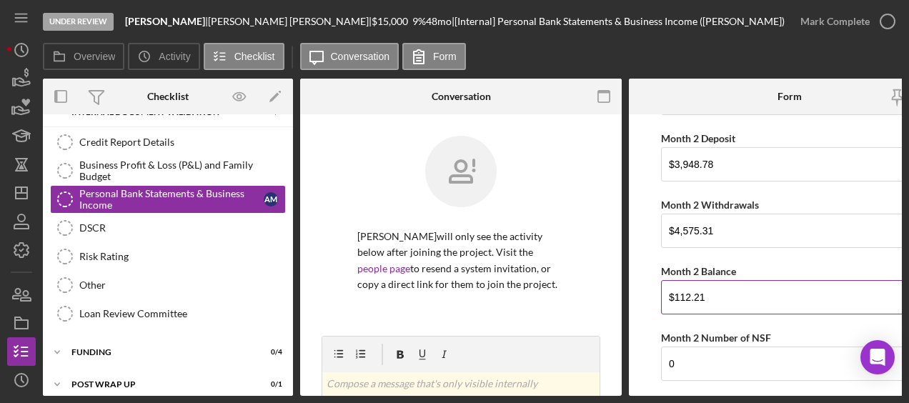
scroll to position [462, 0]
type input "0"
drag, startPoint x: 716, startPoint y: 298, endPoint x: 627, endPoint y: 291, distance: 88.8
click at [627, 291] on div "Overview Internal Workflow Stage Under Review Icon/Dropdown Arrow Archive (can …" at bounding box center [472, 237] width 859 height 317
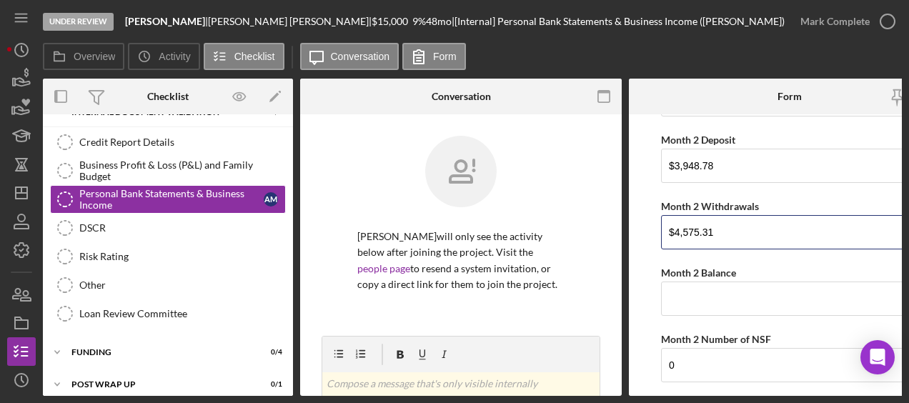
drag, startPoint x: 714, startPoint y: 228, endPoint x: 627, endPoint y: 226, distance: 86.5
click at [627, 226] on div "Overview Internal Workflow Stage Under Review Icon/Dropdown Arrow Archive (can …" at bounding box center [472, 237] width 859 height 317
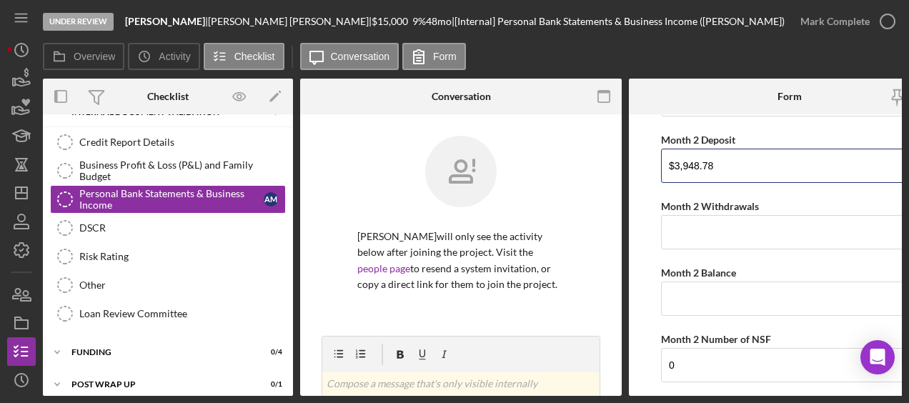
drag, startPoint x: 723, startPoint y: 159, endPoint x: 632, endPoint y: 167, distance: 91.1
click at [632, 167] on form "Monthly Bank Statements Month 1 Date xx/xx/xxxx 6/26/2025-7/24/2025 Month 1 Dep…" at bounding box center [789, 254] width 321 height 281
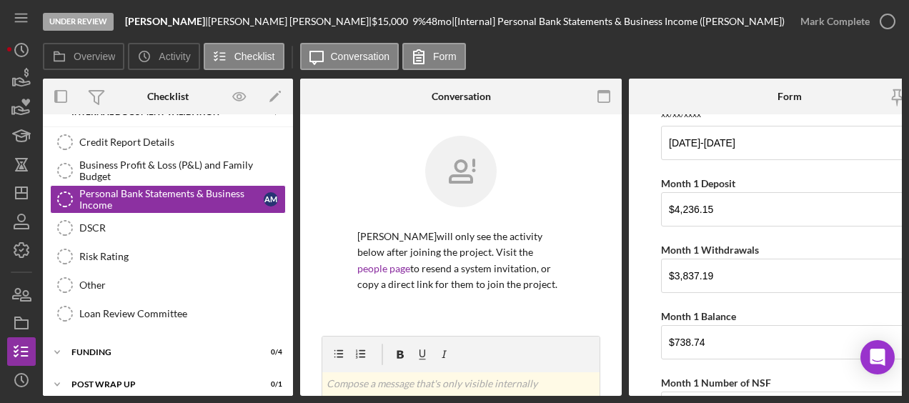
scroll to position [74, 0]
drag, startPoint x: 796, startPoint y: 148, endPoint x: 642, endPoint y: 143, distance: 154.4
click at [642, 143] on form "Monthly Bank Statements Month 1 Date xx/xx/xxxx 6/26/2025-7/24/2025 Month 1 Dep…" at bounding box center [789, 254] width 321 height 281
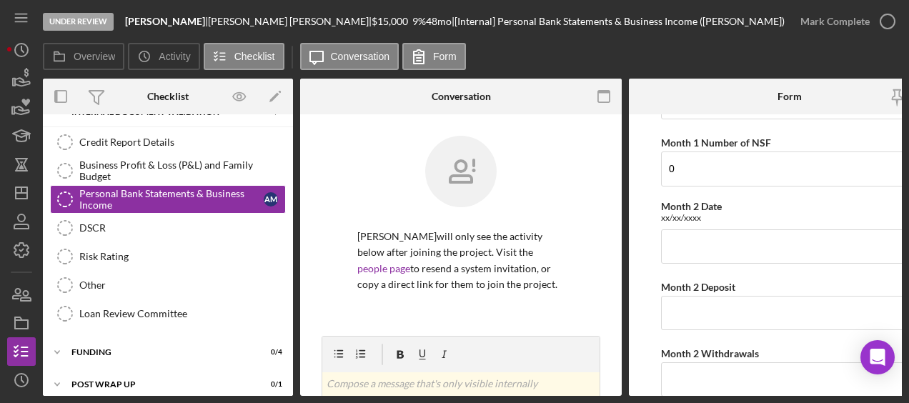
scroll to position [313, 0]
click at [734, 250] on input "Month 2 Date" at bounding box center [789, 248] width 257 height 34
paste input "6/26/2025-7/24/2025"
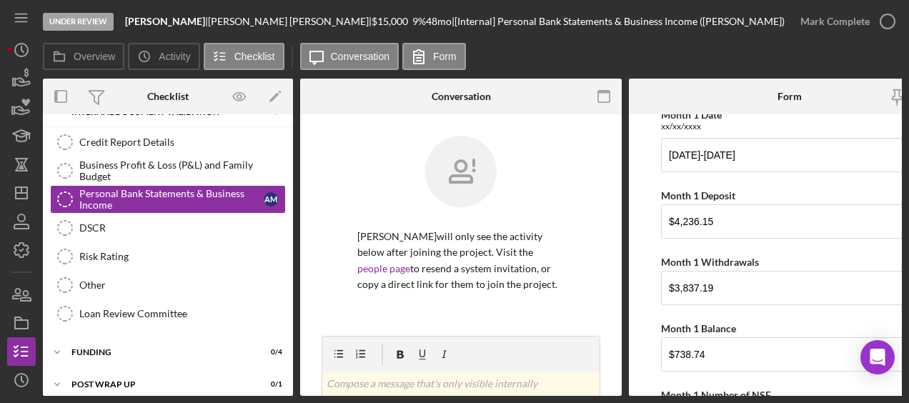
scroll to position [61, 0]
type input "6/26/2025-7/24/2025"
drag, startPoint x: 740, startPoint y: 224, endPoint x: 581, endPoint y: 209, distance: 159.9
click at [581, 209] on div "Overview Internal Workflow Stage Under Review Icon/Dropdown Arrow Archive (can …" at bounding box center [472, 237] width 859 height 317
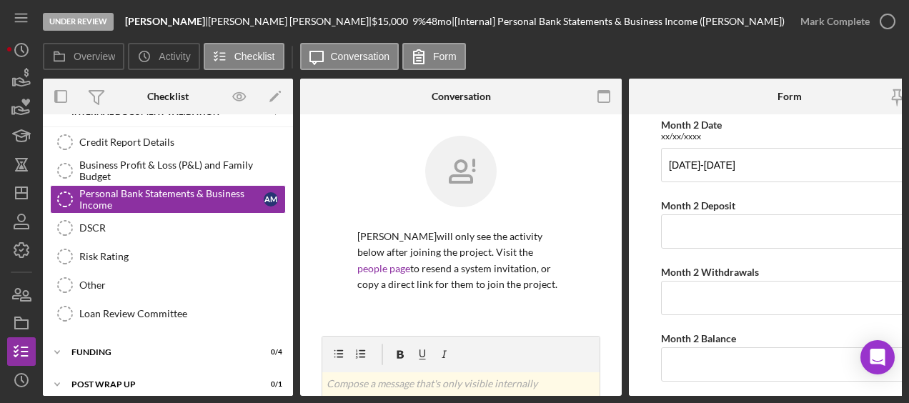
scroll to position [404, 0]
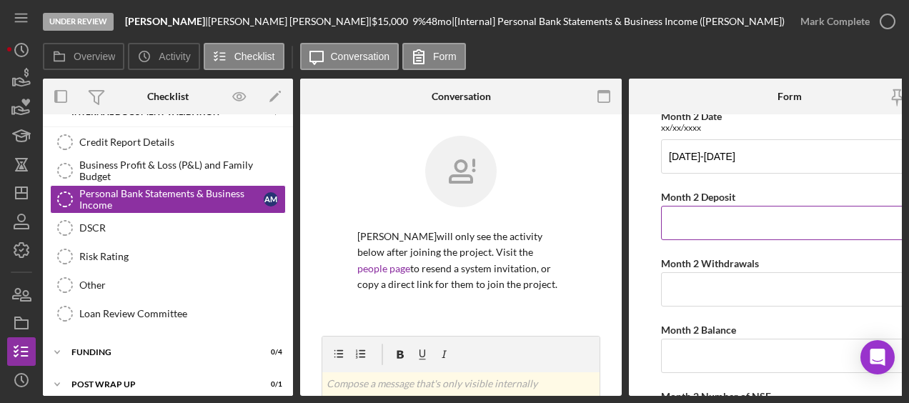
click at [725, 223] on input "Month 2 Deposit" at bounding box center [789, 223] width 257 height 34
paste input "$4,236.15"
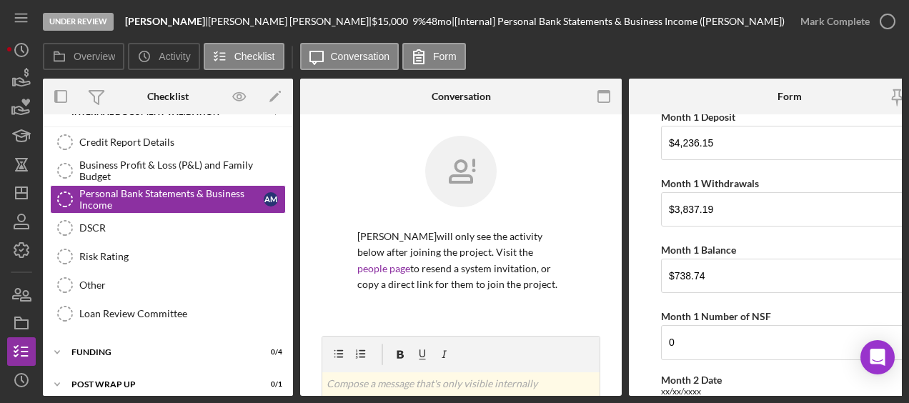
scroll to position [136, 0]
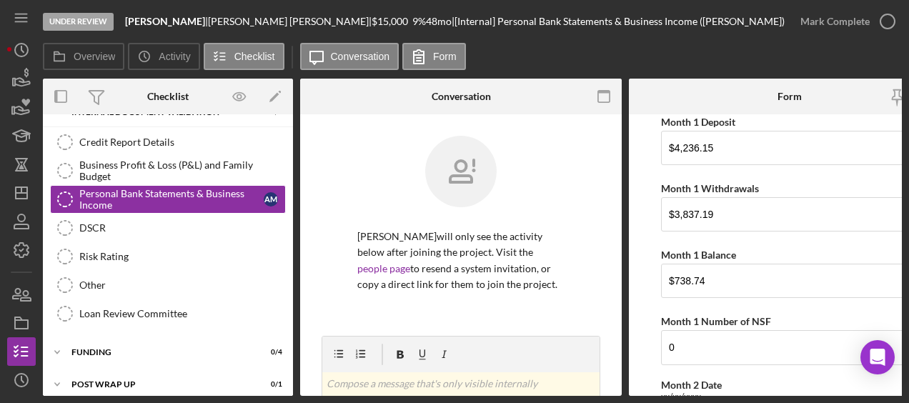
type input "$4,236.15"
click at [725, 223] on input "$3,837.19" at bounding box center [789, 214] width 257 height 34
drag, startPoint x: 759, startPoint y: 219, endPoint x: 625, endPoint y: 207, distance: 134.8
click at [625, 207] on div "Overview Internal Workflow Stage Under Review Icon/Dropdown Arrow Archive (can …" at bounding box center [472, 237] width 859 height 317
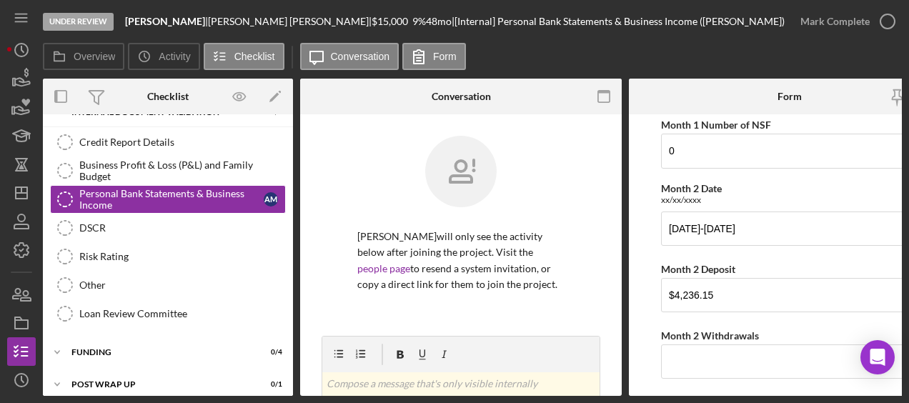
scroll to position [374, 0]
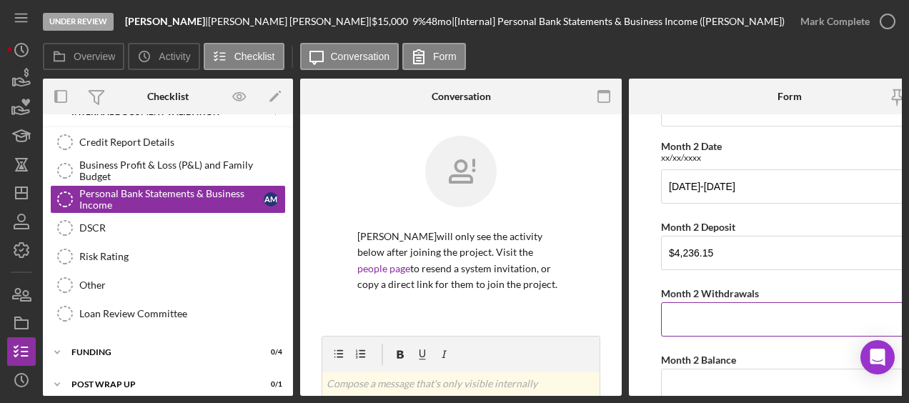
drag, startPoint x: 690, startPoint y: 319, endPoint x: 675, endPoint y: 316, distance: 15.4
click at [675, 316] on input "Month 2 Withdrawals" at bounding box center [789, 319] width 257 height 34
paste input "$3,837.19"
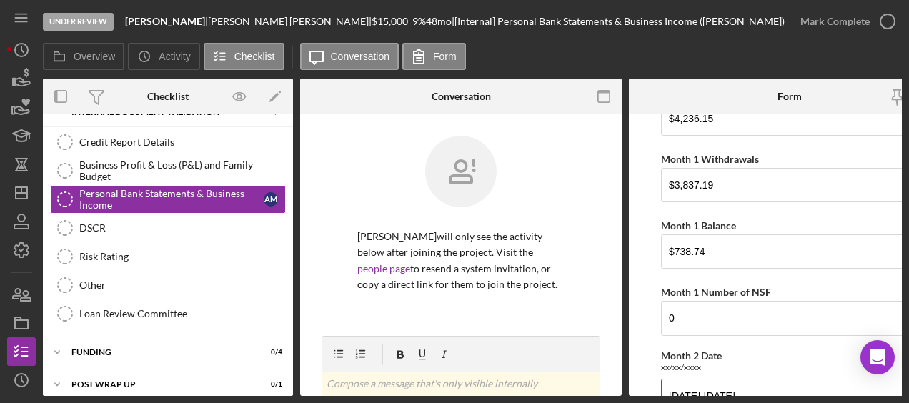
scroll to position [151, 0]
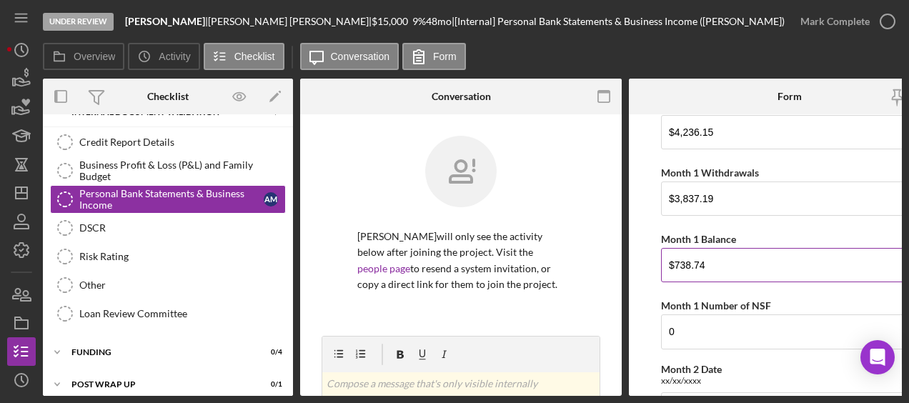
type input "$3,837.19"
drag, startPoint x: 722, startPoint y: 262, endPoint x: 632, endPoint y: 262, distance: 90.7
click at [632, 262] on form "Monthly Bank Statements Month 1 Date xx/xx/xxxx 6/26/2025-7/24/2025 Month 1 Dep…" at bounding box center [789, 254] width 321 height 281
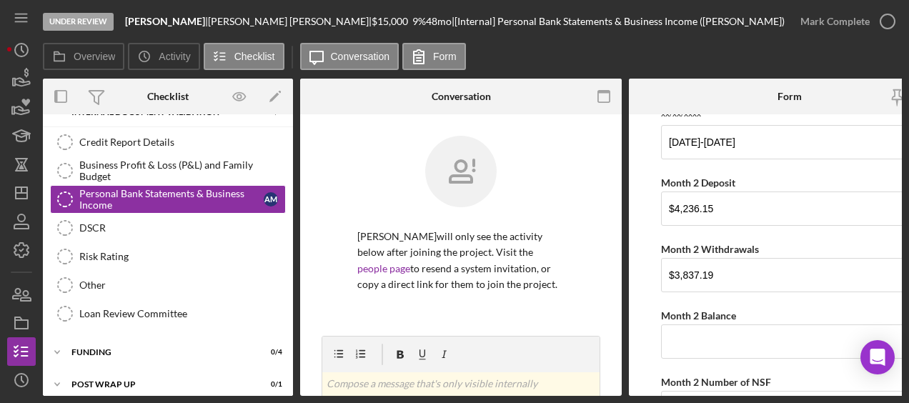
scroll to position [428, 0]
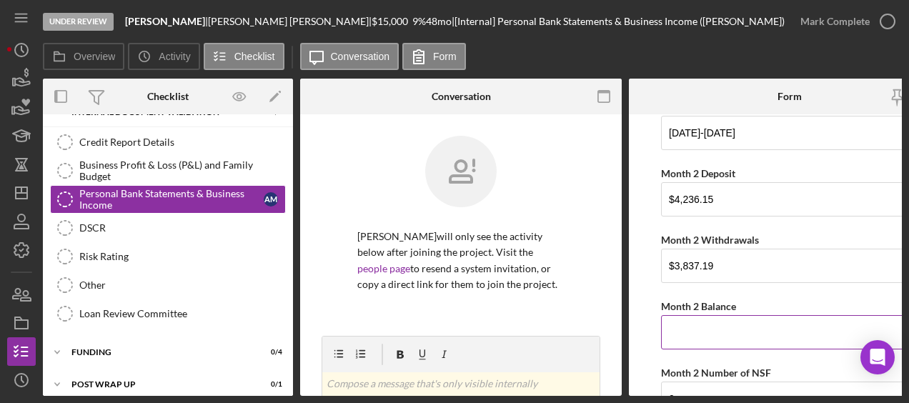
click at [689, 326] on input "Month 2 Balance" at bounding box center [789, 332] width 257 height 34
paste input "$738.74"
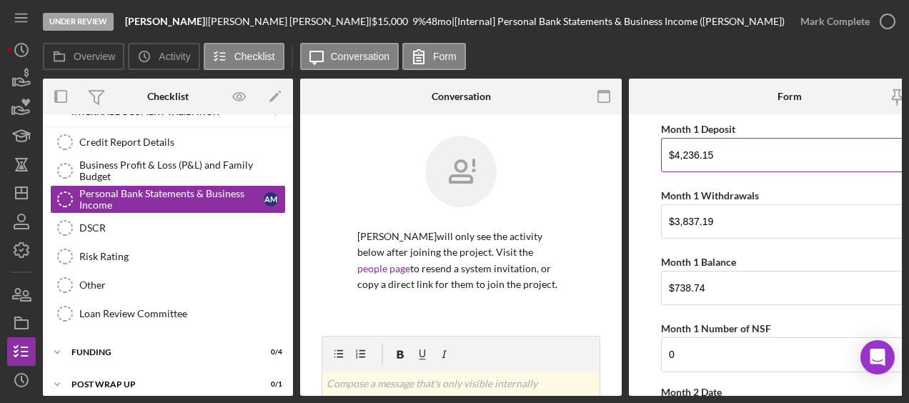
scroll to position [25, 0]
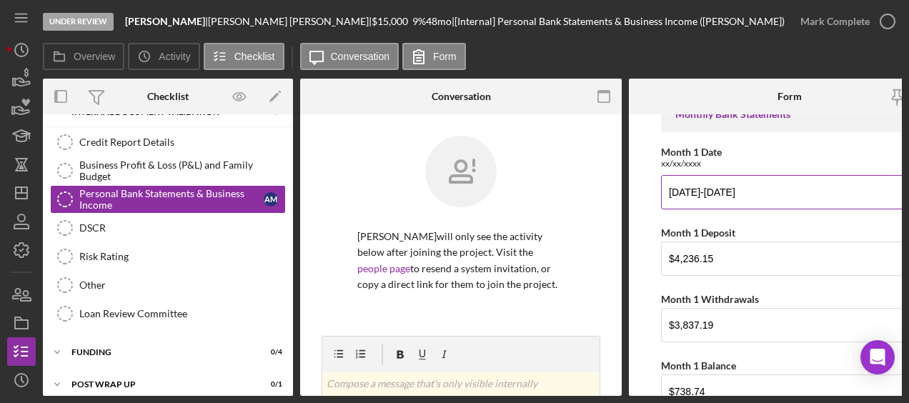
type input "$738.74"
drag, startPoint x: 781, startPoint y: 194, endPoint x: 657, endPoint y: 183, distance: 124.1
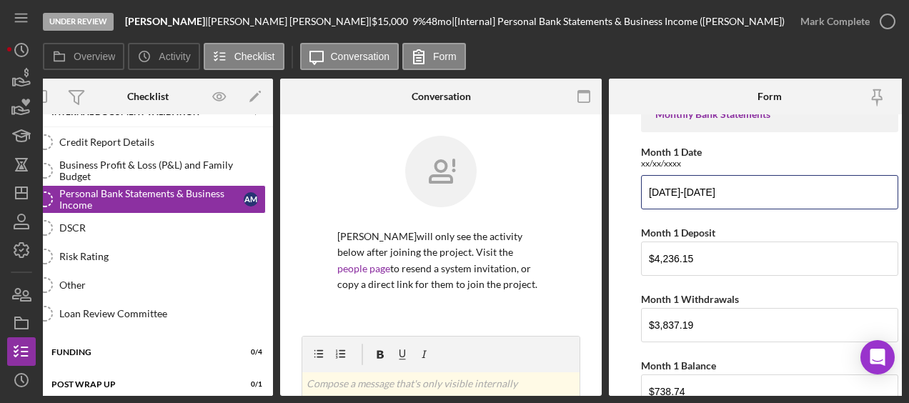
scroll to position [0, 29]
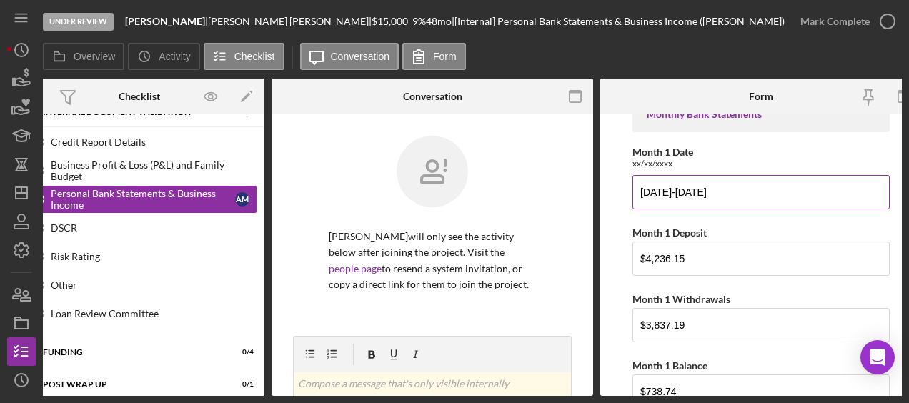
click at [717, 186] on input "6/26/2025-7/24/2025" at bounding box center [760, 192] width 257 height 34
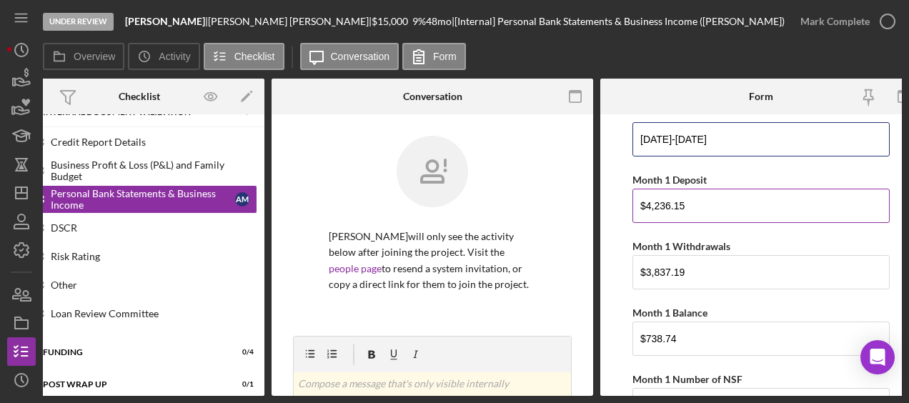
scroll to position [77, 0]
drag, startPoint x: 746, startPoint y: 139, endPoint x: 630, endPoint y: 141, distance: 115.8
click at [630, 141] on form "Monthly Bank Statements Month 1 Date xx/xx/xxxx 6/26/2025-7/24/2025 Month 1 Dep…" at bounding box center [760, 254] width 321 height 281
drag, startPoint x: 697, startPoint y: 208, endPoint x: 634, endPoint y: 209, distance: 62.9
click at [634, 209] on input "$4,236.15" at bounding box center [760, 206] width 257 height 34
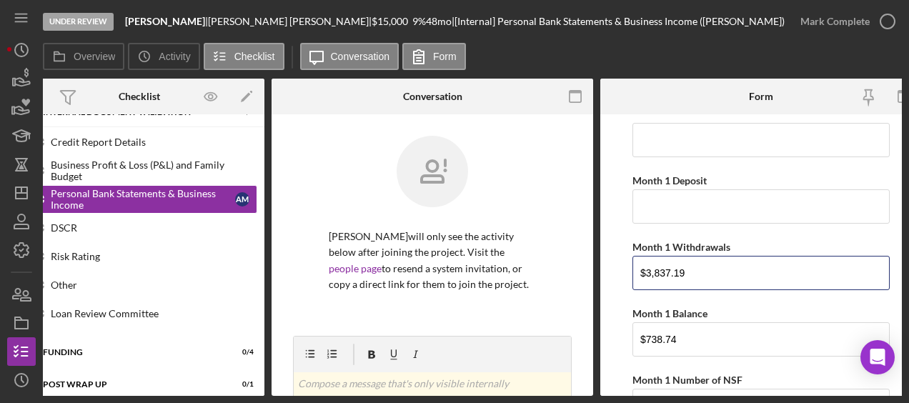
drag, startPoint x: 697, startPoint y: 269, endPoint x: 624, endPoint y: 269, distance: 72.9
click at [624, 269] on form "Monthly Bank Statements Month 1 Date xx/xx/xxxx Month 1 Deposit Month 1 Withdra…" at bounding box center [760, 254] width 321 height 281
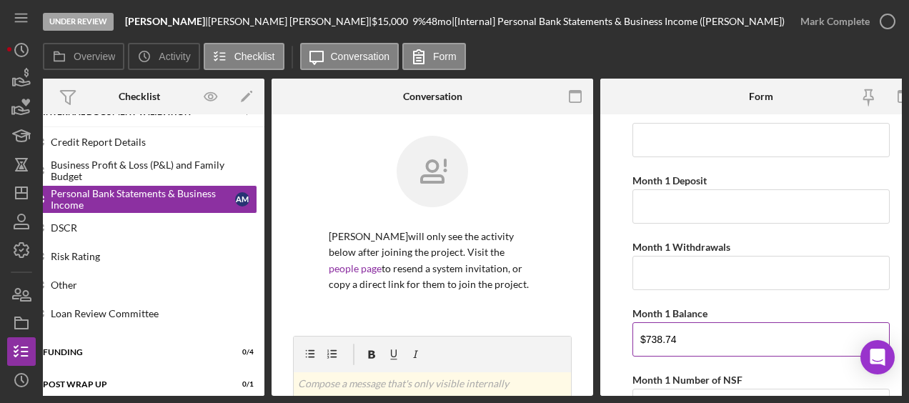
drag, startPoint x: 688, startPoint y: 330, endPoint x: 634, endPoint y: 335, distance: 53.8
drag, startPoint x: 634, startPoint y: 335, endPoint x: 704, endPoint y: 345, distance: 70.7
click at [700, 343] on input "$738.74" at bounding box center [760, 339] width 257 height 34
drag, startPoint x: 699, startPoint y: 345, endPoint x: 612, endPoint y: 337, distance: 87.5
click at [612, 337] on form "Monthly Bank Statements Month 1 Date xx/xx/xxxx Month 1 Deposit Month 1 Withdra…" at bounding box center [760, 254] width 321 height 281
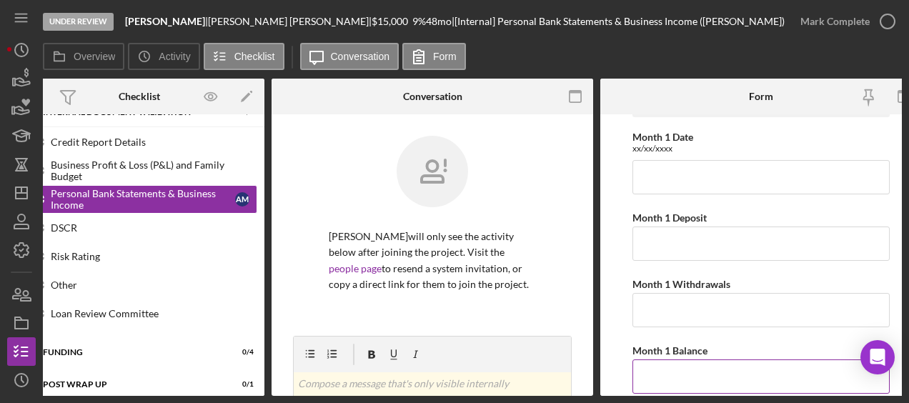
scroll to position [42, 0]
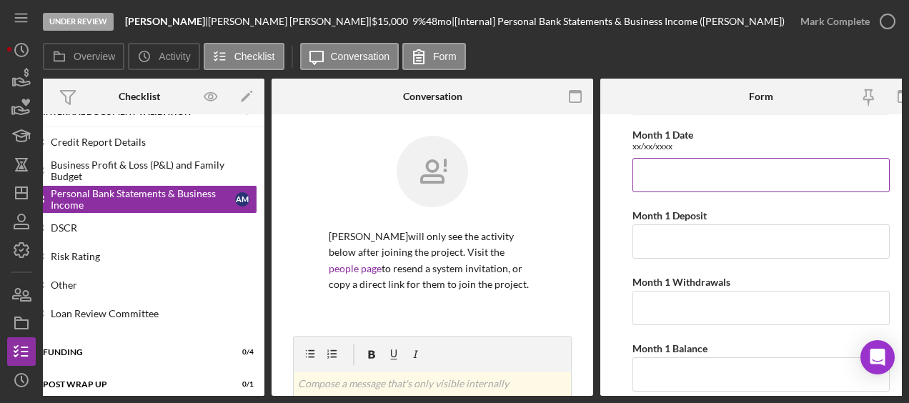
click at [679, 174] on input "Month 1 Date" at bounding box center [760, 175] width 257 height 34
click at [637, 174] on input "5/24/2025-06/25/2025" at bounding box center [760, 175] width 257 height 34
type input "05/24/2025-06/25/2025"
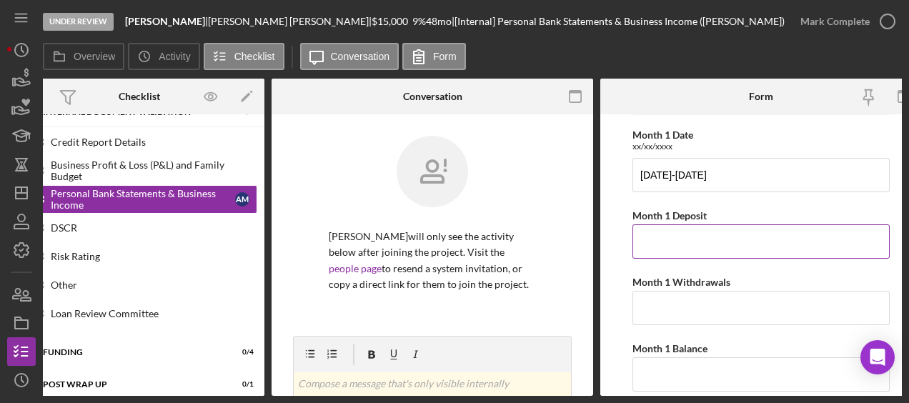
click at [649, 239] on input "Month 1 Deposit" at bounding box center [760, 241] width 257 height 34
type input "$2,895.84"
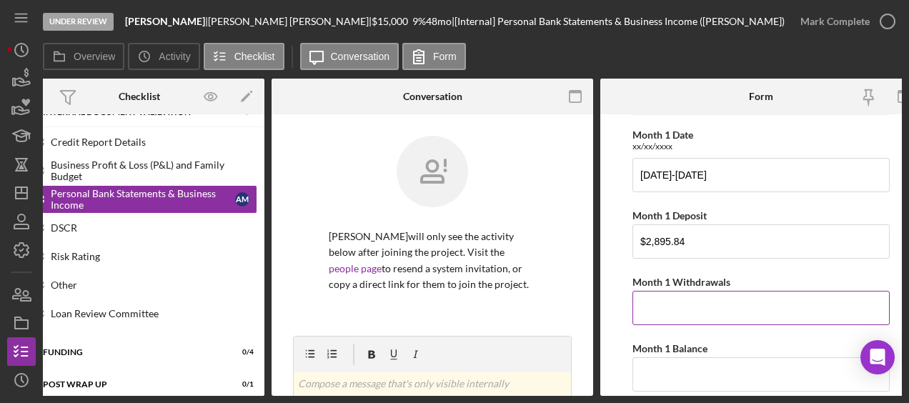
click at [666, 300] on input "Month 1 Withdrawals" at bounding box center [760, 308] width 257 height 34
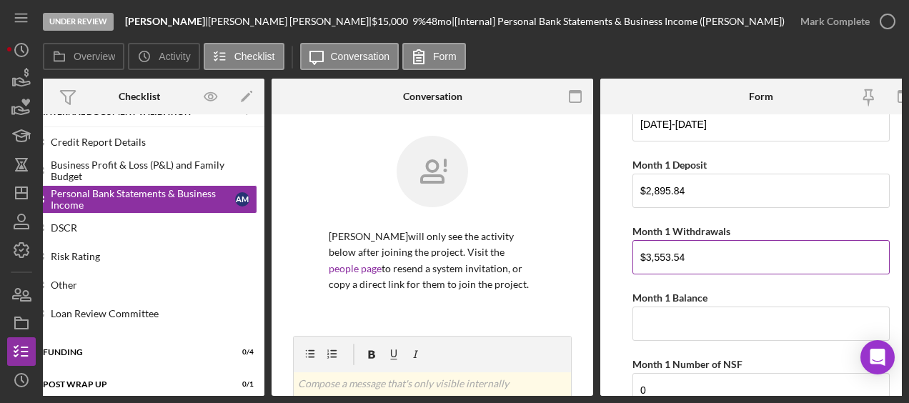
scroll to position [94, 0]
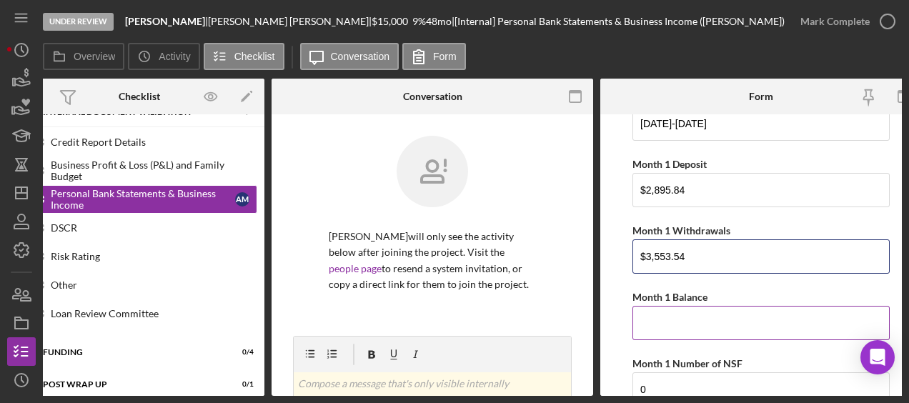
type input "$3,553.54"
click at [659, 314] on input "Month 1 Balance" at bounding box center [760, 323] width 257 height 34
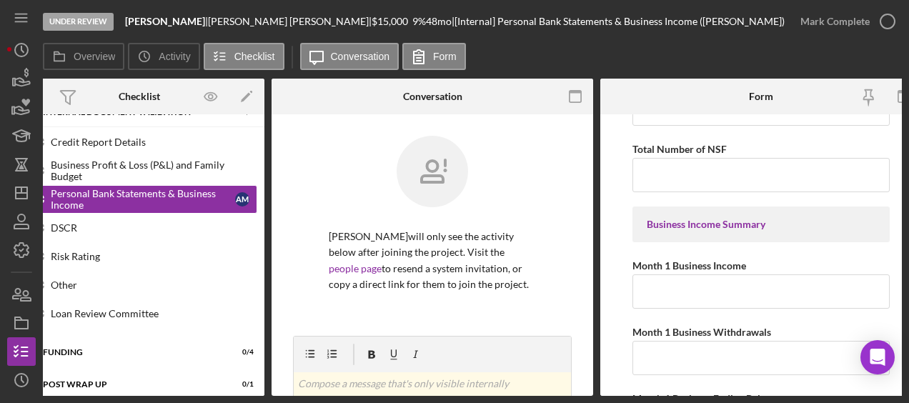
scroll to position [1154, 0]
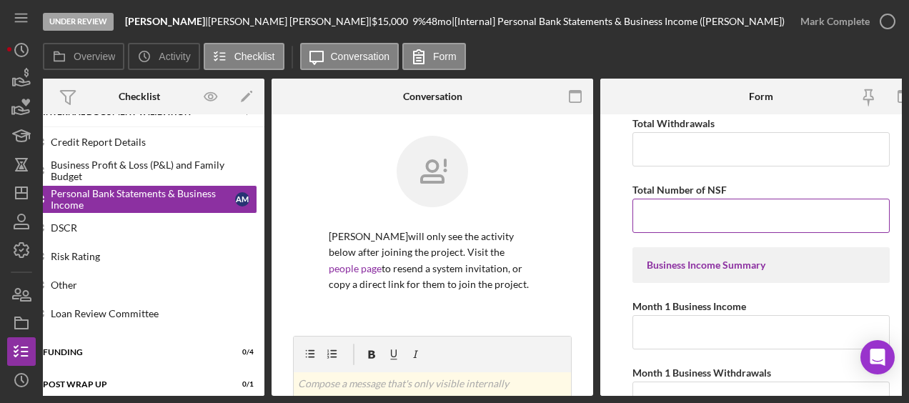
type input "$339.78"
click at [716, 210] on input "Total Number of NSF" at bounding box center [760, 216] width 257 height 34
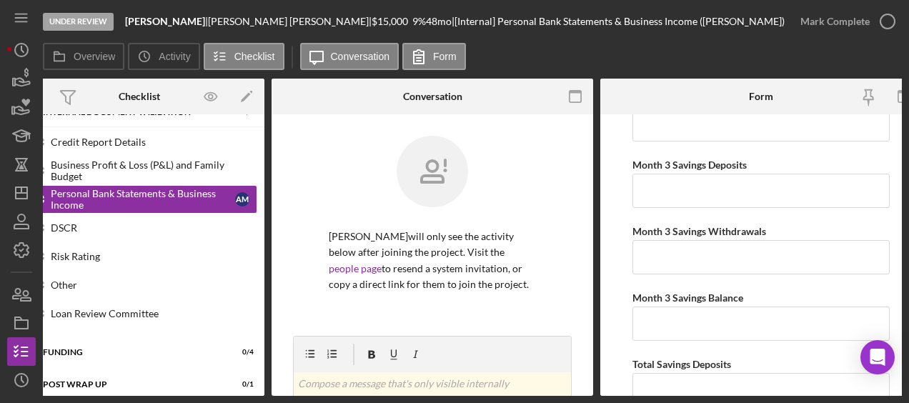
scroll to position [2591, 0]
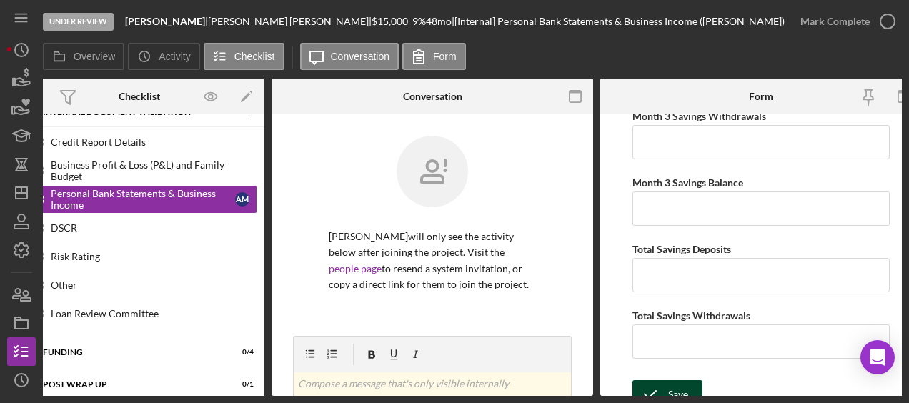
type input "0"
click at [657, 382] on icon "submit" at bounding box center [650, 394] width 36 height 36
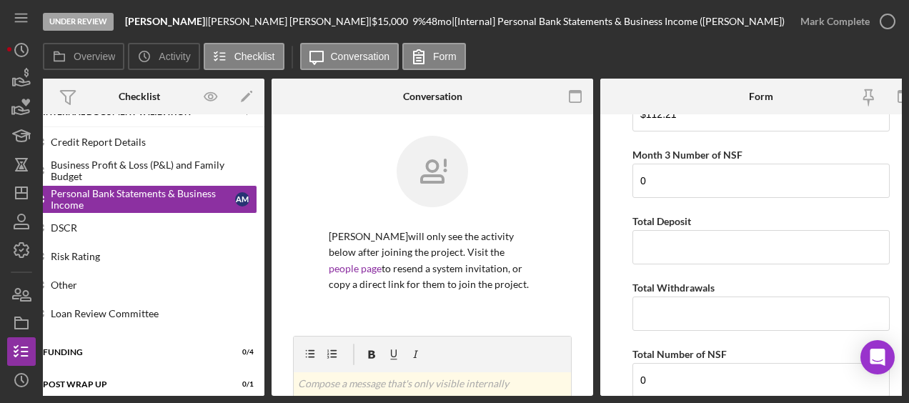
scroll to position [992, 0]
click at [662, 230] on input "Total Deposit" at bounding box center [760, 245] width 257 height 34
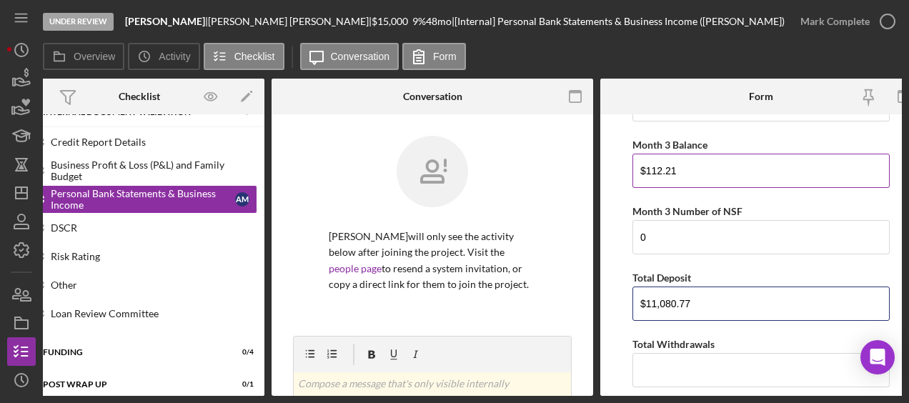
scroll to position [942, 0]
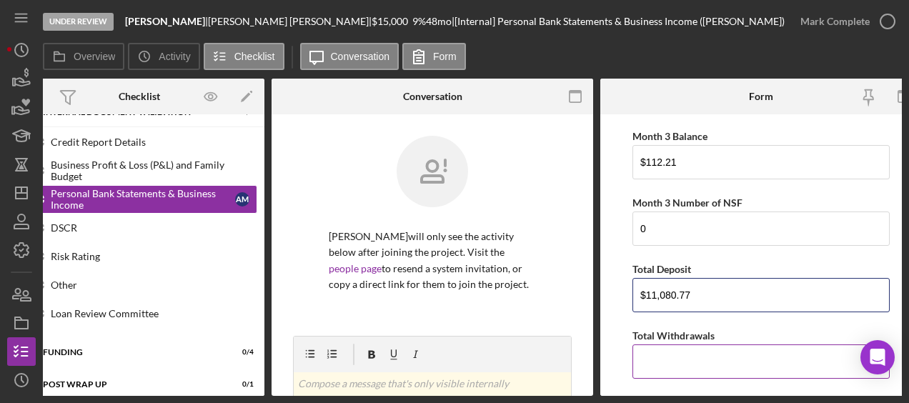
type input "$11,080.77"
click at [650, 345] on input "Total Withdrawals" at bounding box center [760, 361] width 257 height 34
type input "$11,966.04"
click at [765, 289] on input "$11,080.77" at bounding box center [760, 295] width 257 height 34
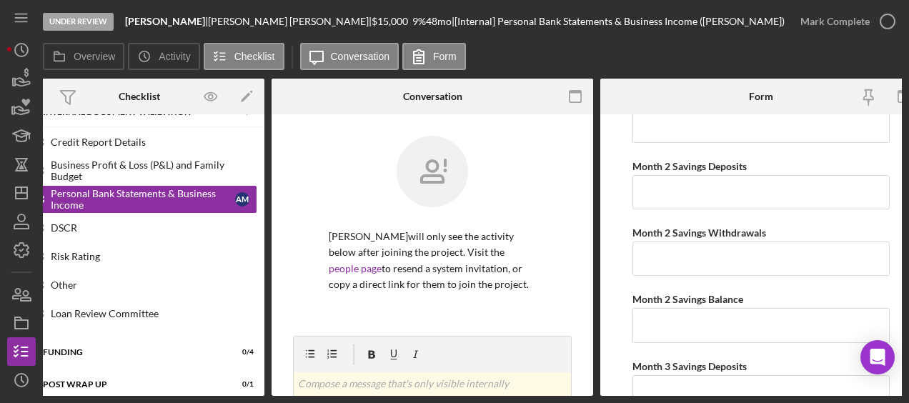
scroll to position [2591, 0]
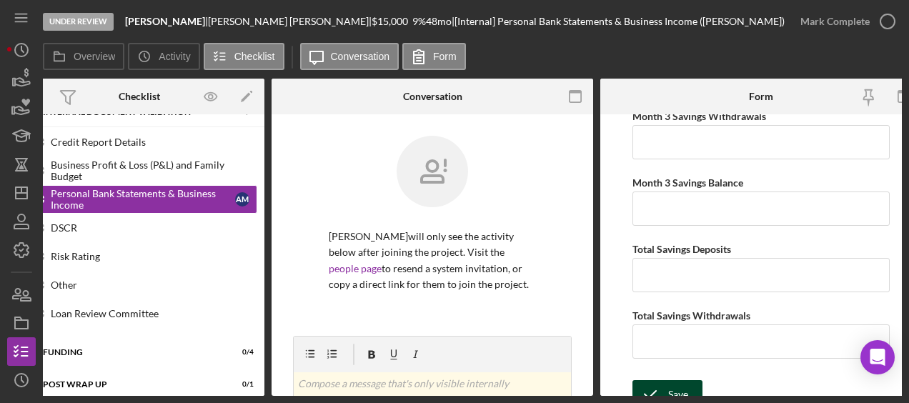
click at [656, 376] on icon "submit" at bounding box center [650, 394] width 36 height 36
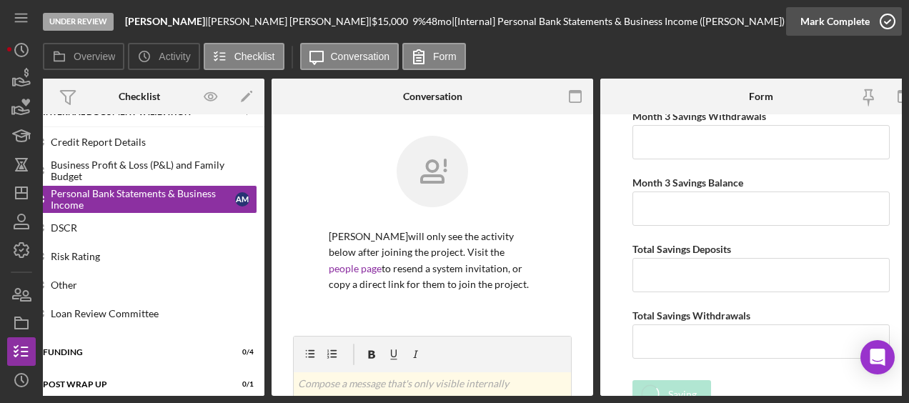
click at [893, 25] on icon "button" at bounding box center [887, 22] width 36 height 36
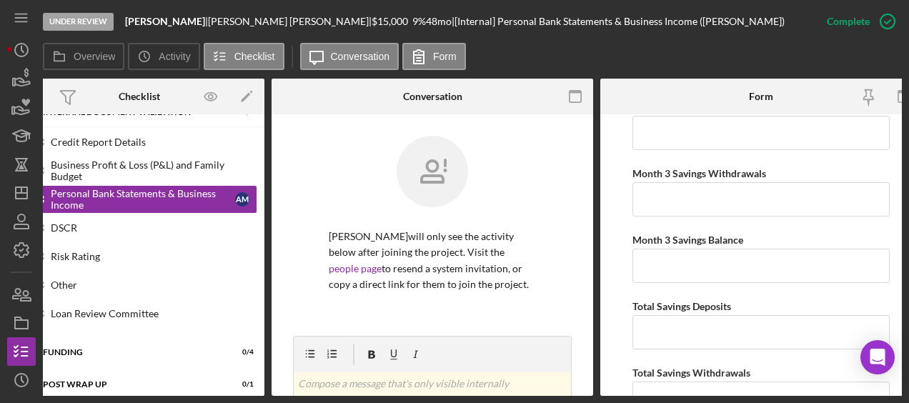
scroll to position [2648, 0]
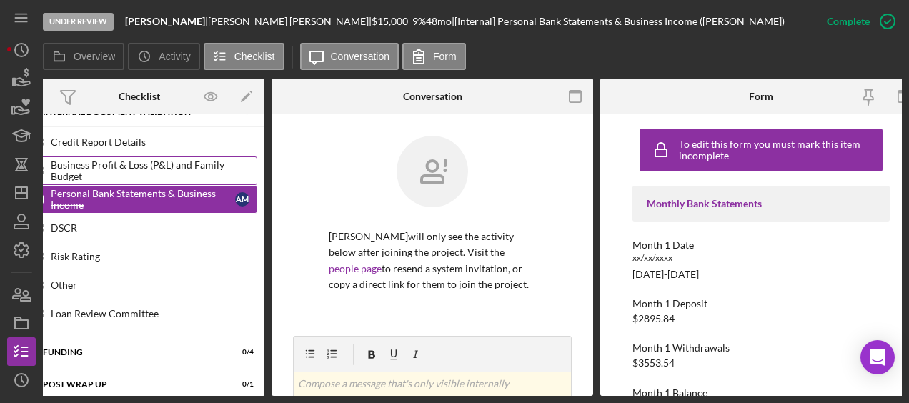
click at [154, 169] on div "Business Profit & Loss (P&L) and Family Budget" at bounding box center [154, 170] width 206 height 23
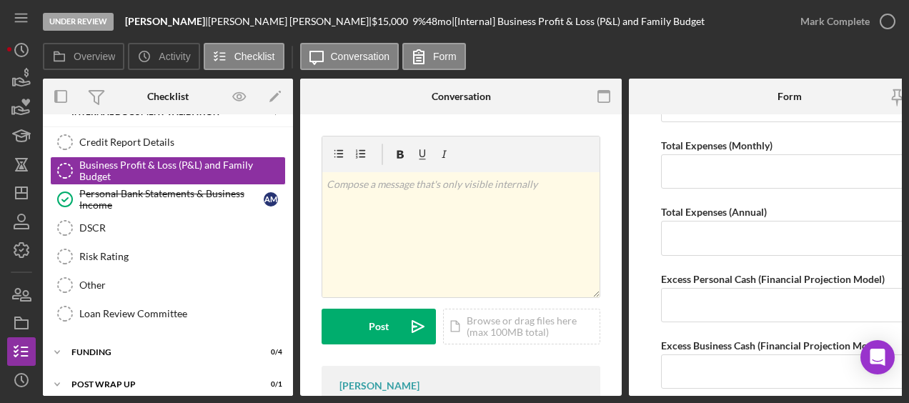
scroll to position [854, 0]
click at [121, 229] on div "DSCR" at bounding box center [182, 227] width 206 height 11
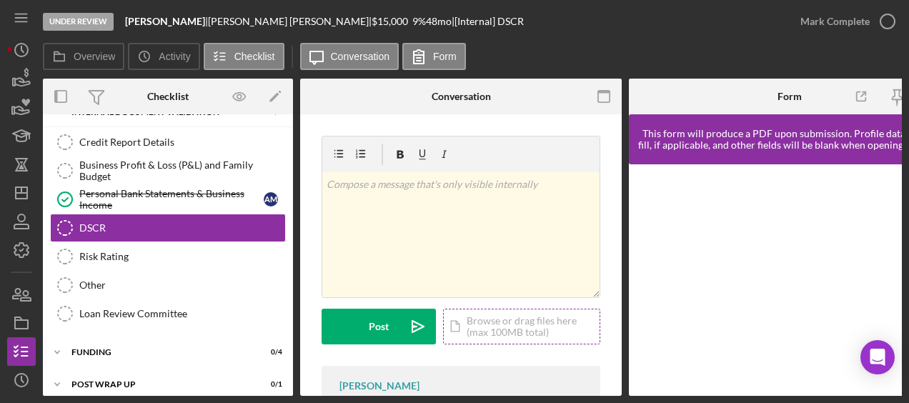
scroll to position [121, 0]
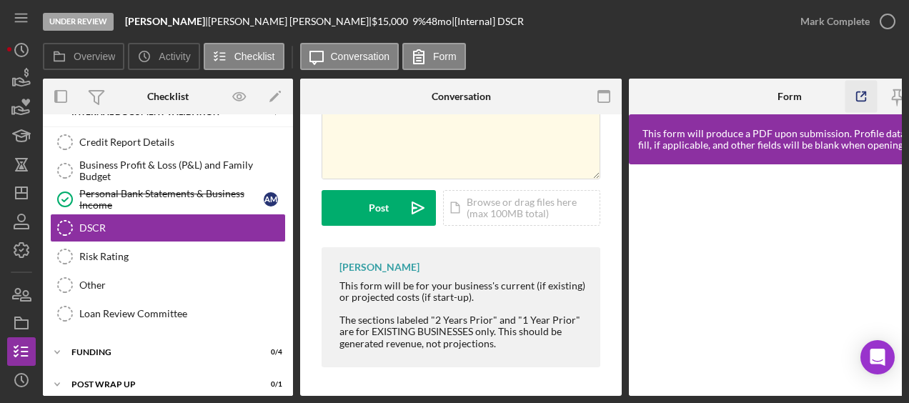
click at [860, 86] on icon "button" at bounding box center [861, 97] width 32 height 32
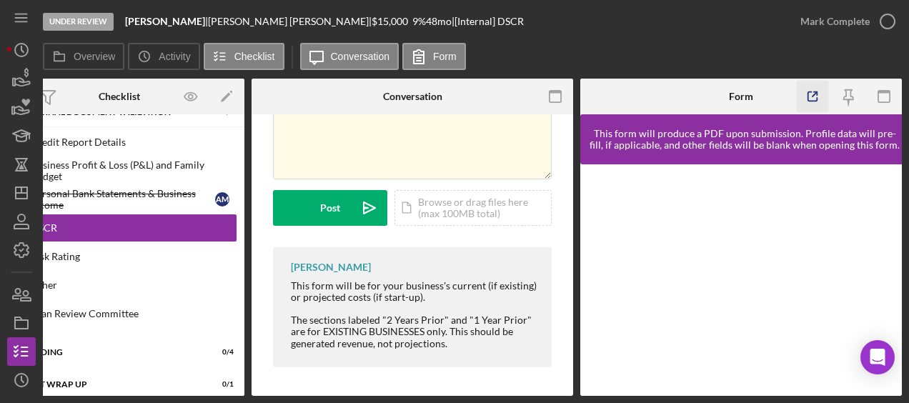
click at [827, 93] on icon "button" at bounding box center [813, 97] width 32 height 32
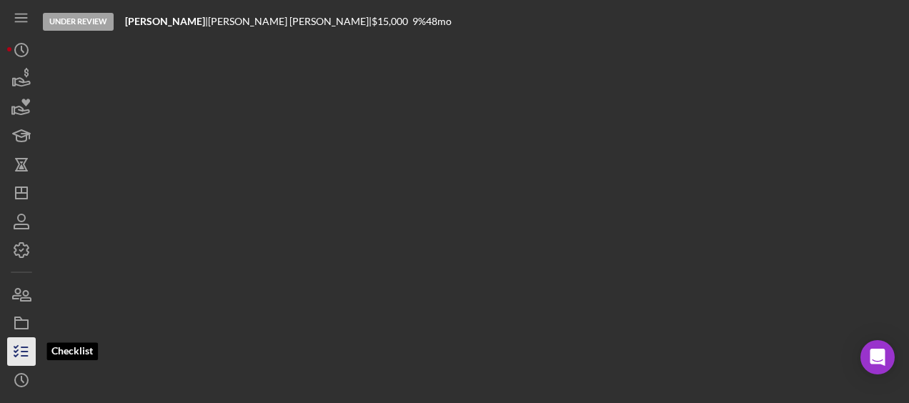
click at [19, 349] on icon "button" at bounding box center [22, 352] width 36 height 36
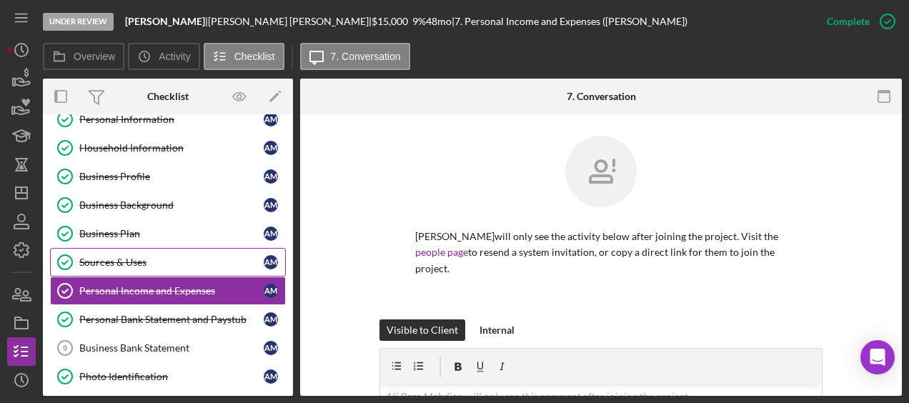
scroll to position [78, 0]
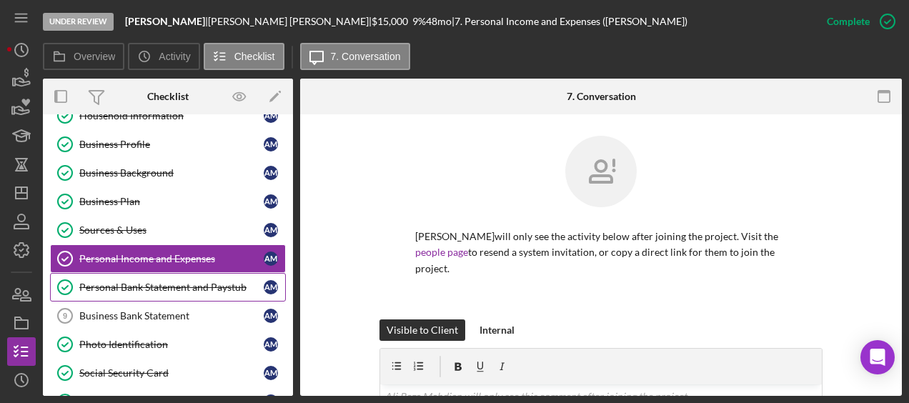
click at [134, 286] on div "Personal Bank Statement and Paystub" at bounding box center [171, 286] width 184 height 11
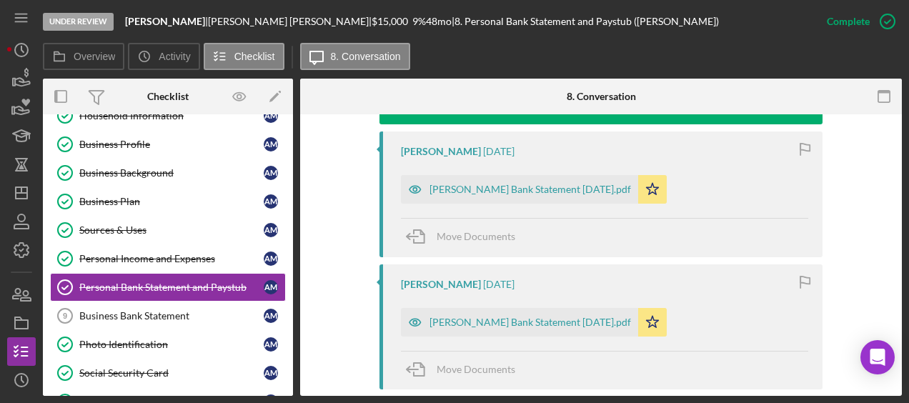
scroll to position [727, 0]
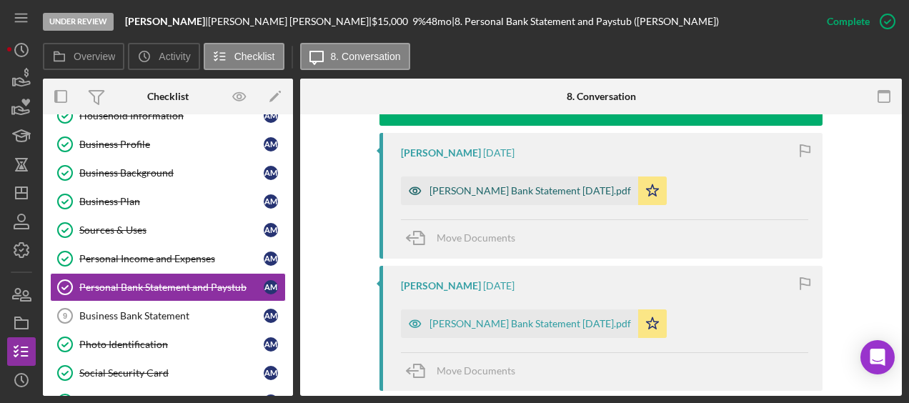
click at [549, 187] on div "[PERSON_NAME] Bank Statement [DATE].pdf" at bounding box center [529, 190] width 201 height 11
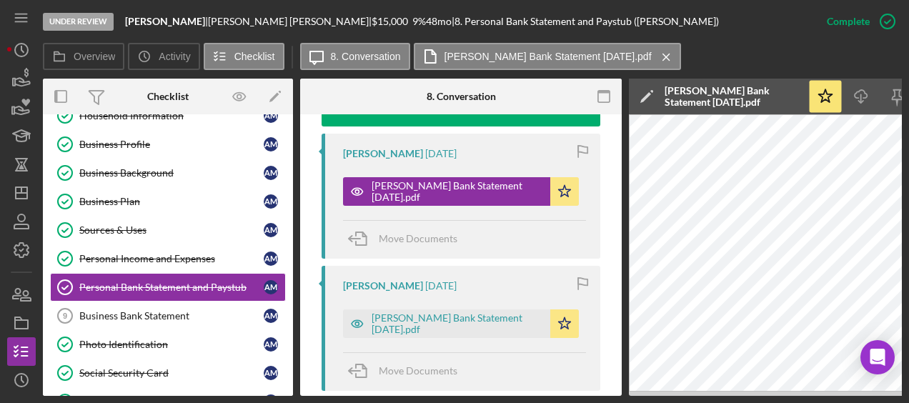
scroll to position [0, 156]
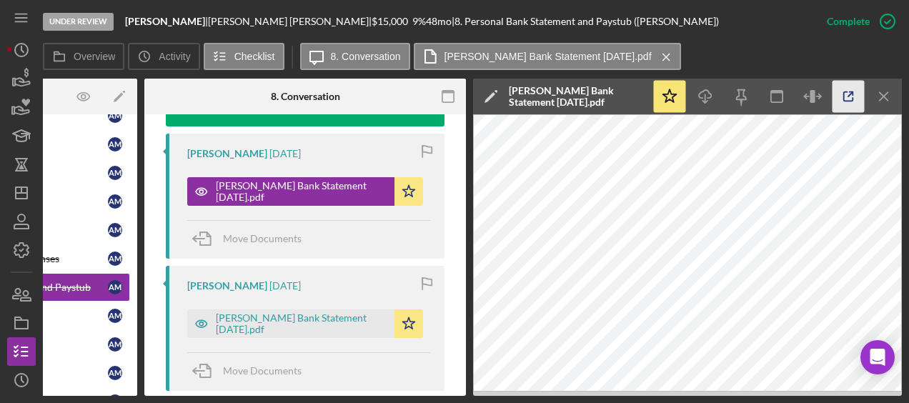
click at [844, 93] on icon "button" at bounding box center [848, 96] width 9 height 9
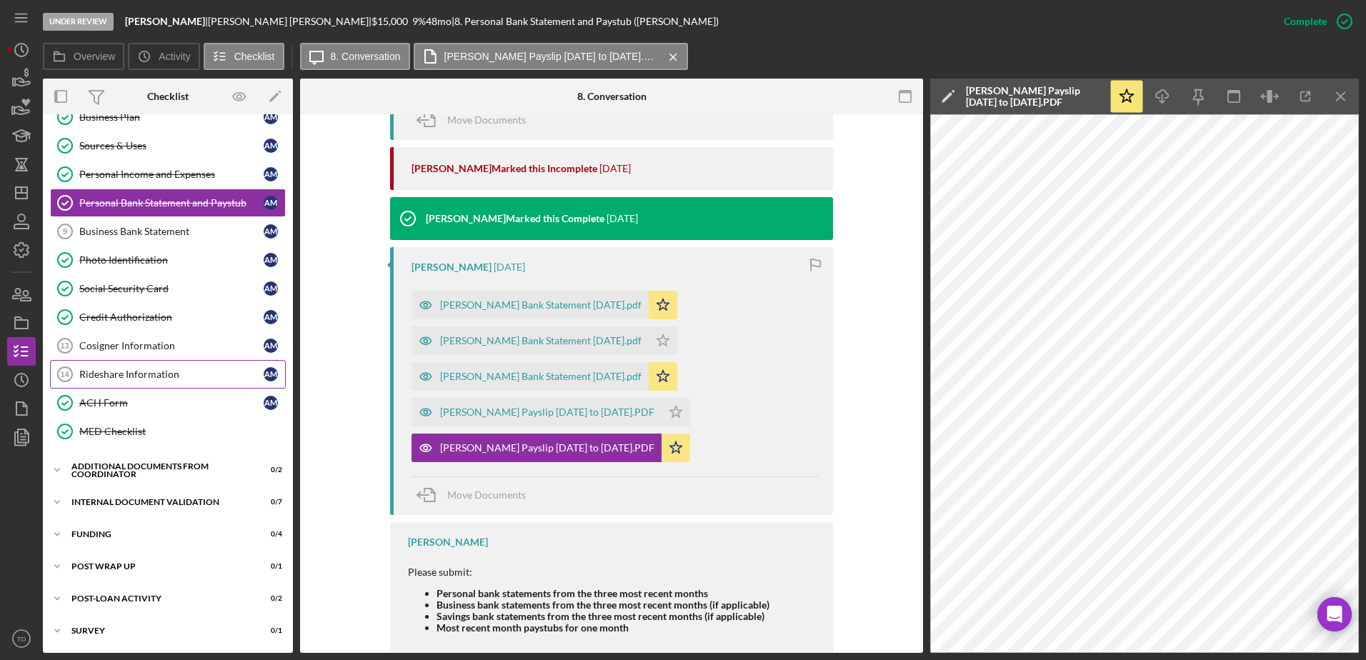
scroll to position [161, 0]
click at [156, 501] on div "Internal Document Validation" at bounding box center [173, 503] width 204 height 9
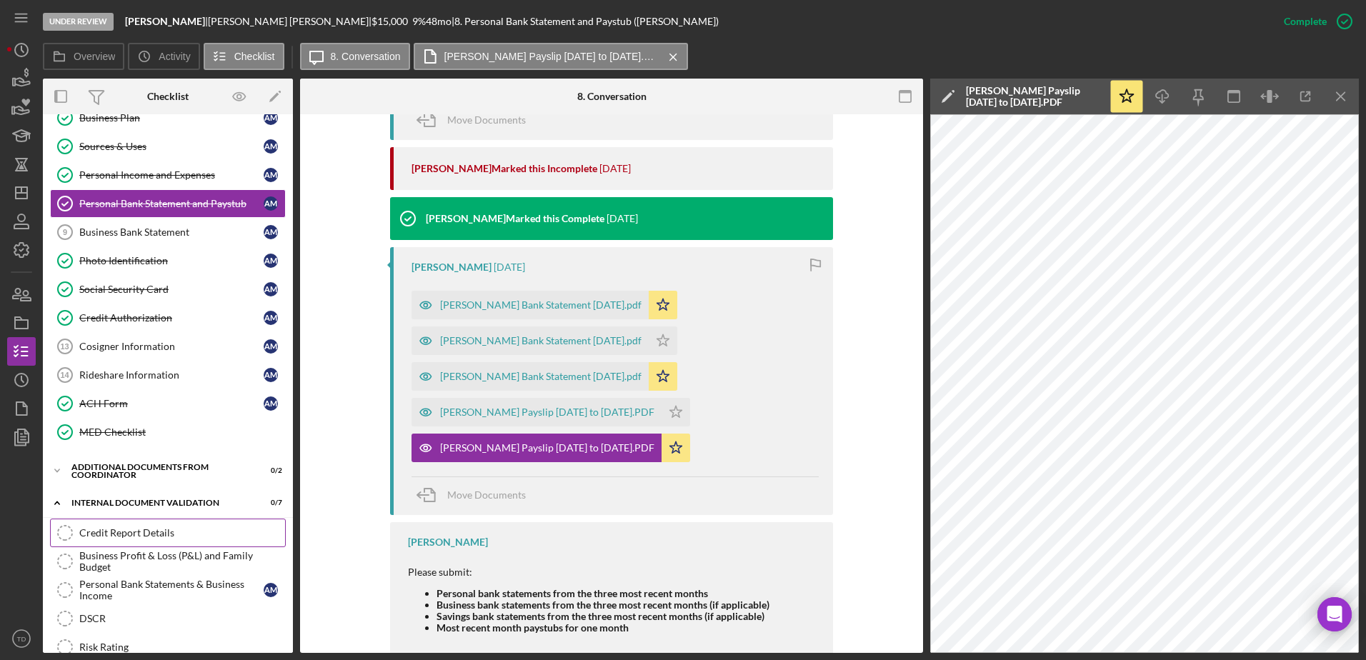
click at [129, 528] on div "Credit Report Details" at bounding box center [182, 532] width 206 height 11
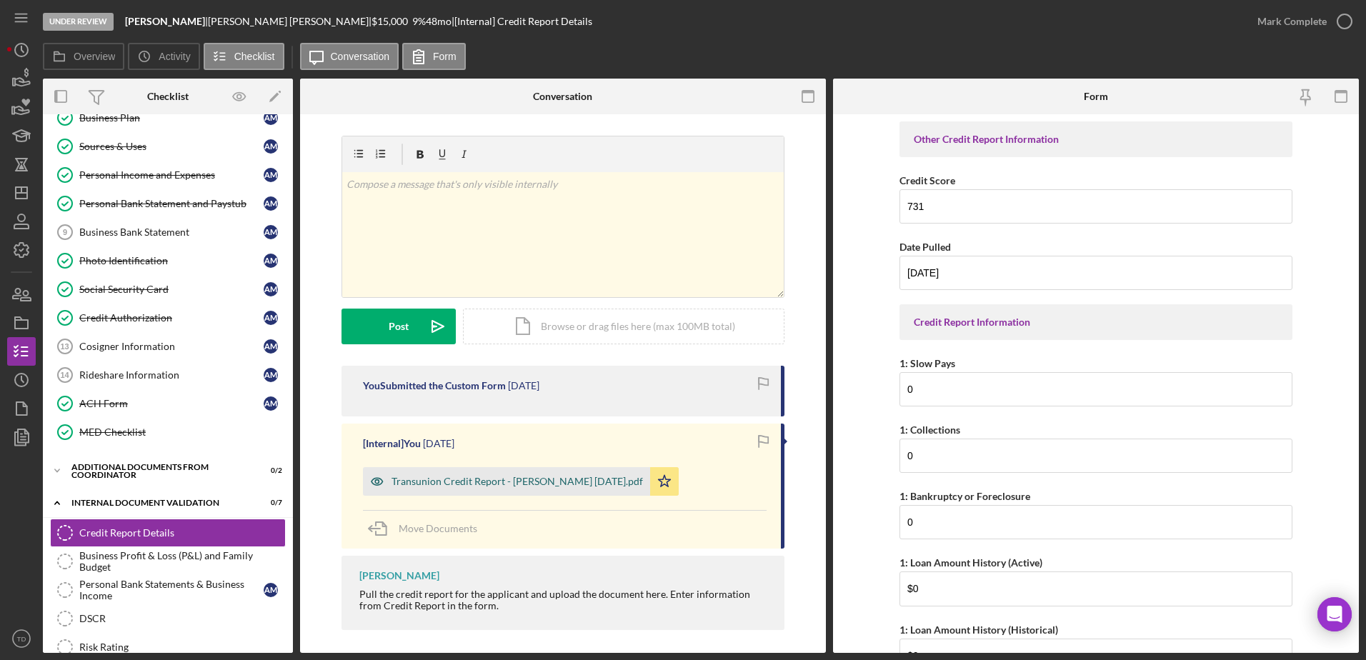
click at [508, 479] on div "Transunion Credit Report - [PERSON_NAME] [DATE].pdf" at bounding box center [516, 481] width 251 height 11
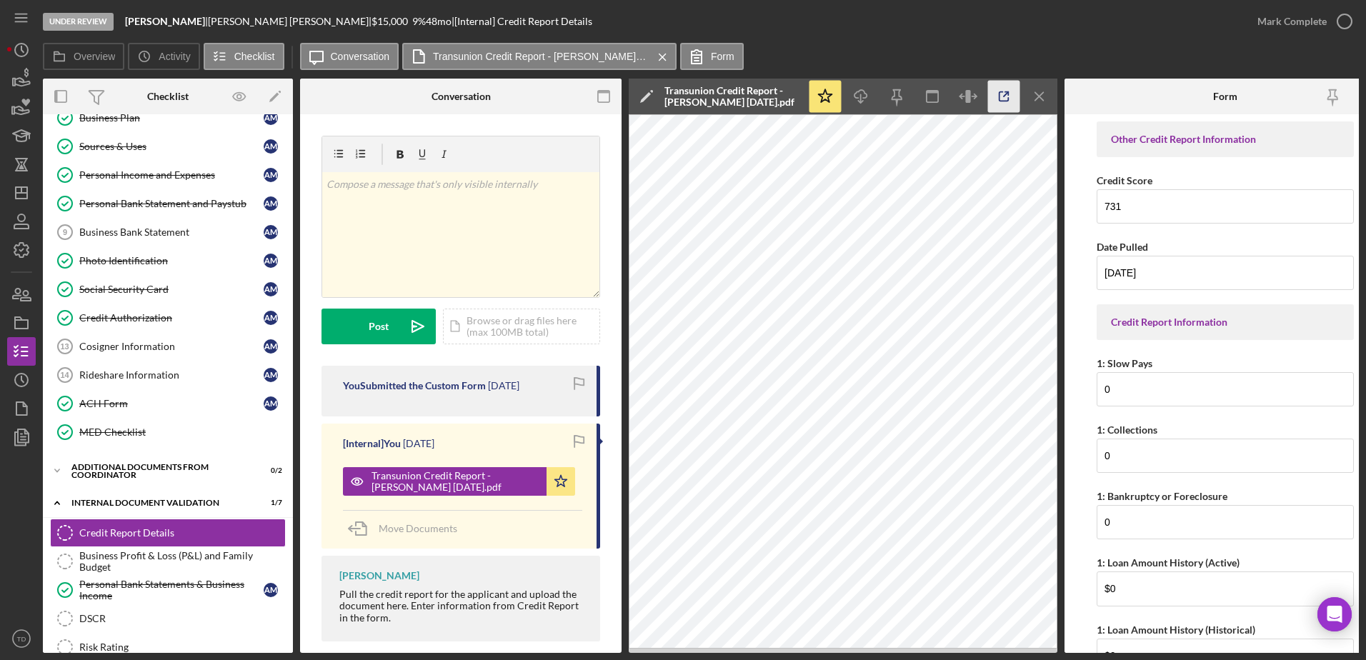
click at [1005, 96] on icon "button" at bounding box center [1004, 97] width 32 height 32
click at [114, 599] on div "Personal Bank Statements & Business Income" at bounding box center [171, 590] width 184 height 23
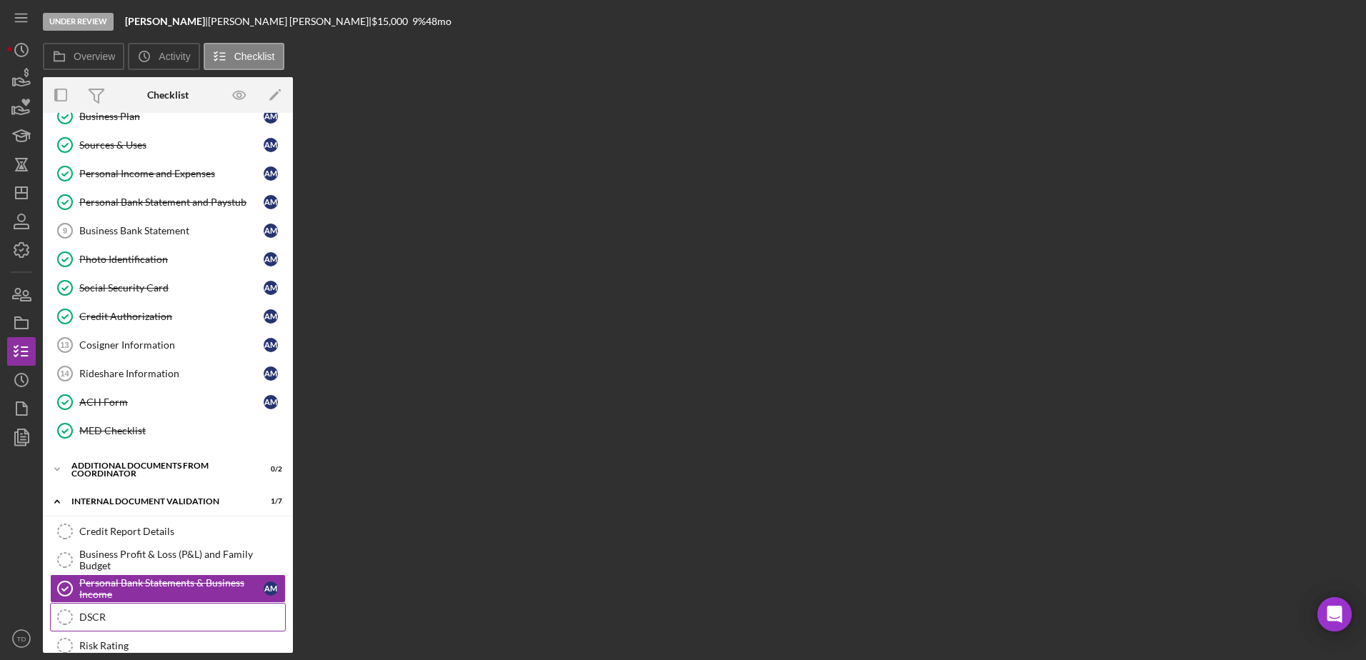
click at [111, 612] on div "DSCR" at bounding box center [182, 617] width 206 height 11
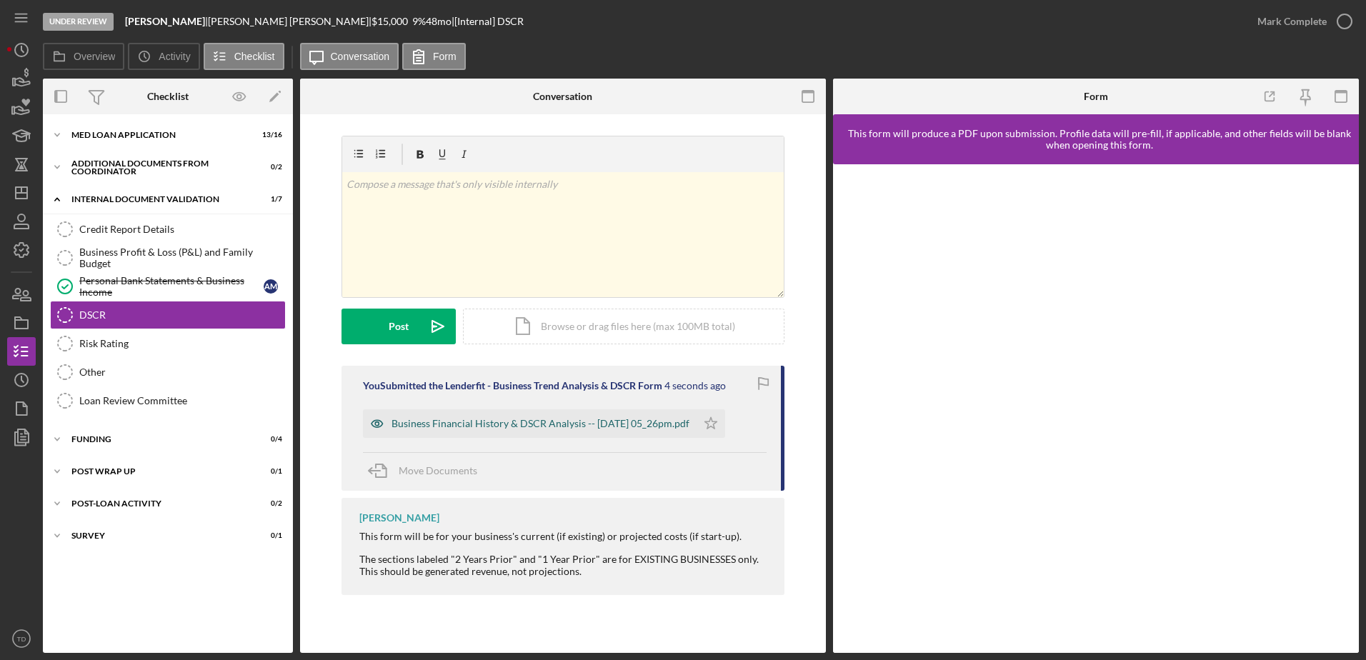
click at [549, 426] on div "Business Financial History & DSCR Analysis -- [DATE] 05_26pm.pdf" at bounding box center [540, 423] width 298 height 11
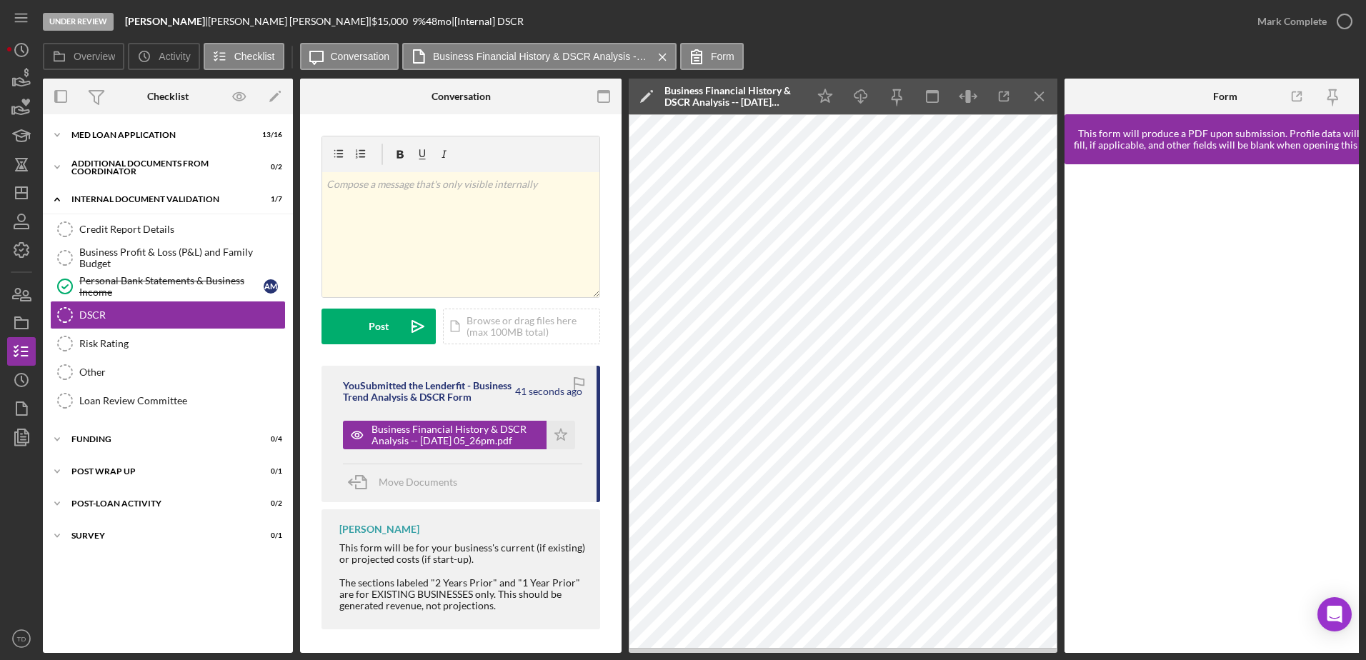
scroll to position [0, 27]
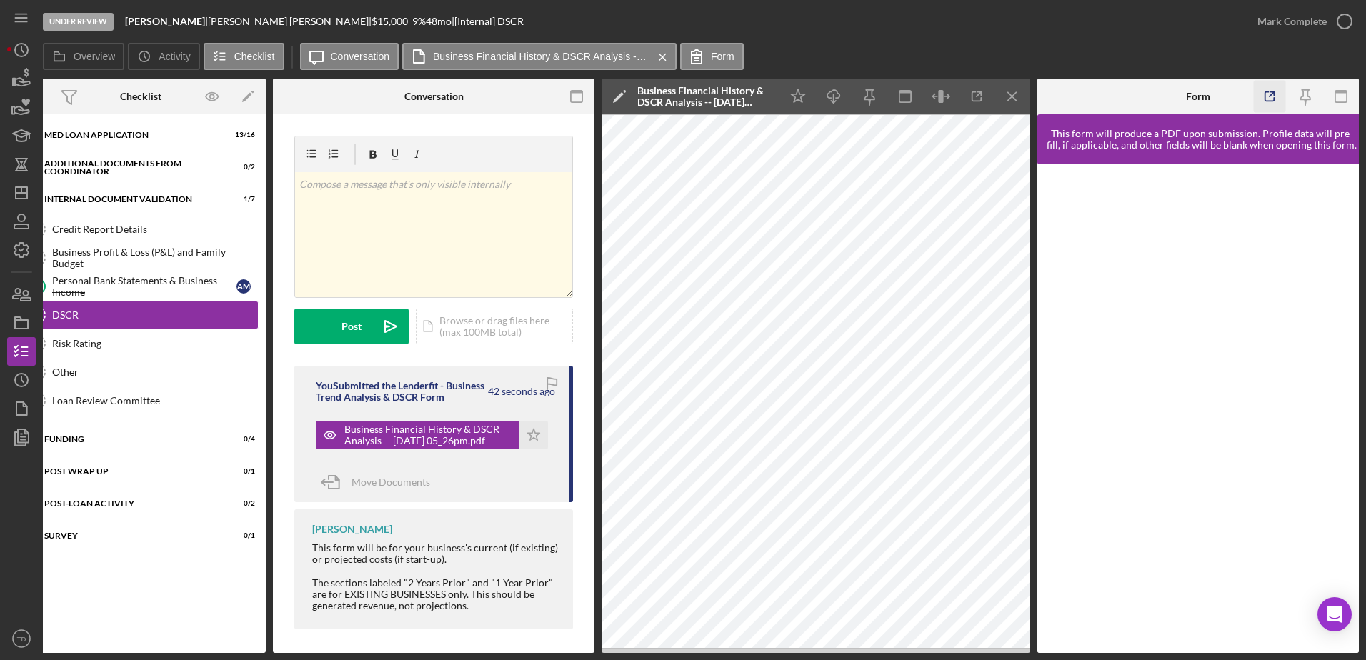
click at [1271, 99] on icon "button" at bounding box center [1270, 97] width 32 height 32
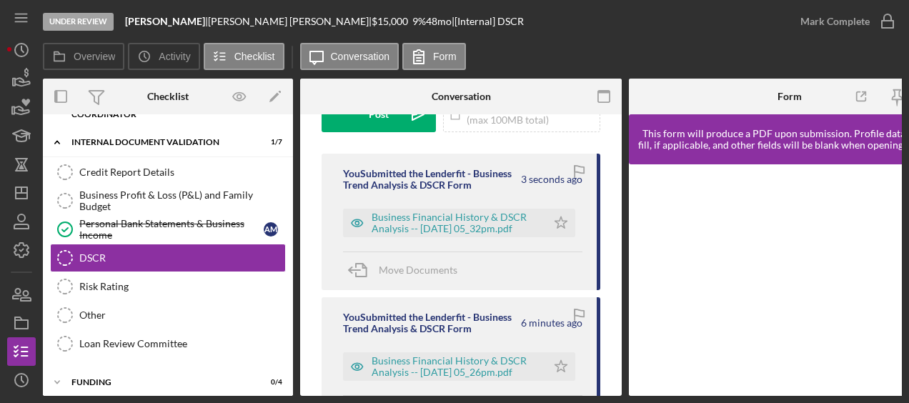
scroll to position [264, 0]
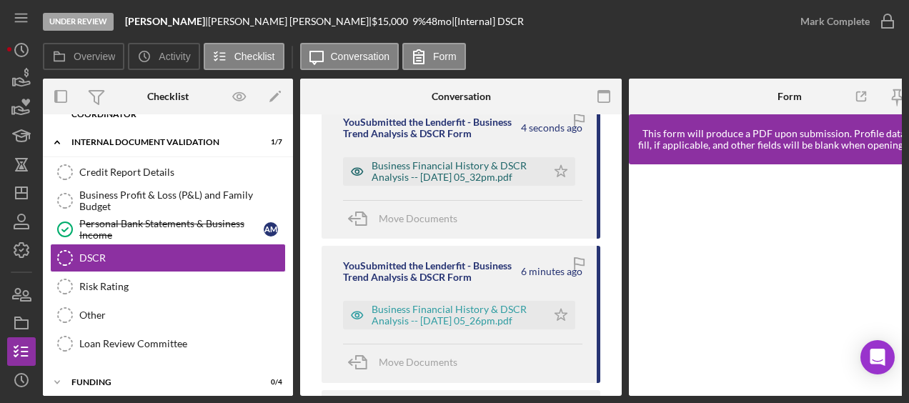
click at [474, 161] on div "Business Financial History & DSCR Analysis -- [DATE] 05_32pm.pdf" at bounding box center [455, 171] width 168 height 23
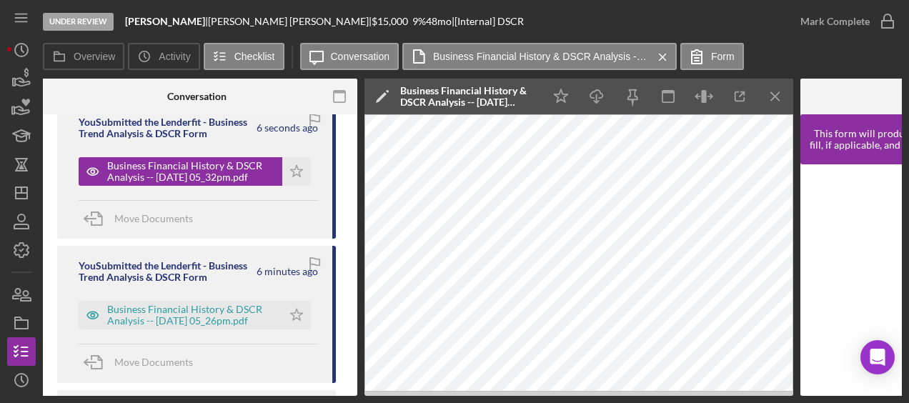
scroll to position [0, 267]
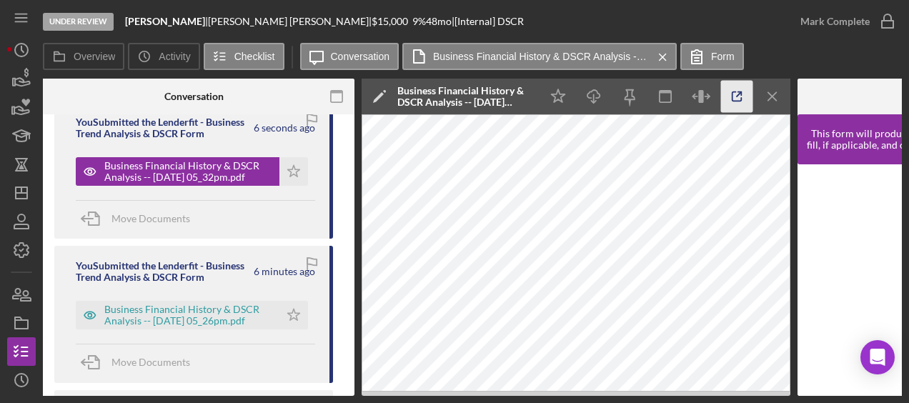
click at [733, 100] on icon "button" at bounding box center [737, 97] width 32 height 32
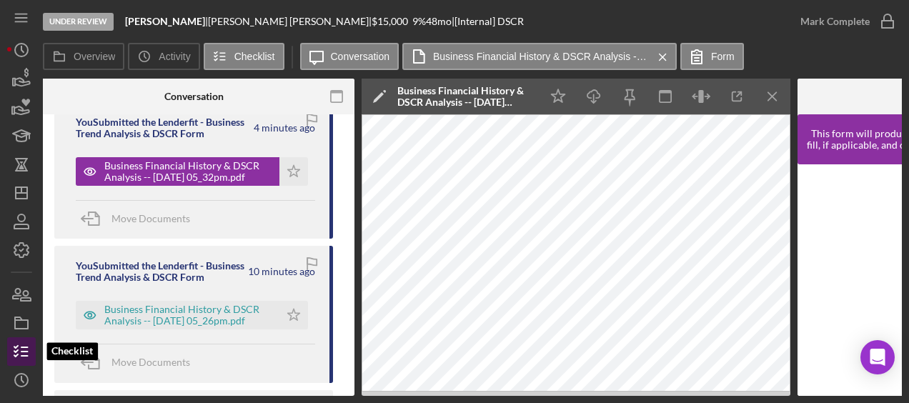
click at [26, 353] on icon "button" at bounding box center [22, 352] width 36 height 36
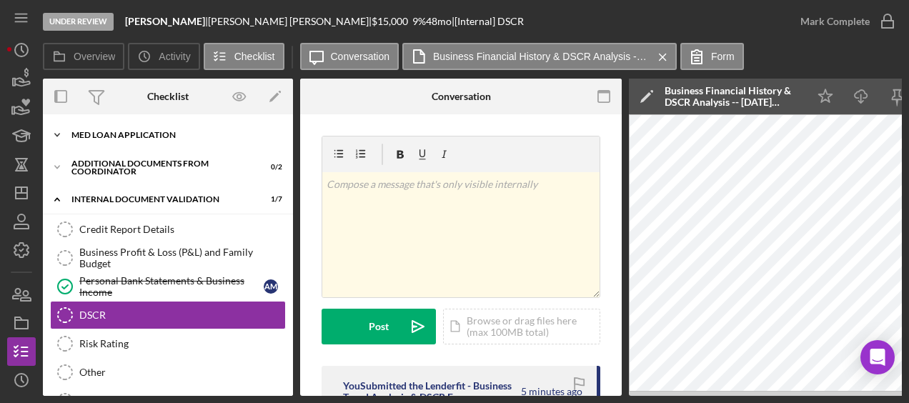
click at [130, 133] on div "MED Loan Application" at bounding box center [173, 135] width 204 height 9
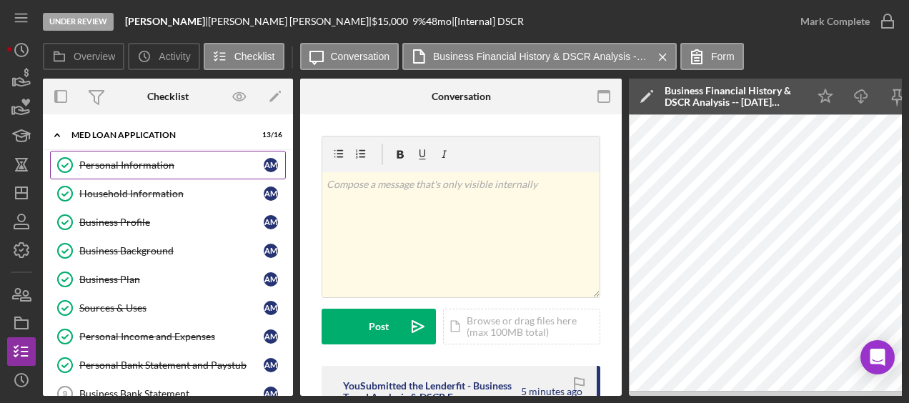
click at [119, 166] on div "Personal Information" at bounding box center [171, 164] width 184 height 11
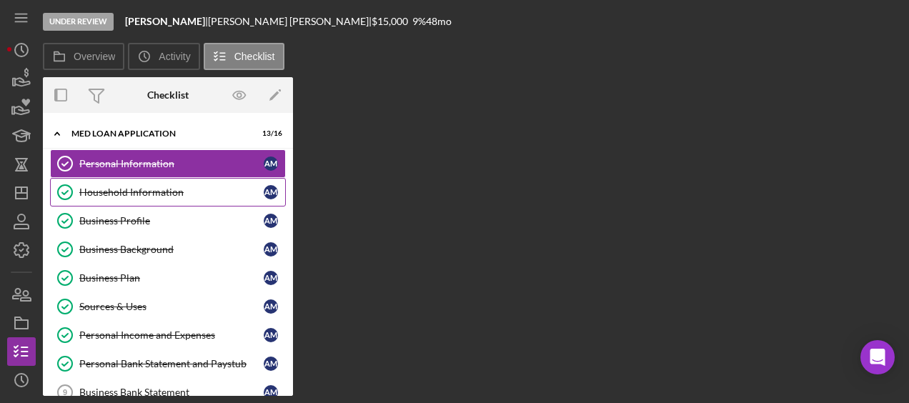
click at [118, 194] on div "Household Information" at bounding box center [171, 191] width 184 height 11
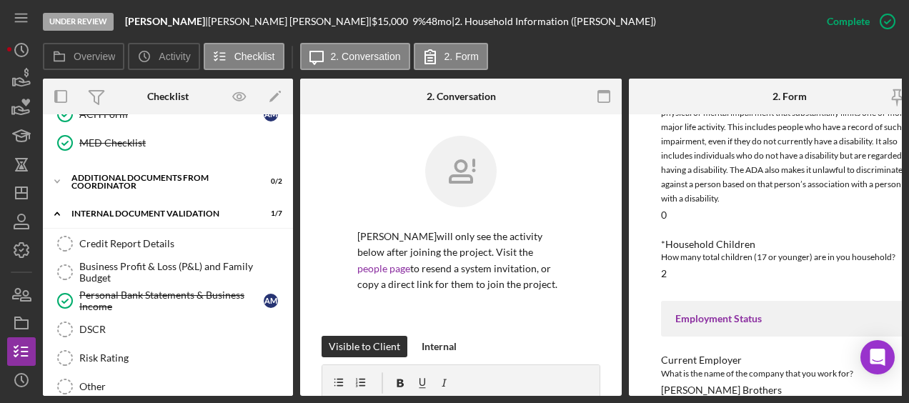
scroll to position [508, 0]
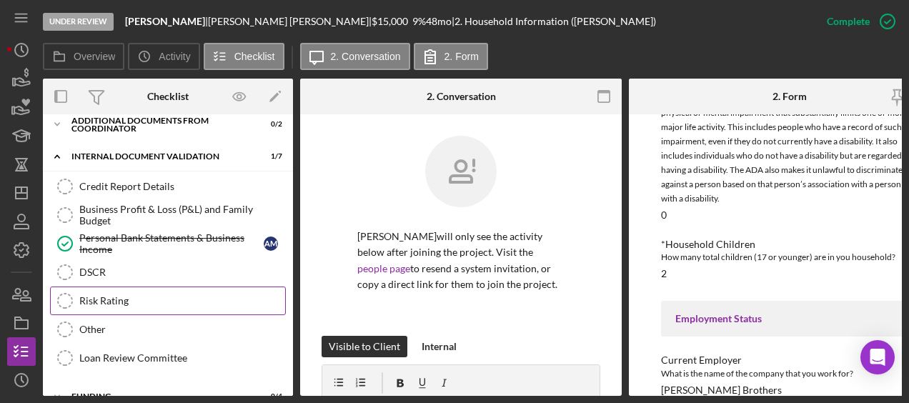
click at [136, 295] on div "Risk Rating" at bounding box center [182, 300] width 206 height 11
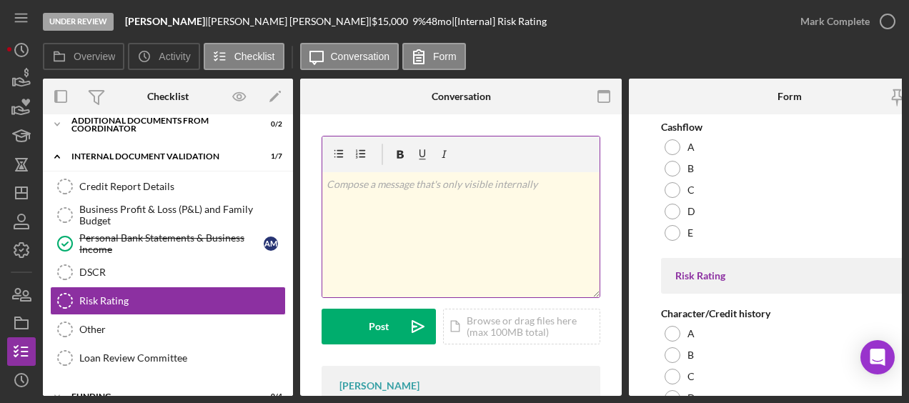
scroll to position [123, 0]
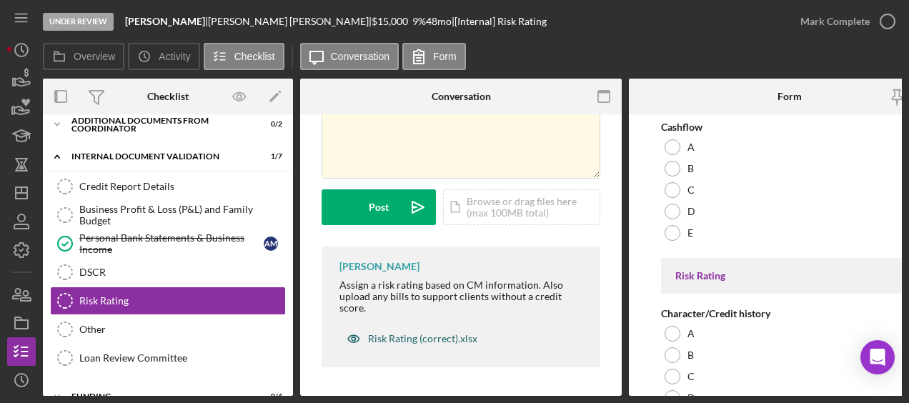
click at [444, 333] on div "Risk Rating (correct).xlsx" at bounding box center [422, 338] width 109 height 11
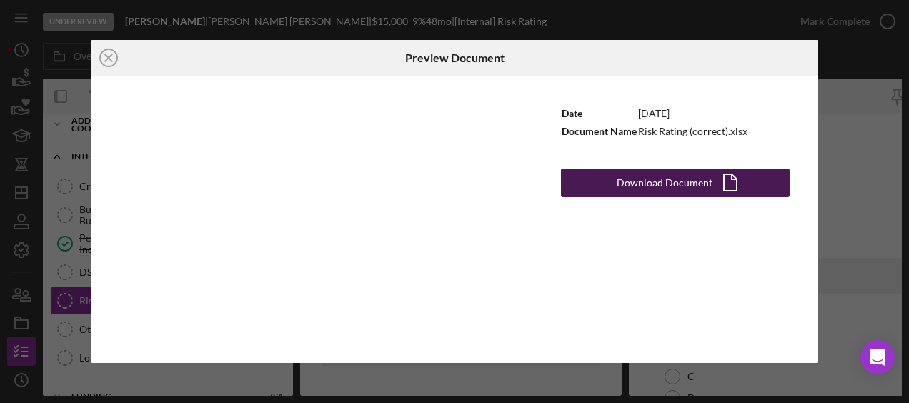
click at [670, 183] on div "Download Document" at bounding box center [665, 183] width 96 height 29
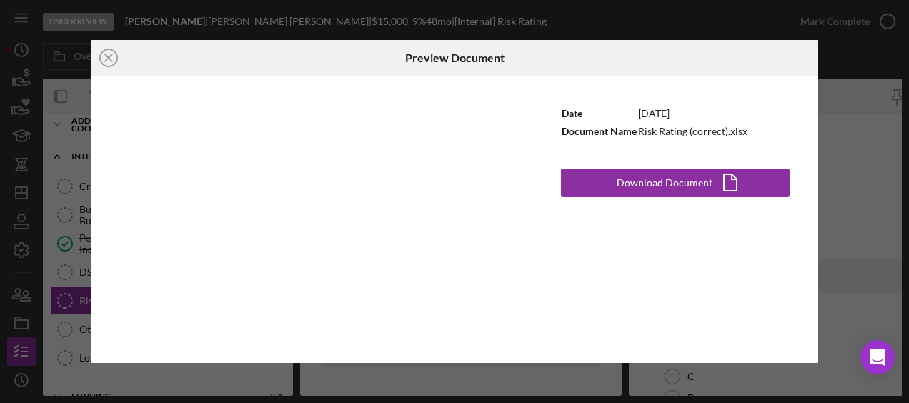
click at [77, 217] on div "Icon/Close Preview Document Date [DATE] Document Name Risk Rating (correct).xls…" at bounding box center [454, 201] width 909 height 403
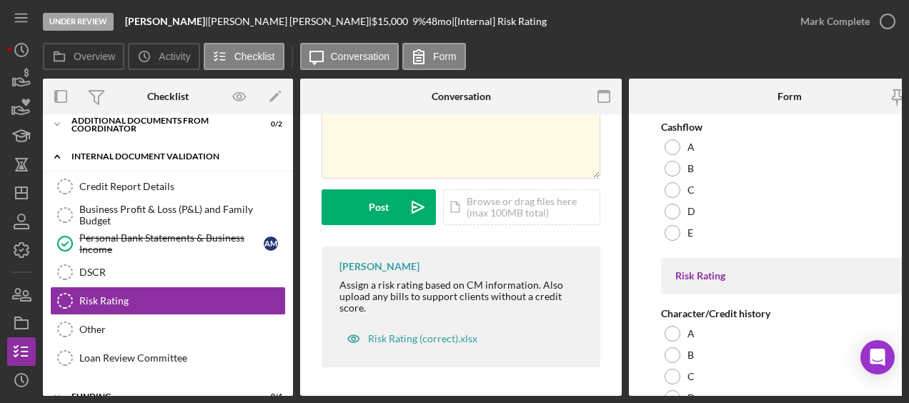
click at [107, 163] on div "Icon/Expander Internal Document Validation 1 / 7" at bounding box center [168, 156] width 250 height 29
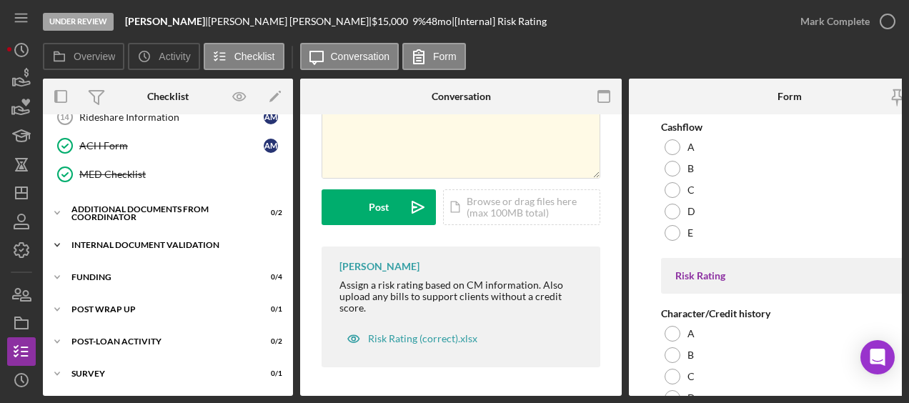
scroll to position [416, 0]
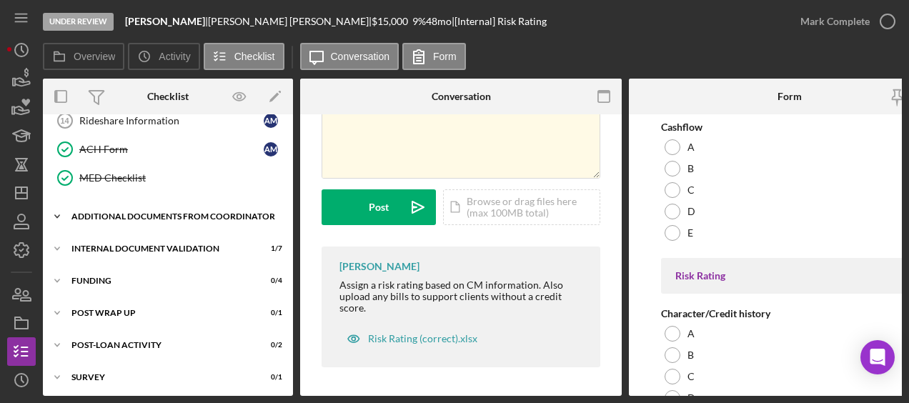
click at [103, 202] on div "Icon/Expander Additional Documents from Coordinator 0 / 2" at bounding box center [168, 216] width 250 height 29
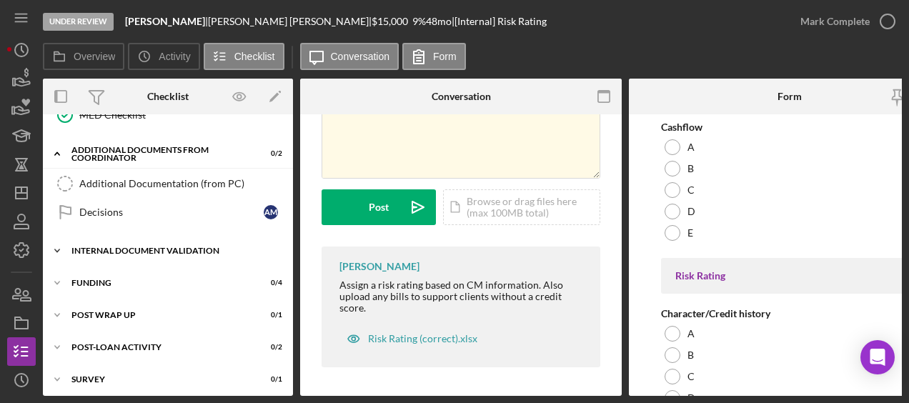
click at [114, 246] on div "Internal Document Validation" at bounding box center [173, 250] width 204 height 9
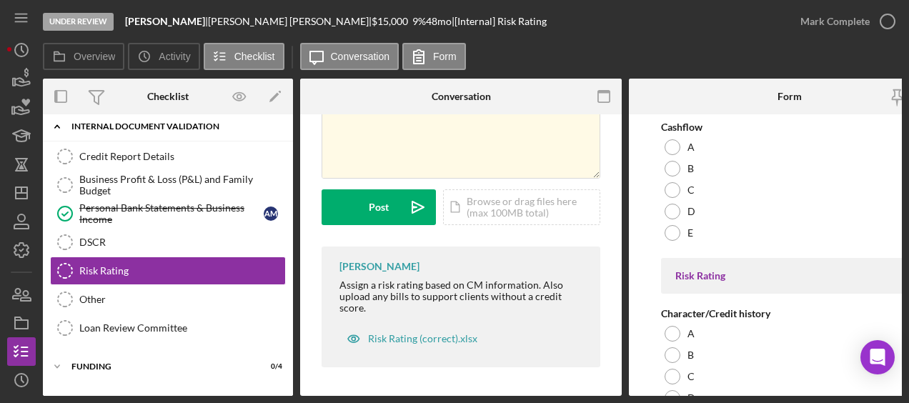
scroll to position [609, 0]
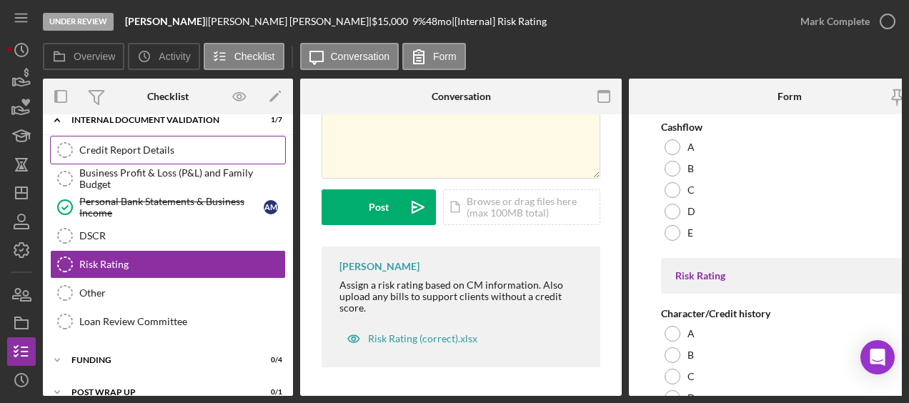
click at [111, 144] on div "Credit Report Details" at bounding box center [182, 149] width 206 height 11
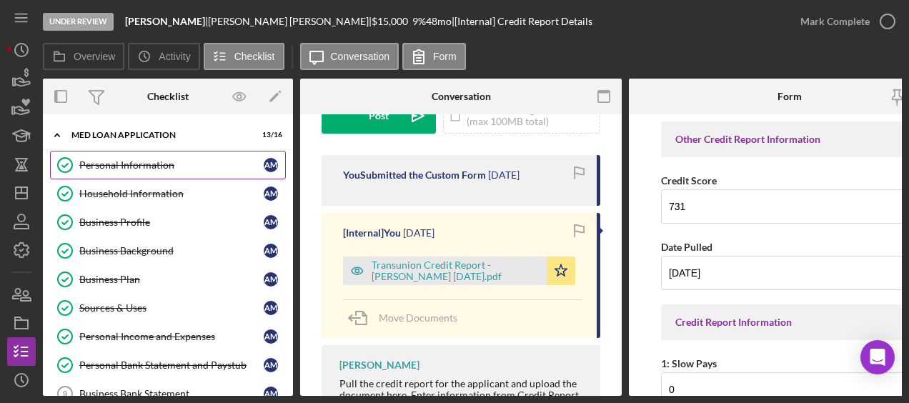
click at [147, 171] on link "Personal Information Personal Information A M" at bounding box center [168, 165] width 236 height 29
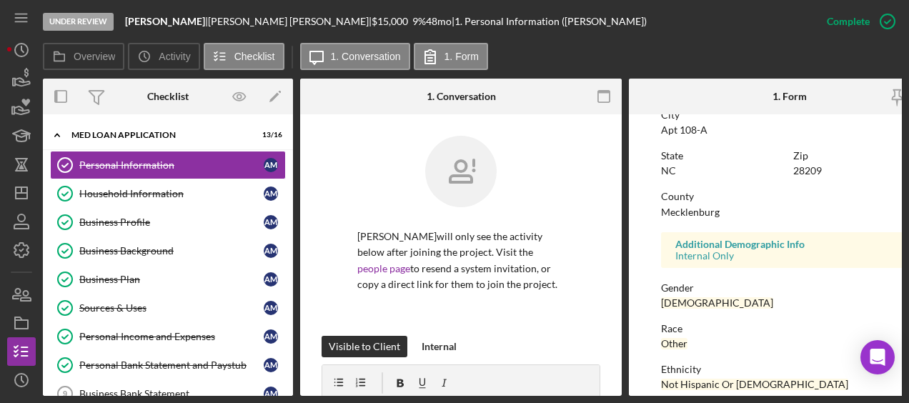
scroll to position [401, 0]
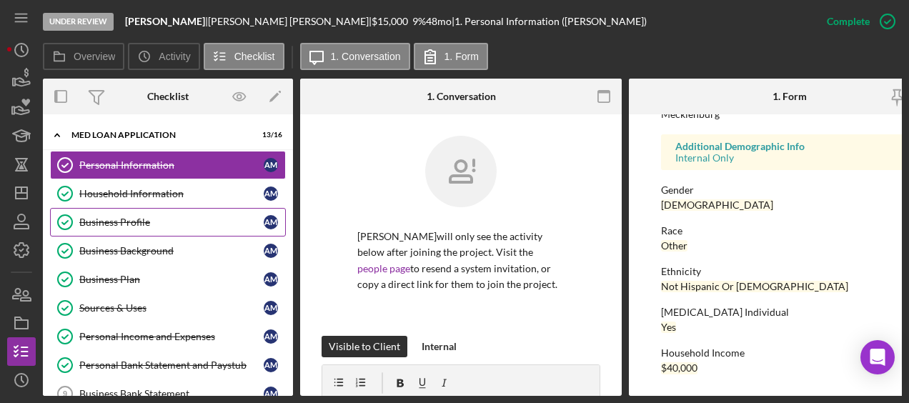
click at [111, 223] on div "Business Profile" at bounding box center [171, 221] width 184 height 11
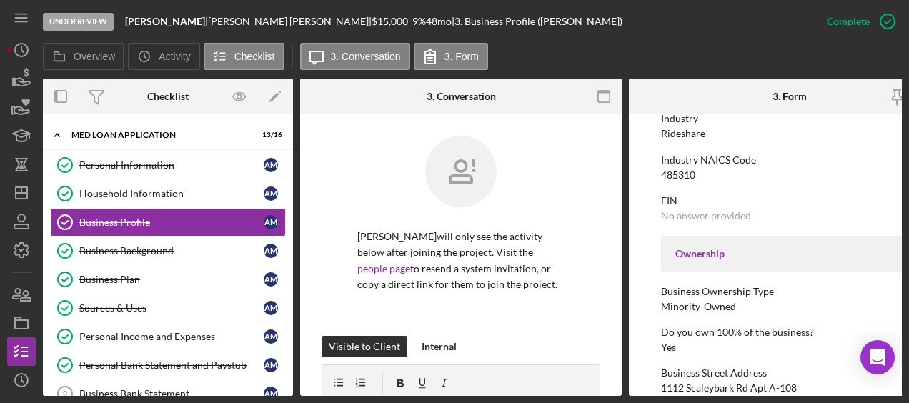
scroll to position [355, 0]
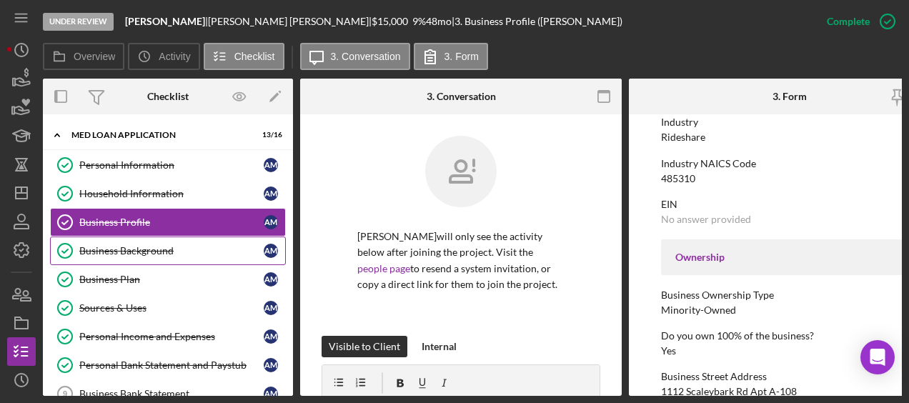
click at [170, 260] on link "Business Background Business Background A M" at bounding box center [168, 250] width 236 height 29
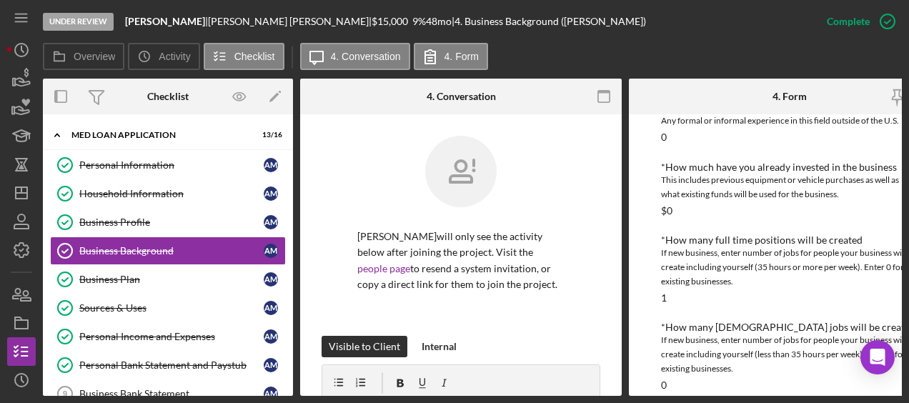
scroll to position [519, 0]
click at [178, 164] on div "Personal Information" at bounding box center [171, 164] width 184 height 11
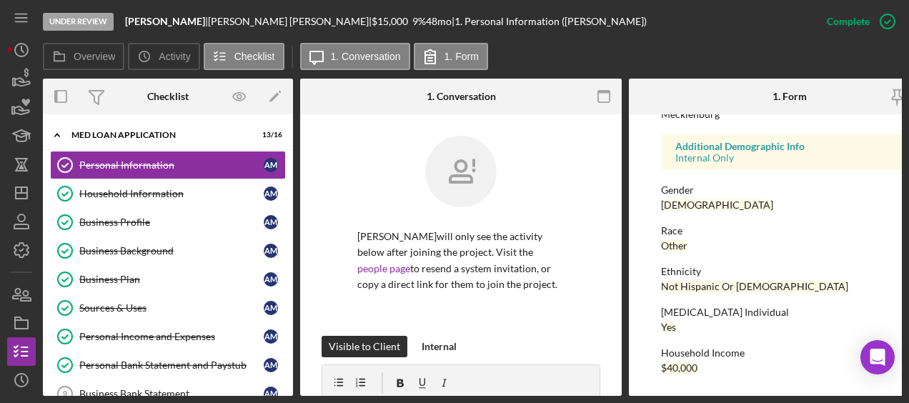
scroll to position [401, 0]
click at [213, 189] on div "Household Information" at bounding box center [171, 193] width 184 height 11
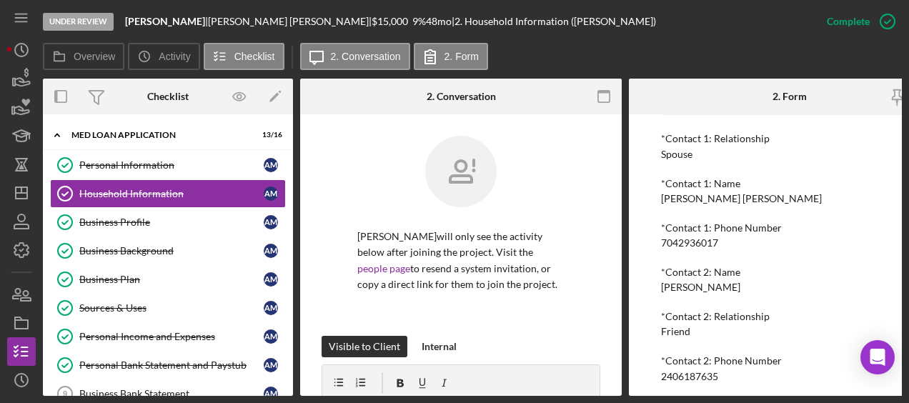
scroll to position [1186, 0]
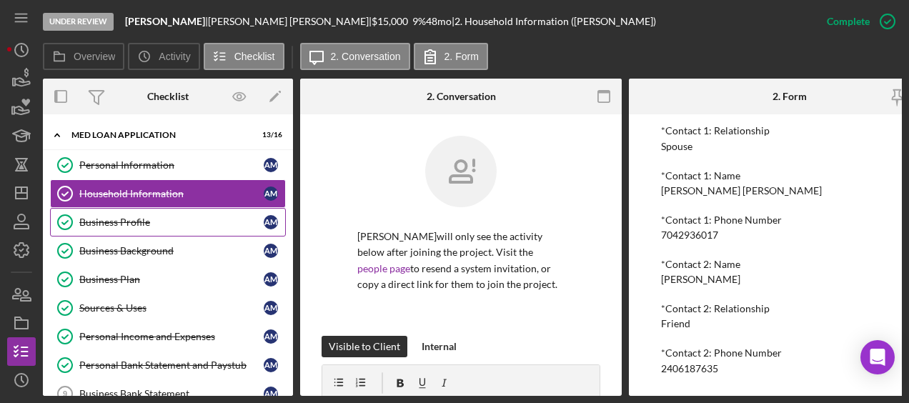
click at [200, 216] on div "Business Profile" at bounding box center [171, 221] width 184 height 11
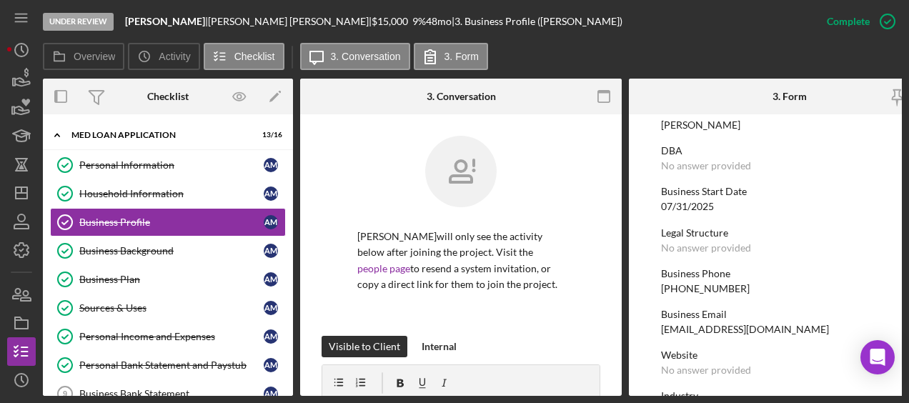
scroll to position [246, 0]
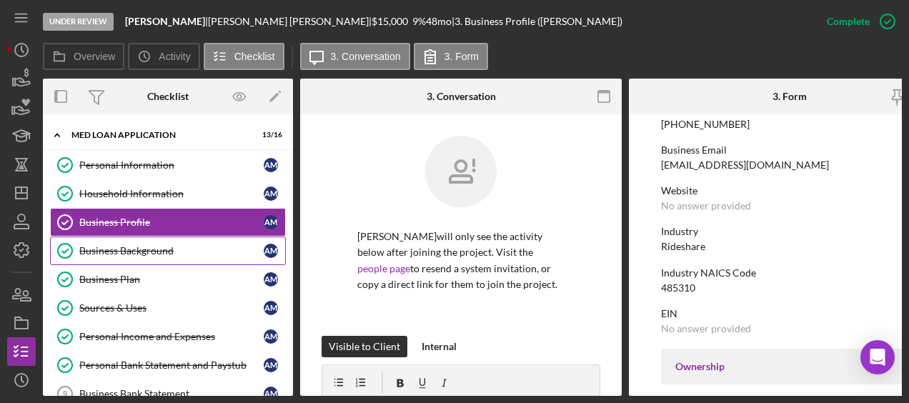
click at [177, 245] on div "Business Background" at bounding box center [171, 250] width 184 height 11
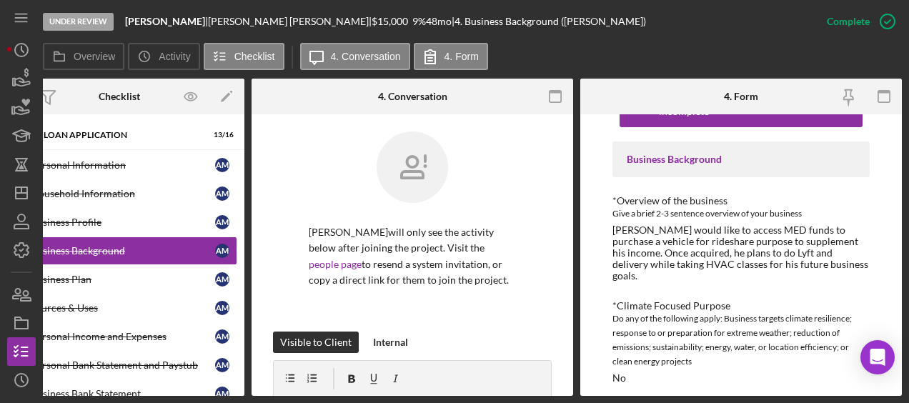
scroll to position [44, 0]
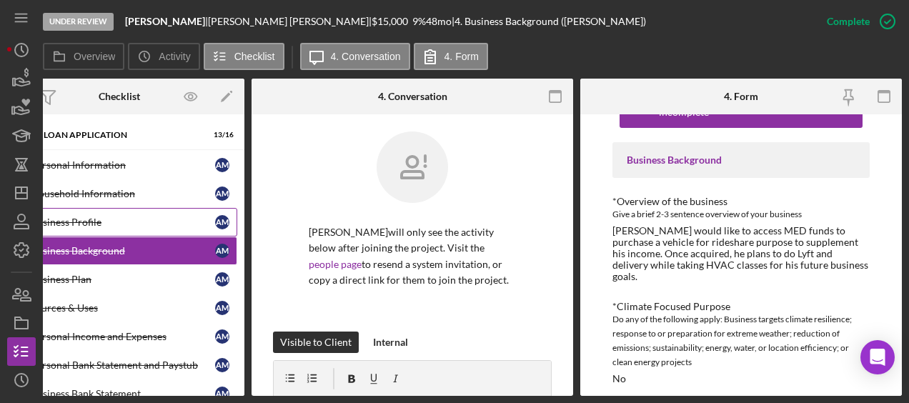
click at [160, 208] on link "Business Profile Business Profile A M" at bounding box center [119, 222] width 236 height 29
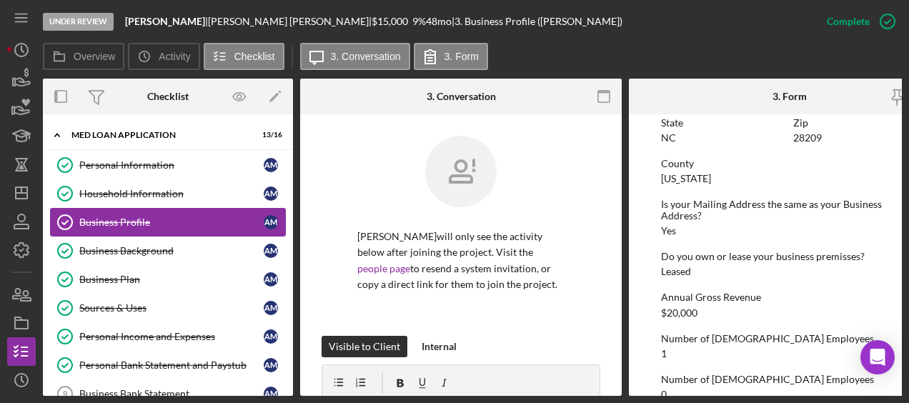
scroll to position [707, 0]
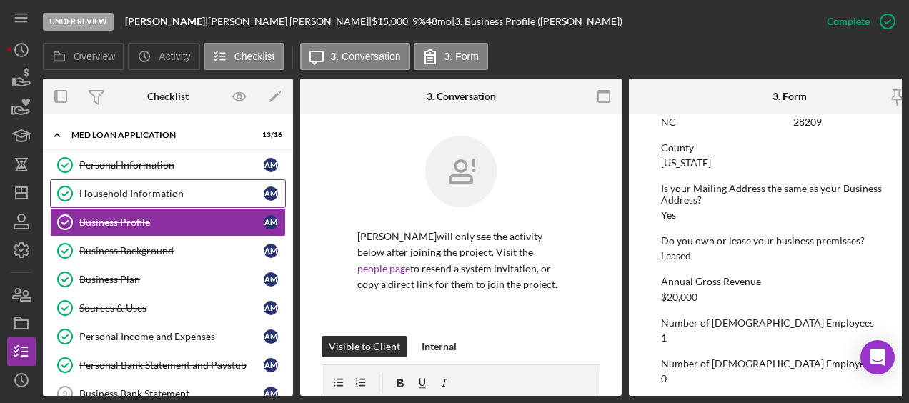
click at [156, 195] on div "Household Information" at bounding box center [171, 193] width 184 height 11
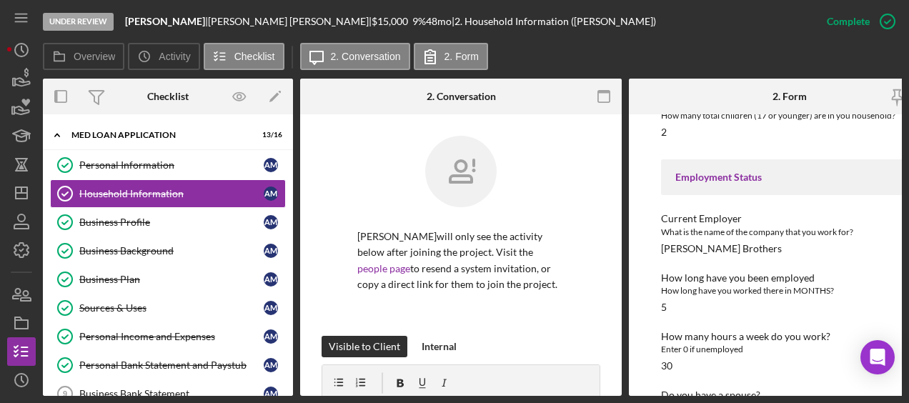
scroll to position [577, 0]
click at [150, 229] on link "Business Profile Business Profile A M" at bounding box center [168, 222] width 236 height 29
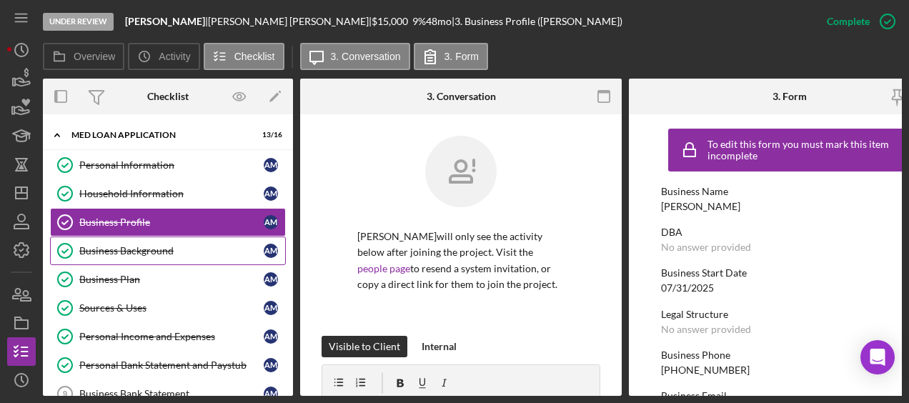
click at [147, 245] on div "Business Background" at bounding box center [171, 250] width 184 height 11
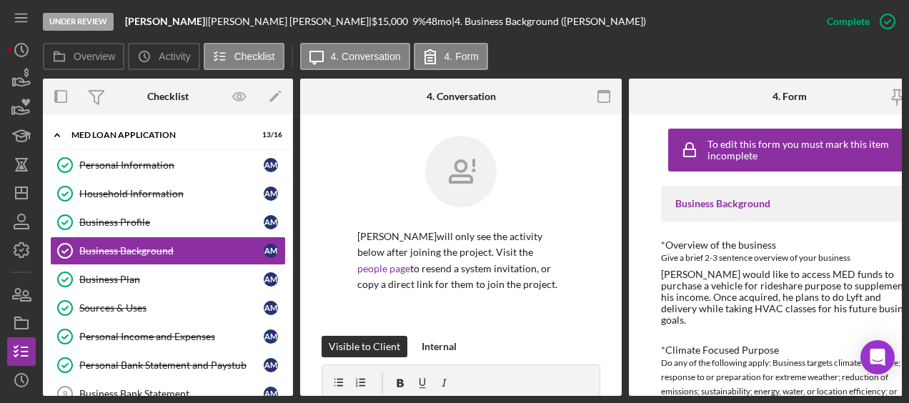
scroll to position [0, 49]
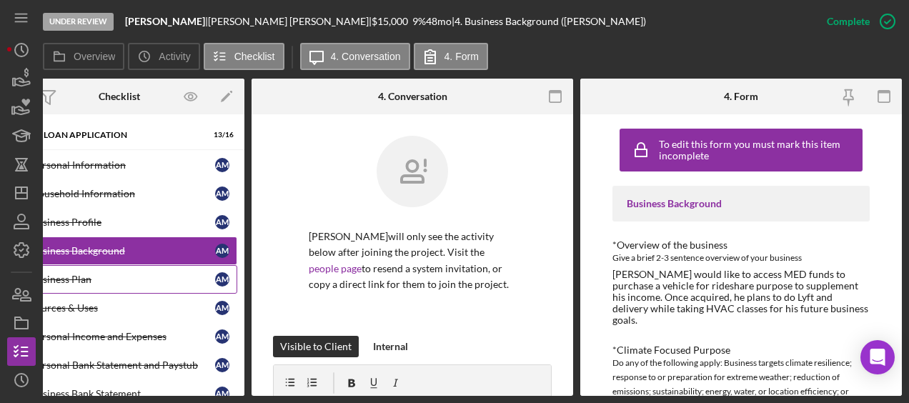
click at [116, 269] on link "Business Plan Business Plan A M" at bounding box center [119, 279] width 236 height 29
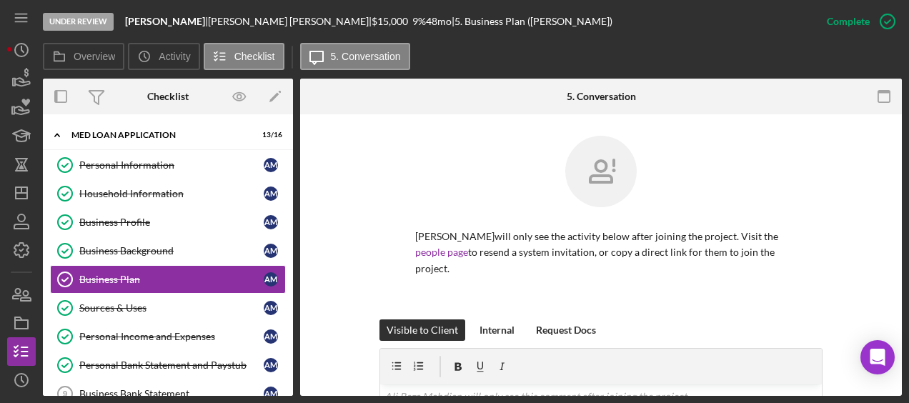
scroll to position [87, 0]
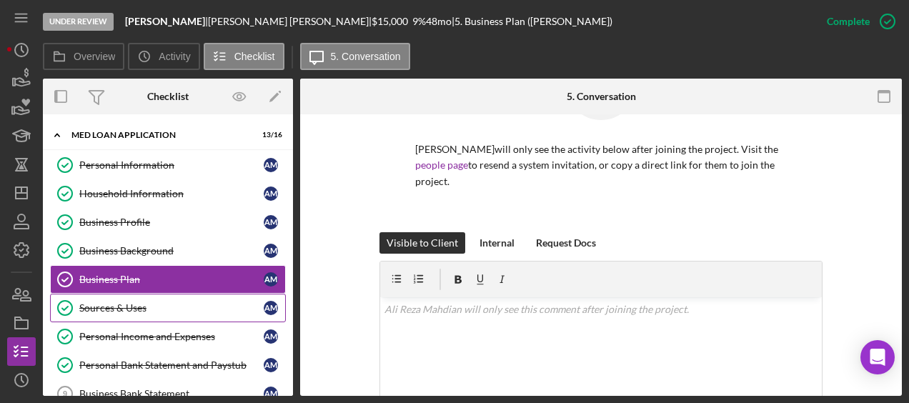
click at [141, 299] on link "Sources & Uses Sources & Uses A M" at bounding box center [168, 308] width 236 height 29
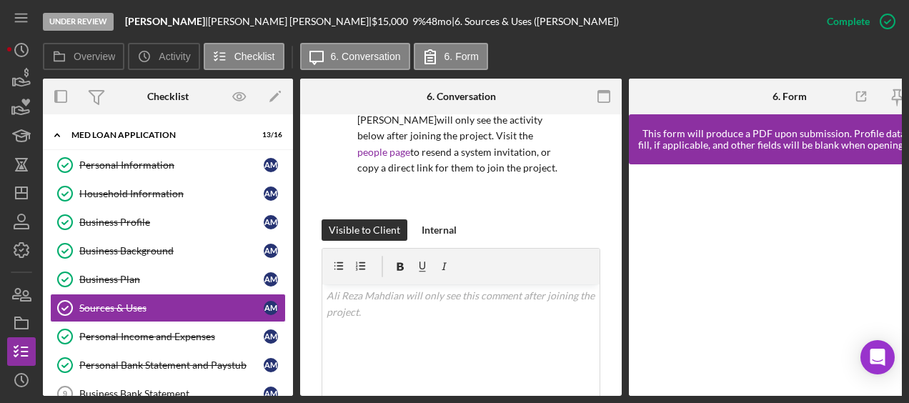
scroll to position [166, 0]
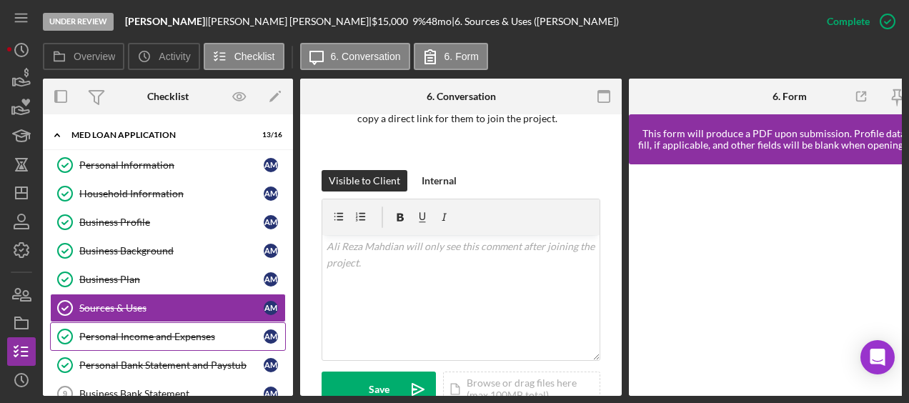
click at [226, 331] on div "Personal Income and Expenses" at bounding box center [171, 336] width 184 height 11
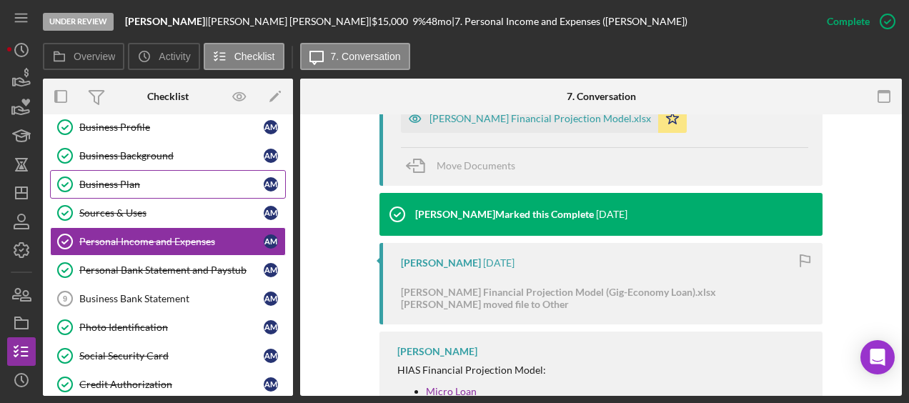
scroll to position [96, 0]
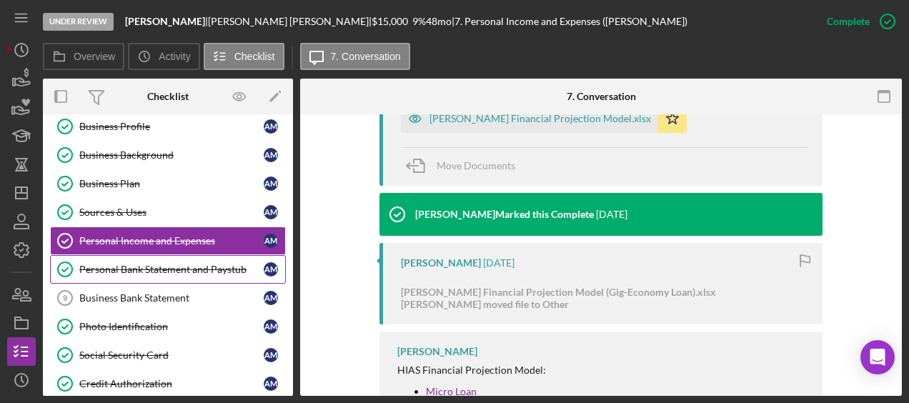
click at [157, 259] on link "Personal Bank Statement and Paystub Personal Bank Statement and Paystub A M" at bounding box center [168, 269] width 236 height 29
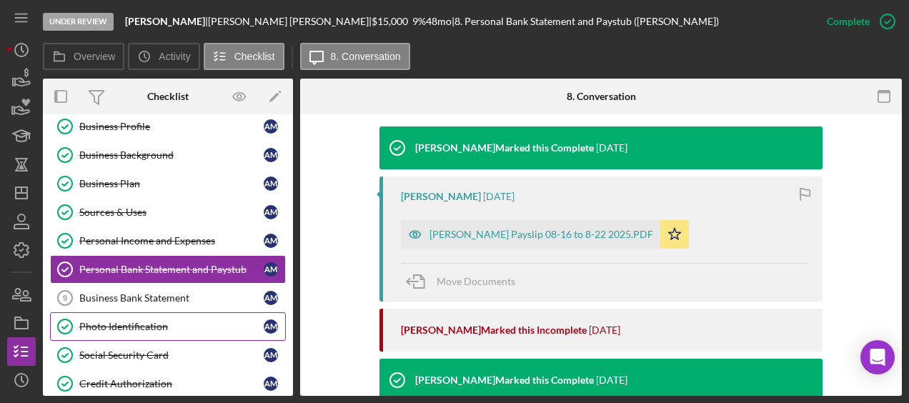
scroll to position [452, 0]
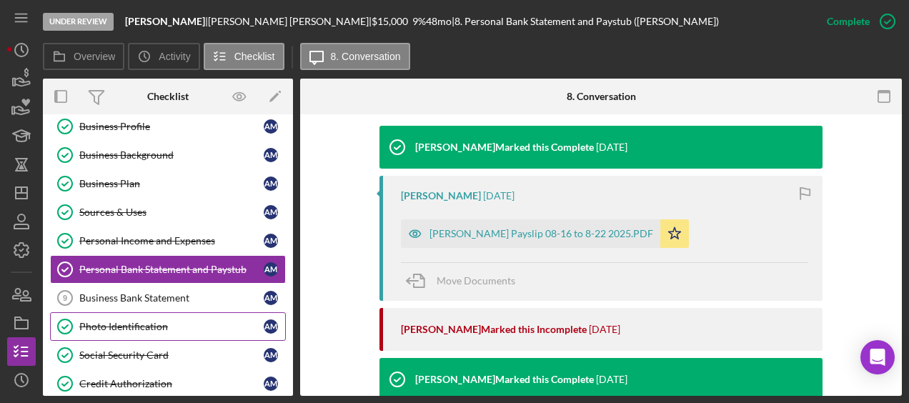
click at [195, 328] on link "Photo Identification Photo Identification A M" at bounding box center [168, 326] width 236 height 29
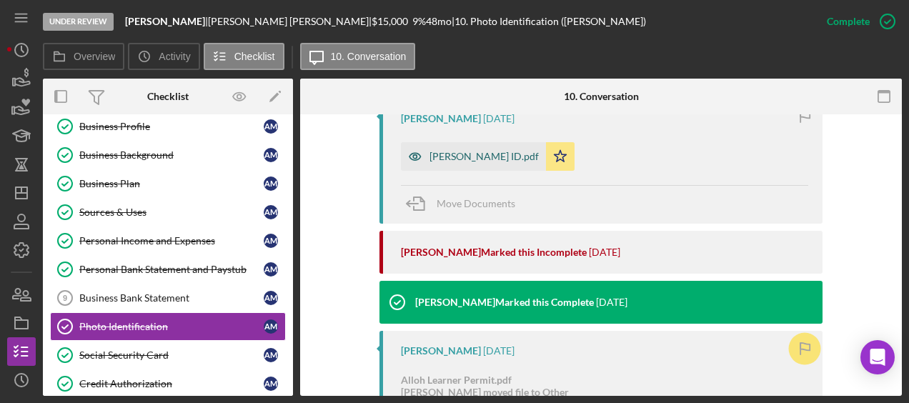
click at [479, 157] on div "Ali Reza Mahdian ID.pdf" at bounding box center [483, 156] width 109 height 11
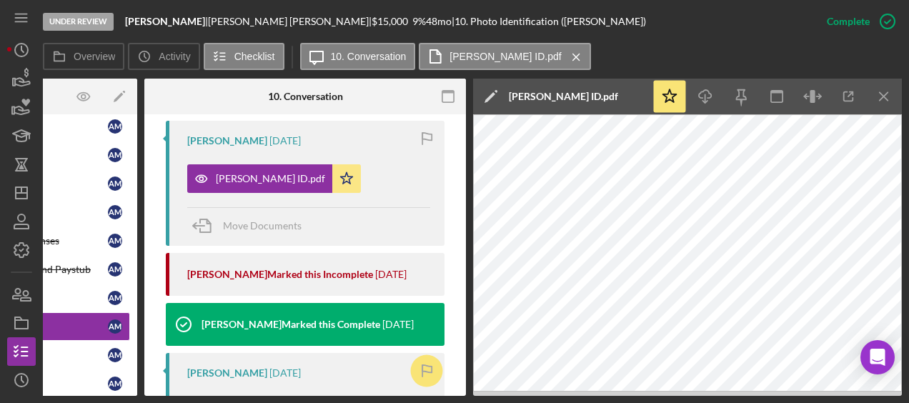
scroll to position [523, 0]
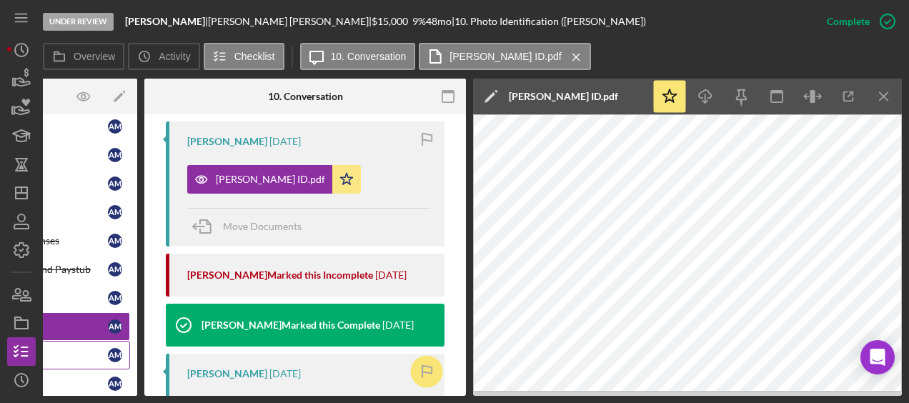
click at [67, 349] on div "Social Security Card" at bounding box center [16, 354] width 184 height 11
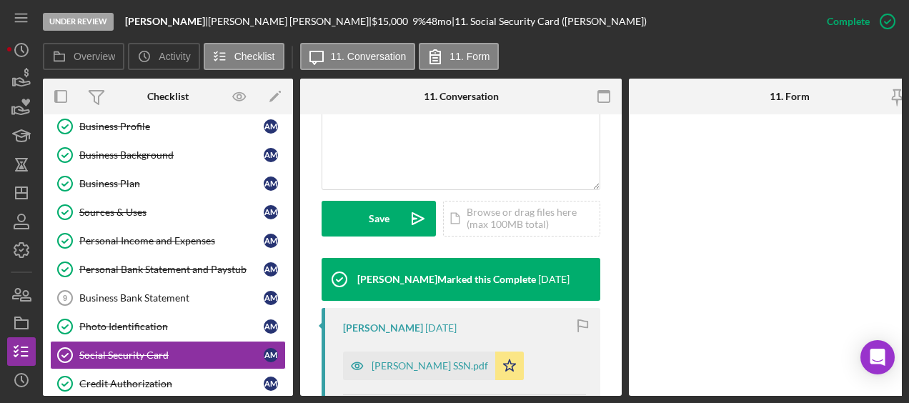
scroll to position [441, 0]
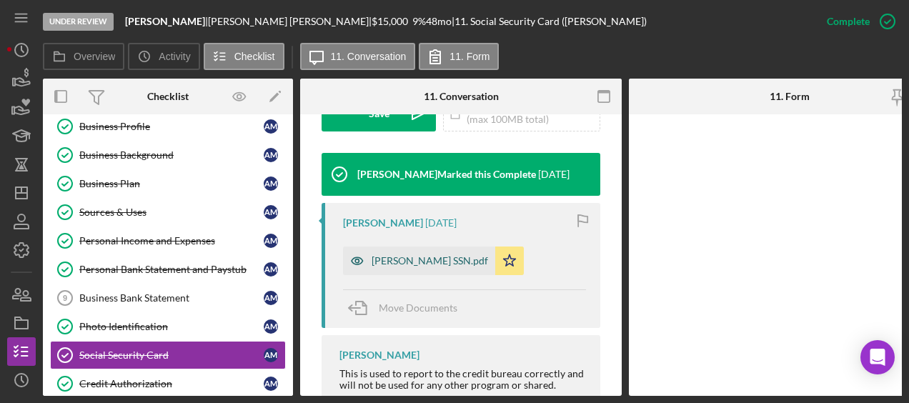
click at [424, 269] on div "Mahdian SSN.pdf" at bounding box center [419, 260] width 152 height 29
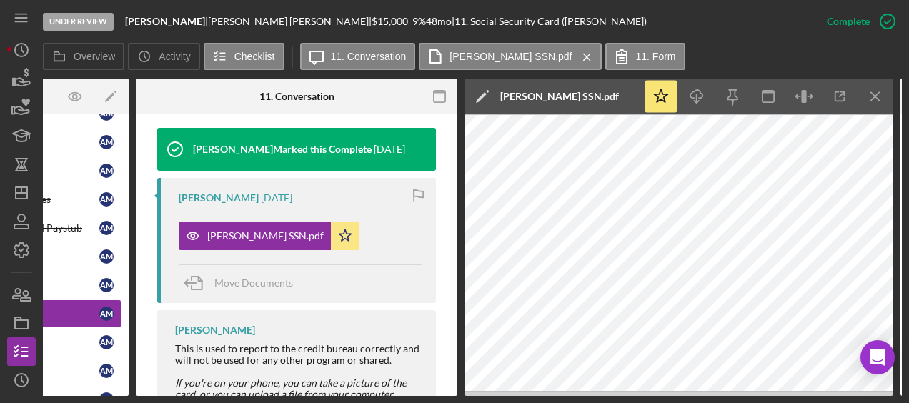
scroll to position [0, 0]
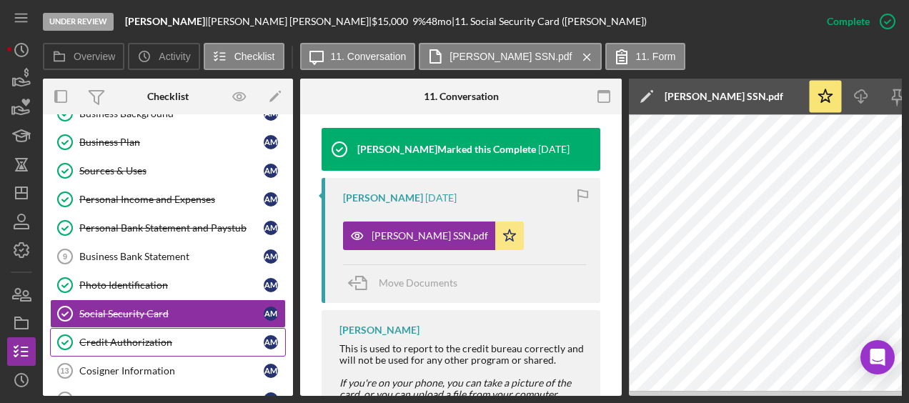
click at [134, 328] on link "Credit Authorization Credit Authorization A M" at bounding box center [168, 342] width 236 height 29
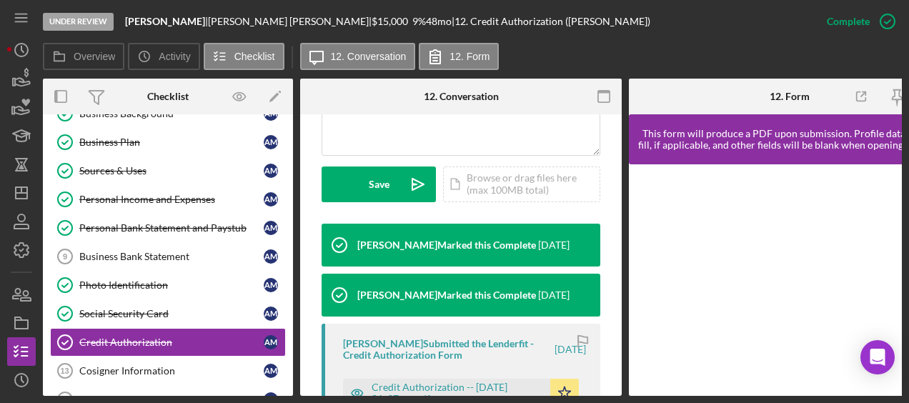
scroll to position [486, 0]
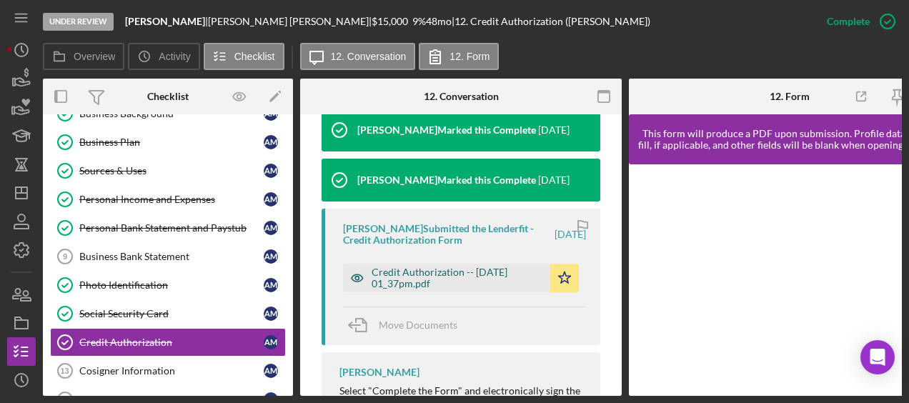
click at [419, 274] on div "Credit Authorization -- 2025-08-13 01_37pm.pdf" at bounding box center [456, 277] width 171 height 23
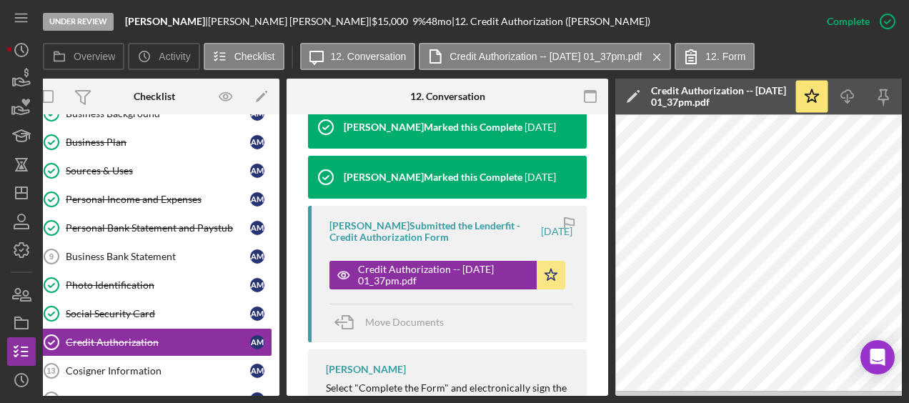
scroll to position [0, 0]
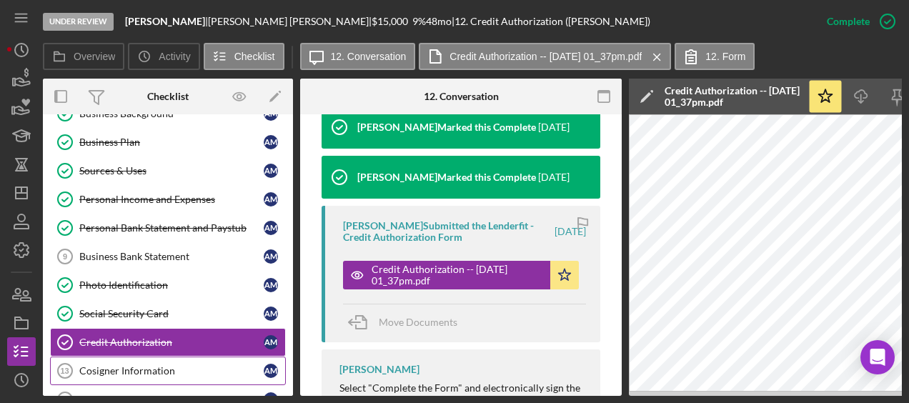
click at [157, 356] on link "Cosigner Information 13 Cosigner Information A M" at bounding box center [168, 370] width 236 height 29
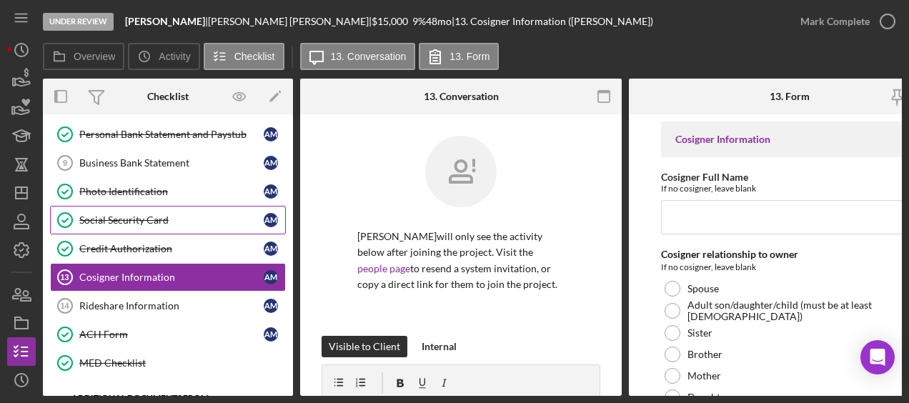
scroll to position [251, 0]
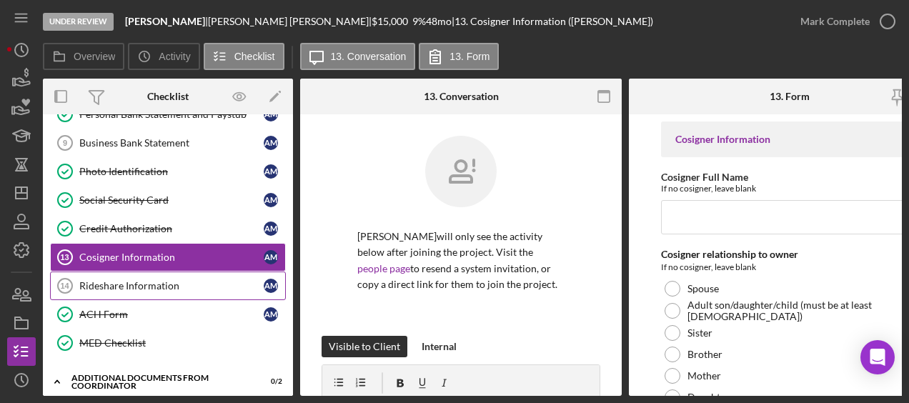
click at [151, 280] on div "Rideshare Information" at bounding box center [171, 285] width 184 height 11
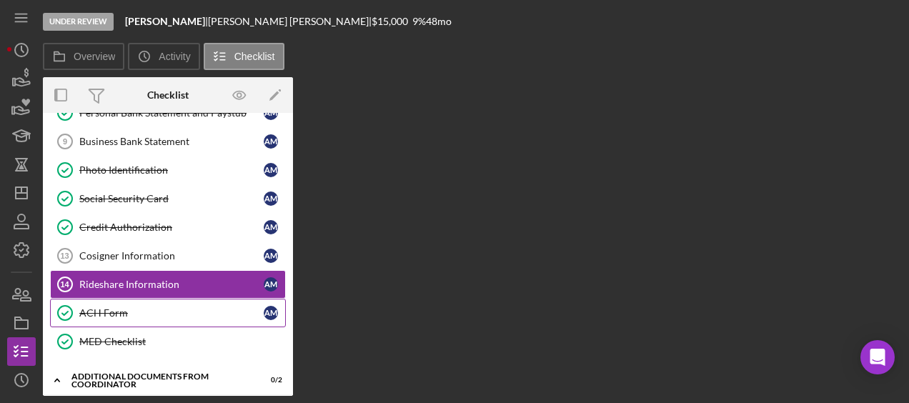
click at [139, 307] on div "ACH Form" at bounding box center [171, 312] width 184 height 11
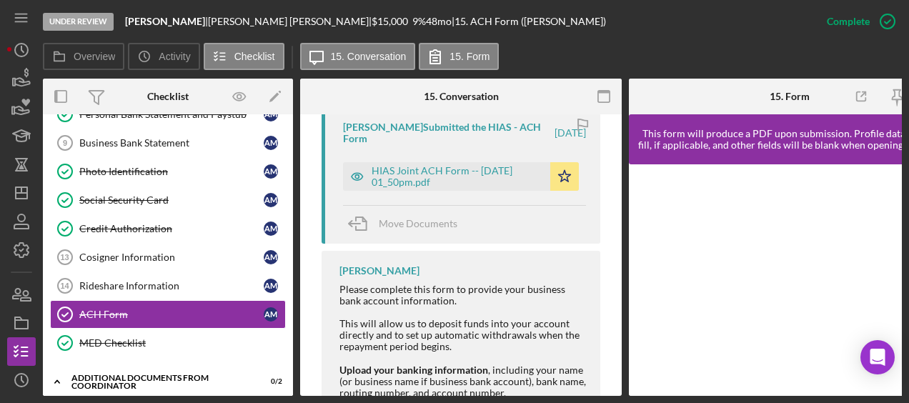
scroll to position [537, 0]
click at [454, 171] on div "HIAS Joint ACH Form -- 2025-08-13 01_50pm.pdf" at bounding box center [456, 177] width 171 height 23
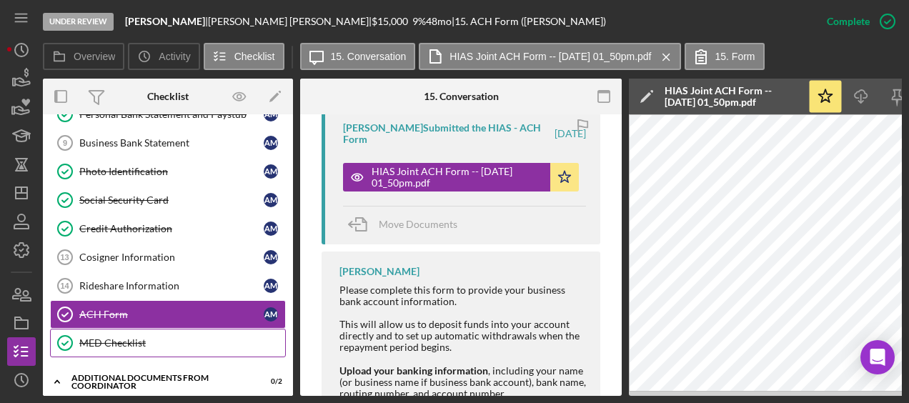
click at [169, 329] on link "MED Checklist MED Checklist" at bounding box center [168, 343] width 236 height 29
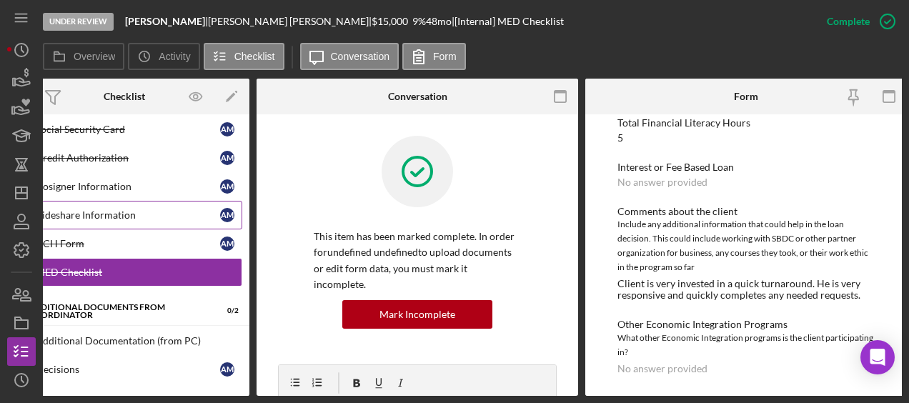
scroll to position [345, 0]
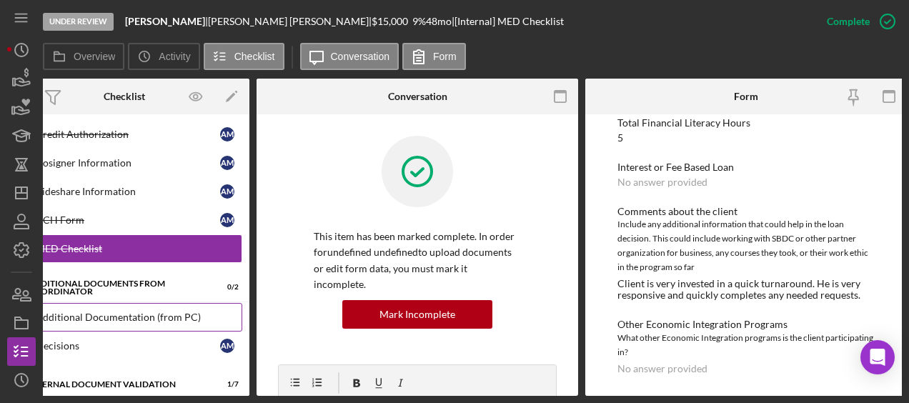
click at [104, 311] on div "Additional Documentation (from PC)" at bounding box center [139, 316] width 206 height 11
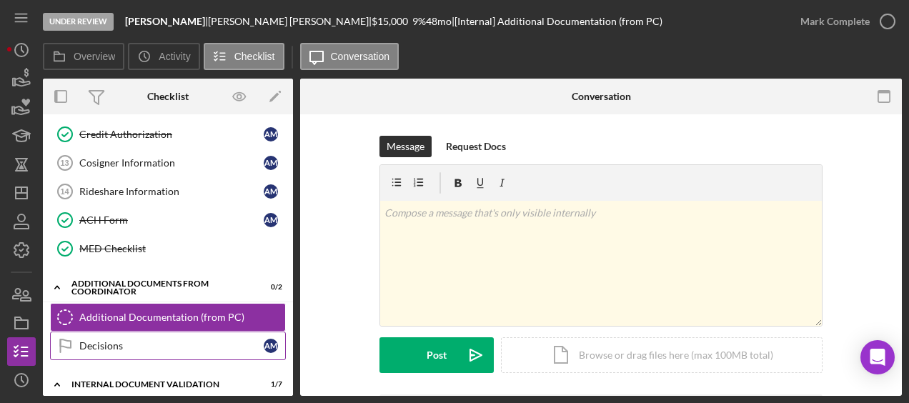
click at [103, 331] on link "Decisions Decisions A M" at bounding box center [168, 345] width 236 height 29
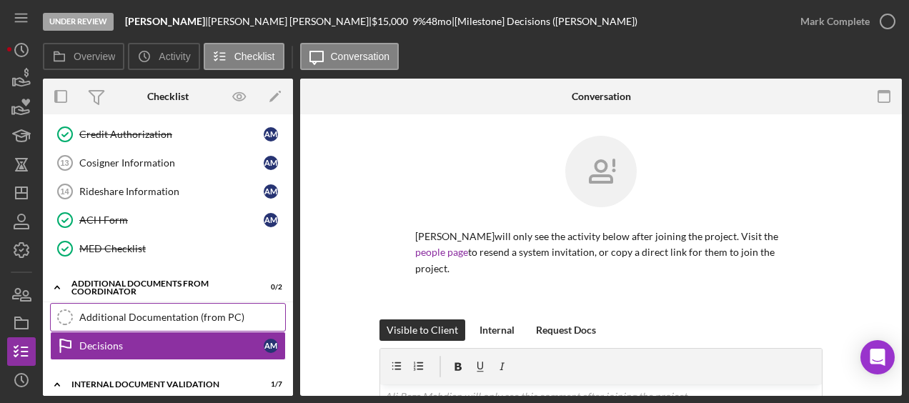
click at [117, 316] on link "Additional Documentation (from PC) Additional Documentation (from PC)" at bounding box center [168, 317] width 236 height 29
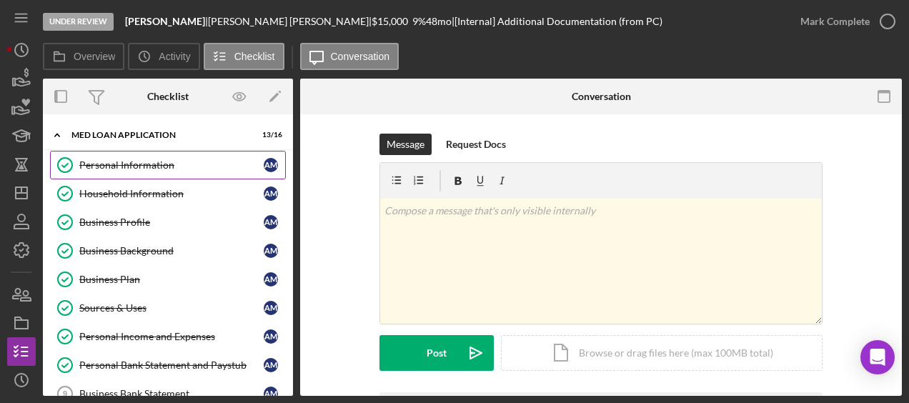
click at [122, 161] on div "Personal Information" at bounding box center [171, 164] width 184 height 11
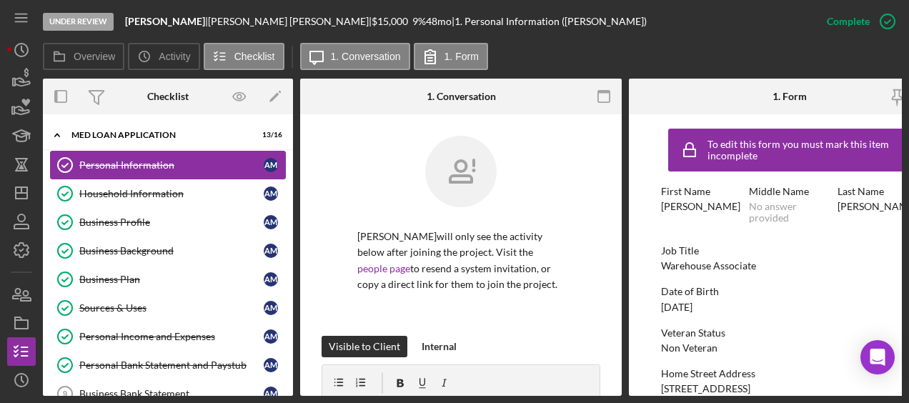
click at [118, 172] on link "Personal Information Personal Information A M" at bounding box center [168, 165] width 236 height 29
click at [115, 184] on link "Household Information Household Information A M" at bounding box center [168, 193] width 236 height 29
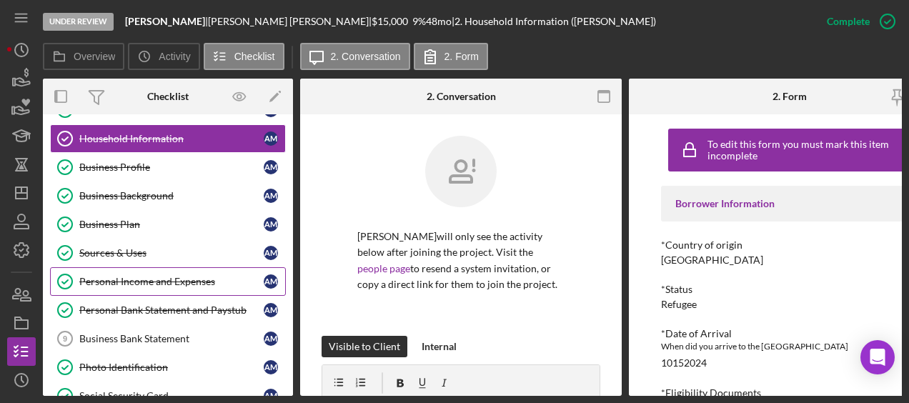
scroll to position [57, 0]
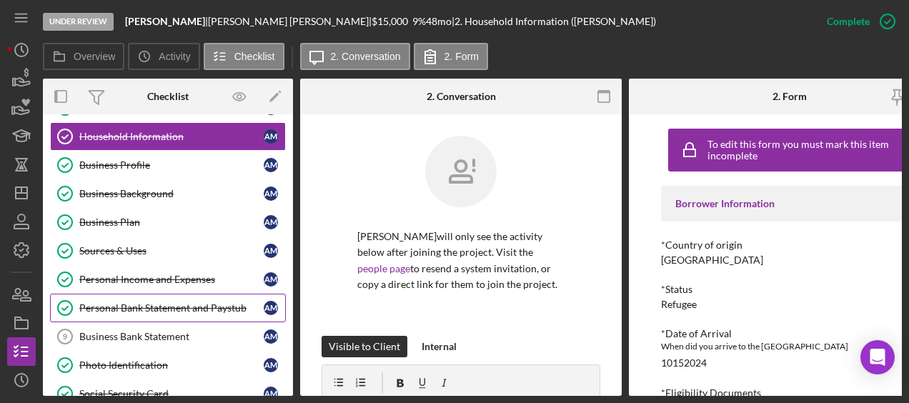
click at [158, 295] on link "Personal Bank Statement and Paystub Personal Bank Statement and Paystub A M" at bounding box center [168, 308] width 236 height 29
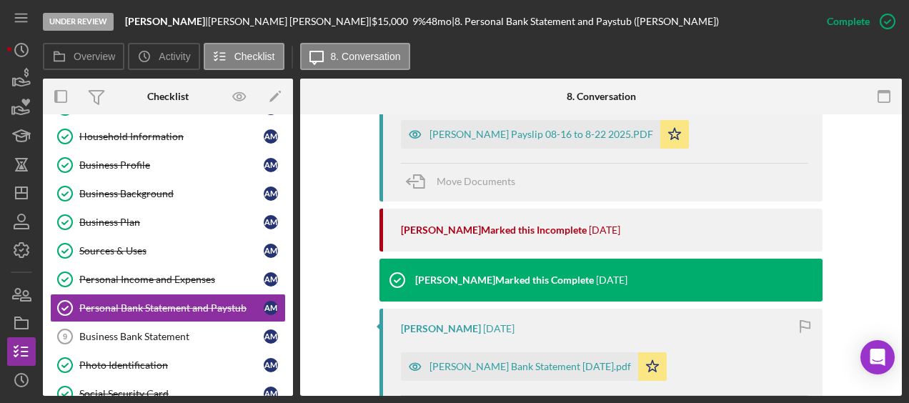
scroll to position [551, 0]
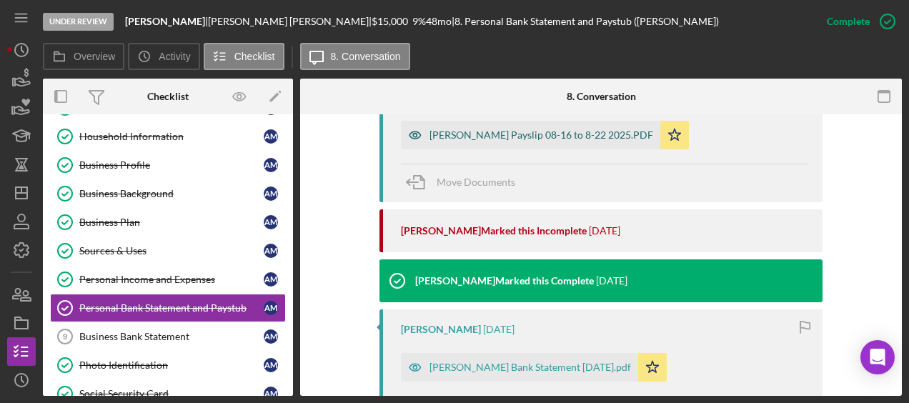
click at [514, 128] on div "Mahdian Payslip 08-16 to 8-22 2025.PDF" at bounding box center [530, 135] width 259 height 29
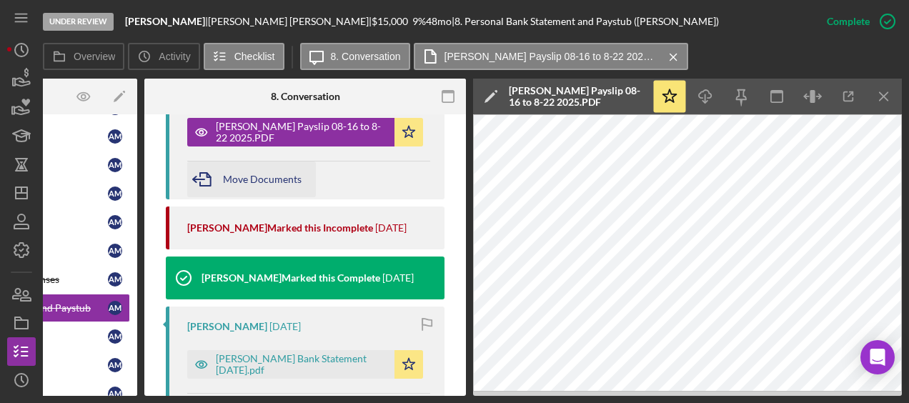
scroll to position [546, 0]
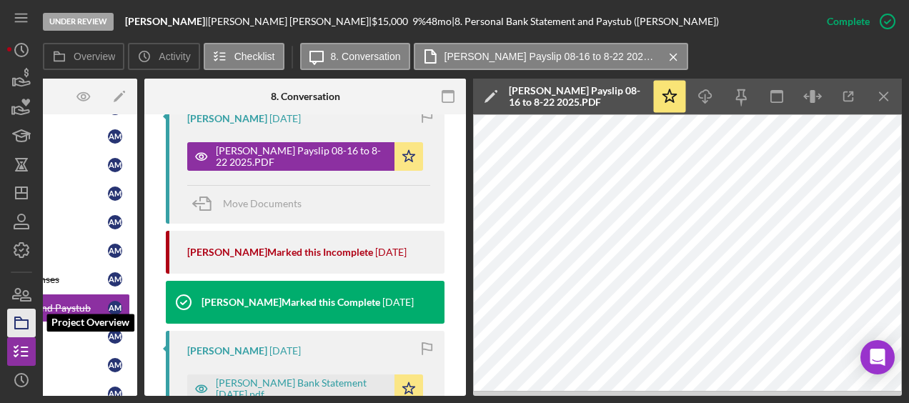
click at [30, 309] on icon "button" at bounding box center [22, 323] width 36 height 36
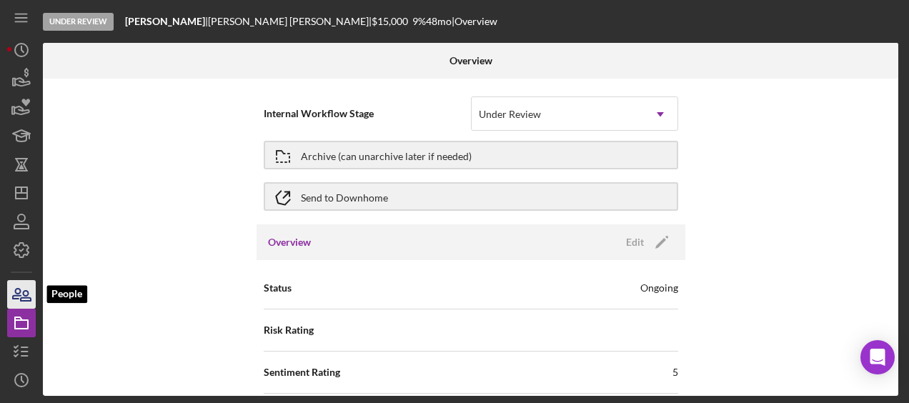
click at [28, 300] on icon "button" at bounding box center [26, 296] width 10 height 10
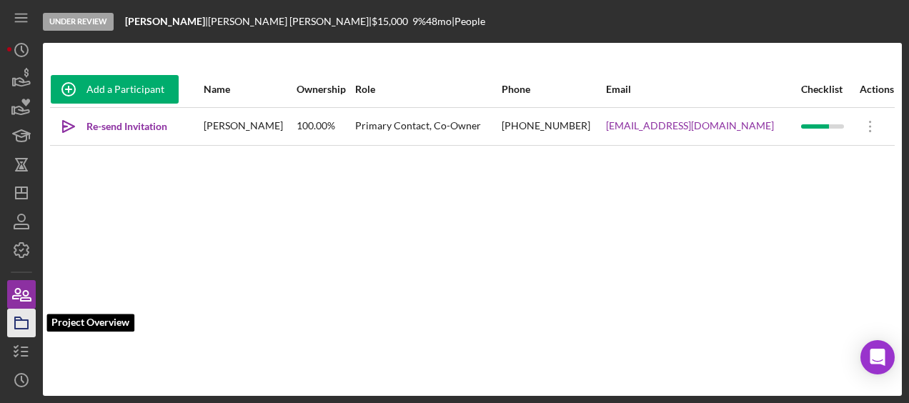
click at [19, 323] on icon "button" at bounding box center [22, 323] width 36 height 36
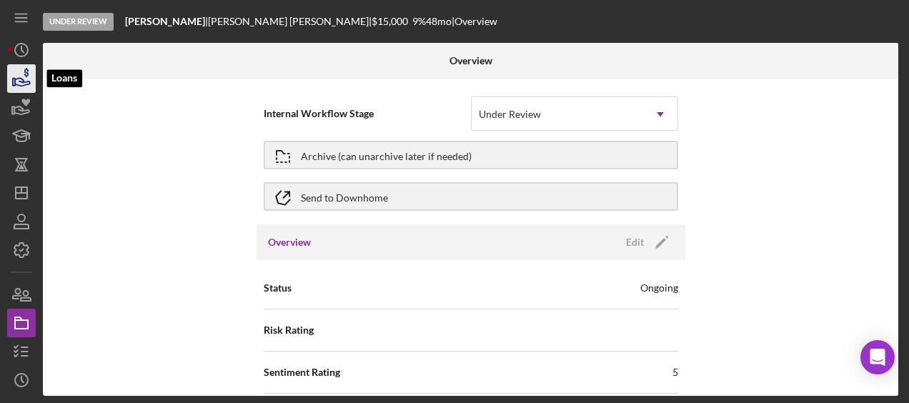
click at [33, 81] on icon "button" at bounding box center [22, 79] width 36 height 36
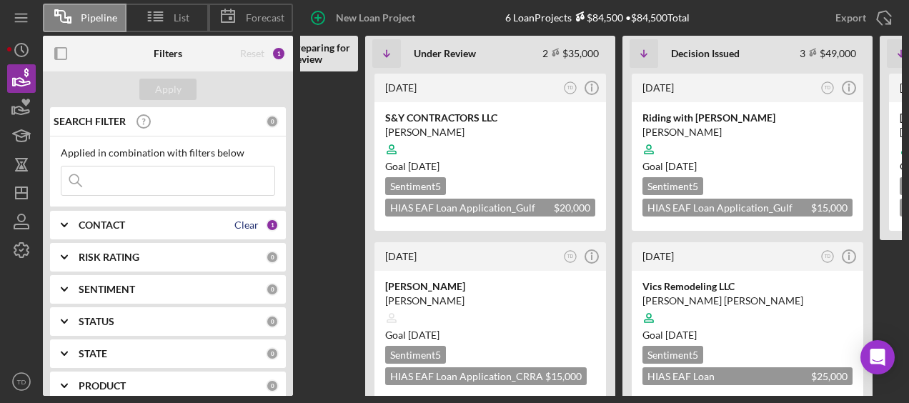
click at [234, 227] on div "Clear" at bounding box center [246, 224] width 24 height 11
click at [169, 229] on div "CONTACT" at bounding box center [172, 224] width 187 height 11
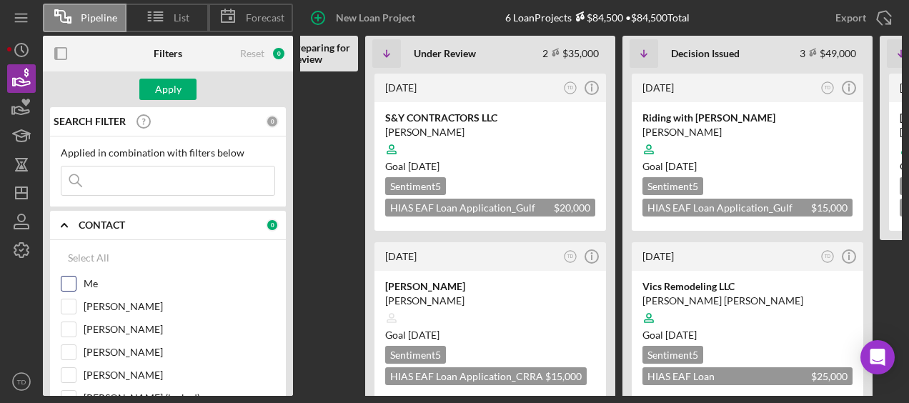
click at [71, 280] on input "Me" at bounding box center [68, 283] width 14 height 14
checkbox input "true"
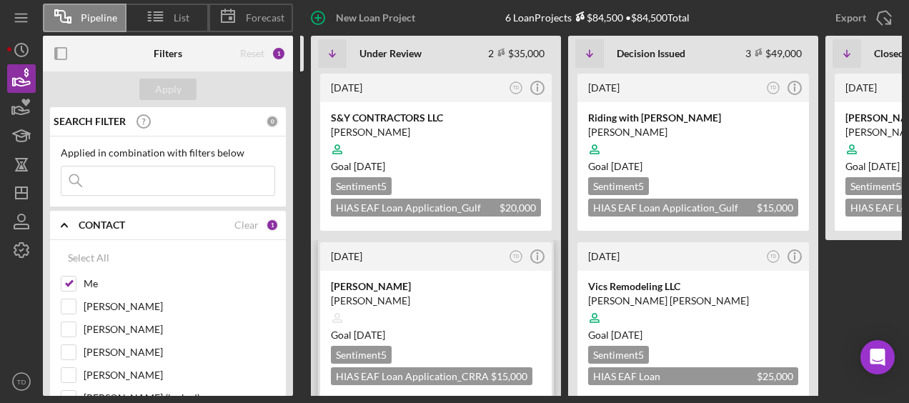
scroll to position [109, 0]
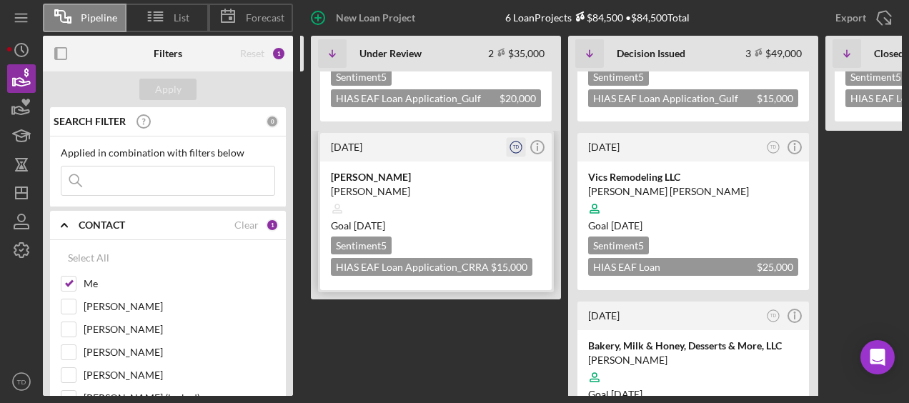
click at [520, 154] on icon "TD" at bounding box center [516, 147] width 19 height 19
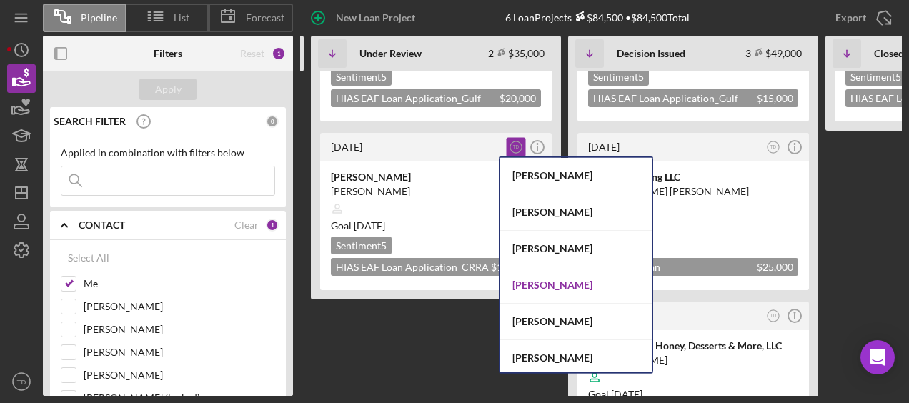
click at [564, 290] on div "Nathaniel Novak" at bounding box center [575, 285] width 151 height 36
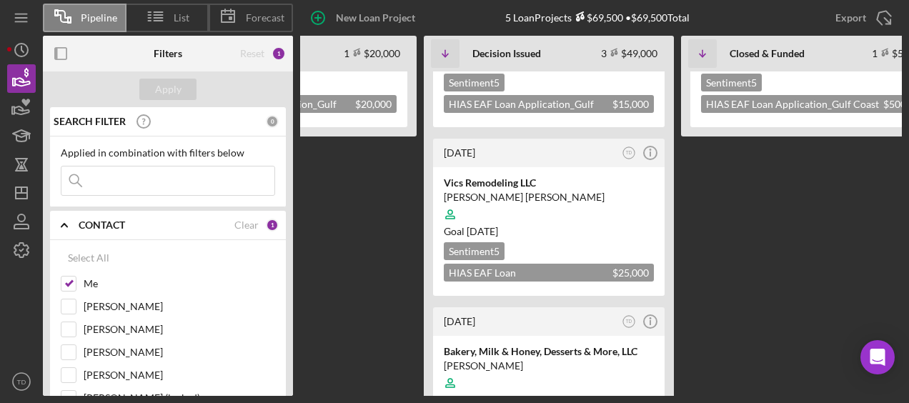
scroll to position [103, 0]
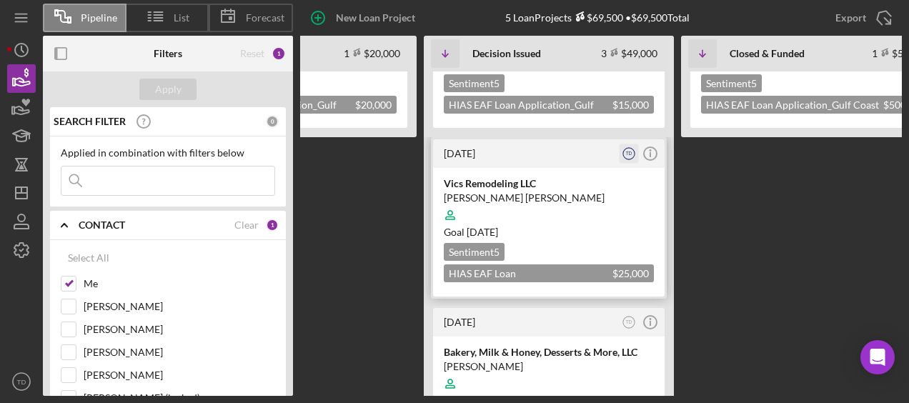
click at [630, 157] on icon "TD" at bounding box center [628, 153] width 19 height 19
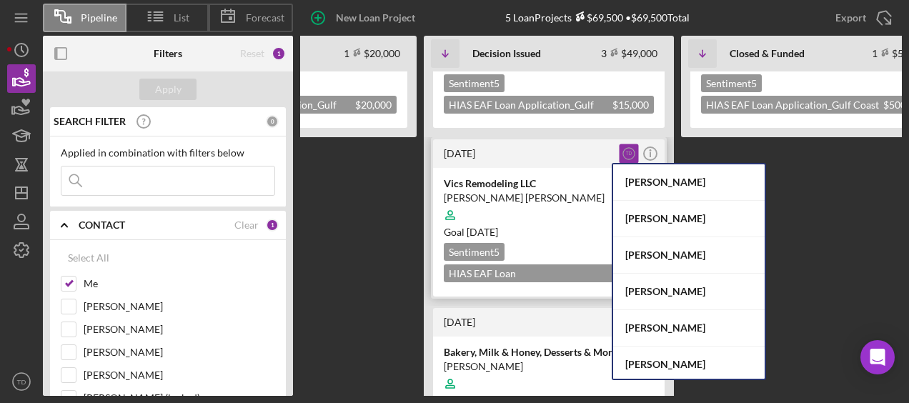
click at [577, 154] on div "3 weeks ago" at bounding box center [531, 153] width 174 height 11
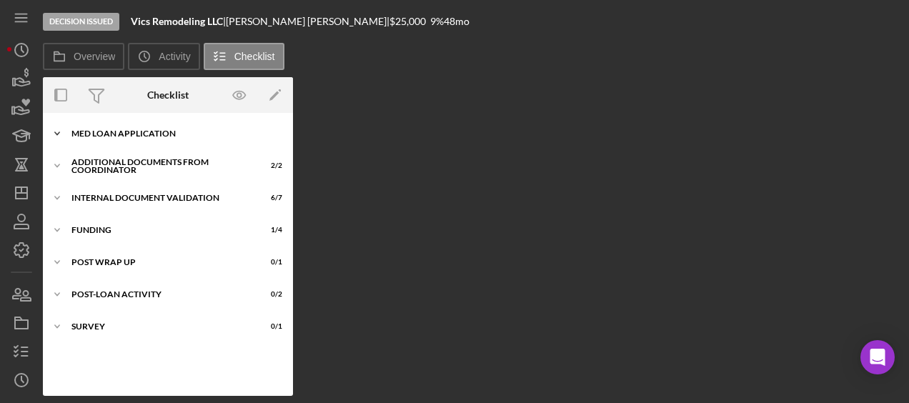
click at [117, 134] on div "MED Loan Application" at bounding box center [173, 133] width 204 height 9
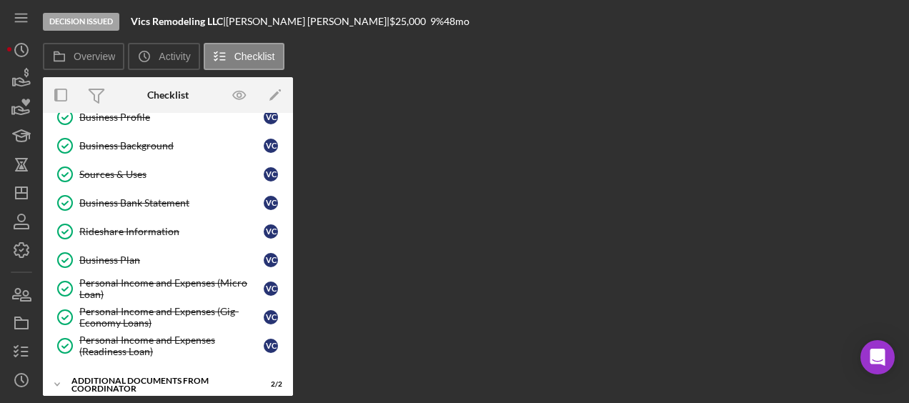
scroll to position [466, 0]
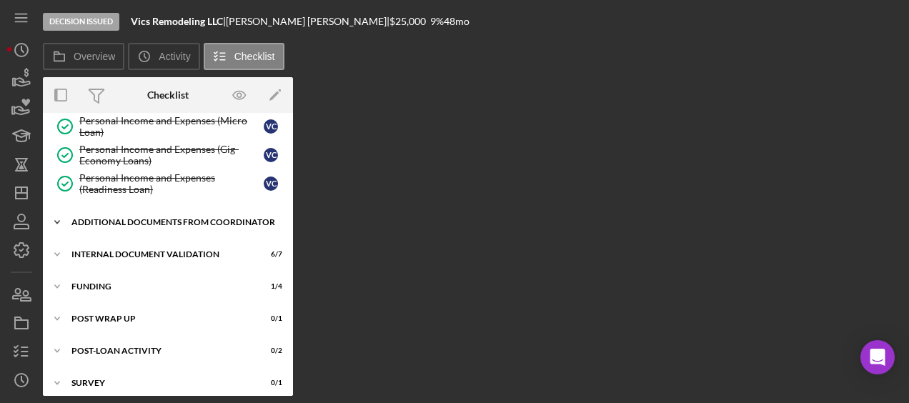
click at [116, 218] on div "Additional Documents from Coordinator" at bounding box center [173, 222] width 204 height 9
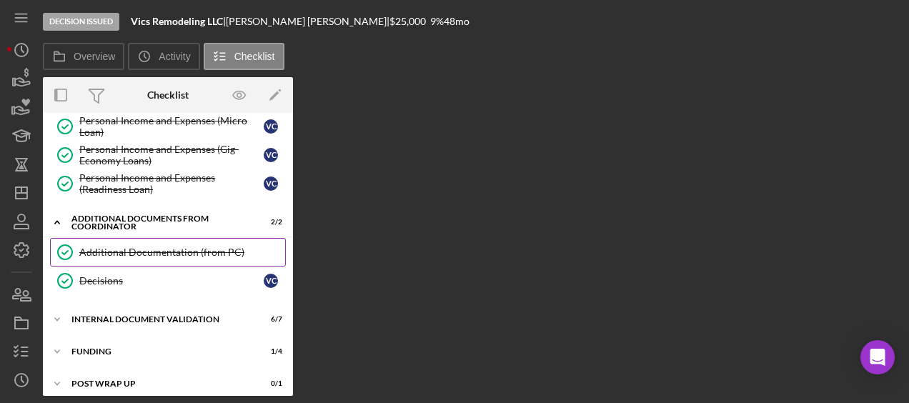
click at [119, 251] on link "Additional Documentation (from PC) Additional Documentation (from PC)" at bounding box center [168, 252] width 236 height 29
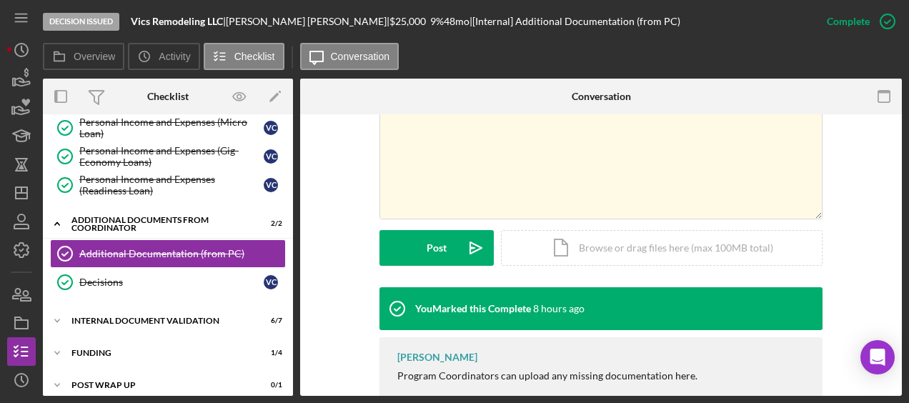
scroll to position [344, 0]
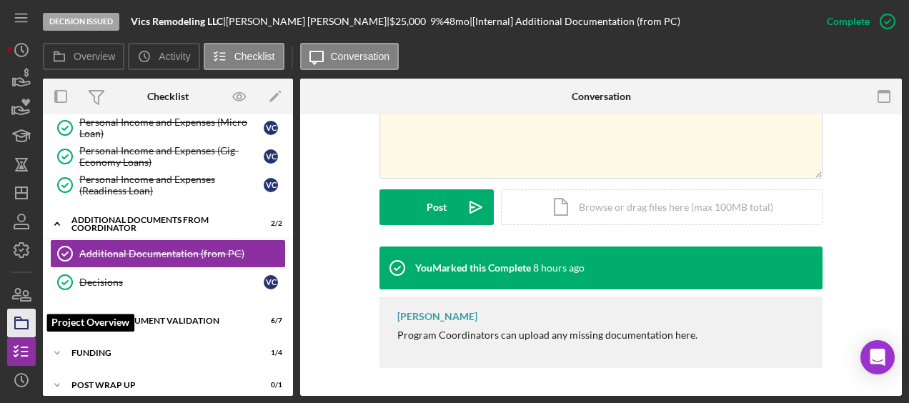
click at [21, 328] on rect "button" at bounding box center [21, 324] width 13 height 9
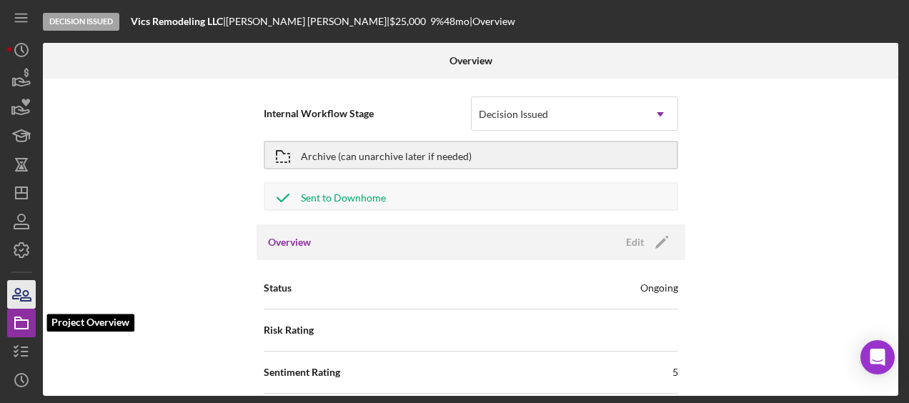
click at [21, 307] on icon "button" at bounding box center [22, 294] width 36 height 36
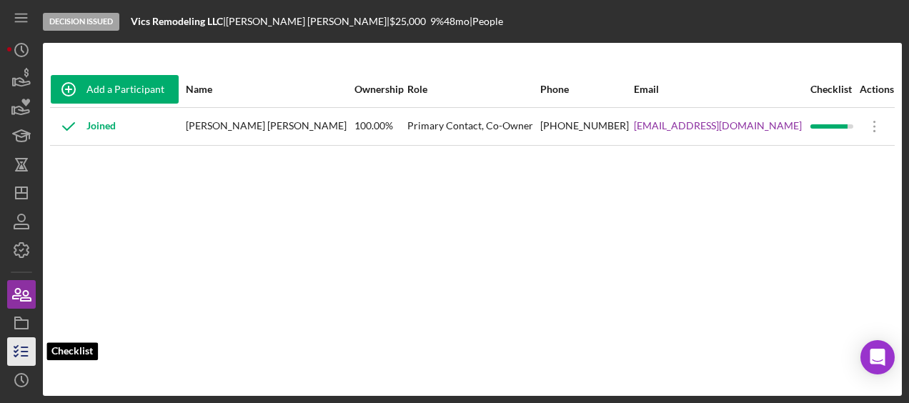
click at [21, 346] on icon "button" at bounding box center [22, 352] width 36 height 36
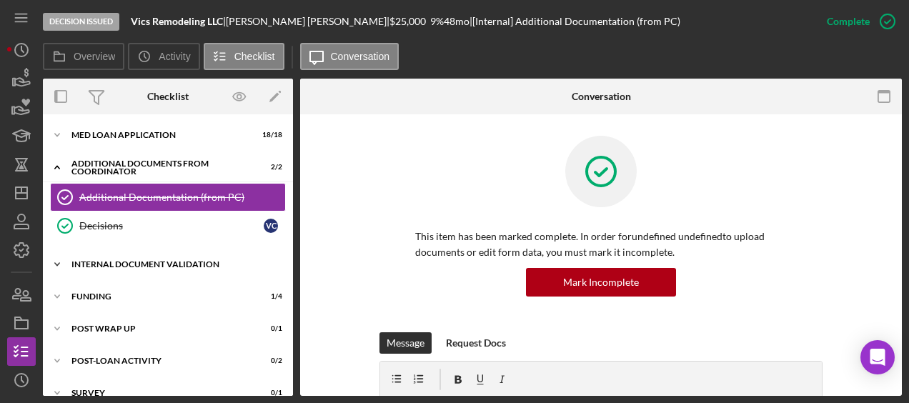
click at [153, 263] on div "Internal Document Validation" at bounding box center [173, 264] width 204 height 9
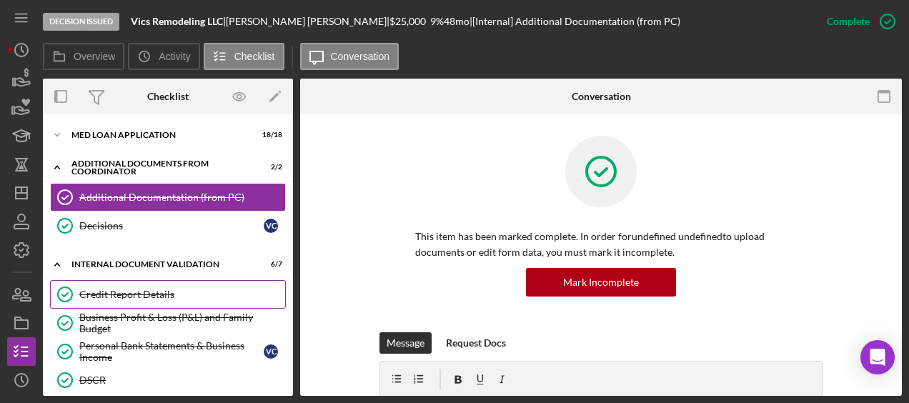
drag, startPoint x: 153, startPoint y: 263, endPoint x: 136, endPoint y: 286, distance: 28.2
click at [136, 286] on div "Icon/Expander Internal Document Validation 6 / 7 Credit Report Details Credit R…" at bounding box center [168, 369] width 250 height 236
click at [133, 309] on link "Business Profit & Loss (P&L) and Family Budget Business Profit & Loss (P&L) and…" at bounding box center [168, 323] width 236 height 29
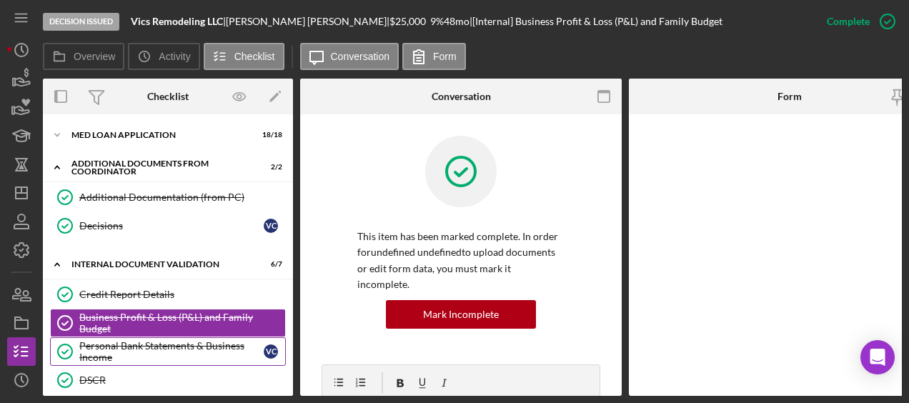
click at [124, 346] on div "Personal Bank Statements & Business Income" at bounding box center [171, 351] width 184 height 23
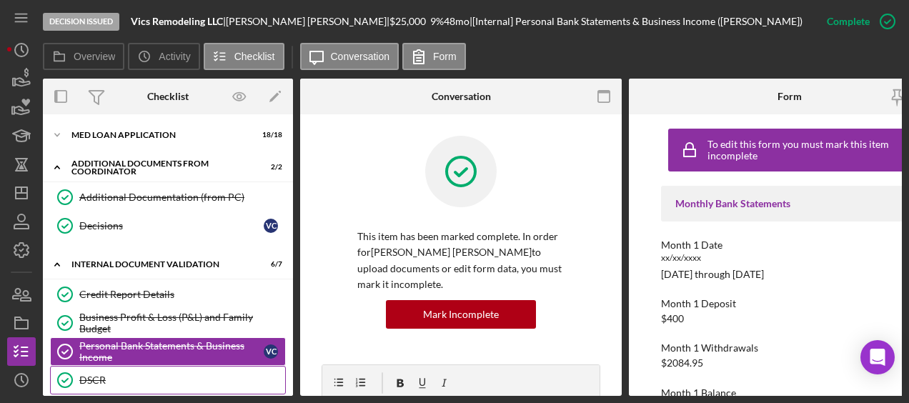
click at [100, 376] on div "DSCR" at bounding box center [182, 379] width 206 height 11
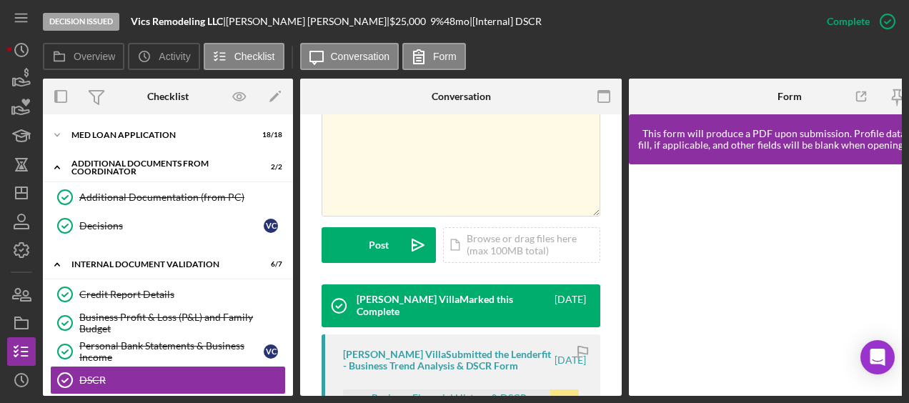
scroll to position [313, 0]
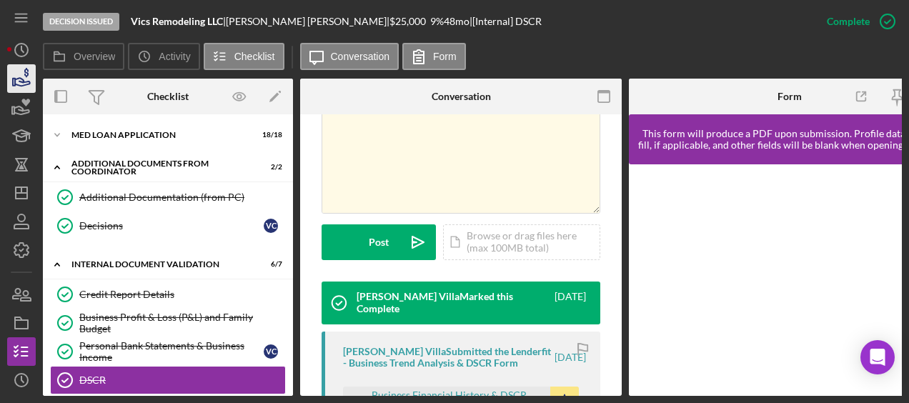
click at [13, 66] on icon "button" at bounding box center [22, 79] width 36 height 36
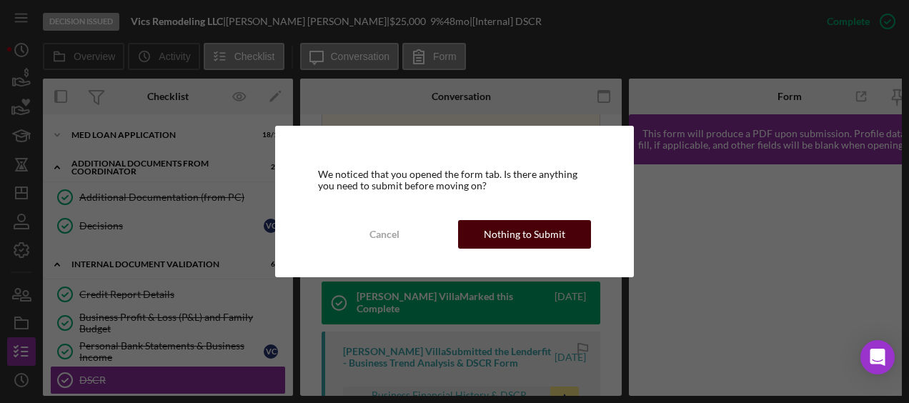
click at [485, 231] on div "Nothing to Submit" at bounding box center [524, 234] width 81 height 29
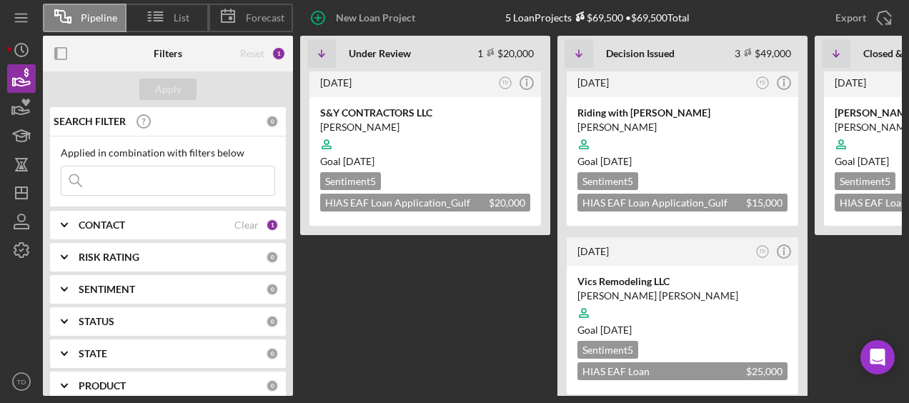
scroll to position [1, 0]
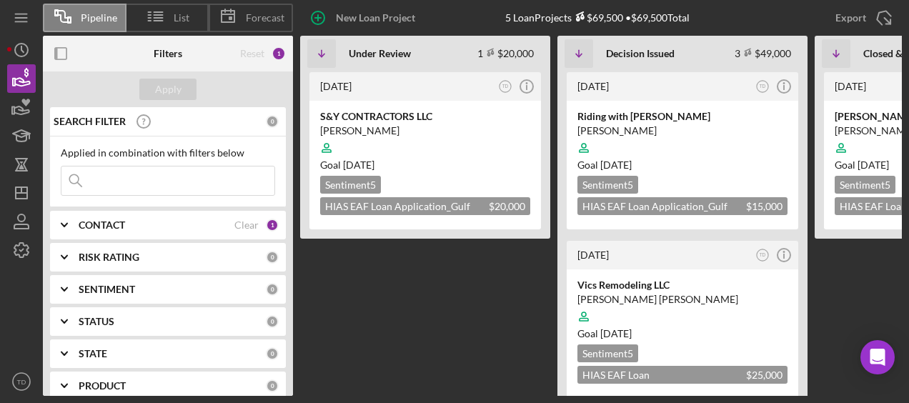
click at [196, 224] on div "CONTACT" at bounding box center [157, 224] width 156 height 11
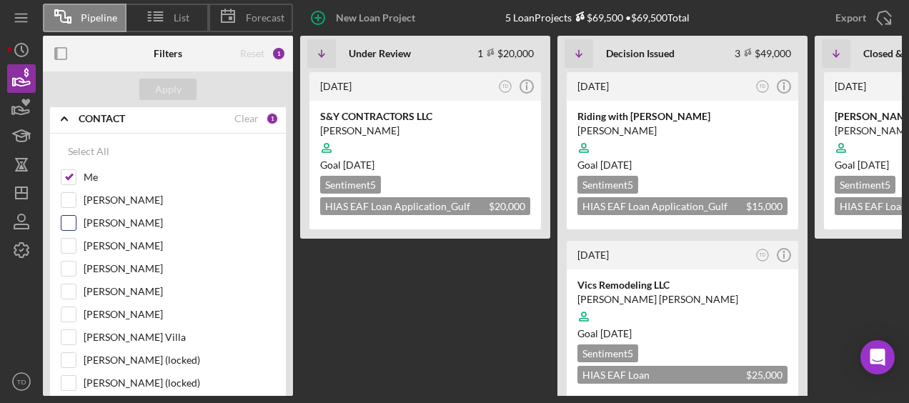
scroll to position [107, 0]
click at [67, 330] on input "Brenda Montecinos Villa" at bounding box center [68, 336] width 14 height 14
checkbox input "true"
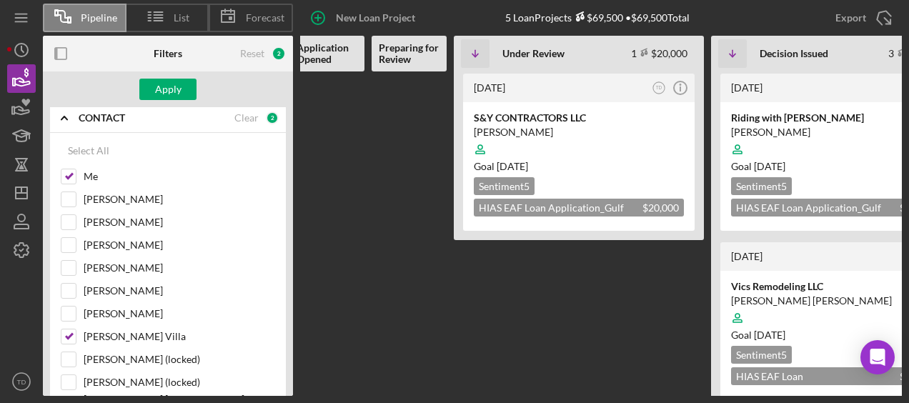
scroll to position [0, 0]
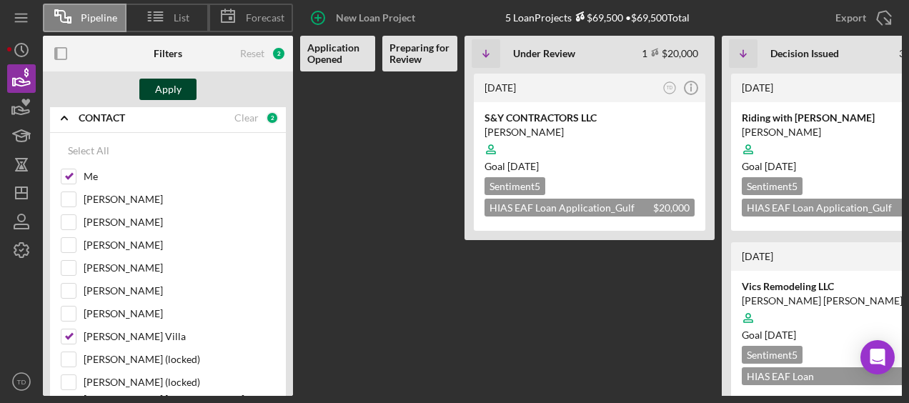
click at [178, 87] on div "Apply" at bounding box center [168, 89] width 26 height 21
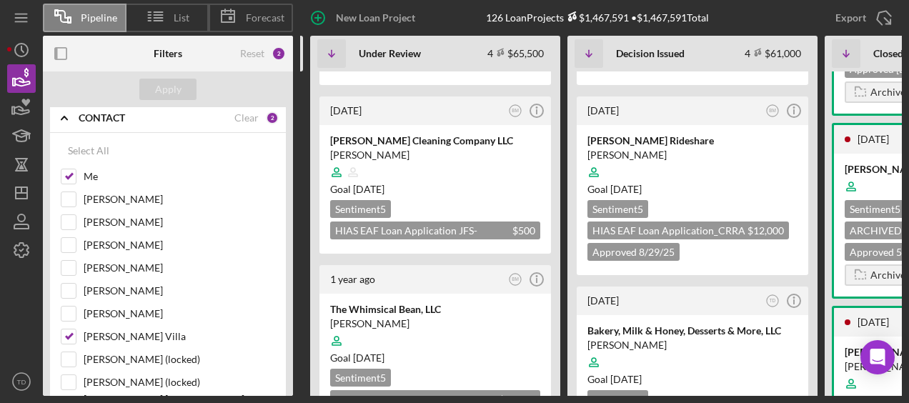
scroll to position [314, 0]
click at [773, 119] on icon "BM" at bounding box center [772, 111] width 19 height 19
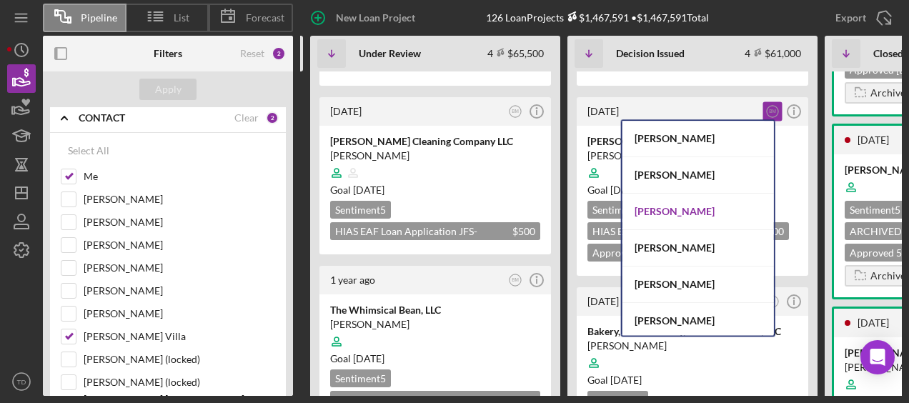
scroll to position [74, 0]
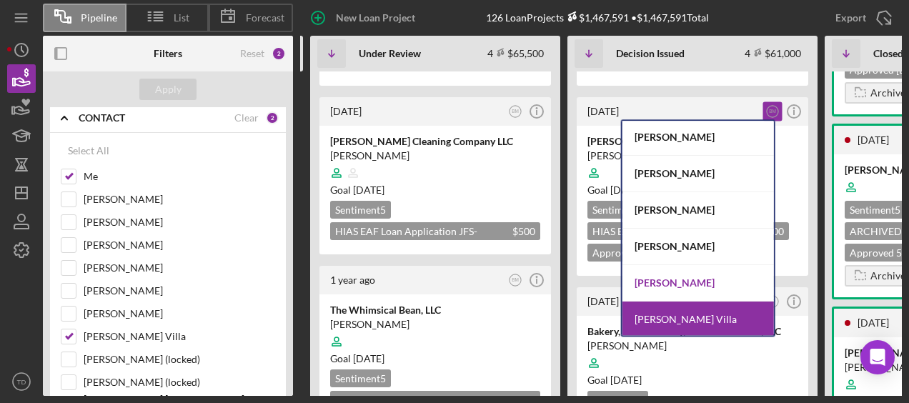
click at [699, 281] on div "[PERSON_NAME]" at bounding box center [697, 283] width 151 height 36
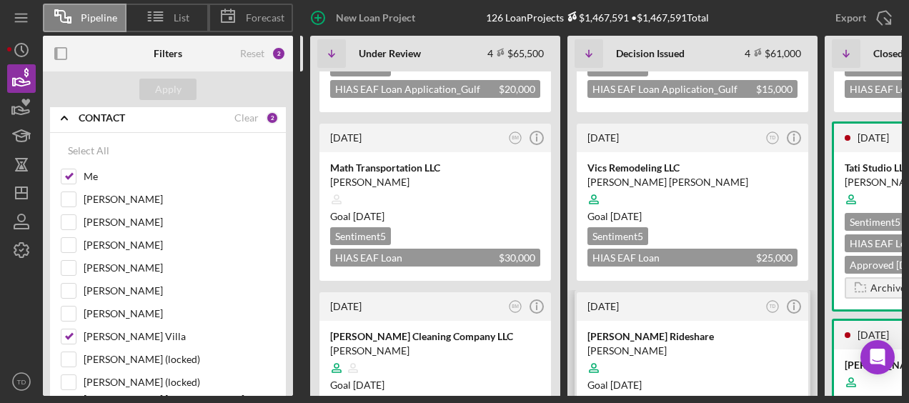
scroll to position [0, 0]
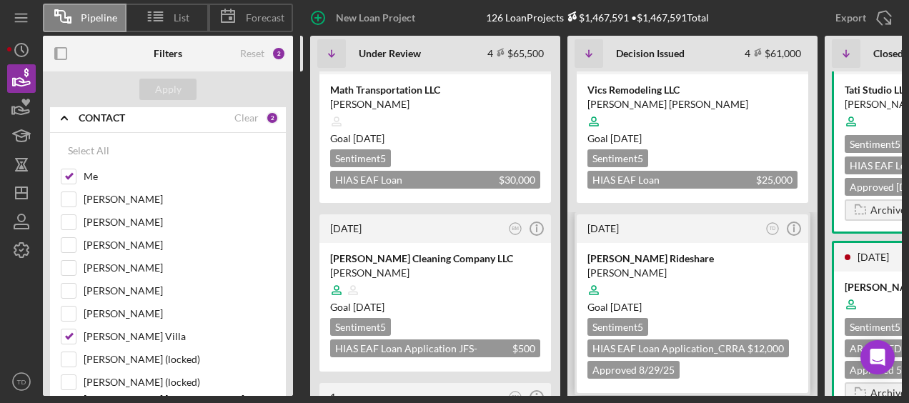
click at [654, 249] on div "Borjas Rideshare Daniel Borjas Guzman Goal 1 month from now Sentiment 5 HIAS EA…" at bounding box center [692, 318] width 231 height 150
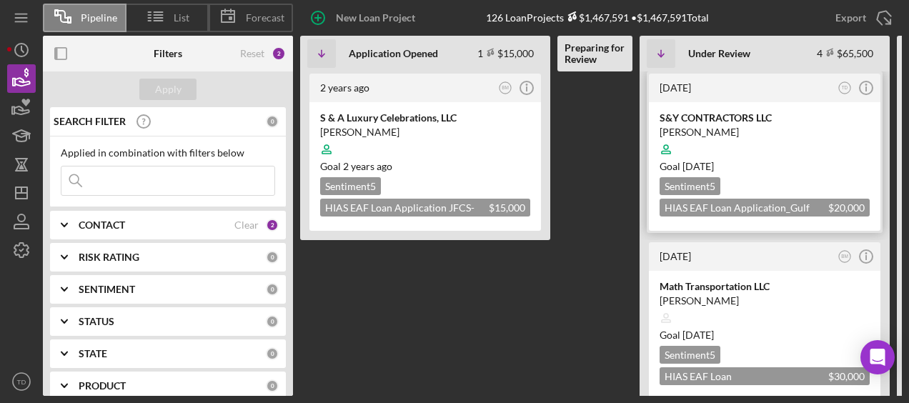
click at [667, 131] on div "[PERSON_NAME]" at bounding box center [764, 132] width 210 height 14
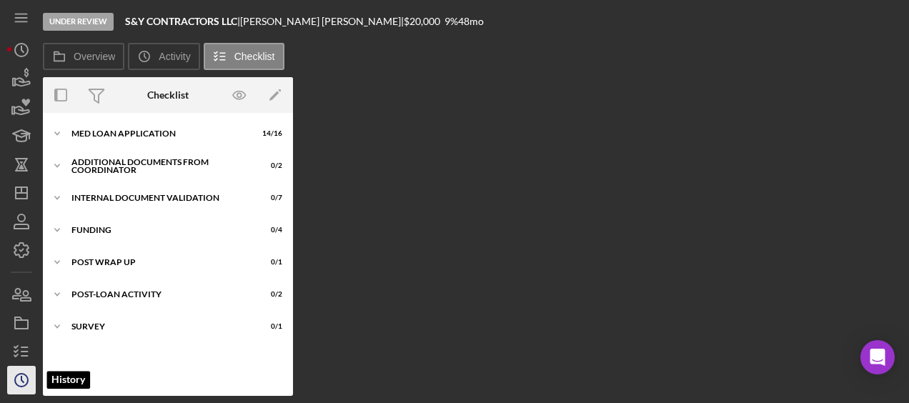
click at [22, 381] on polyline "button" at bounding box center [22, 379] width 2 height 6
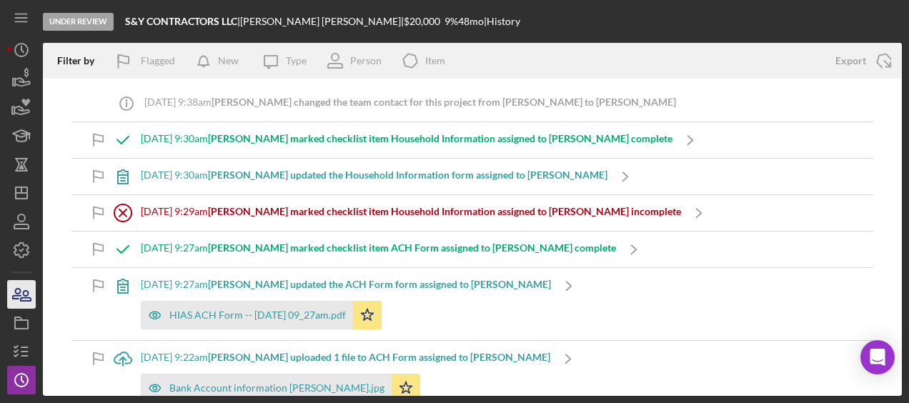
click at [26, 296] on icon "button" at bounding box center [26, 296] width 10 height 10
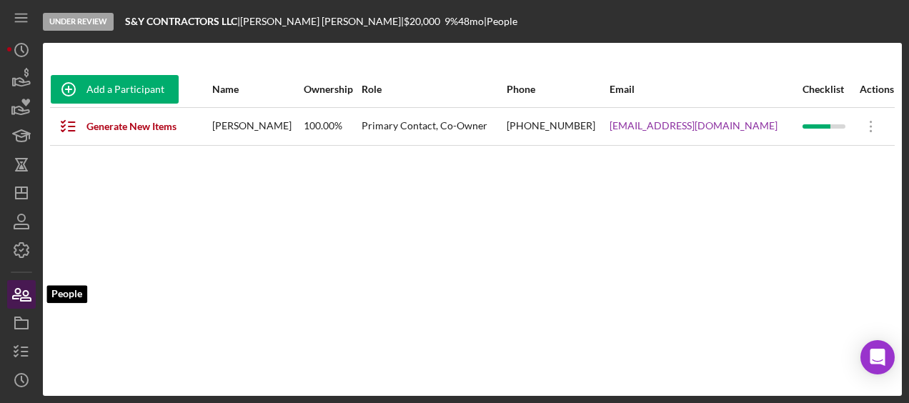
click at [23, 304] on icon "button" at bounding box center [22, 294] width 36 height 36
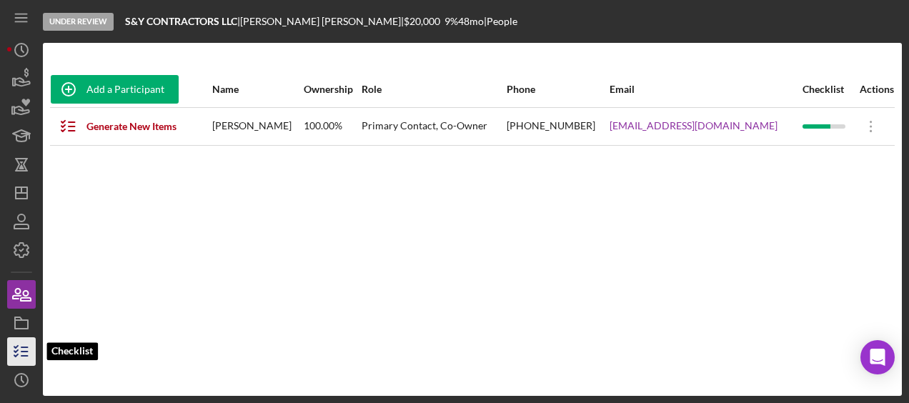
click at [24, 341] on icon "button" at bounding box center [22, 352] width 36 height 36
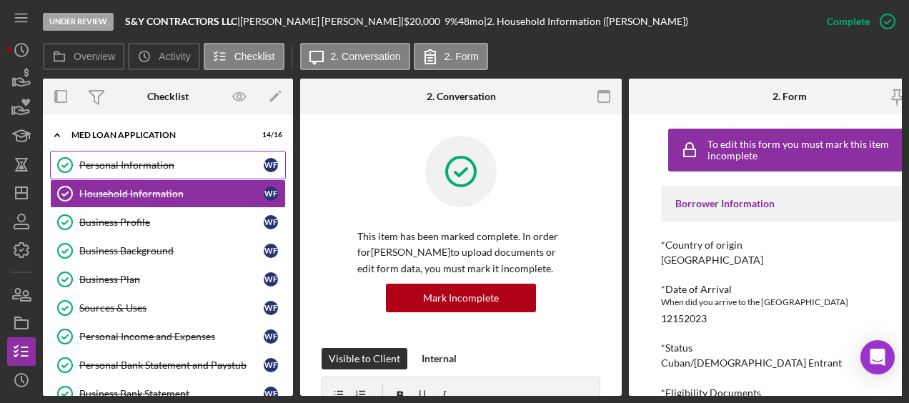
click at [125, 153] on link "Personal Information Personal Information W F" at bounding box center [168, 165] width 236 height 29
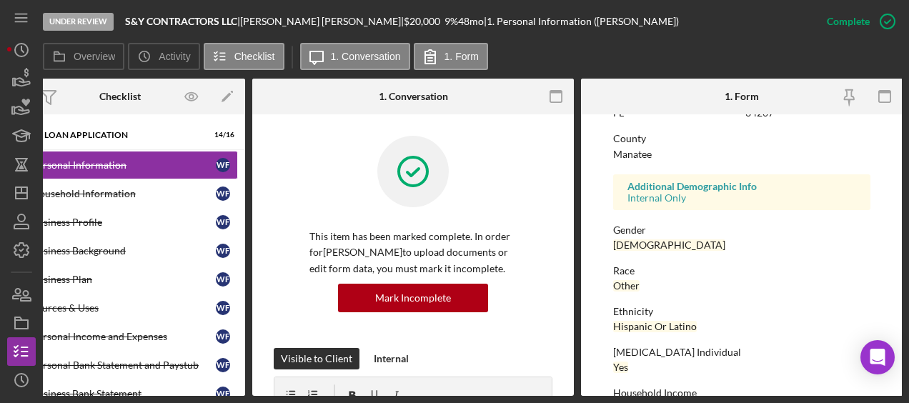
scroll to position [401, 0]
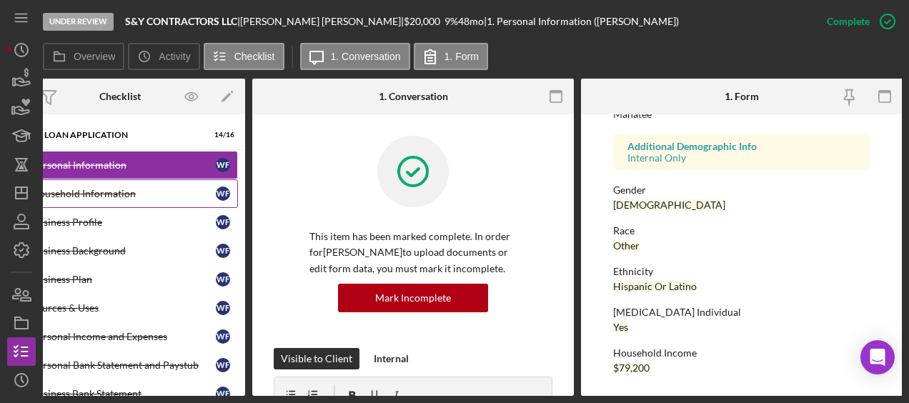
click at [111, 203] on link "Household Information Household Information W F" at bounding box center [120, 193] width 236 height 29
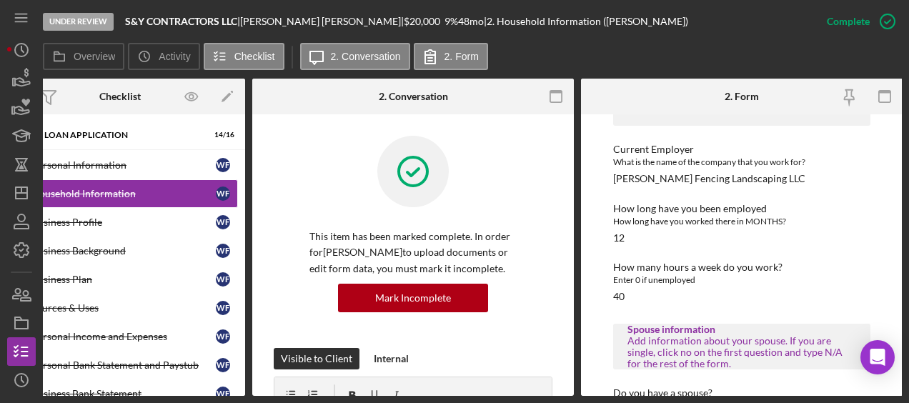
scroll to position [634, 0]
click at [123, 164] on div "Personal Information" at bounding box center [123, 164] width 184 height 11
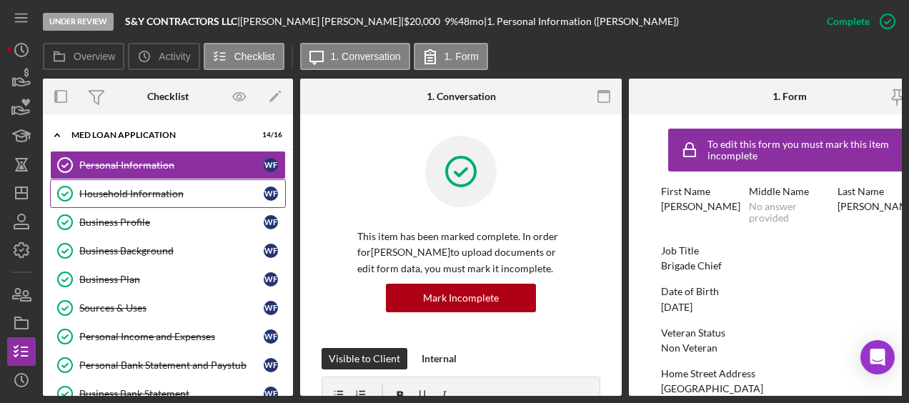
click at [167, 189] on div "Household Information" at bounding box center [171, 193] width 184 height 11
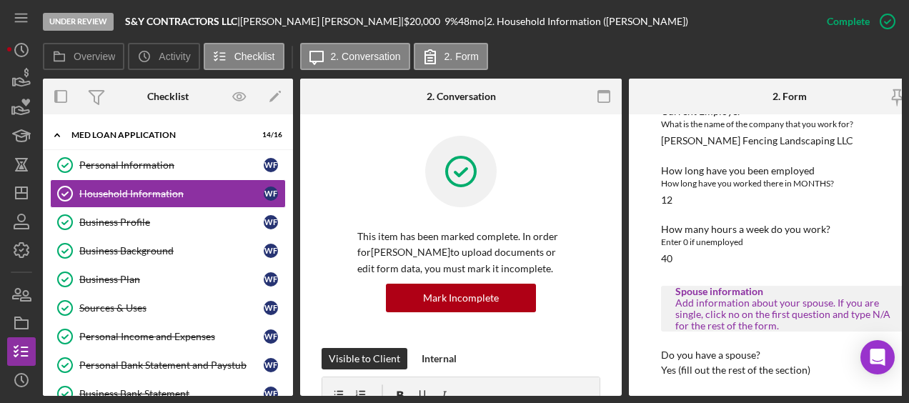
scroll to position [643, 0]
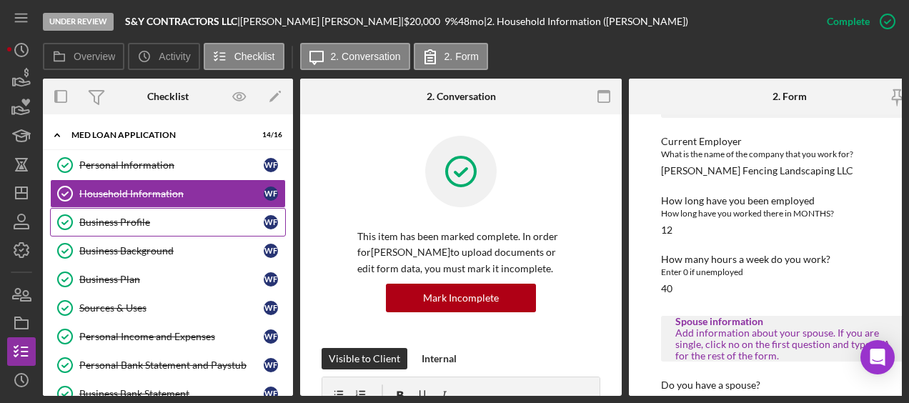
click at [143, 216] on div "Business Profile" at bounding box center [171, 221] width 184 height 11
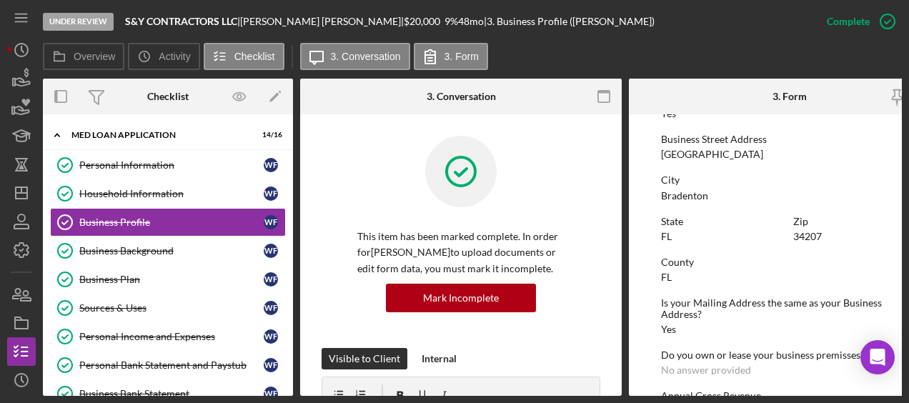
scroll to position [579, 0]
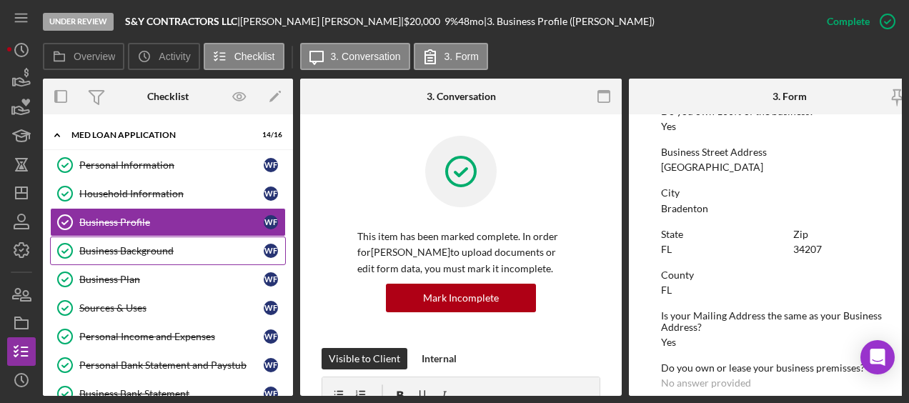
click at [99, 246] on div "Business Background" at bounding box center [171, 250] width 184 height 11
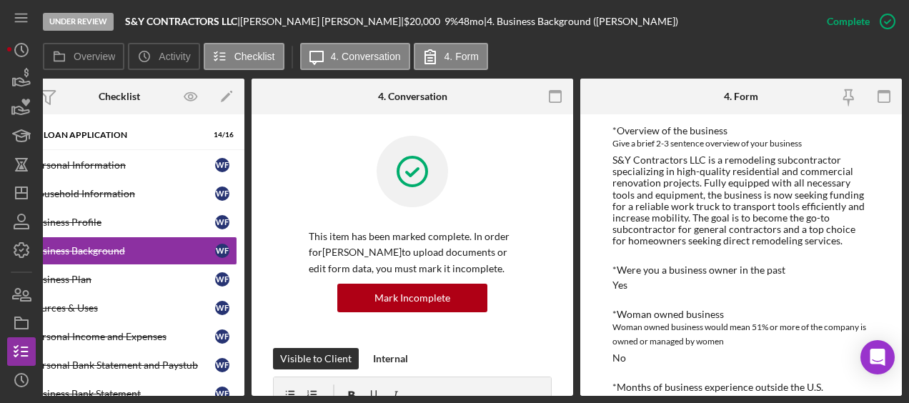
scroll to position [0, 48]
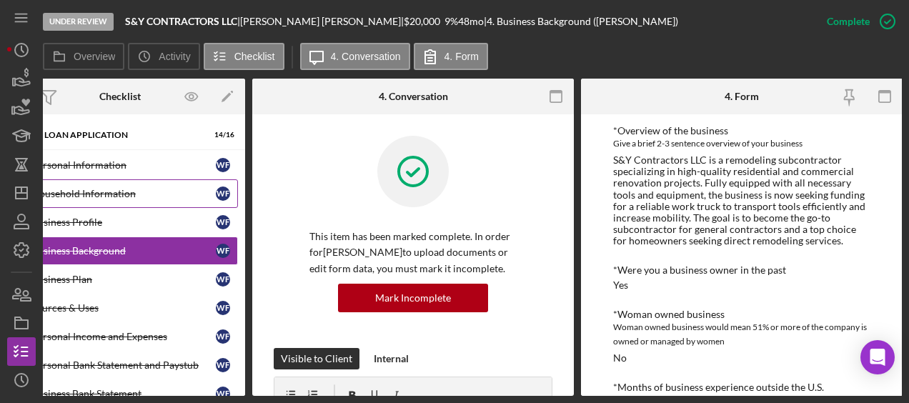
click at [102, 196] on div "Household Information" at bounding box center [123, 193] width 184 height 11
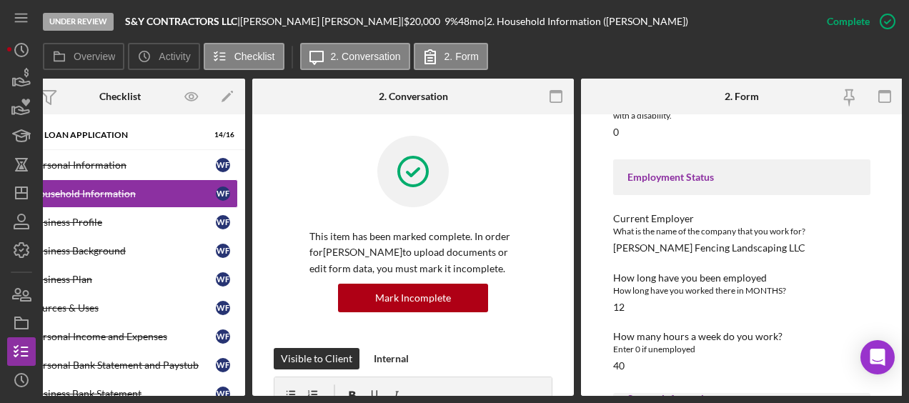
scroll to position [565, 0]
click at [115, 225] on div "Business Profile" at bounding box center [123, 221] width 184 height 11
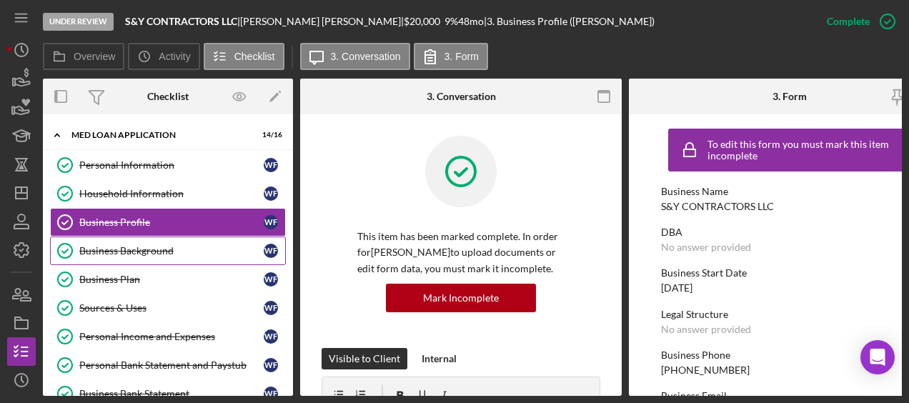
click at [144, 254] on div "Business Background" at bounding box center [171, 250] width 184 height 11
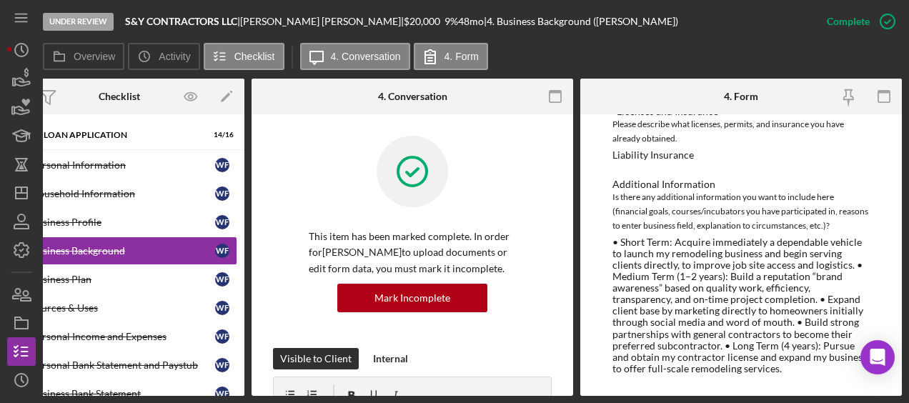
scroll to position [933, 0]
click at [124, 276] on div "Business Plan" at bounding box center [123, 279] width 184 height 11
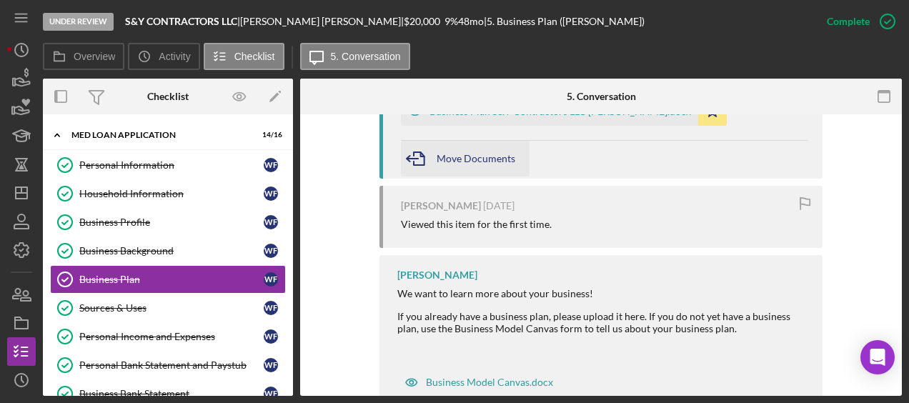
scroll to position [497, 0]
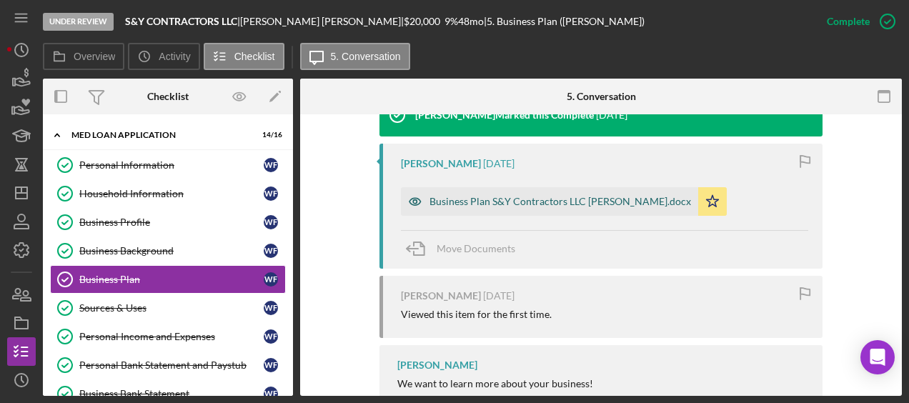
drag, startPoint x: 493, startPoint y: 209, endPoint x: 482, endPoint y: 207, distance: 10.8
click at [482, 207] on div "Business Plan S&Y Contractors LLC Wilfredo Figueredo.docx" at bounding box center [549, 201] width 297 height 29
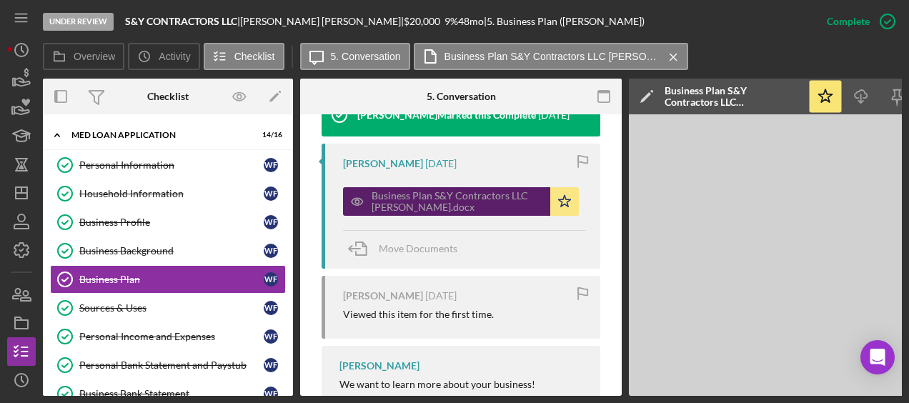
scroll to position [0, 156]
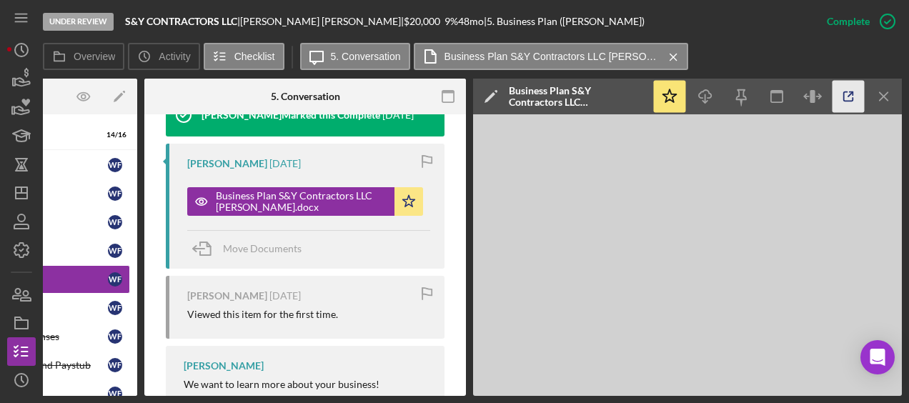
click at [845, 96] on icon "button" at bounding box center [848, 97] width 32 height 32
click at [854, 97] on icon "button" at bounding box center [848, 97] width 32 height 32
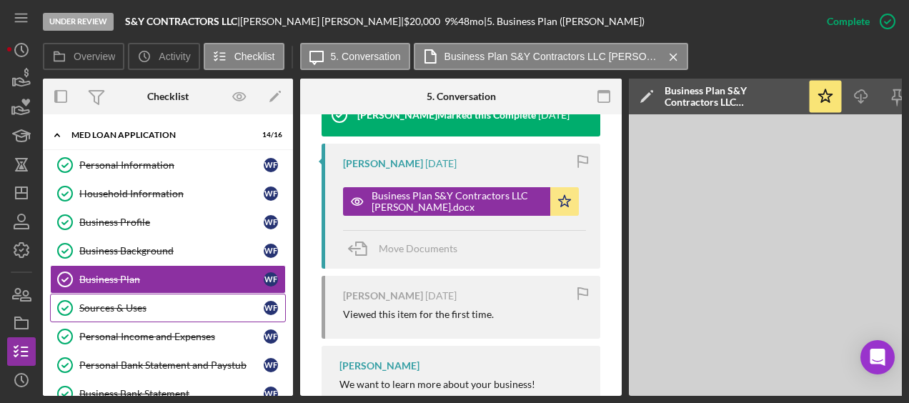
click at [119, 302] on div "Sources & Uses" at bounding box center [171, 307] width 184 height 11
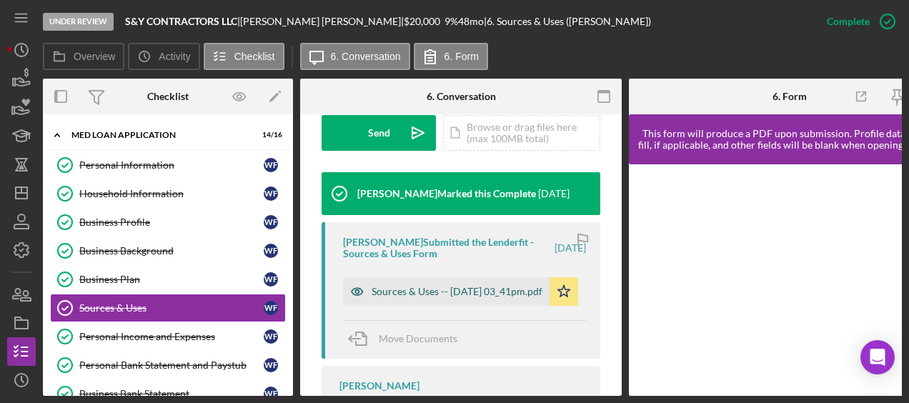
scroll to position [436, 0]
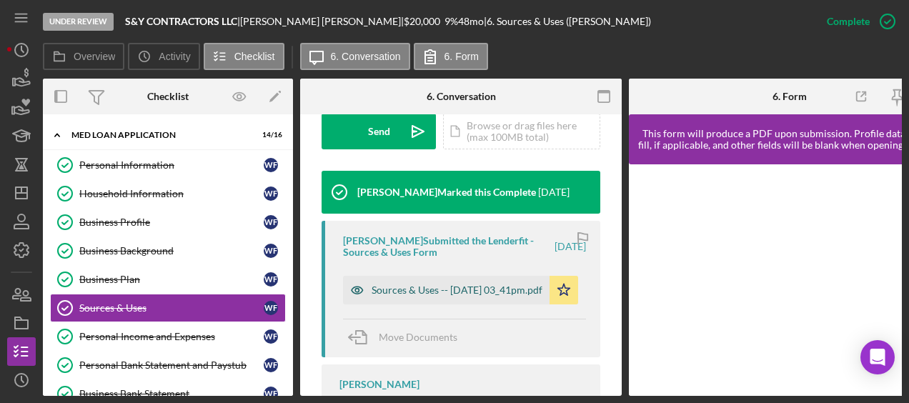
click at [433, 296] on div "Sources & Uses -- 2025-09-04 03_41pm.pdf" at bounding box center [456, 289] width 171 height 11
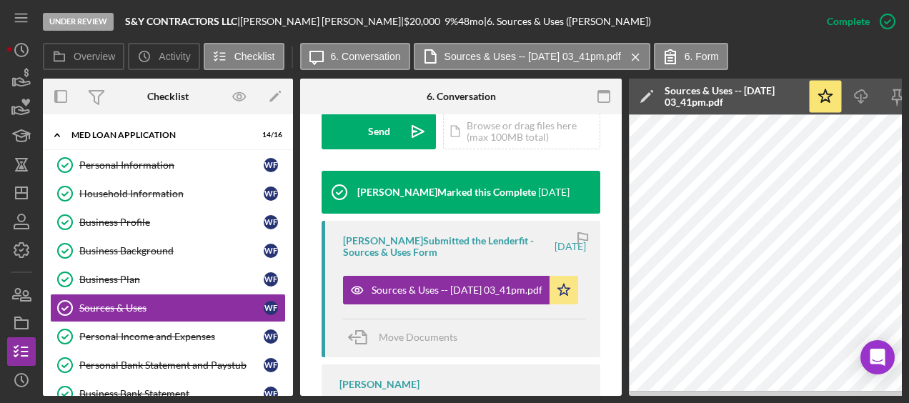
drag, startPoint x: 433, startPoint y: 297, endPoint x: 619, endPoint y: 244, distance: 194.0
click at [619, 244] on div "Sources & Uses Sources & Uses This item has been marked complete. In order for …" at bounding box center [460, 254] width 321 height 281
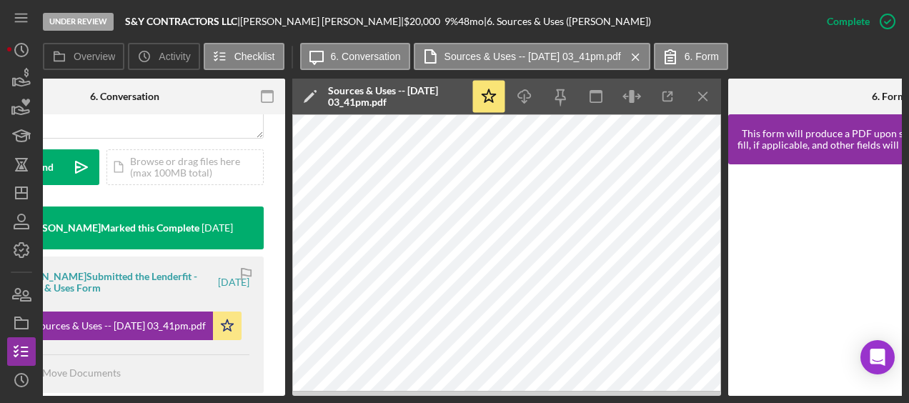
scroll to position [0, 0]
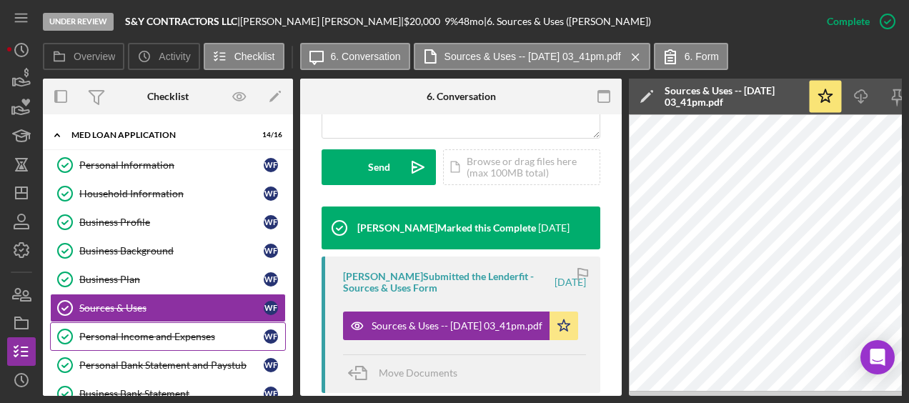
click at [147, 322] on link "Personal Income and Expenses Personal Income and Expenses W F" at bounding box center [168, 336] width 236 height 29
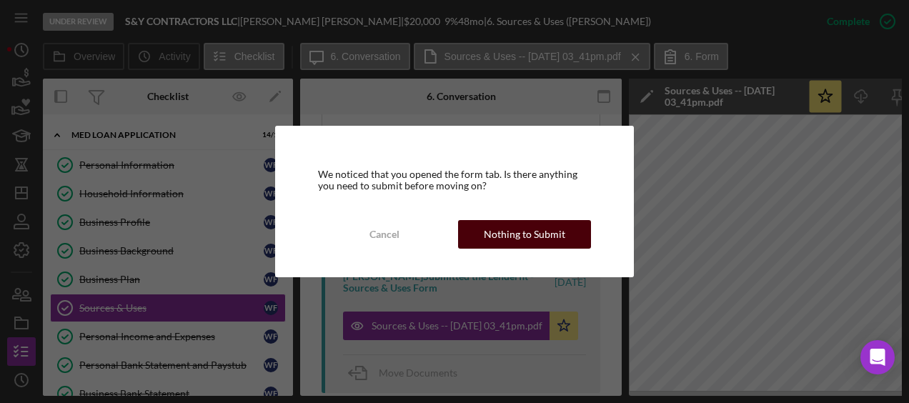
click at [503, 231] on div "Nothing to Submit" at bounding box center [524, 234] width 81 height 29
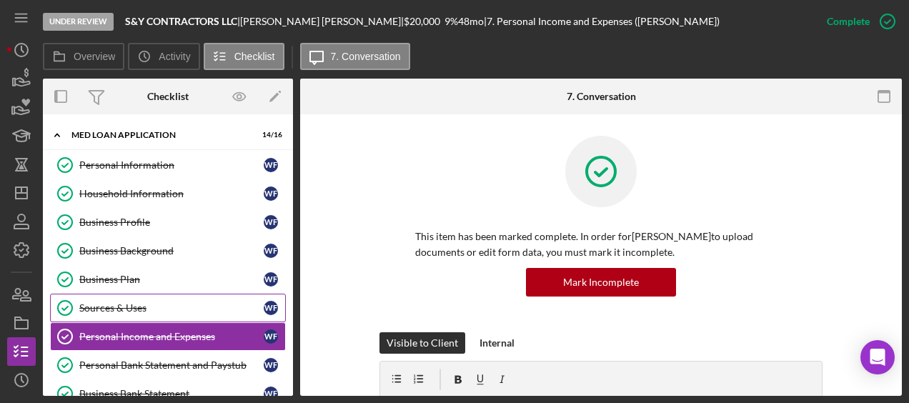
click at [166, 309] on div "Sources & Uses" at bounding box center [171, 307] width 184 height 11
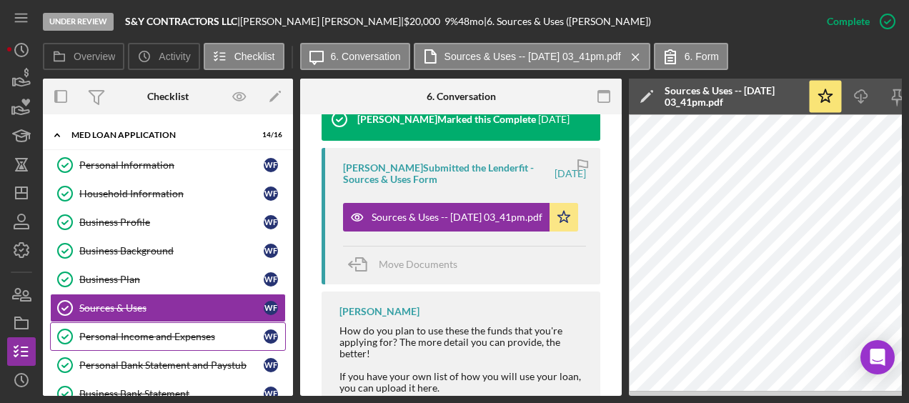
click at [127, 331] on div "Personal Income and Expenses" at bounding box center [171, 336] width 184 height 11
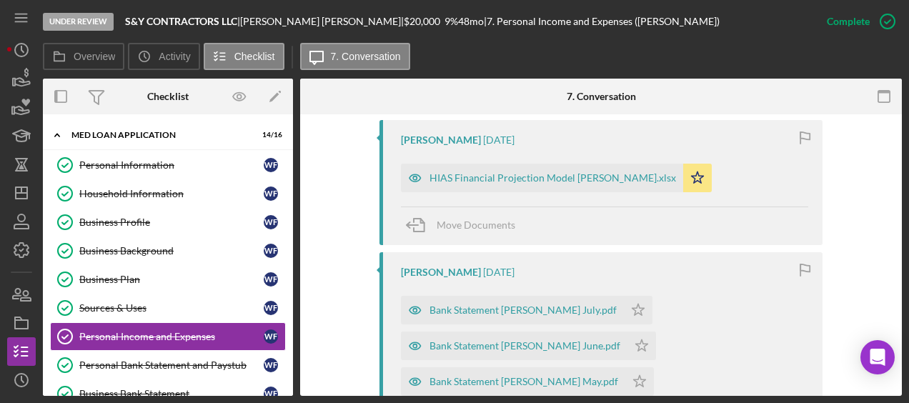
scroll to position [519, 0]
drag, startPoint x: 560, startPoint y: 184, endPoint x: 539, endPoint y: 186, distance: 20.8
click at [539, 186] on div "HIAS Financial Projection Model Wilfredo Figueredo.xlsx" at bounding box center [542, 179] width 282 height 29
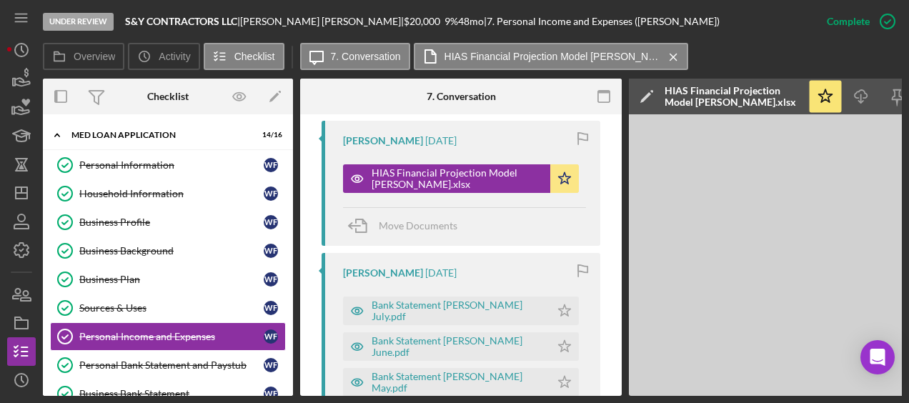
scroll to position [0, 156]
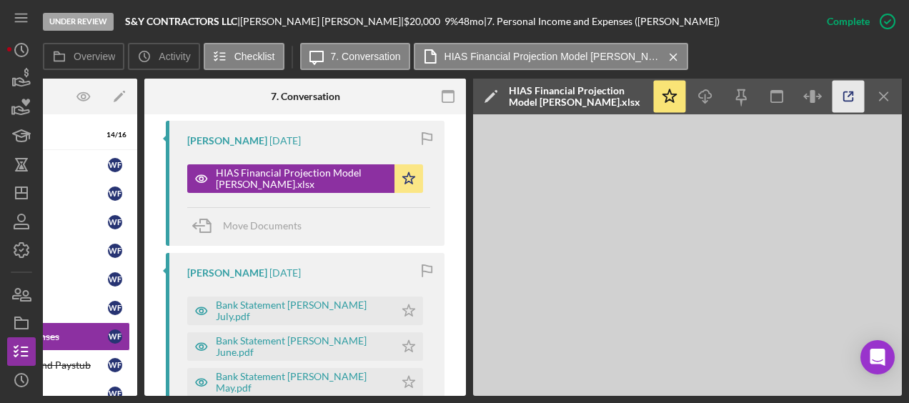
click at [852, 99] on icon "button" at bounding box center [848, 96] width 9 height 9
click at [286, 304] on div "Bank Statement Wilfredo Figueredo July.pdf" at bounding box center [301, 310] width 171 height 23
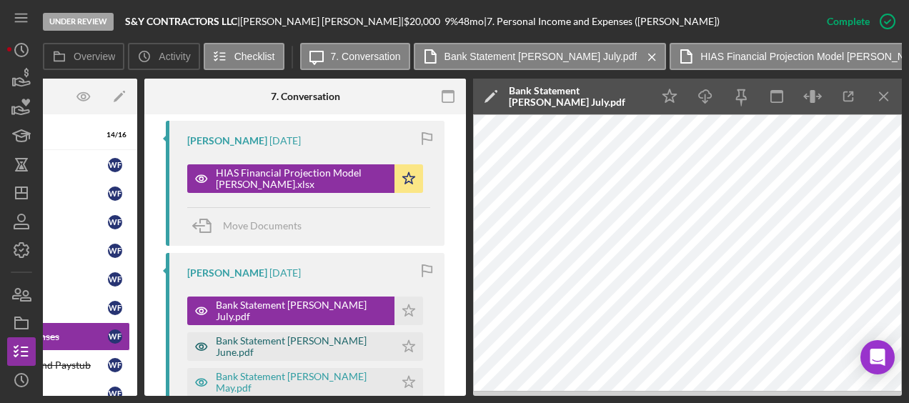
click at [299, 346] on div "Bank Statement Wilfredo Figueredo June.pdf" at bounding box center [301, 346] width 171 height 23
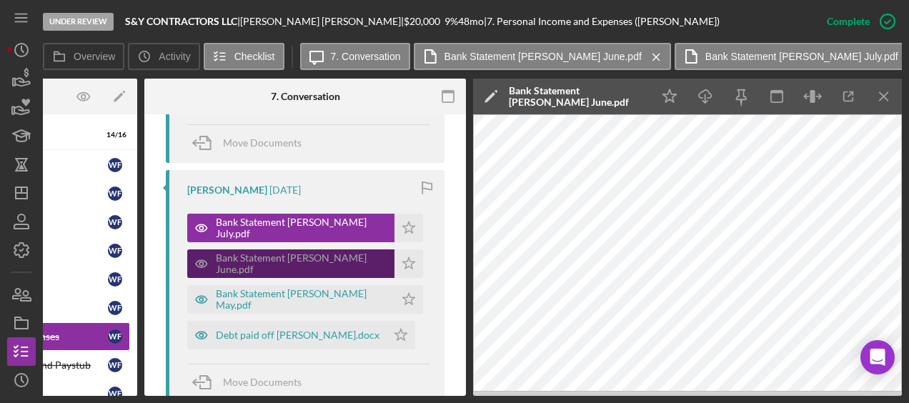
scroll to position [623, 0]
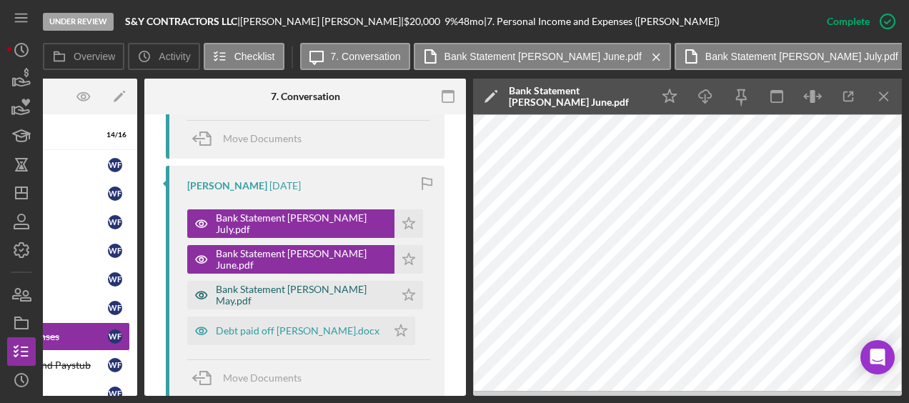
click at [299, 297] on div "Bank Statement Wilfredo Figueredo May.pdf" at bounding box center [301, 295] width 171 height 23
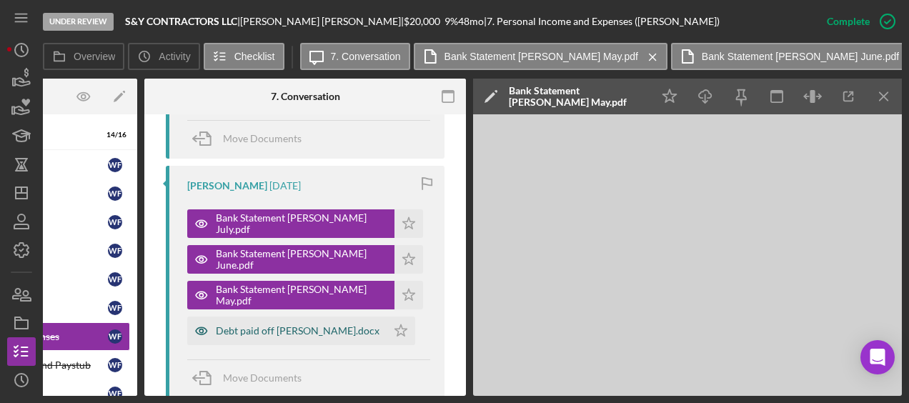
click at [299, 336] on div "Debt paid off Wilfredo Figueredo.docx" at bounding box center [298, 330] width 164 height 11
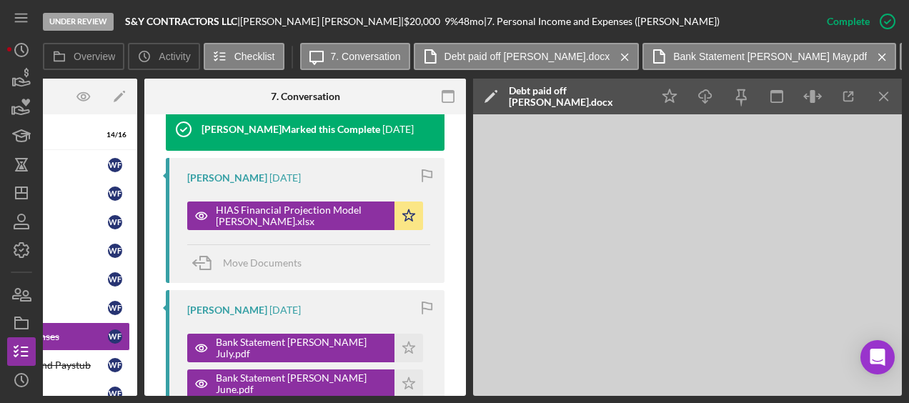
scroll to position [0, 0]
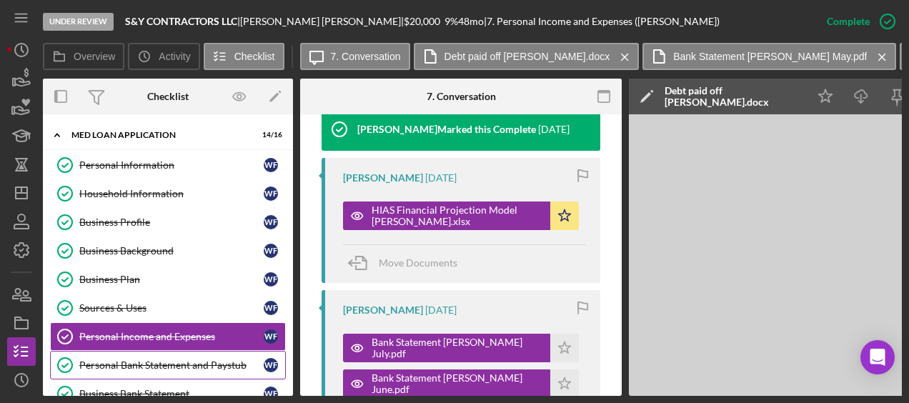
click at [189, 366] on div "Personal Bank Statement and Paystub" at bounding box center [171, 364] width 184 height 11
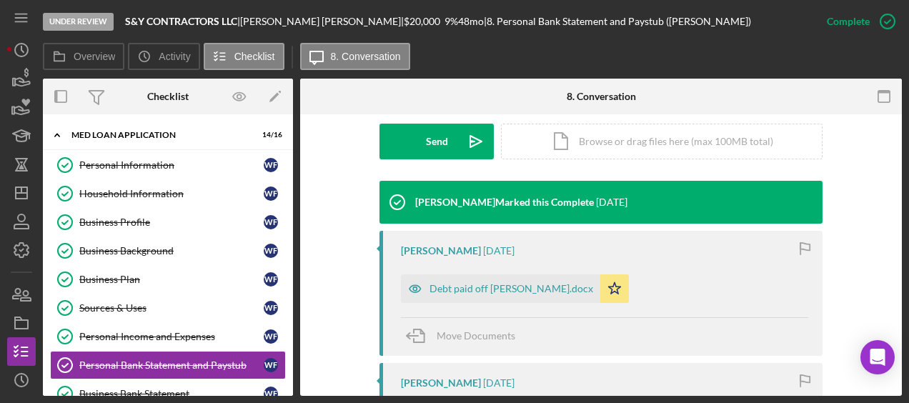
scroll to position [452, 0]
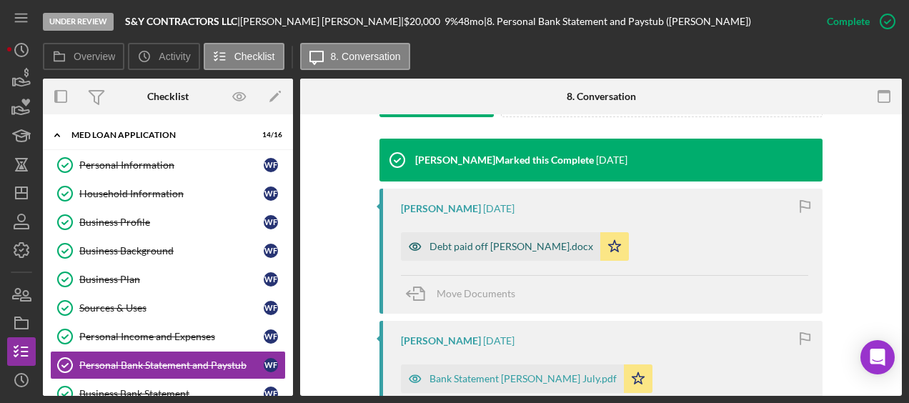
click at [470, 249] on div "Debt paid off Wilfredo Figueredo.docx" at bounding box center [511, 246] width 164 height 11
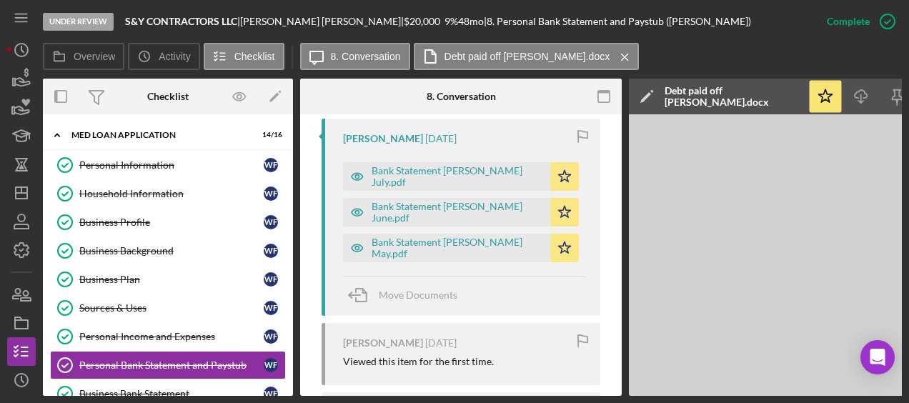
scroll to position [669, 0]
click at [456, 184] on div "Bank Statement Wilfredo Figueredo July.pdf" at bounding box center [456, 177] width 171 height 23
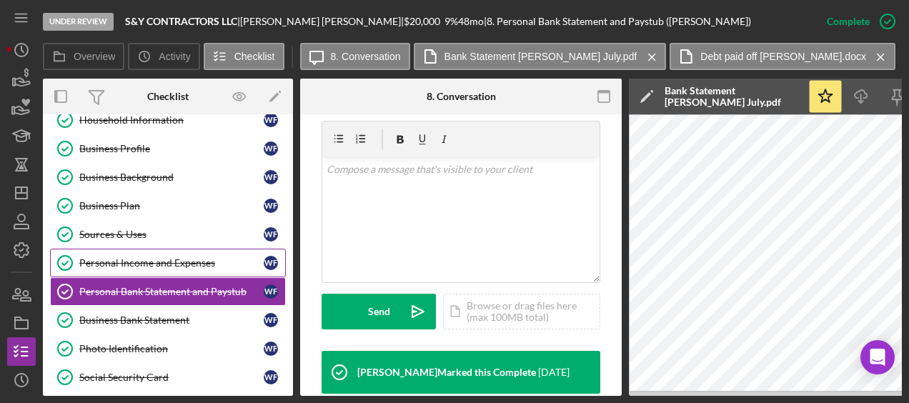
scroll to position [99, 0]
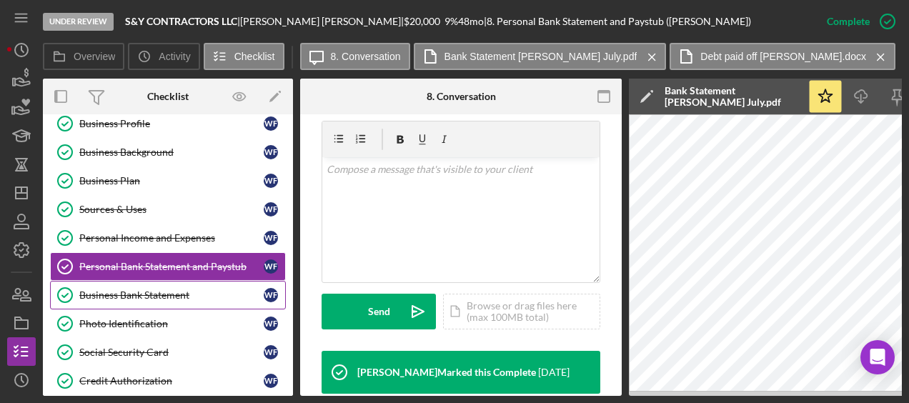
click at [159, 293] on div "Business Bank Statement" at bounding box center [171, 294] width 184 height 11
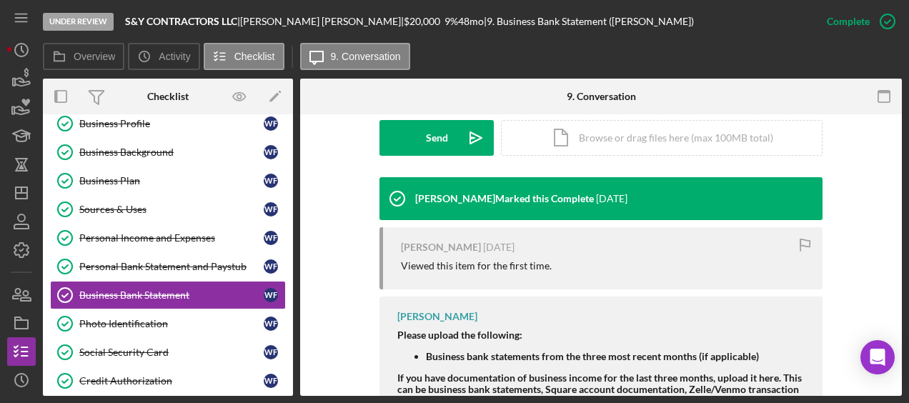
scroll to position [470, 0]
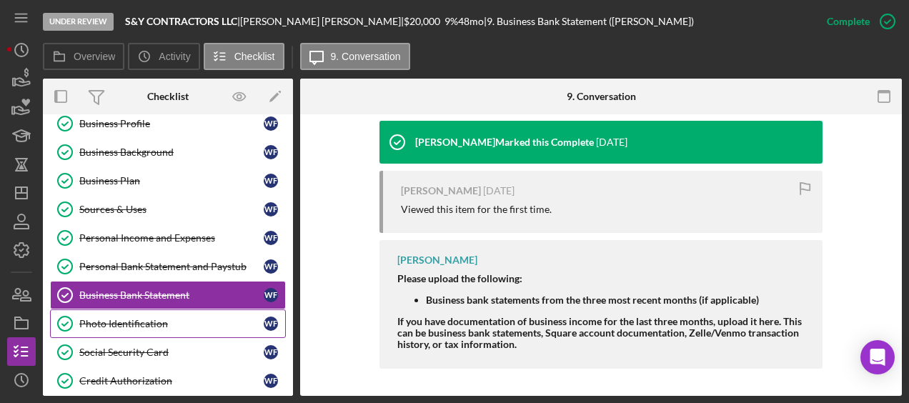
click at [152, 318] on div "Photo Identification" at bounding box center [171, 323] width 184 height 11
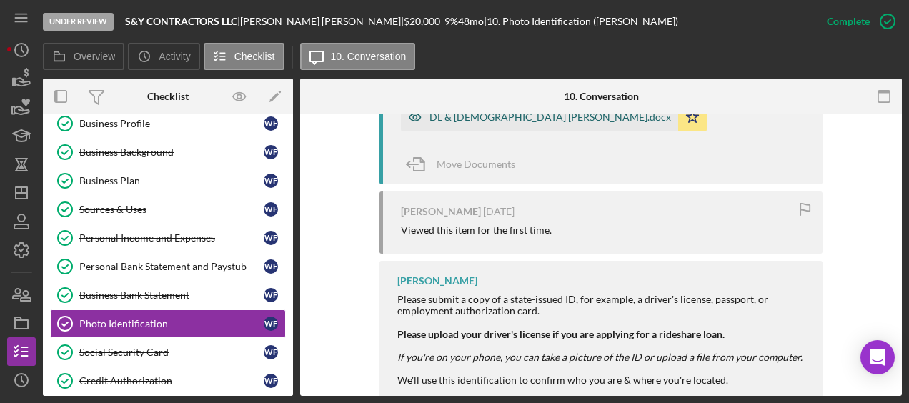
click at [501, 124] on div "DL & [DEMOGRAPHIC_DATA] [PERSON_NAME].docx" at bounding box center [539, 117] width 277 height 29
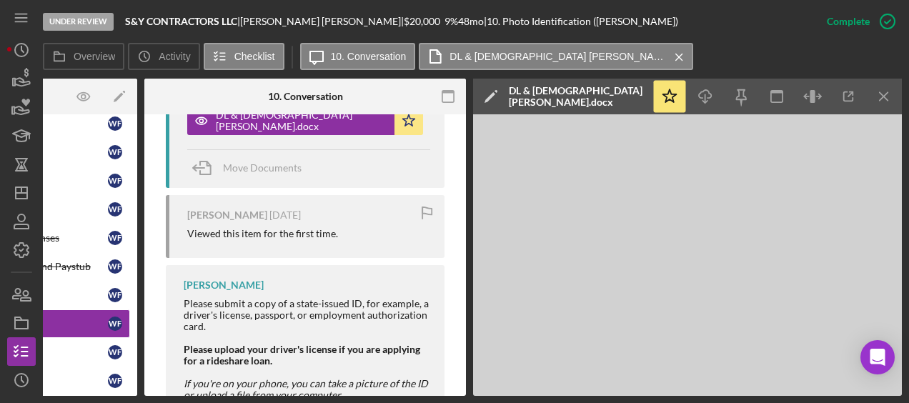
scroll to position [583, 0]
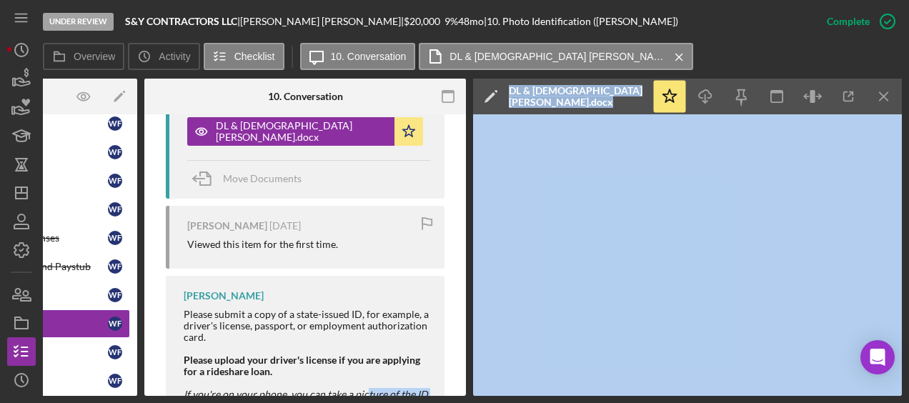
drag, startPoint x: 489, startPoint y: 396, endPoint x: 321, endPoint y: 394, distance: 168.6
click at [321, 394] on div "Under Review S&Y CONTRACTORS LLC | Wilfredo Figueredo | $20,000 $20,000 9 % 48 …" at bounding box center [454, 201] width 909 height 403
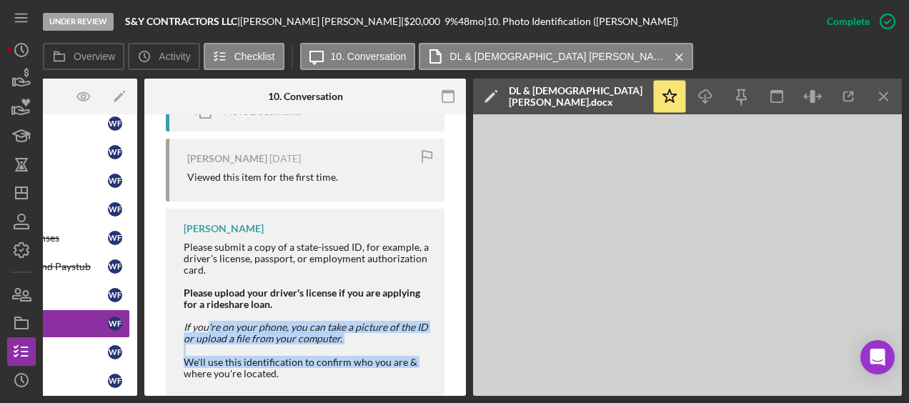
drag, startPoint x: 321, startPoint y: 394, endPoint x: 143, endPoint y: 394, distance: 177.9
click at [143, 394] on div "Overview Internal Workflow Stage Under Review Icon/Dropdown Arrow Archive (can …" at bounding box center [472, 237] width 859 height 317
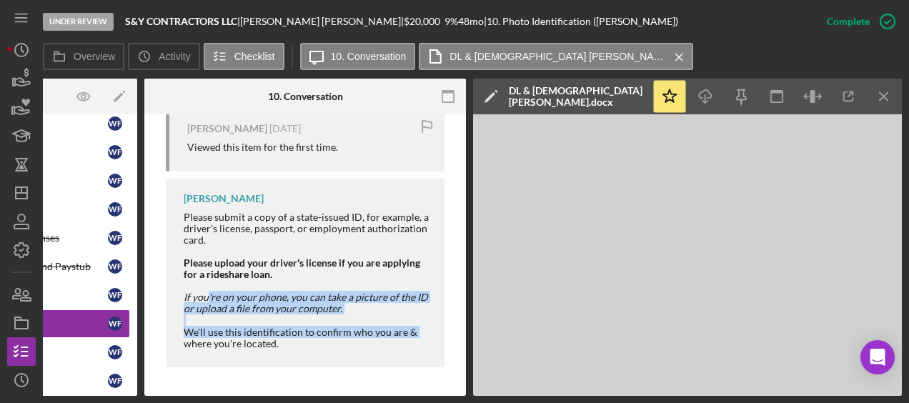
drag, startPoint x: 143, startPoint y: 394, endPoint x: 187, endPoint y: 396, distance: 44.3
click at [187, 396] on div "Under Review S&Y CONTRACTORS LLC | Wilfredo Figueredo | $20,000 $20,000 9 % 48 …" at bounding box center [454, 201] width 909 height 403
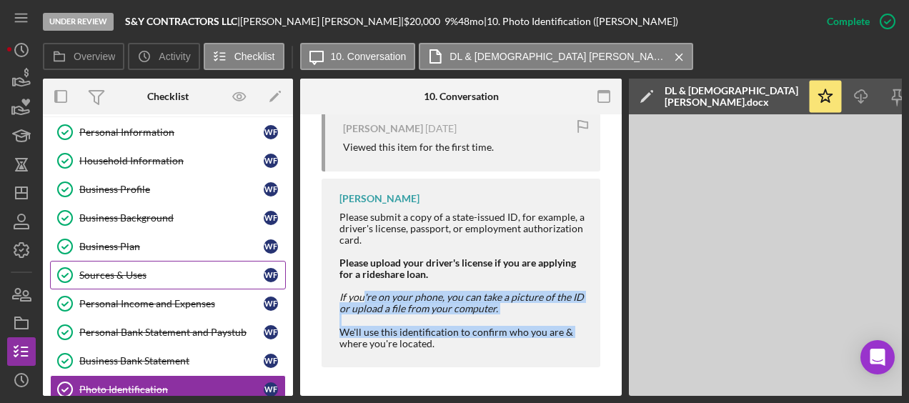
scroll to position [34, 0]
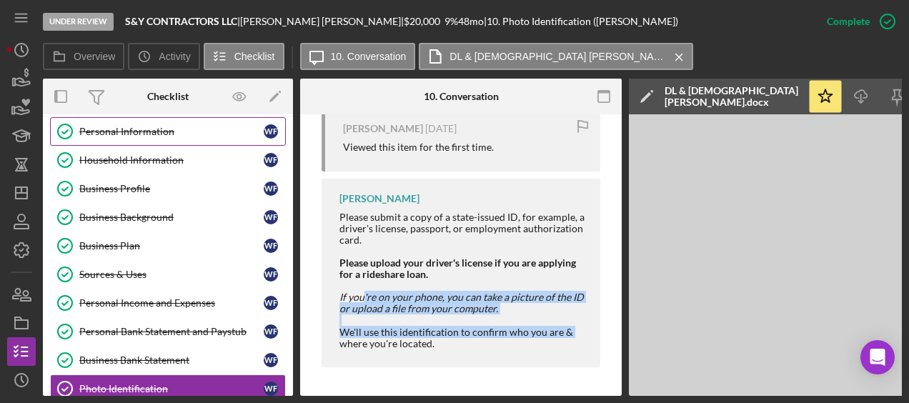
click at [149, 142] on link "Personal Information Personal Information W F" at bounding box center [168, 131] width 236 height 29
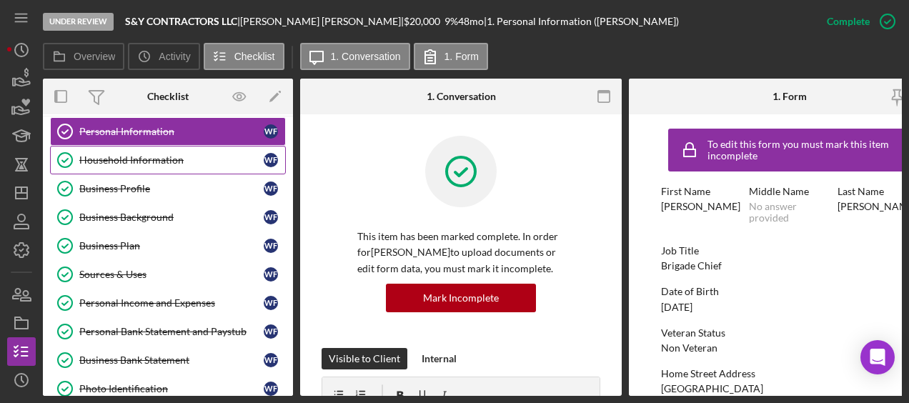
click at [177, 152] on link "Household Information Household Information W F" at bounding box center [168, 160] width 236 height 29
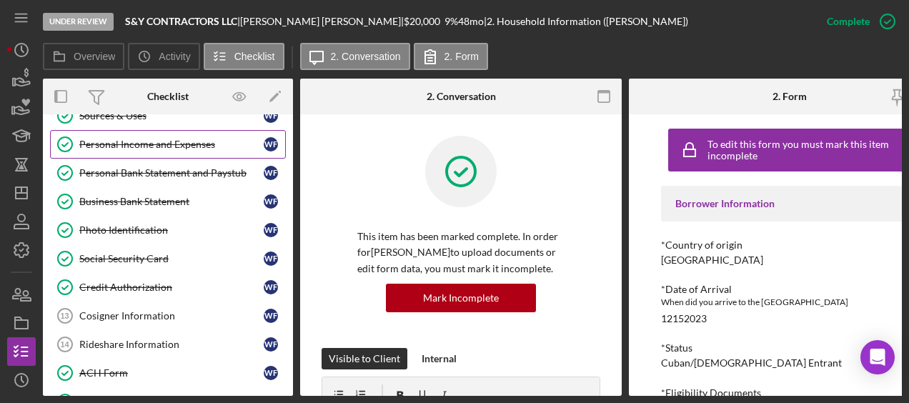
scroll to position [173, 0]
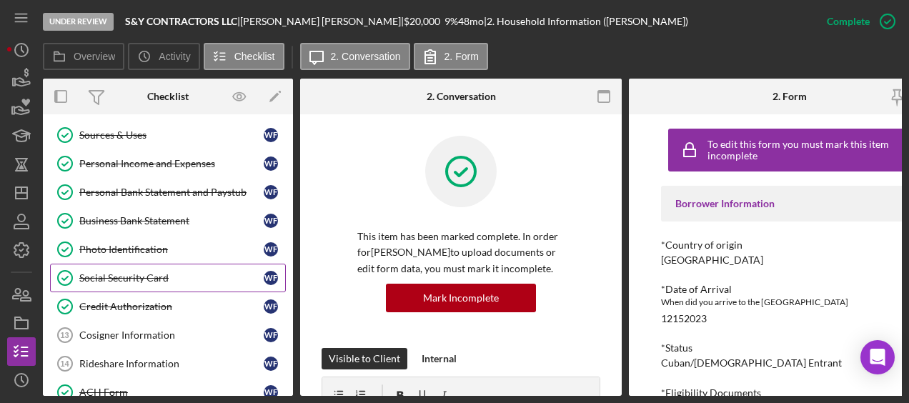
click at [150, 272] on div "Social Security Card" at bounding box center [171, 277] width 184 height 11
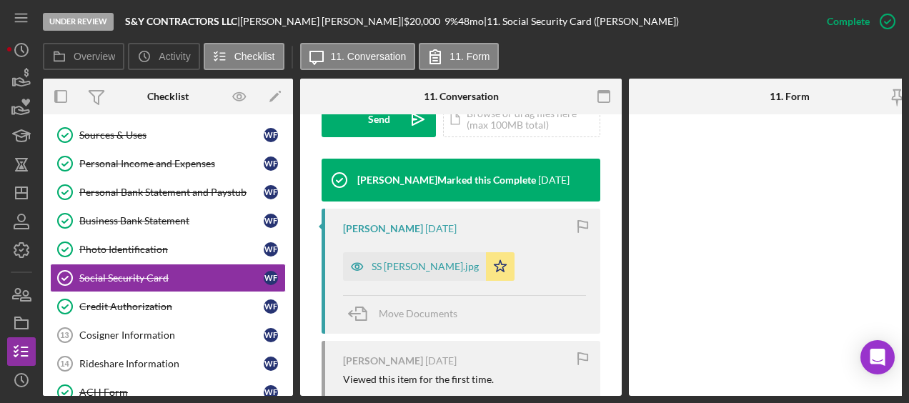
scroll to position [446, 0]
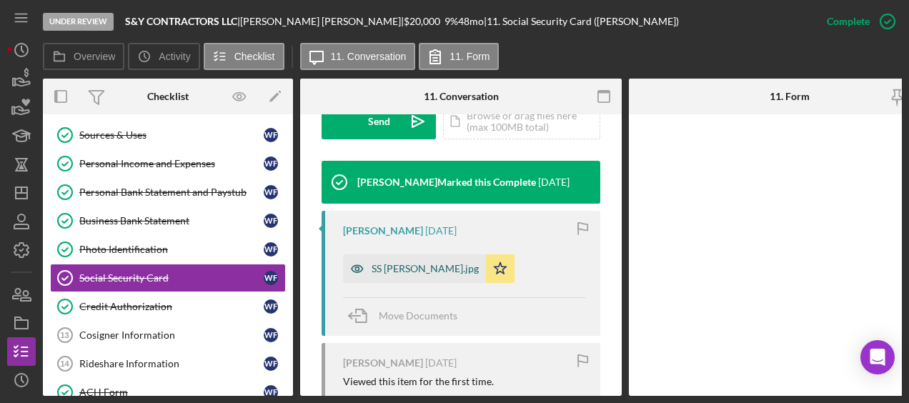
click at [437, 269] on div "SS Wilfrido Figueredo.jpg" at bounding box center [424, 268] width 107 height 11
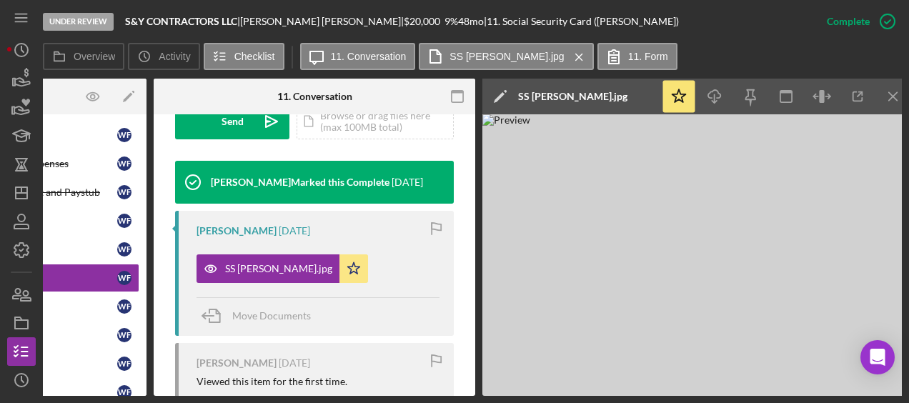
scroll to position [0, 0]
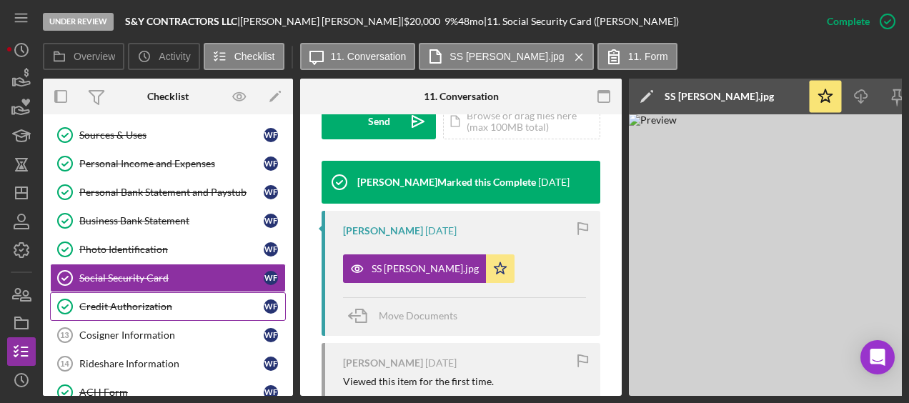
click at [83, 309] on link "Credit Authorization Credit Authorization W F" at bounding box center [168, 306] width 236 height 29
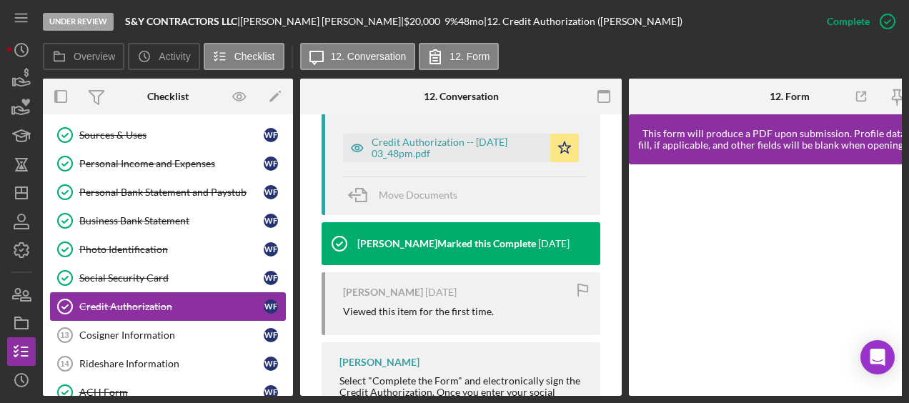
scroll to position [527, 0]
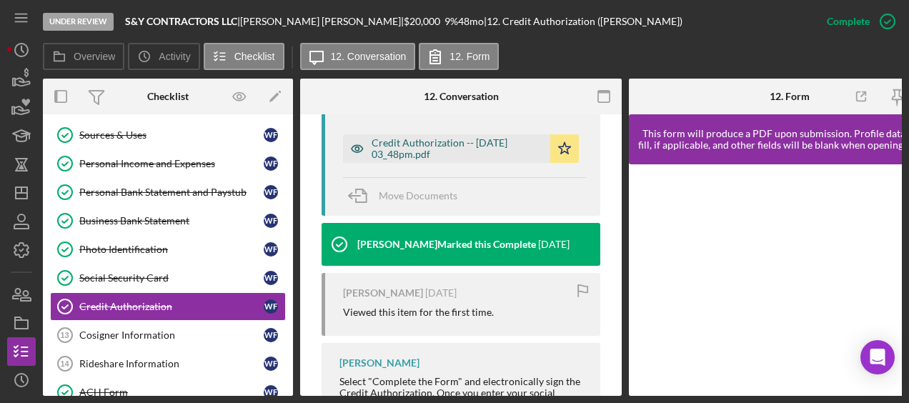
click at [468, 151] on div "Credit Authorization -- 2025-09-04 03_48pm.pdf" at bounding box center [456, 148] width 171 height 23
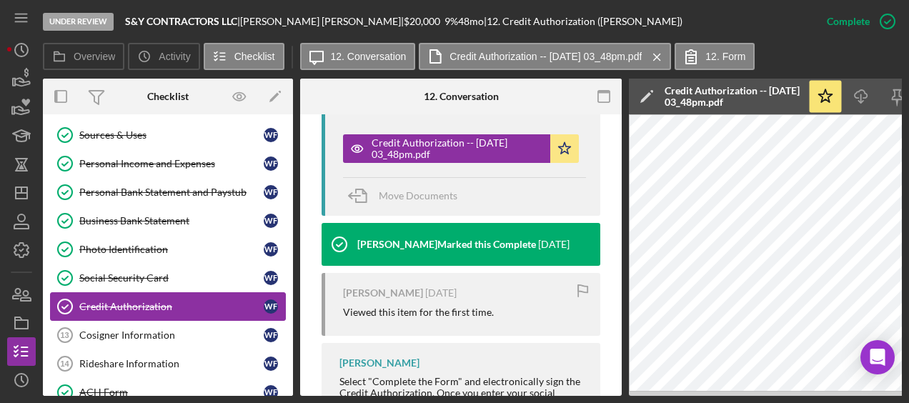
scroll to position [254, 0]
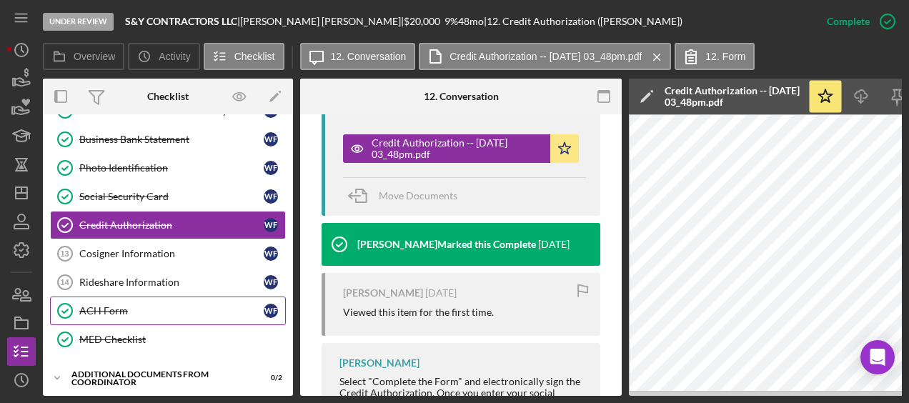
click at [126, 296] on link "ACH Form ACH Form W F" at bounding box center [168, 310] width 236 height 29
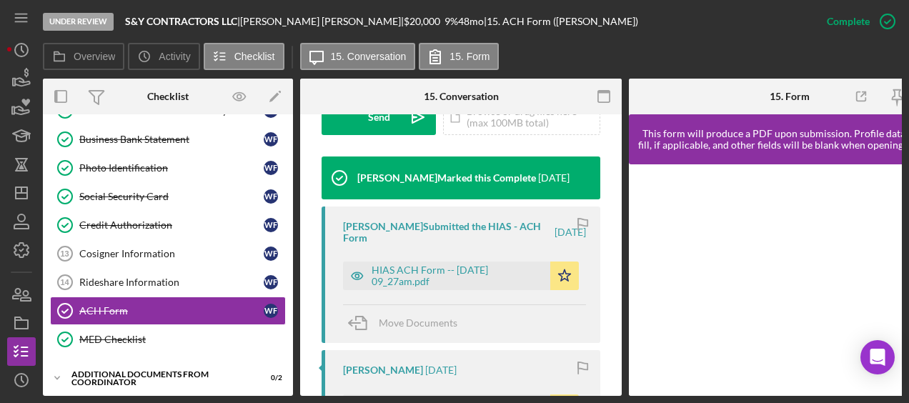
scroll to position [449, 0]
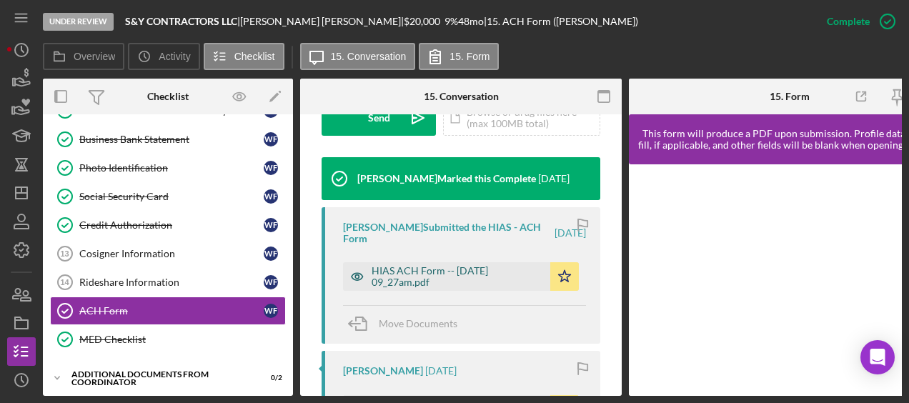
click at [418, 281] on div "HIAS ACH Form -- 2025-09-05 09_27am.pdf" at bounding box center [456, 276] width 171 height 23
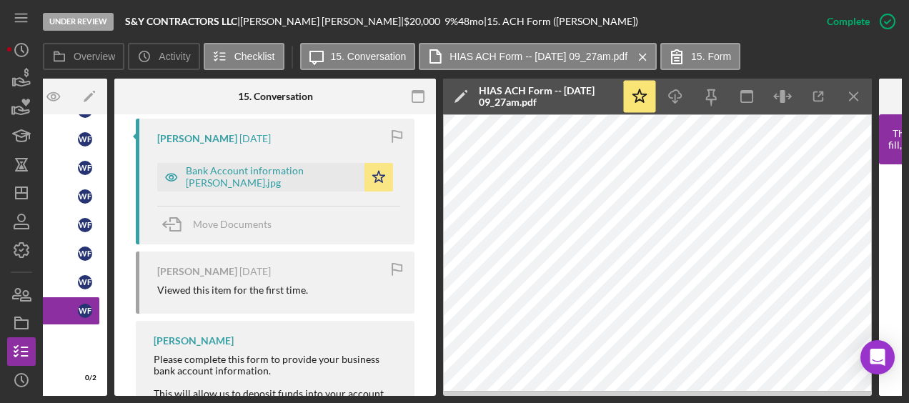
scroll to position [682, 0]
click at [250, 169] on div "Bank Account information Wilfredo Figueredo.jpg" at bounding box center [271, 175] width 171 height 23
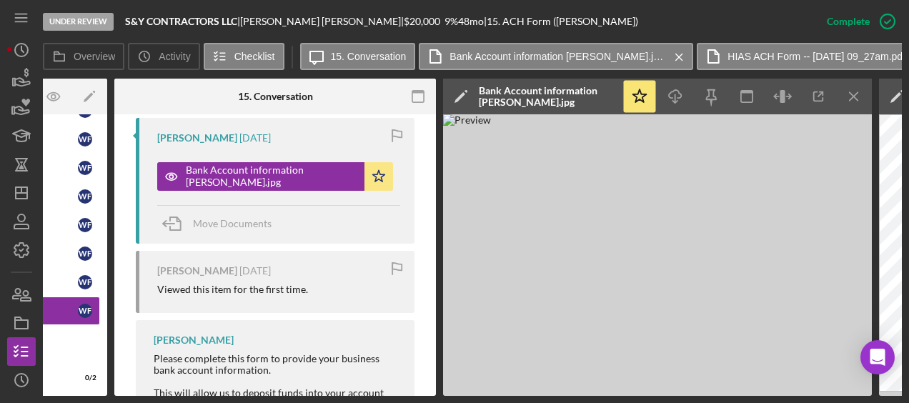
scroll to position [0, 0]
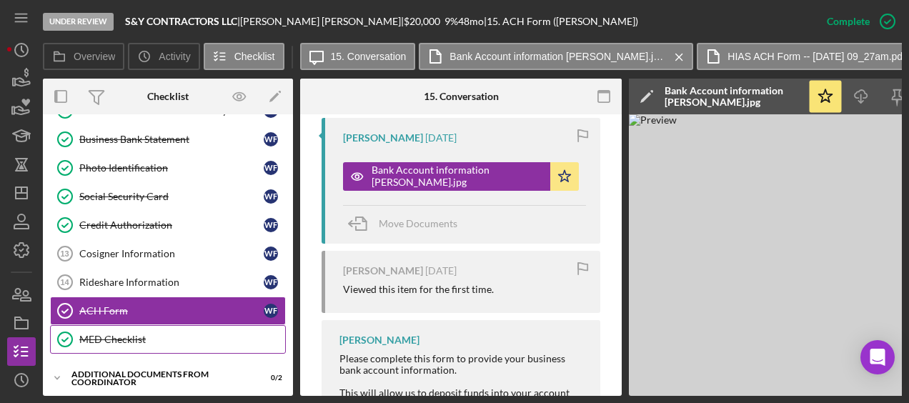
click at [164, 334] on div "MED Checklist" at bounding box center [182, 339] width 206 height 11
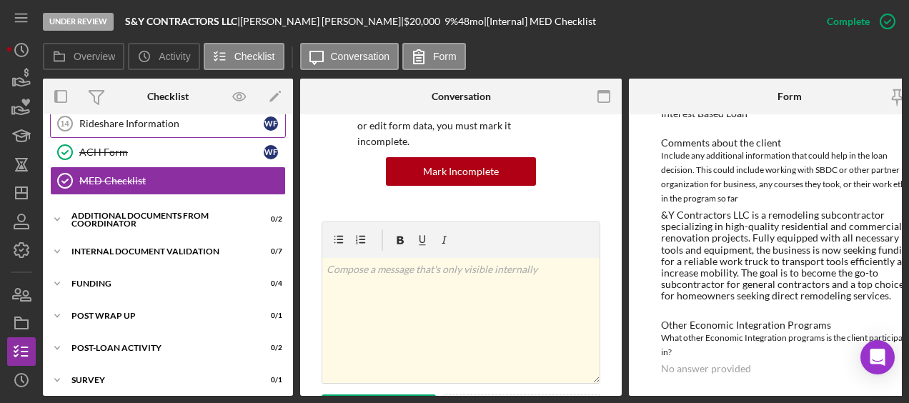
scroll to position [413, 0]
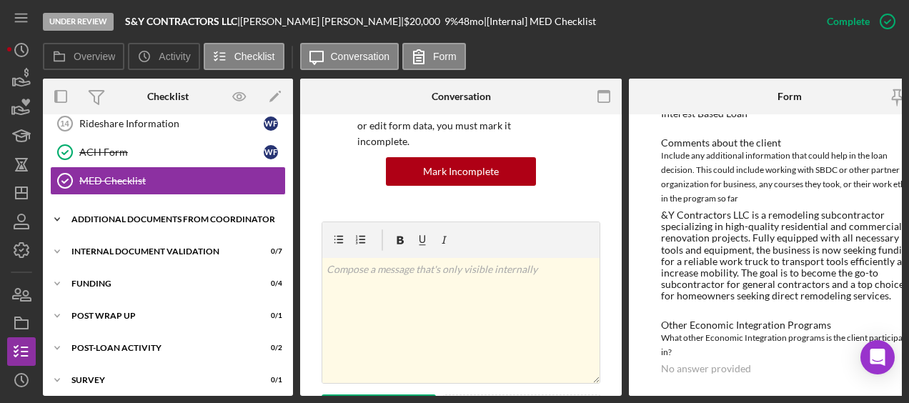
click at [171, 216] on div "Additional Documents from Coordinator" at bounding box center [173, 219] width 204 height 9
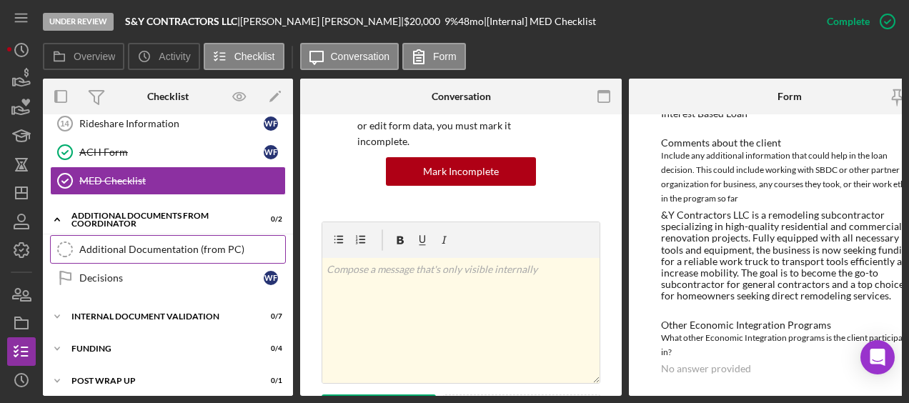
click at [146, 246] on div "Additional Documentation (from PC)" at bounding box center [182, 249] width 206 height 11
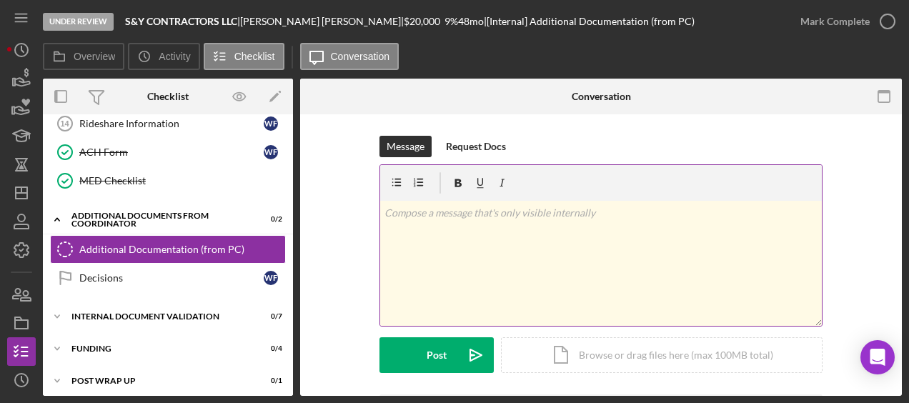
scroll to position [98, 0]
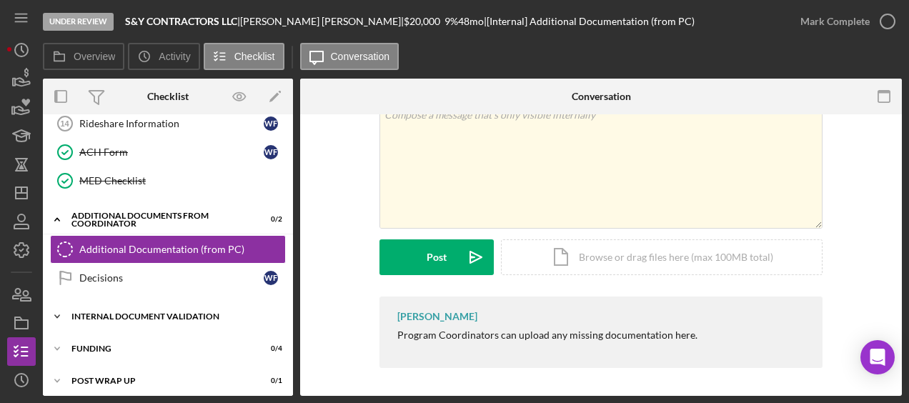
click at [140, 319] on div "Icon/Expander Internal Document Validation 0 / 7" at bounding box center [168, 316] width 250 height 29
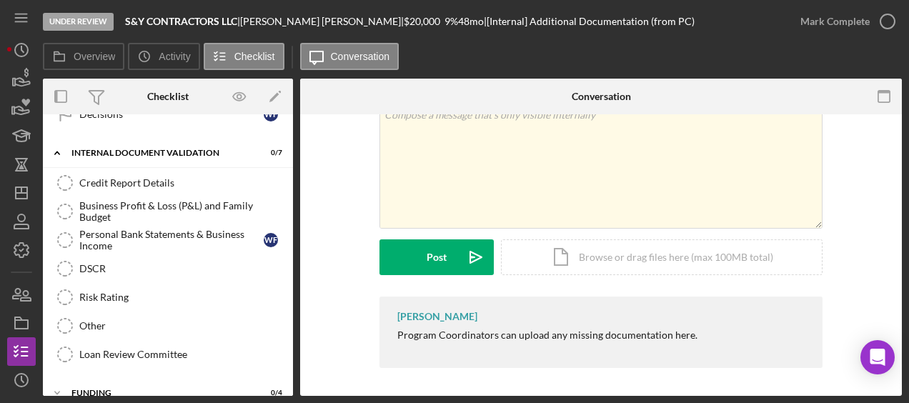
scroll to position [588, 0]
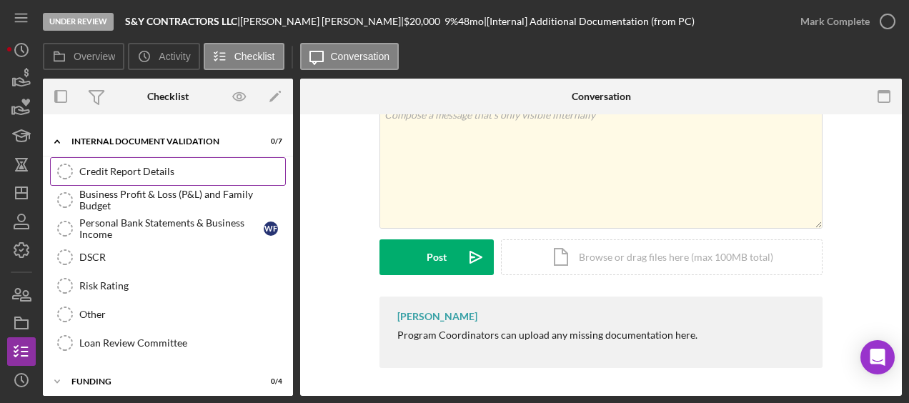
click at [161, 166] on div "Credit Report Details" at bounding box center [182, 171] width 206 height 11
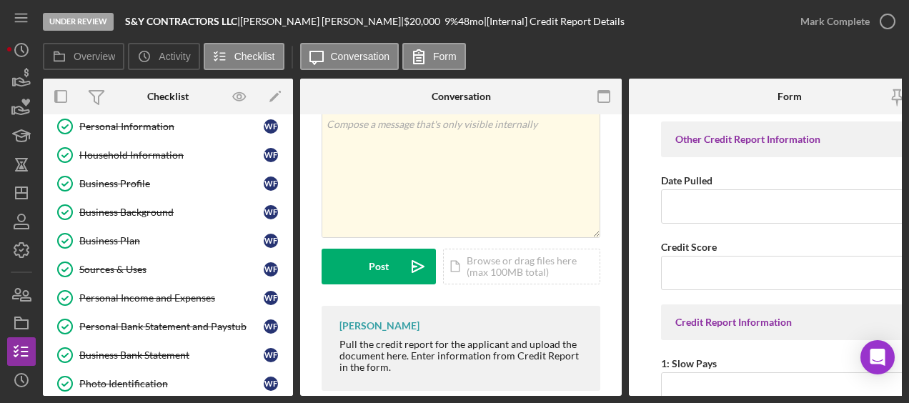
scroll to position [12, 0]
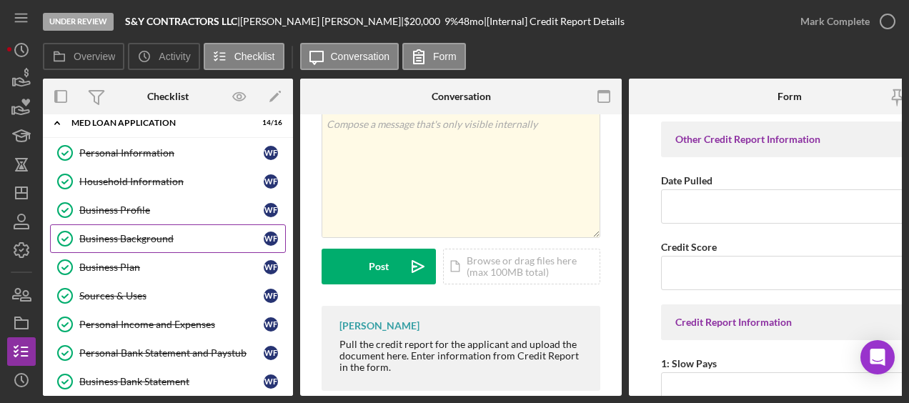
click at [160, 224] on link "Business Background Business Background W F" at bounding box center [168, 238] width 236 height 29
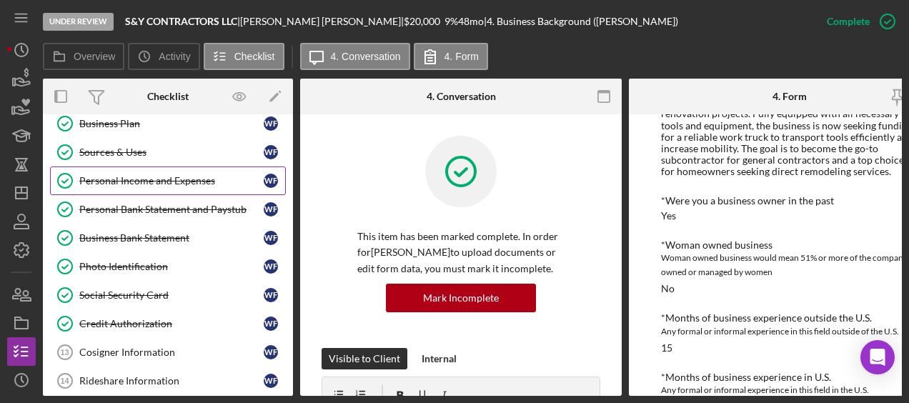
scroll to position [155, 0]
click at [155, 198] on link "Personal Bank Statement and Paystub Personal Bank Statement and Paystub W F" at bounding box center [168, 210] width 236 height 29
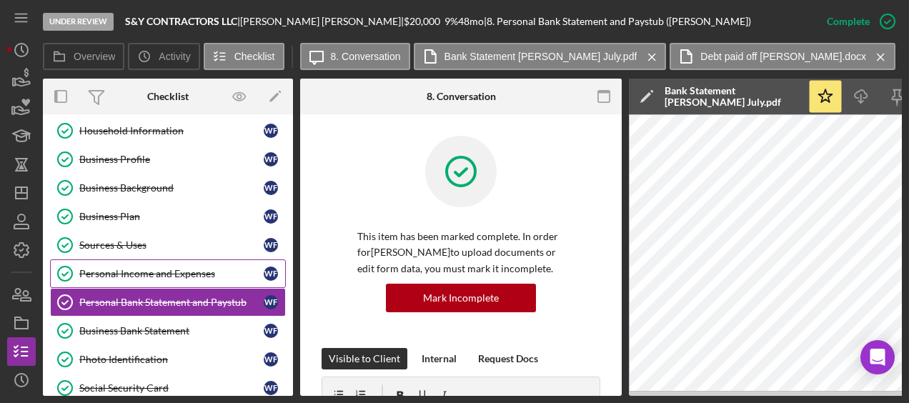
scroll to position [59, 0]
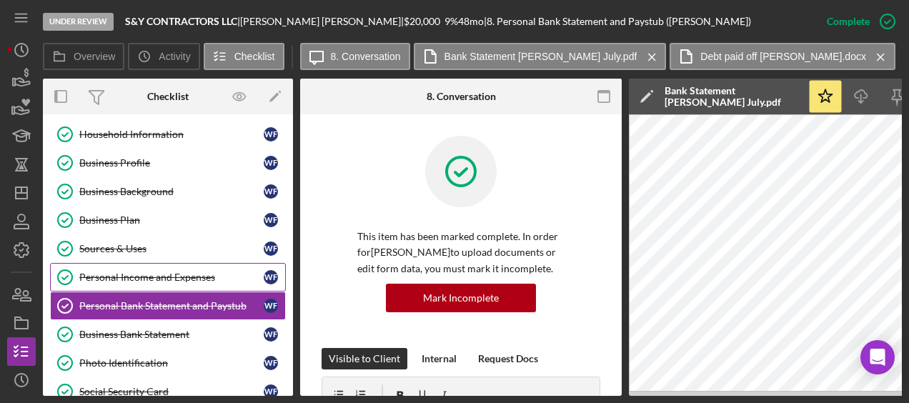
click at [169, 277] on div "Personal Income and Expenses" at bounding box center [171, 276] width 184 height 11
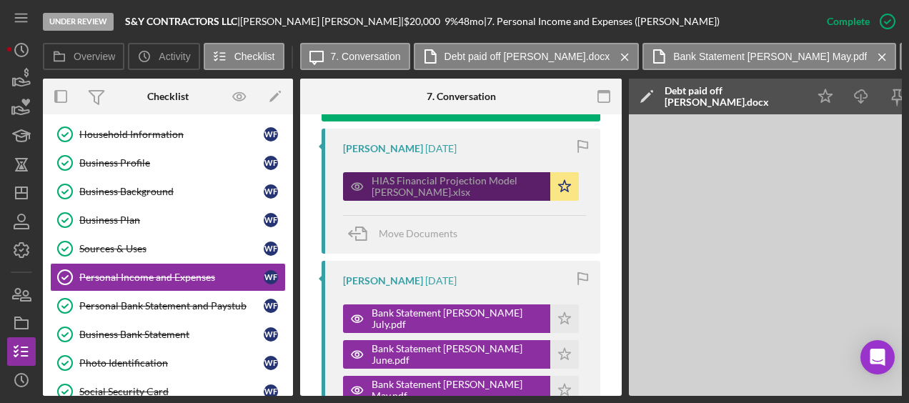
click at [433, 174] on div "HIAS Financial Projection Model Wilfredo Figueredo.xlsx" at bounding box center [446, 186] width 207 height 29
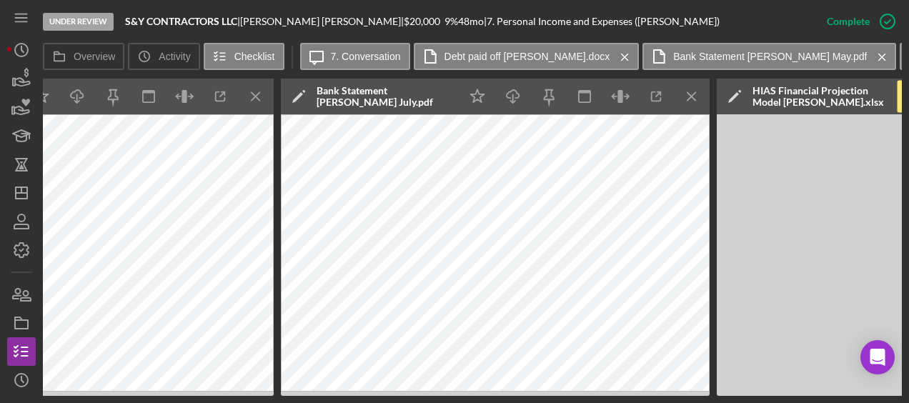
scroll to position [0, 1899]
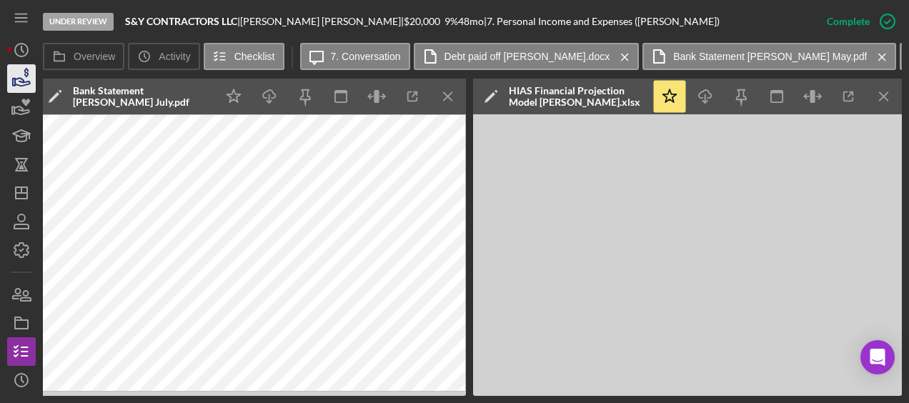
click at [26, 81] on icon "button" at bounding box center [22, 79] width 36 height 36
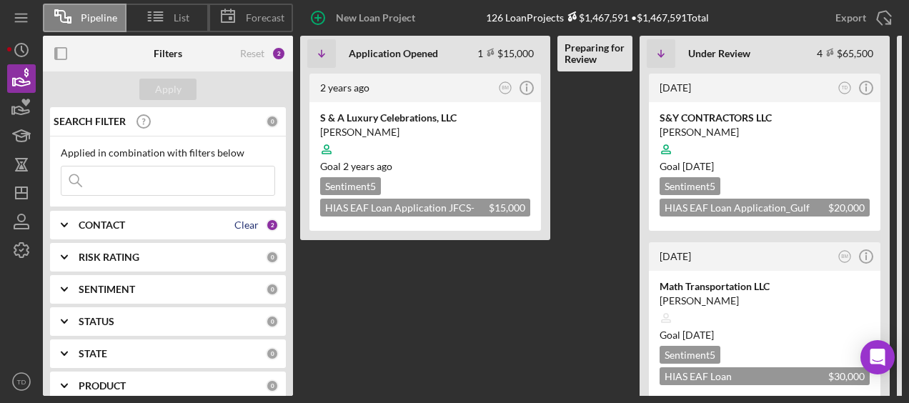
click at [251, 224] on div "Clear" at bounding box center [246, 224] width 24 height 11
click at [161, 230] on div "CONTACT 0" at bounding box center [179, 225] width 200 height 13
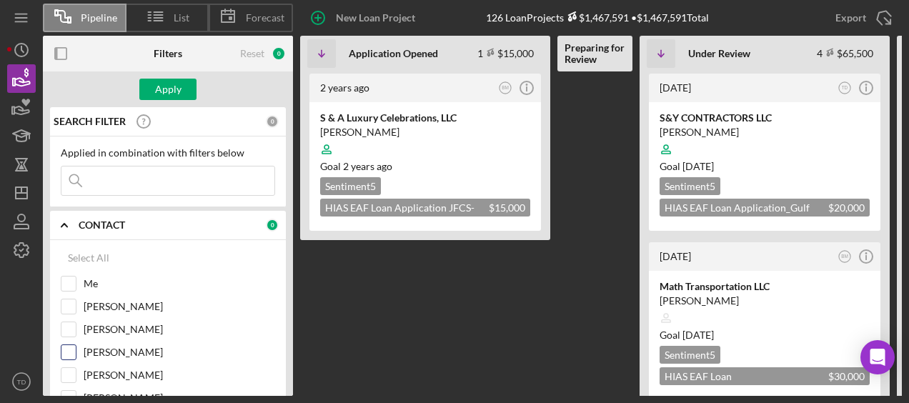
click at [69, 351] on input "Lorene Gregory" at bounding box center [68, 352] width 14 height 14
checkbox input "true"
click at [70, 370] on input "[PERSON_NAME]" at bounding box center [68, 375] width 14 height 14
checkbox input "true"
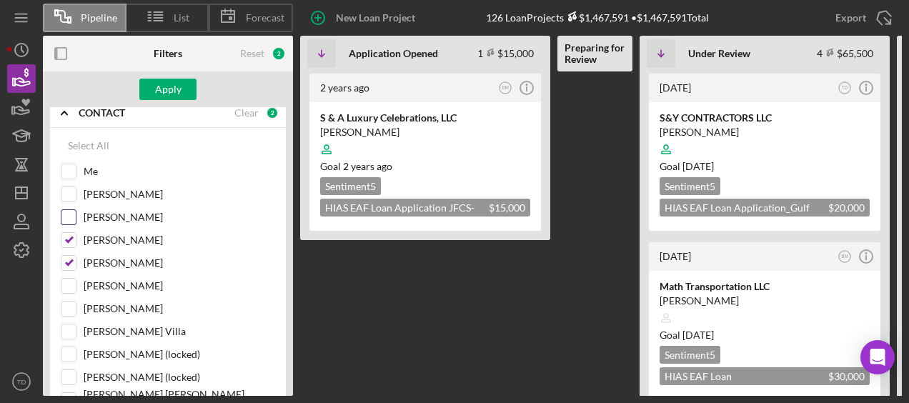
scroll to position [113, 0]
click at [73, 191] on input "Mibrak Tewolde" at bounding box center [68, 193] width 14 height 14
click at [157, 96] on div "Apply" at bounding box center [168, 89] width 26 height 21
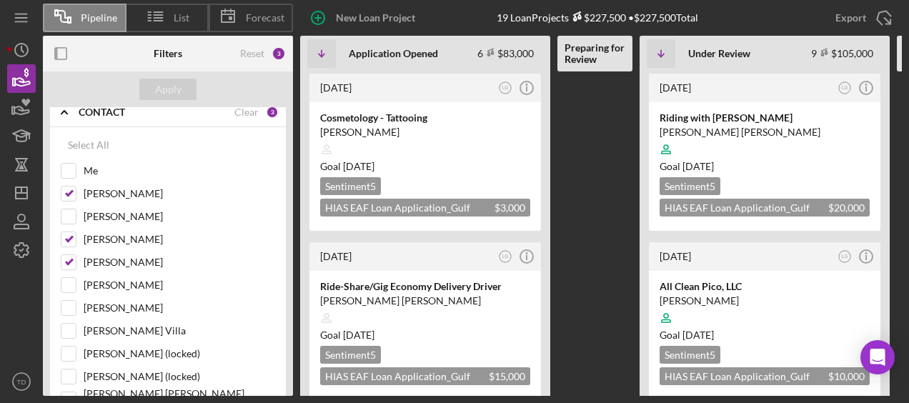
click at [606, 204] on Review at bounding box center [594, 233] width 75 height 324
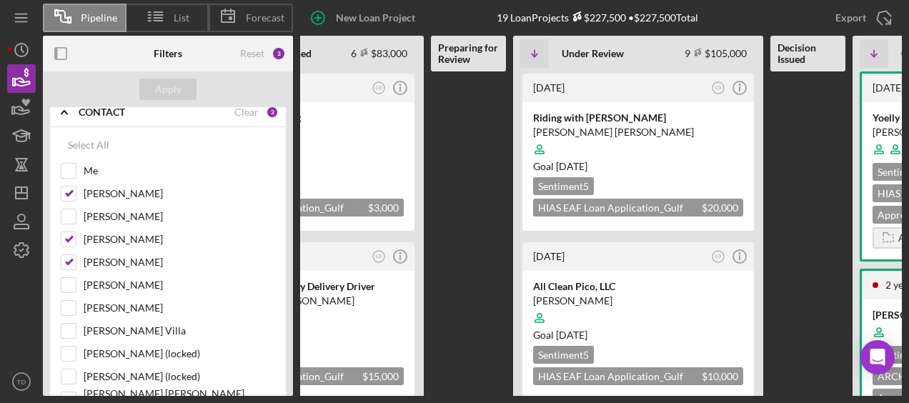
scroll to position [0, 0]
click at [84, 186] on label "Mibrak Tewolde" at bounding box center [179, 193] width 191 height 14
click at [76, 186] on input "Mibrak Tewolde" at bounding box center [68, 193] width 14 height 14
checkbox input "false"
click at [71, 240] on input "Lorene Gregory" at bounding box center [68, 239] width 14 height 14
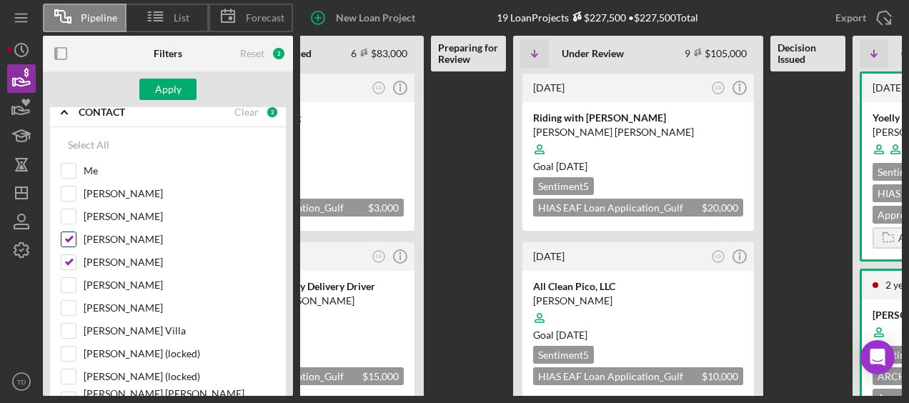
checkbox input "false"
click at [67, 271] on div "[PERSON_NAME]" at bounding box center [168, 265] width 214 height 23
click at [67, 264] on input "[PERSON_NAME]" at bounding box center [68, 262] width 14 height 14
checkbox input "false"
click at [71, 317] on div "[PERSON_NAME]" at bounding box center [168, 311] width 214 height 23
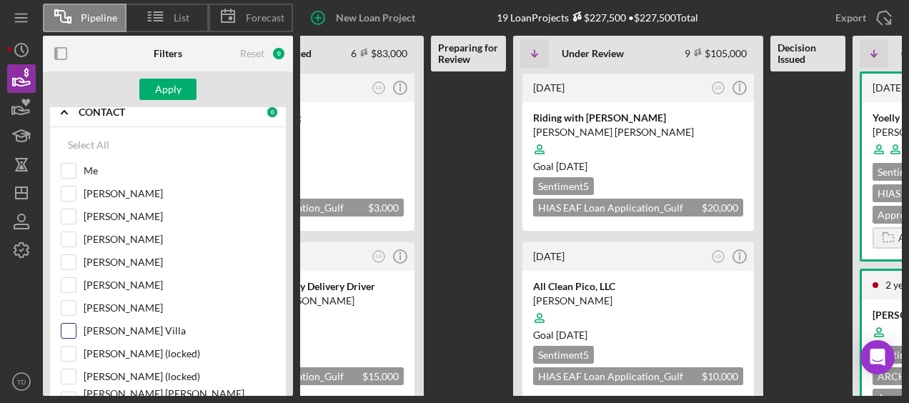
click at [69, 324] on input "Brenda Montecinos Villa" at bounding box center [68, 331] width 14 height 14
checkbox input "true"
click at [164, 92] on div "Apply" at bounding box center [168, 89] width 26 height 21
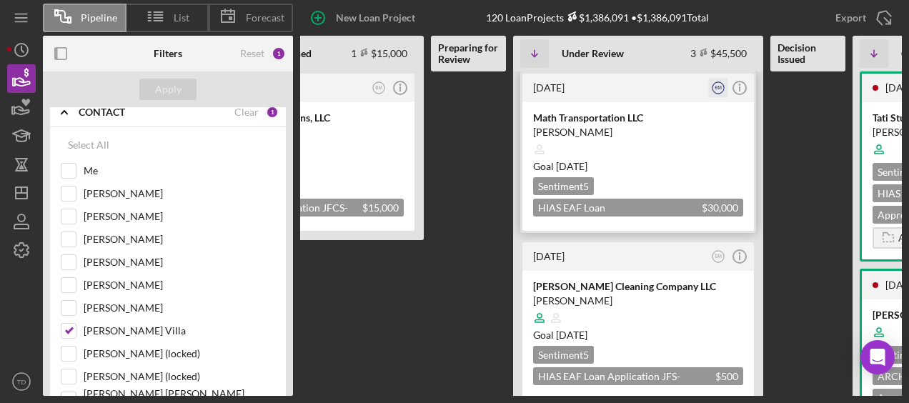
click at [716, 93] on circle "button" at bounding box center [717, 87] width 11 height 11
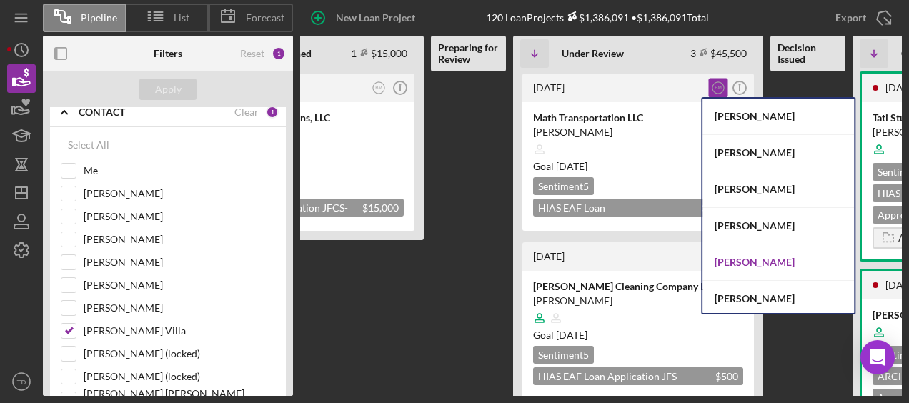
click at [797, 261] on div "Stephany Rojo" at bounding box center [777, 262] width 151 height 36
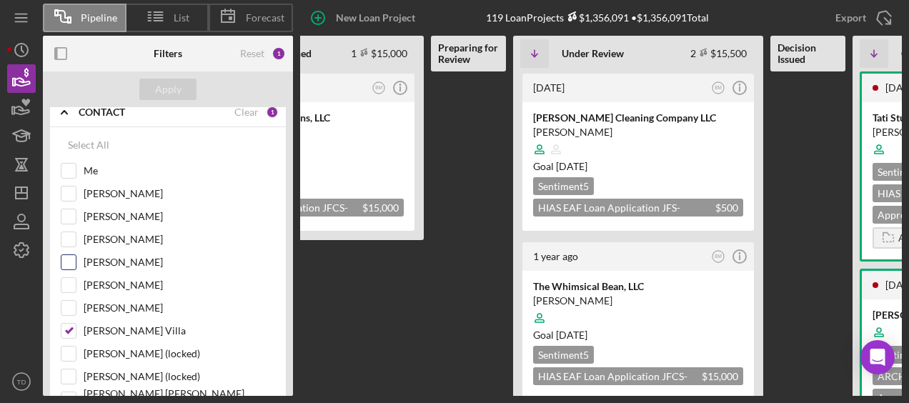
click at [70, 255] on input "[PERSON_NAME]" at bounding box center [68, 262] width 14 height 14
checkbox input "true"
click at [70, 233] on input "Lorene Gregory" at bounding box center [68, 239] width 14 height 14
checkbox input "true"
click at [71, 189] on input "Mibrak Tewolde" at bounding box center [68, 193] width 14 height 14
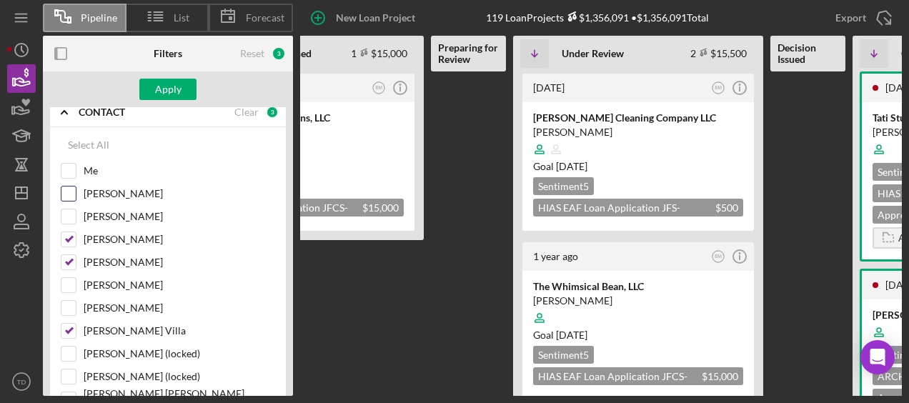
checkbox input "true"
click at [171, 96] on div "Apply" at bounding box center [168, 89] width 26 height 21
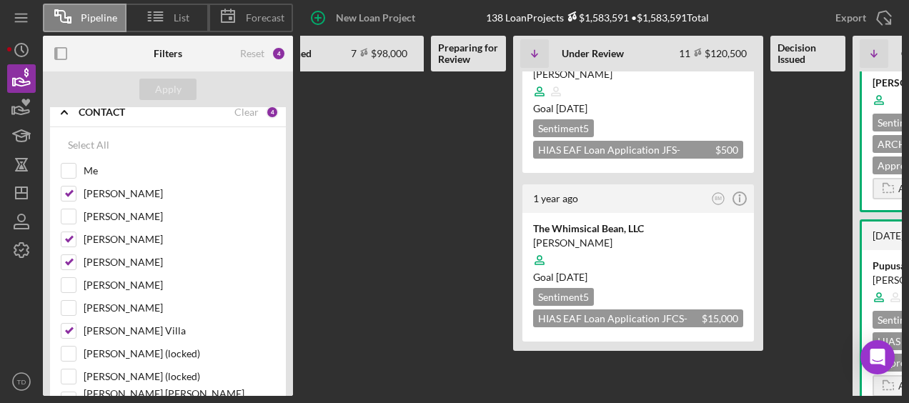
scroll to position [1666, 0]
click at [70, 278] on input "Stephany Rojo" at bounding box center [68, 285] width 14 height 14
checkbox input "true"
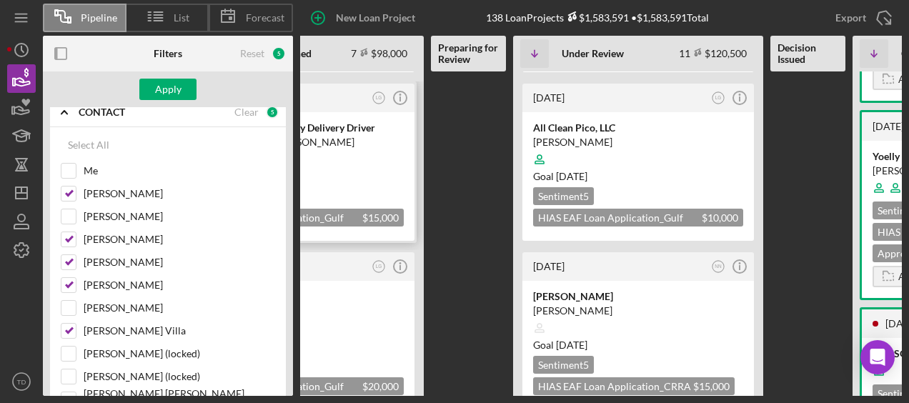
scroll to position [161, 0]
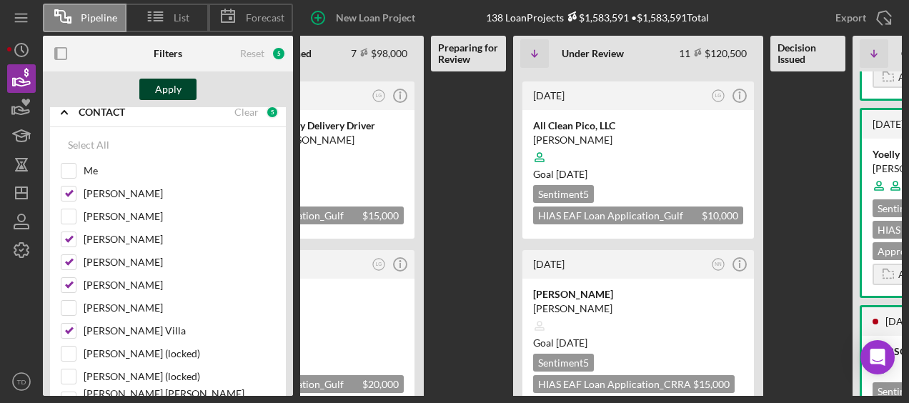
click at [180, 95] on div "Apply" at bounding box center [168, 89] width 26 height 21
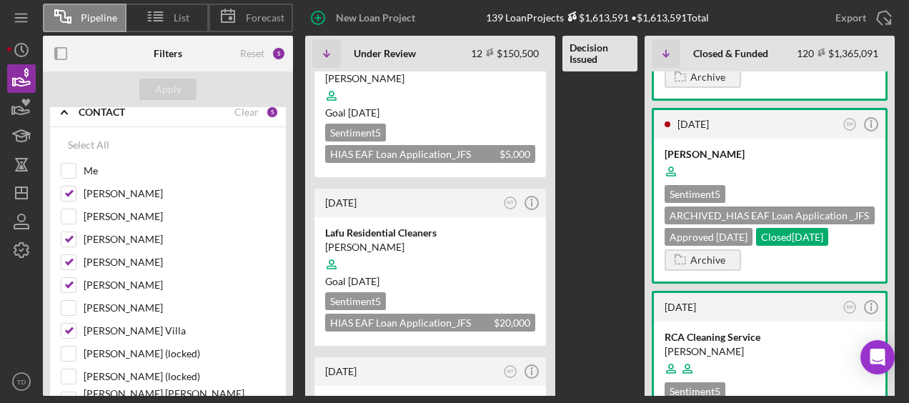
scroll to position [1094, 0]
click at [76, 170] on div "Me" at bounding box center [168, 174] width 214 height 23
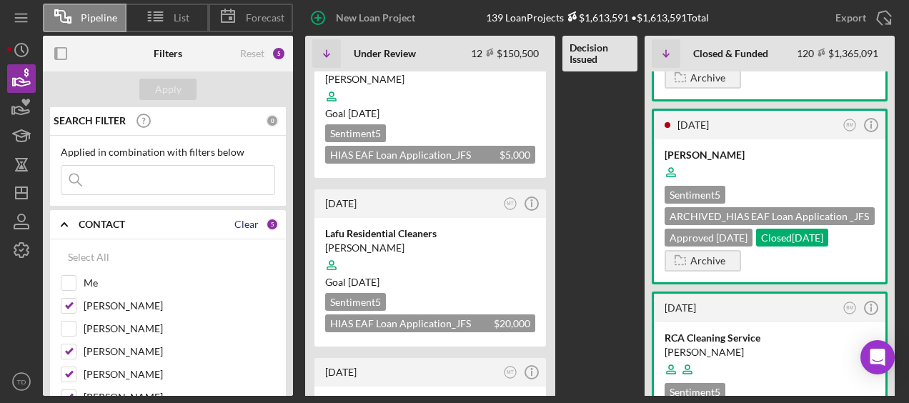
click at [244, 219] on div "Clear" at bounding box center [246, 224] width 24 height 11
checkbox input "false"
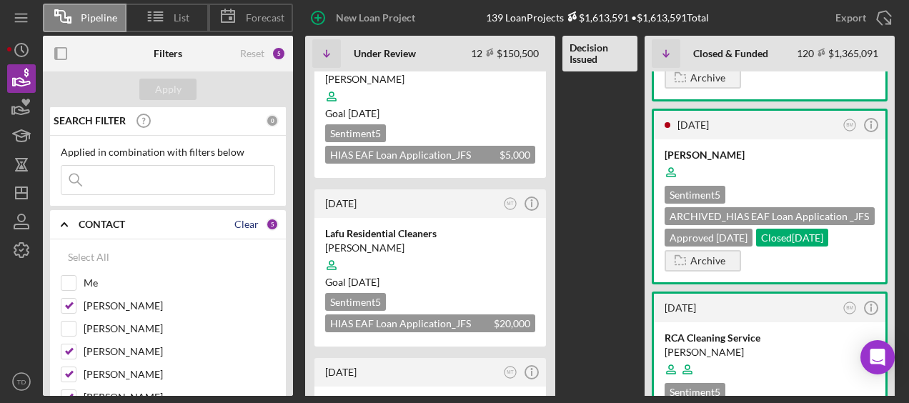
checkbox input "false"
click at [68, 279] on input "Me" at bounding box center [68, 283] width 14 height 14
click at [174, 97] on div "Apply" at bounding box center [168, 89] width 26 height 21
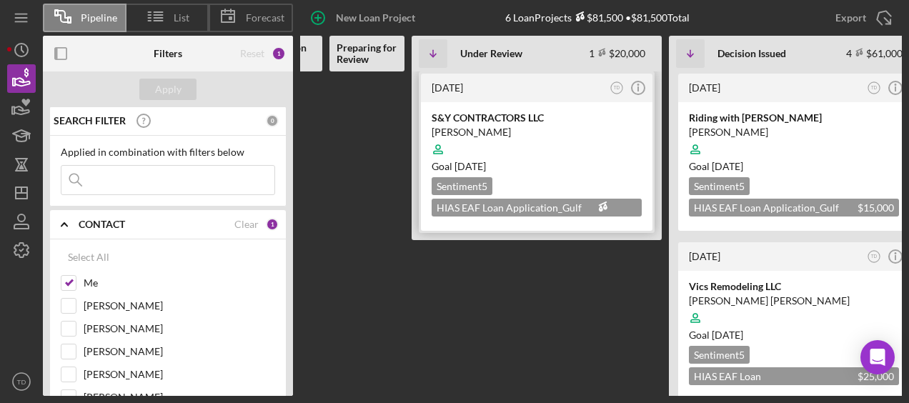
scroll to position [0, 52]
click at [75, 280] on input "Me" at bounding box center [68, 283] width 14 height 14
checkbox input "false"
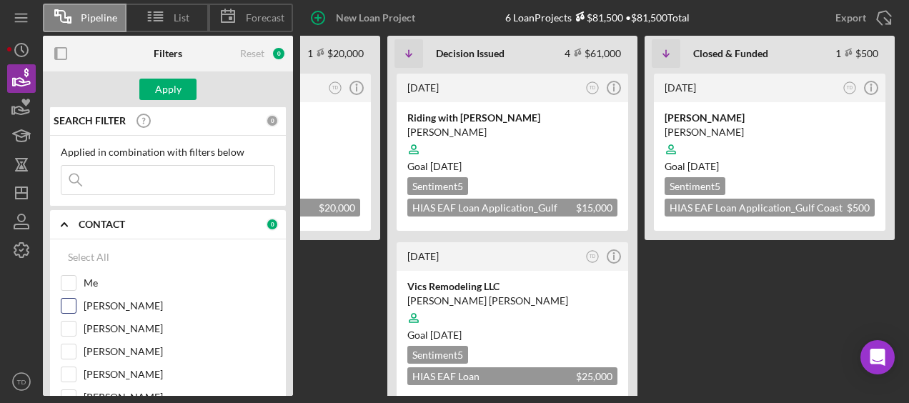
scroll to position [69, 0]
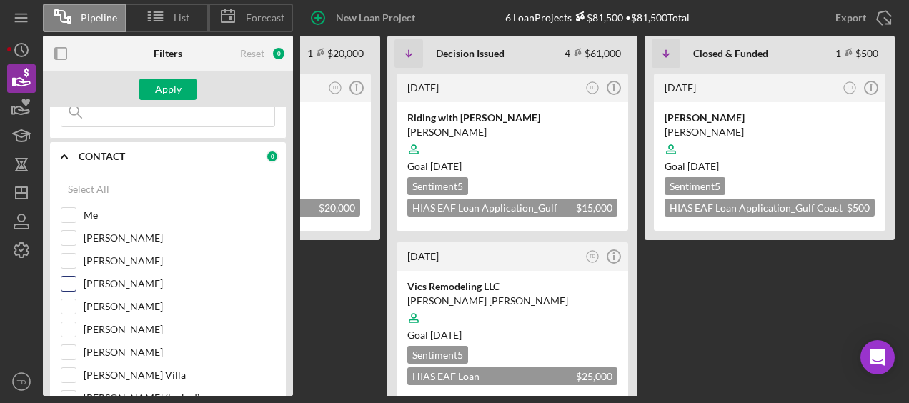
click at [71, 277] on input "Lorene Gregory" at bounding box center [68, 283] width 14 height 14
checkbox input "true"
click at [73, 305] on input "[PERSON_NAME]" at bounding box center [68, 306] width 14 height 14
checkbox input "true"
click at [76, 326] on div at bounding box center [69, 329] width 16 height 16
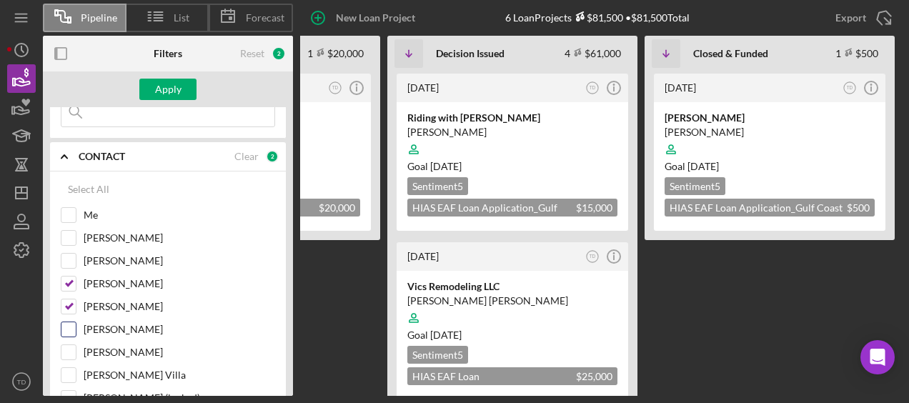
click at [71, 326] on input "Stephany Rojo" at bounding box center [68, 329] width 14 height 14
checkbox input "true"
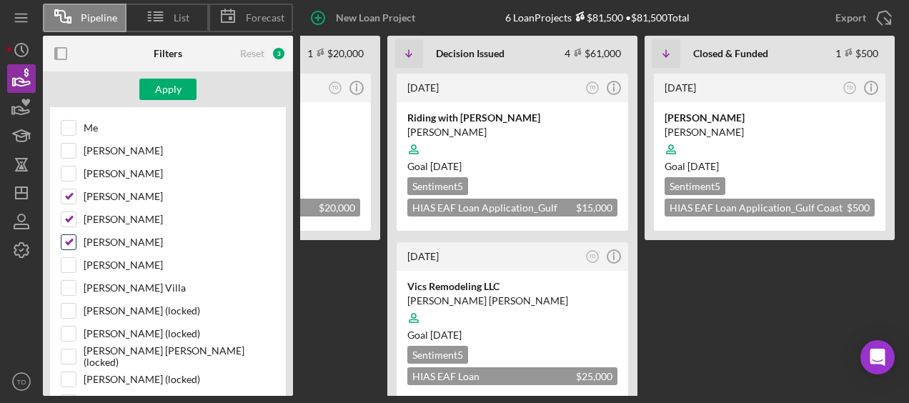
scroll to position [156, 0]
click at [70, 147] on input "Mibrak Tewolde" at bounding box center [68, 151] width 14 height 14
checkbox input "true"
click at [180, 91] on button "Apply" at bounding box center [167, 89] width 57 height 21
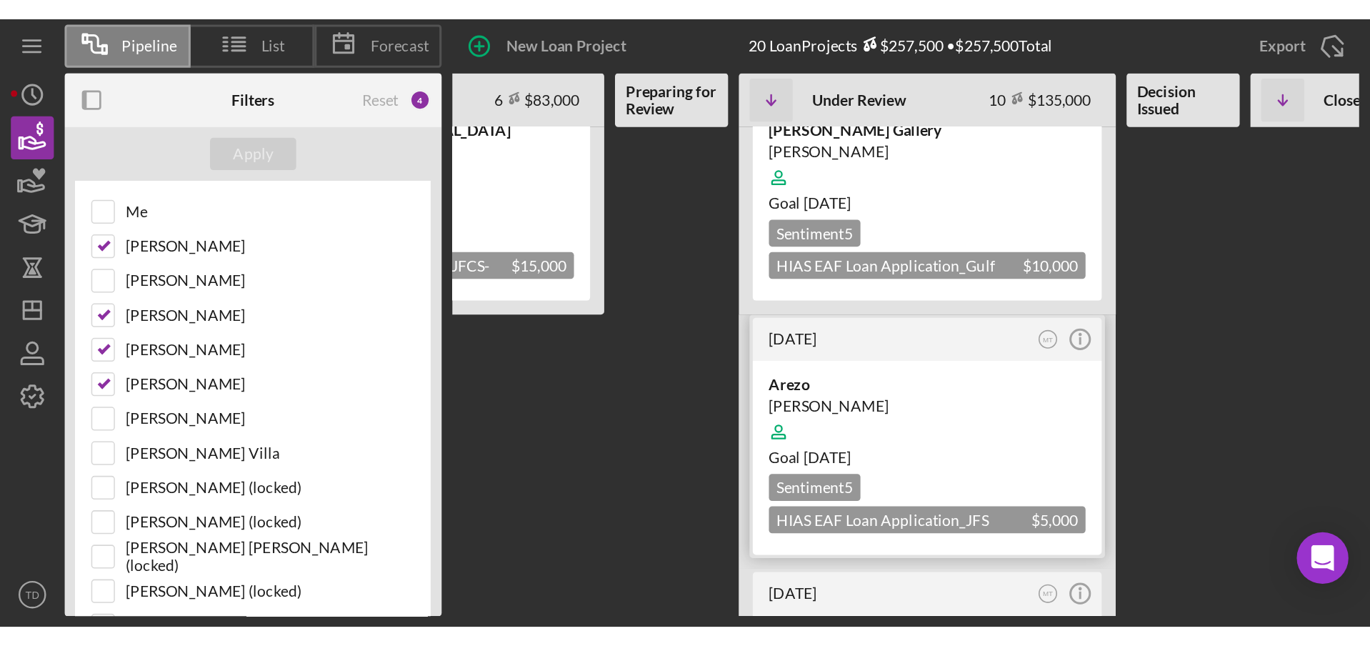
scroll to position [780, 0]
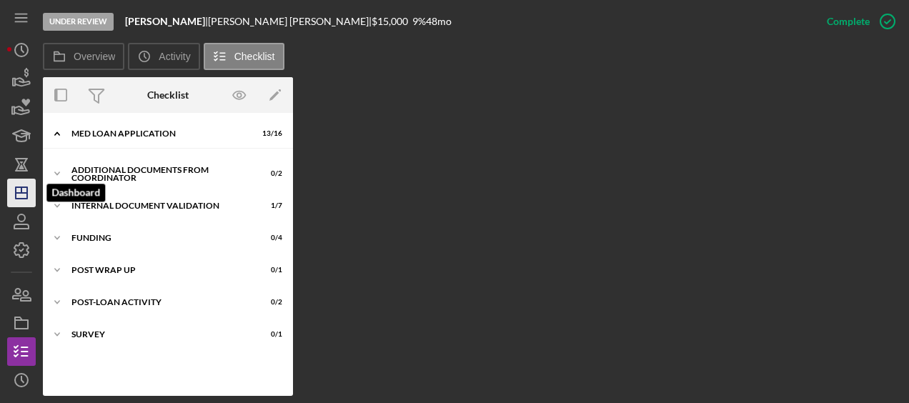
click at [28, 189] on icon "Icon/Dashboard" at bounding box center [22, 193] width 36 height 36
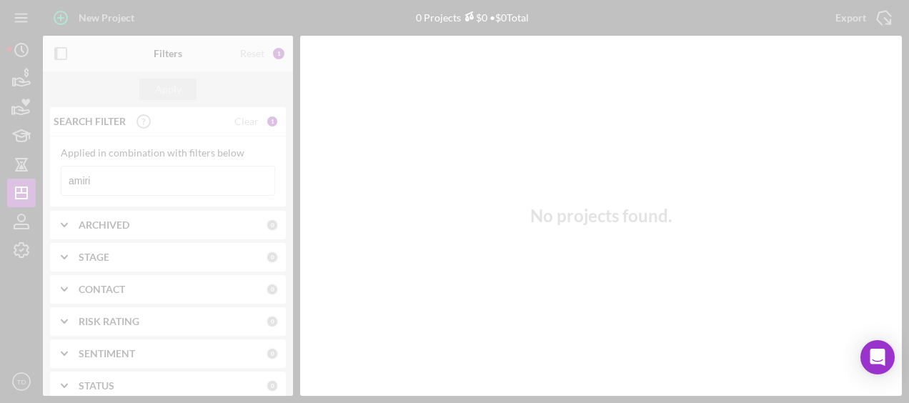
click at [113, 176] on div at bounding box center [454, 201] width 909 height 403
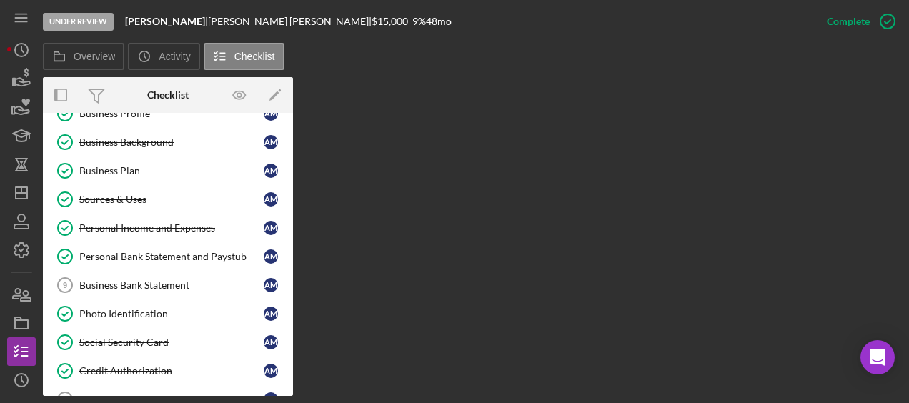
scroll to position [106, 0]
click at [26, 200] on icon "Icon/Dashboard" at bounding box center [22, 193] width 36 height 36
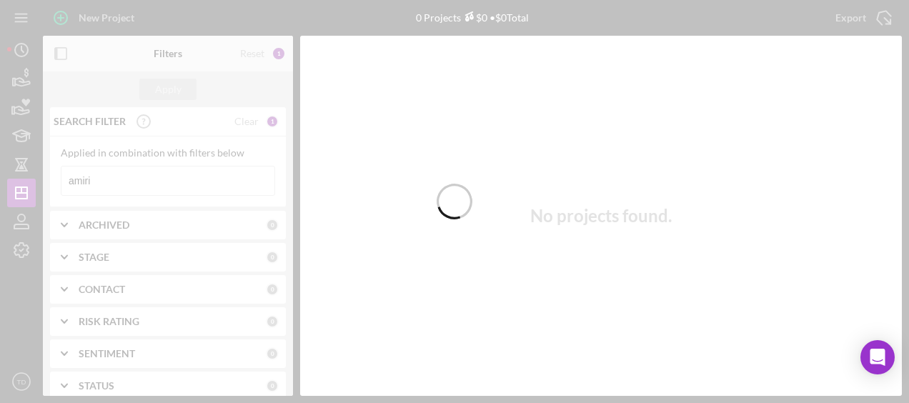
click at [157, 181] on div at bounding box center [454, 201] width 909 height 403
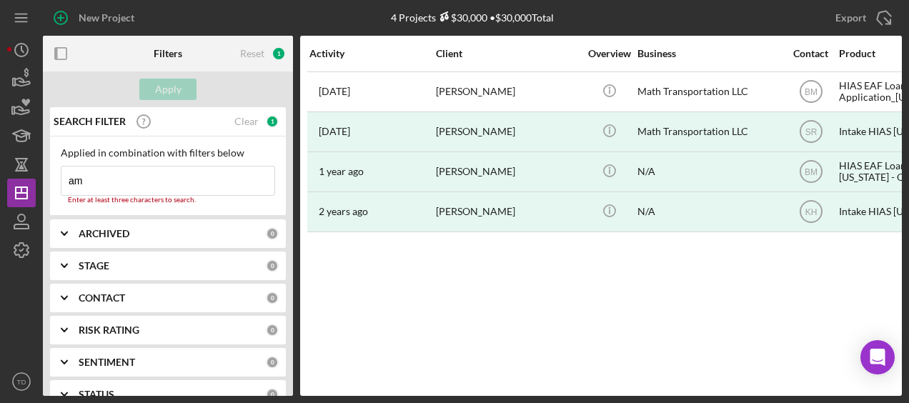
type input "a"
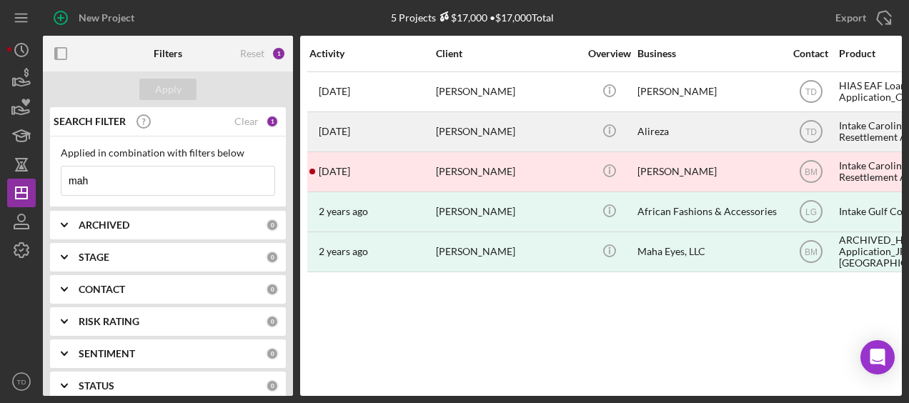
type input "mah"
click at [479, 134] on div "[PERSON_NAME]" at bounding box center [507, 132] width 143 height 38
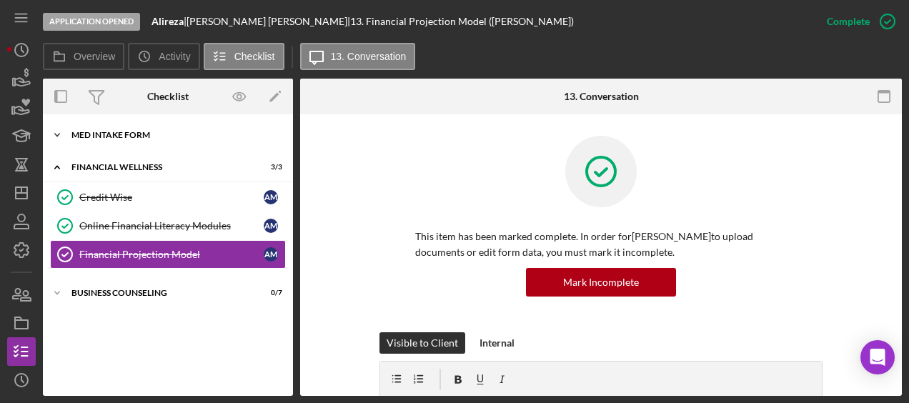
click at [154, 135] on div "MED Intake Form" at bounding box center [173, 135] width 204 height 9
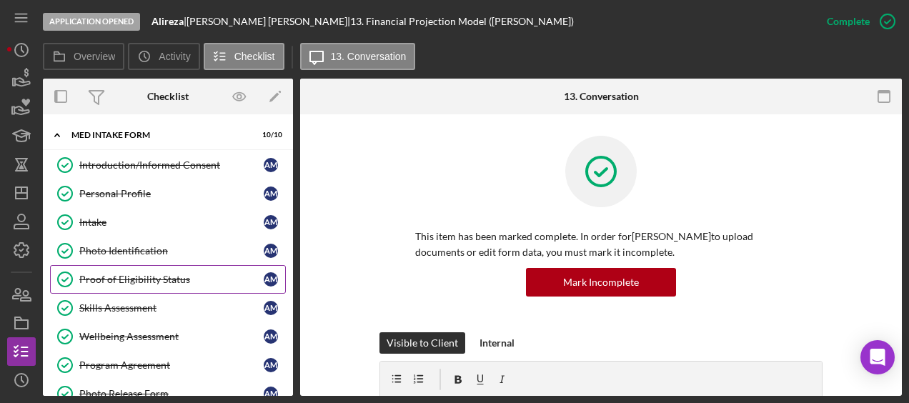
click at [116, 269] on link "Proof of Eligibility Status Proof of Eligibility Status A M" at bounding box center [168, 279] width 236 height 29
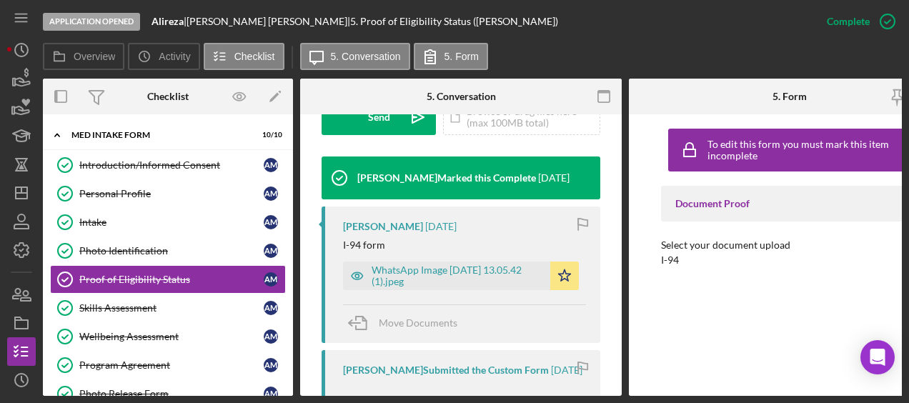
scroll to position [556, 0]
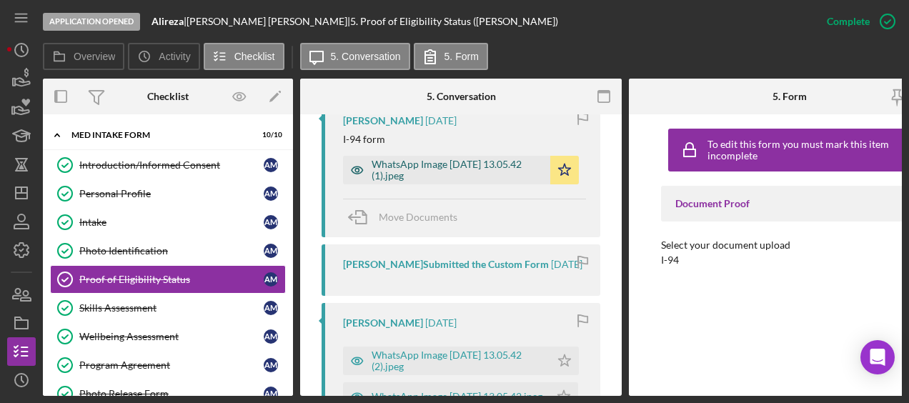
click at [453, 180] on div "WhatsApp Image [DATE] 13.05.42 (1).jpeg" at bounding box center [456, 170] width 171 height 23
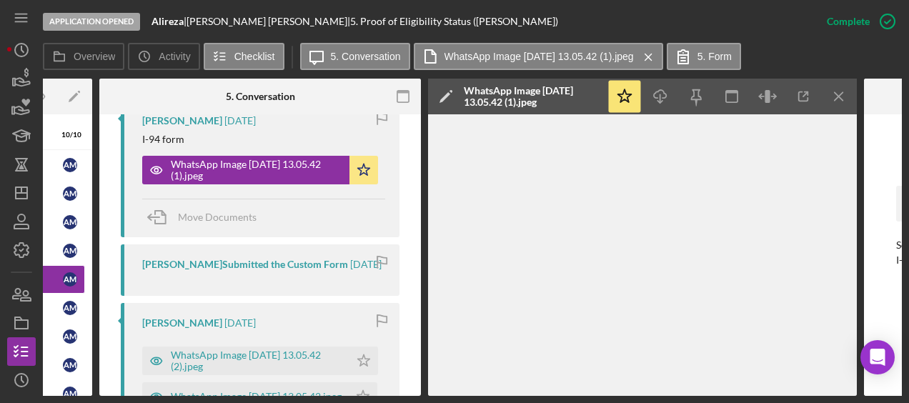
scroll to position [0, 201]
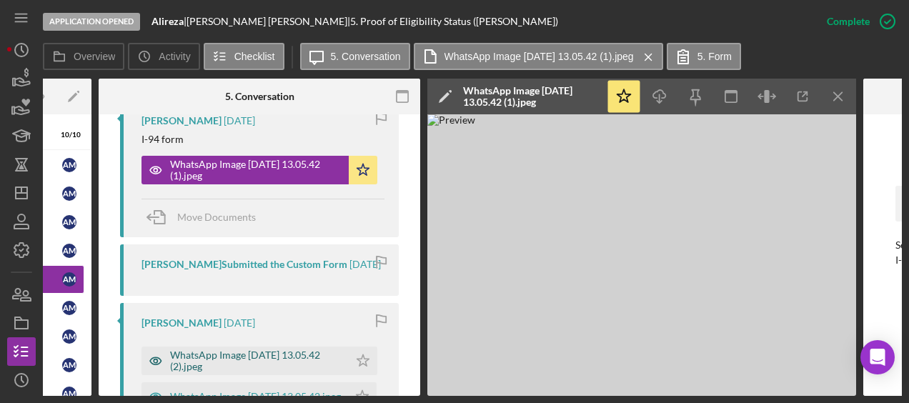
click at [269, 359] on div "WhatsApp Image [DATE] 13.05.42 (2).jpeg" at bounding box center [255, 360] width 171 height 23
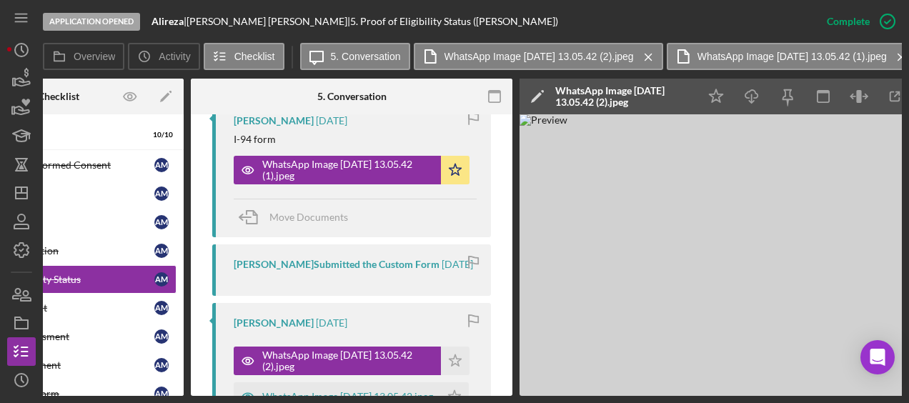
scroll to position [0, 101]
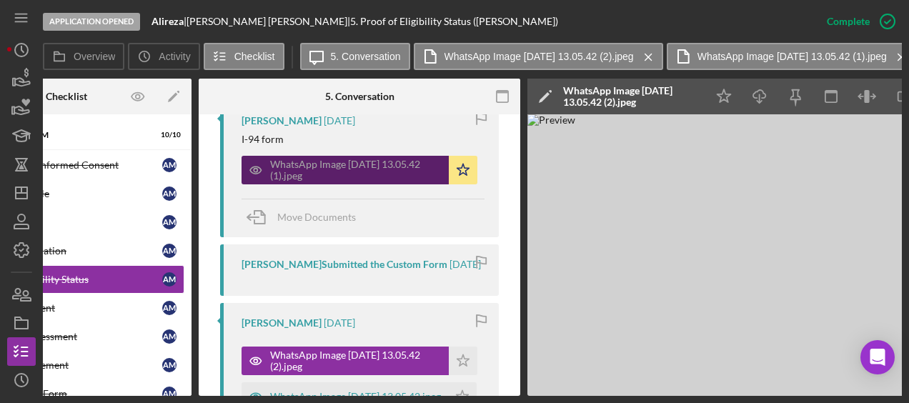
click at [347, 166] on div "WhatsApp Image [DATE] 13.05.42 (1).jpeg" at bounding box center [355, 170] width 171 height 23
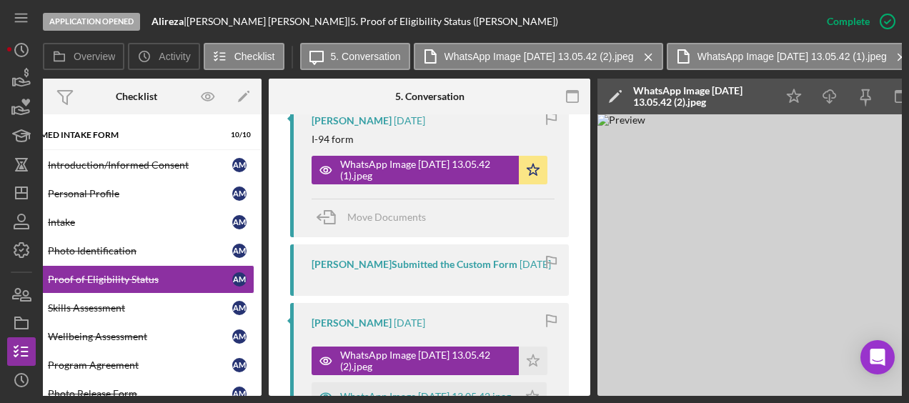
scroll to position [0, 0]
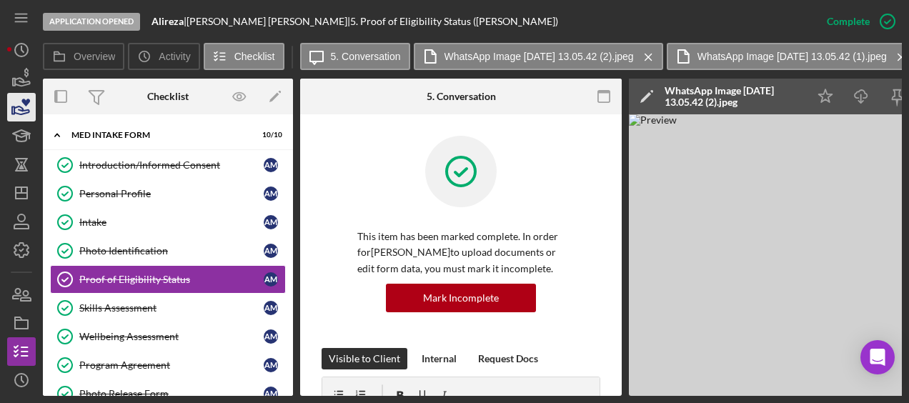
scroll to position [556, 0]
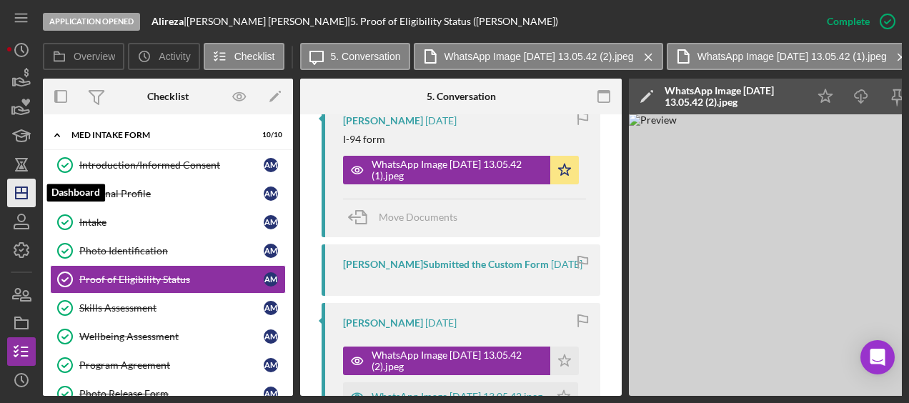
click at [26, 204] on icon "Icon/Dashboard" at bounding box center [22, 193] width 36 height 36
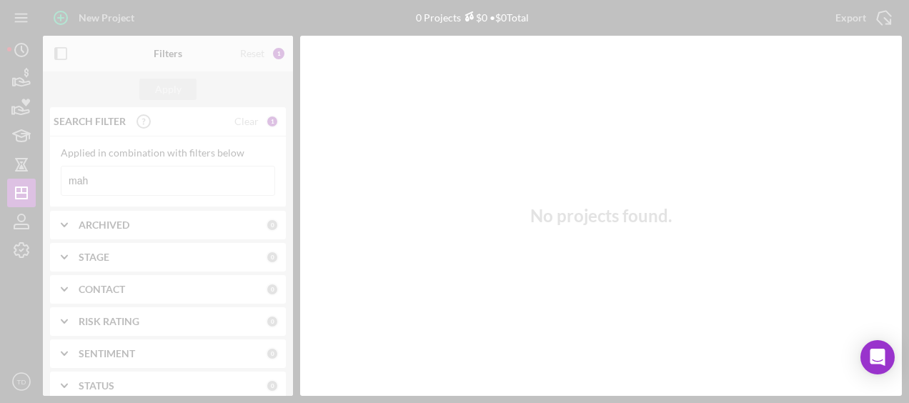
click at [149, 171] on div at bounding box center [454, 201] width 909 height 403
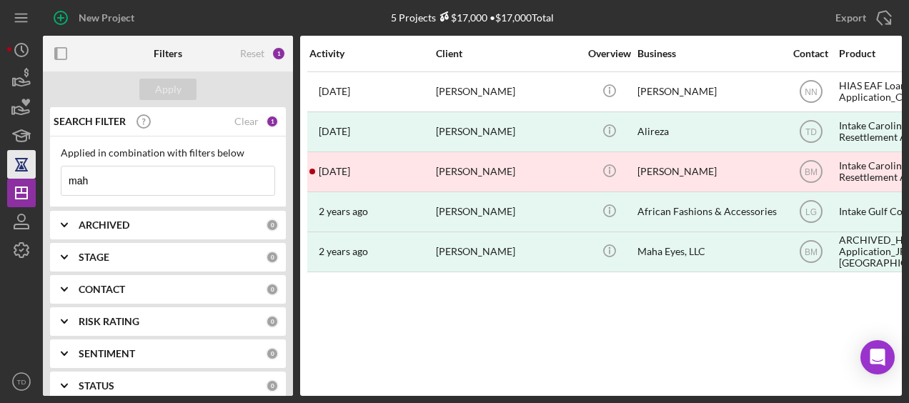
drag, startPoint x: 123, startPoint y: 181, endPoint x: 14, endPoint y: 176, distance: 108.7
click at [14, 176] on div "New Project 5 Projects $17,000 • $17,000 Total mah Export Icon/Export Filters R…" at bounding box center [454, 198] width 894 height 396
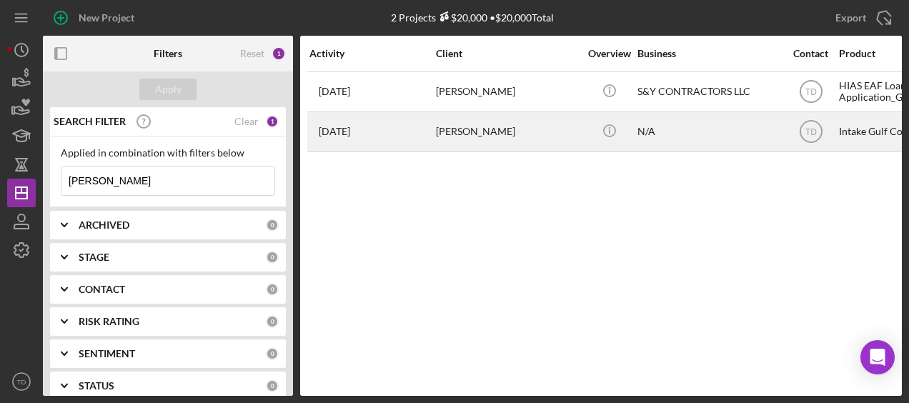
type input "[PERSON_NAME]"
click at [427, 131] on div "[DATE] [PERSON_NAME]" at bounding box center [371, 132] width 125 height 38
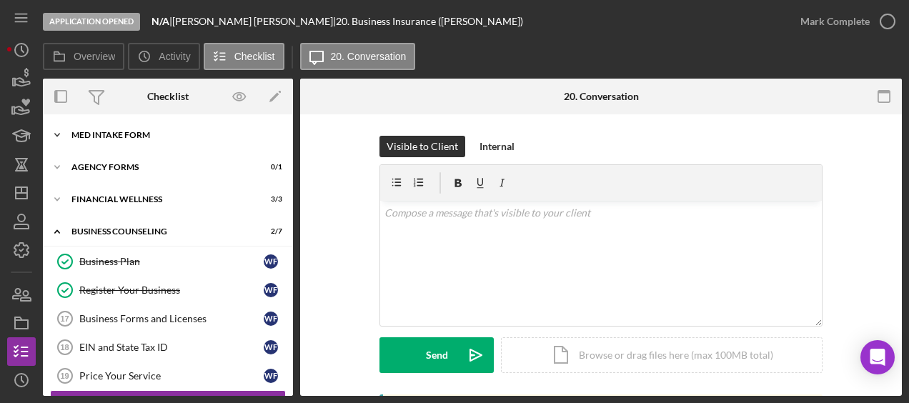
click at [133, 127] on div "Icon/Expander MED Intake Form 10 / 10" at bounding box center [168, 135] width 250 height 29
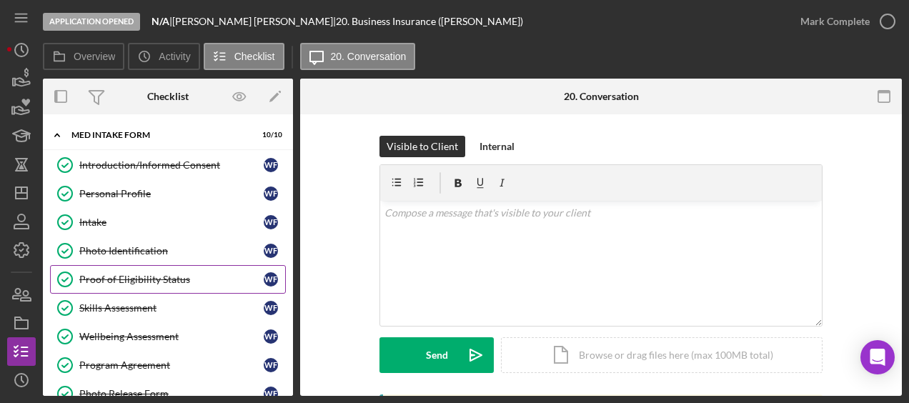
click at [145, 274] on div "Proof of Eligibility Status" at bounding box center [171, 279] width 184 height 11
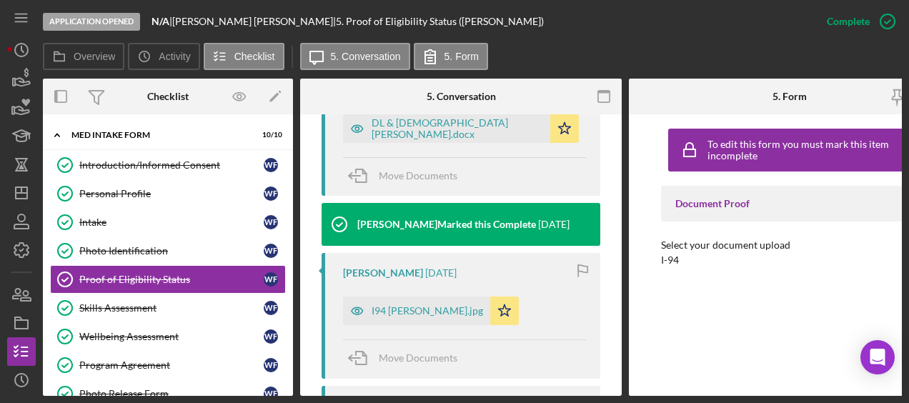
scroll to position [537, 0]
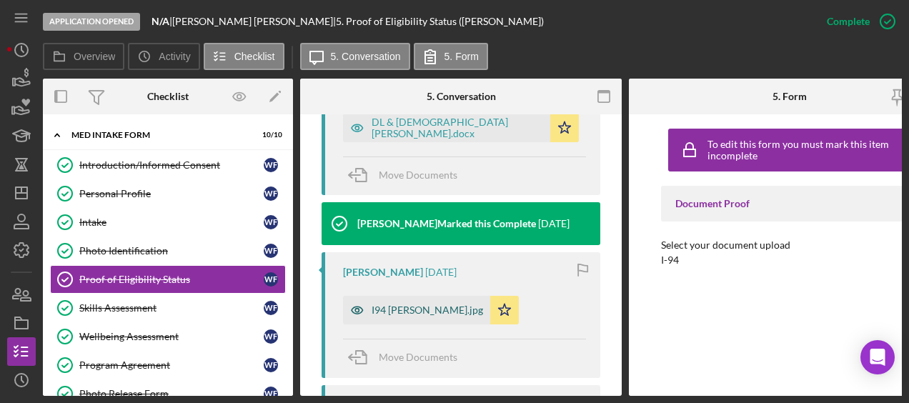
click at [440, 314] on div "I94 [PERSON_NAME].jpg" at bounding box center [426, 309] width 111 height 11
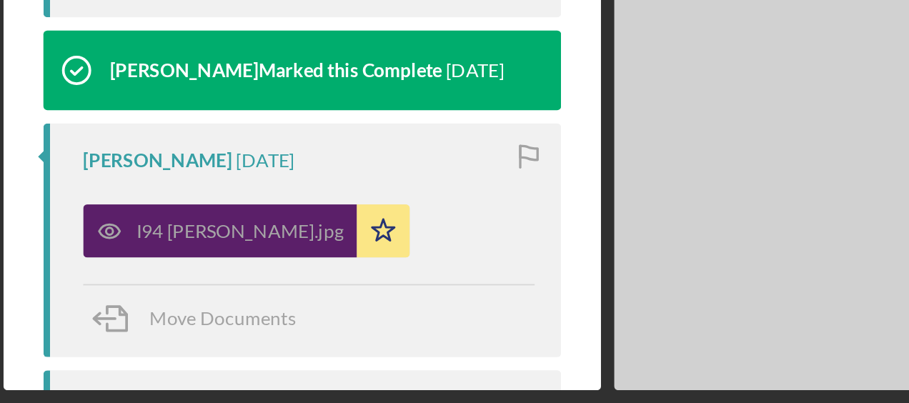
scroll to position [354, 0]
